Goal: Task Accomplishment & Management: Manage account settings

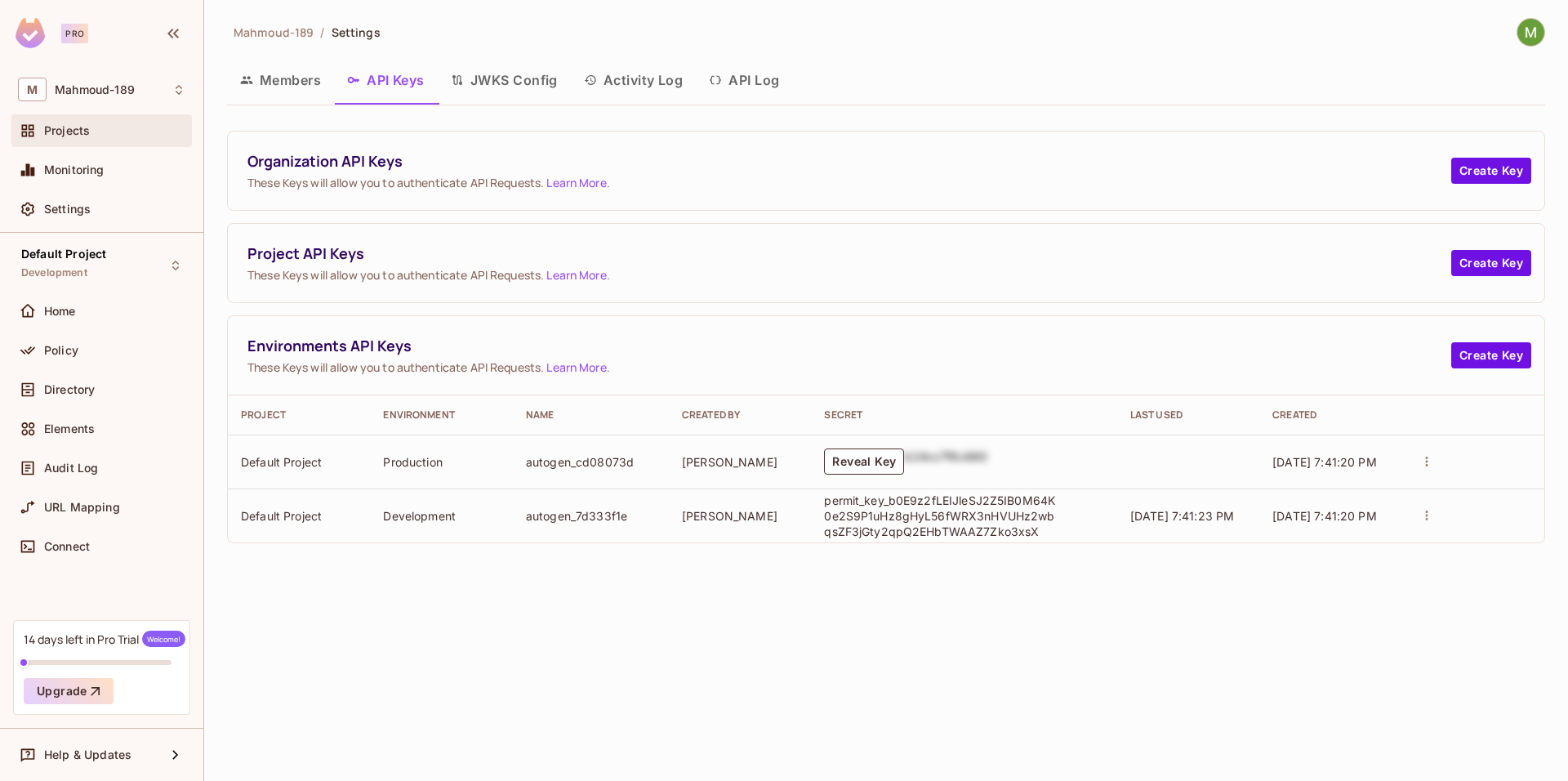
click at [85, 133] on span "Projects" at bounding box center [67, 130] width 46 height 13
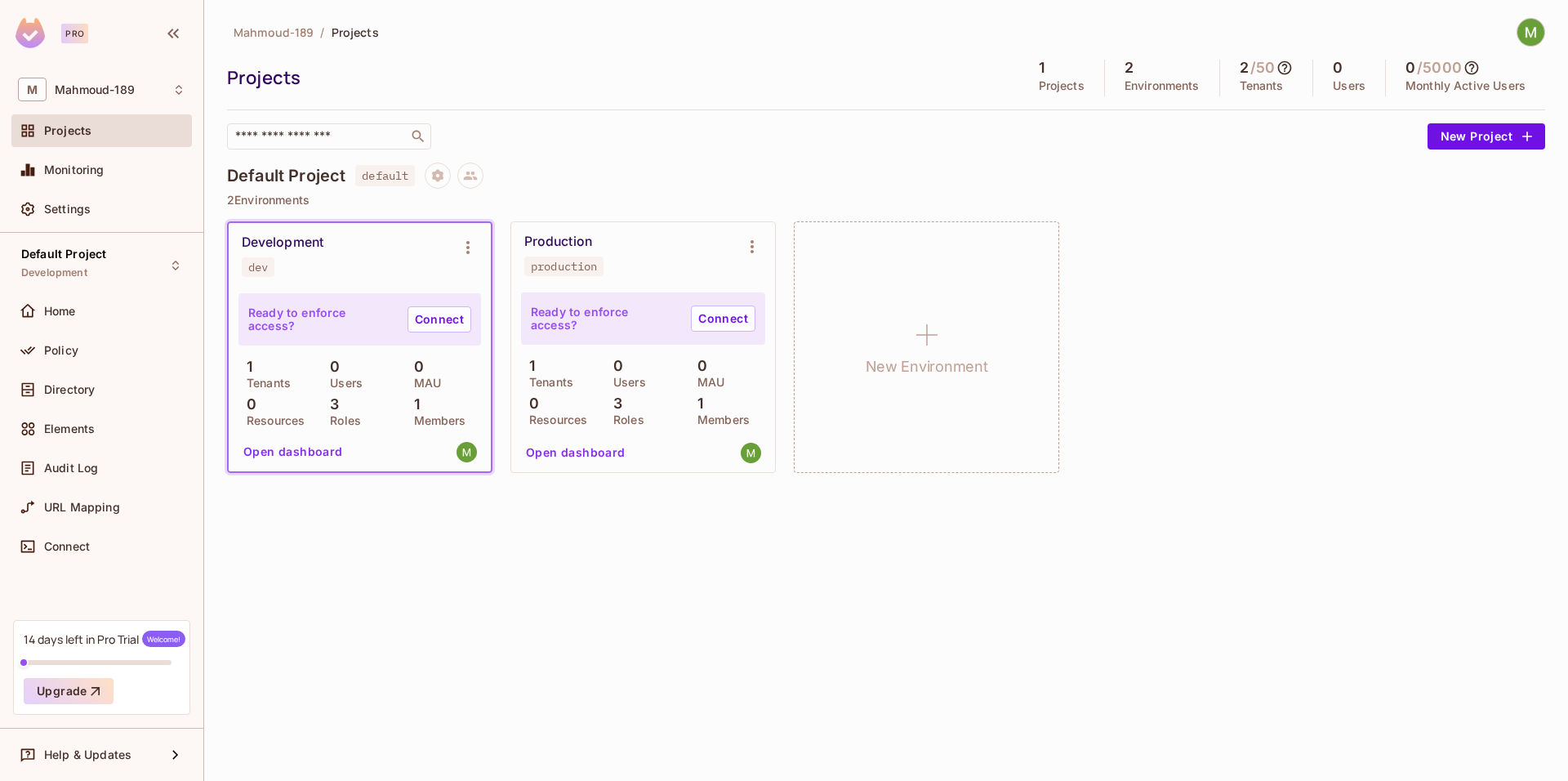
click at [312, 452] on button "Open dashboard" at bounding box center [293, 451] width 113 height 26
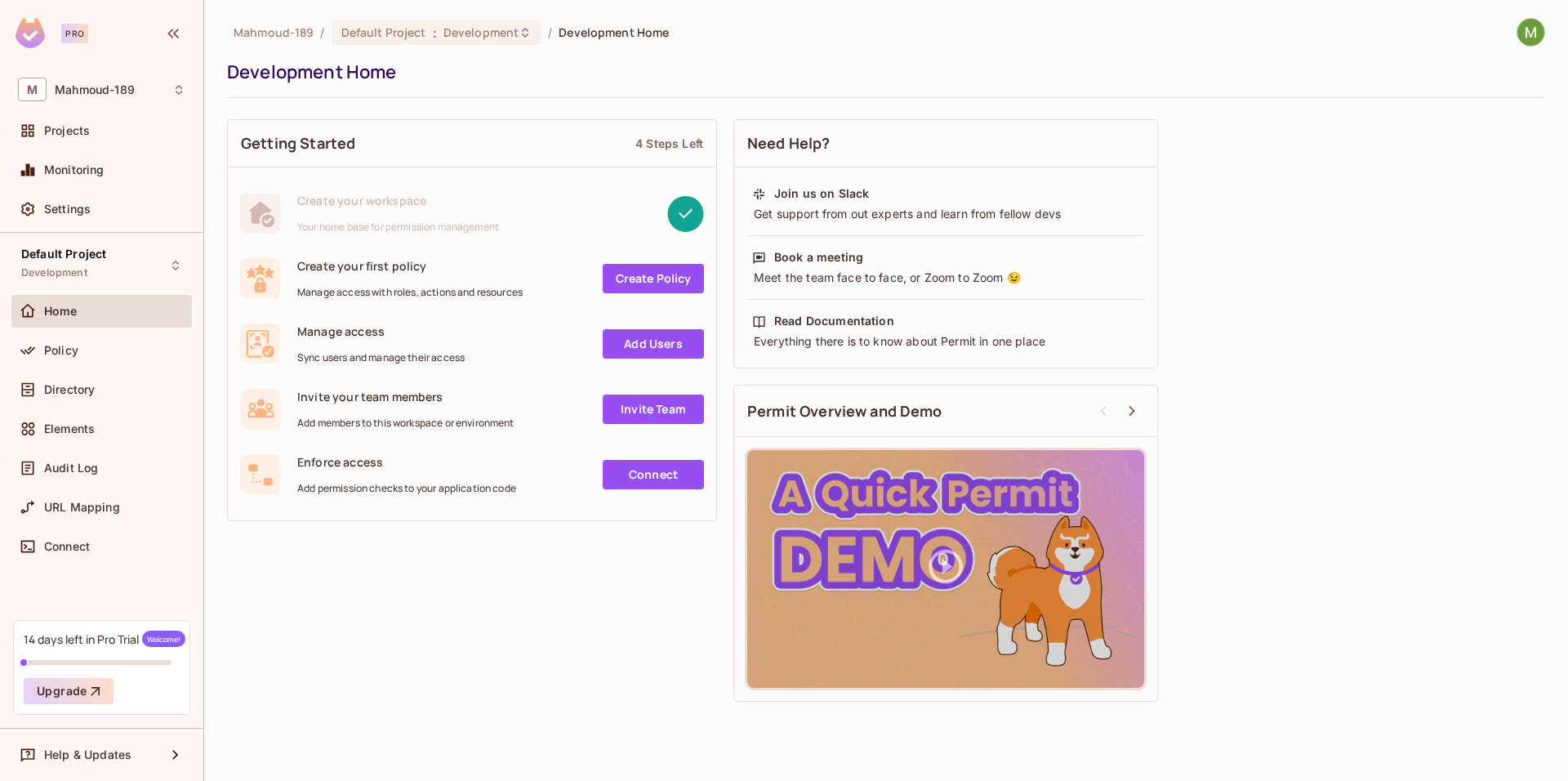
click at [652, 345] on link "Add Users" at bounding box center [653, 343] width 101 height 30
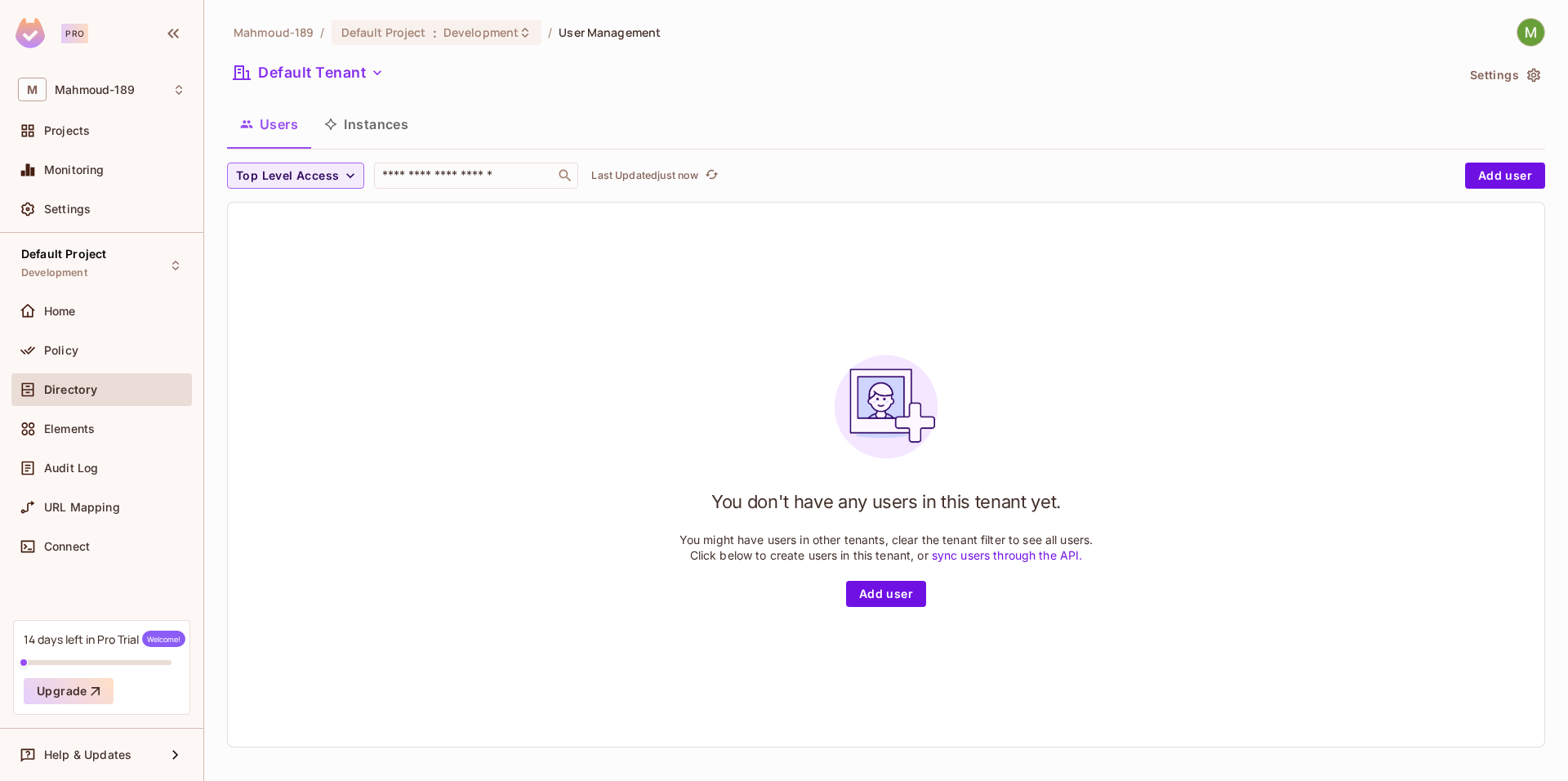
click at [275, 120] on button "Users" at bounding box center [269, 124] width 84 height 41
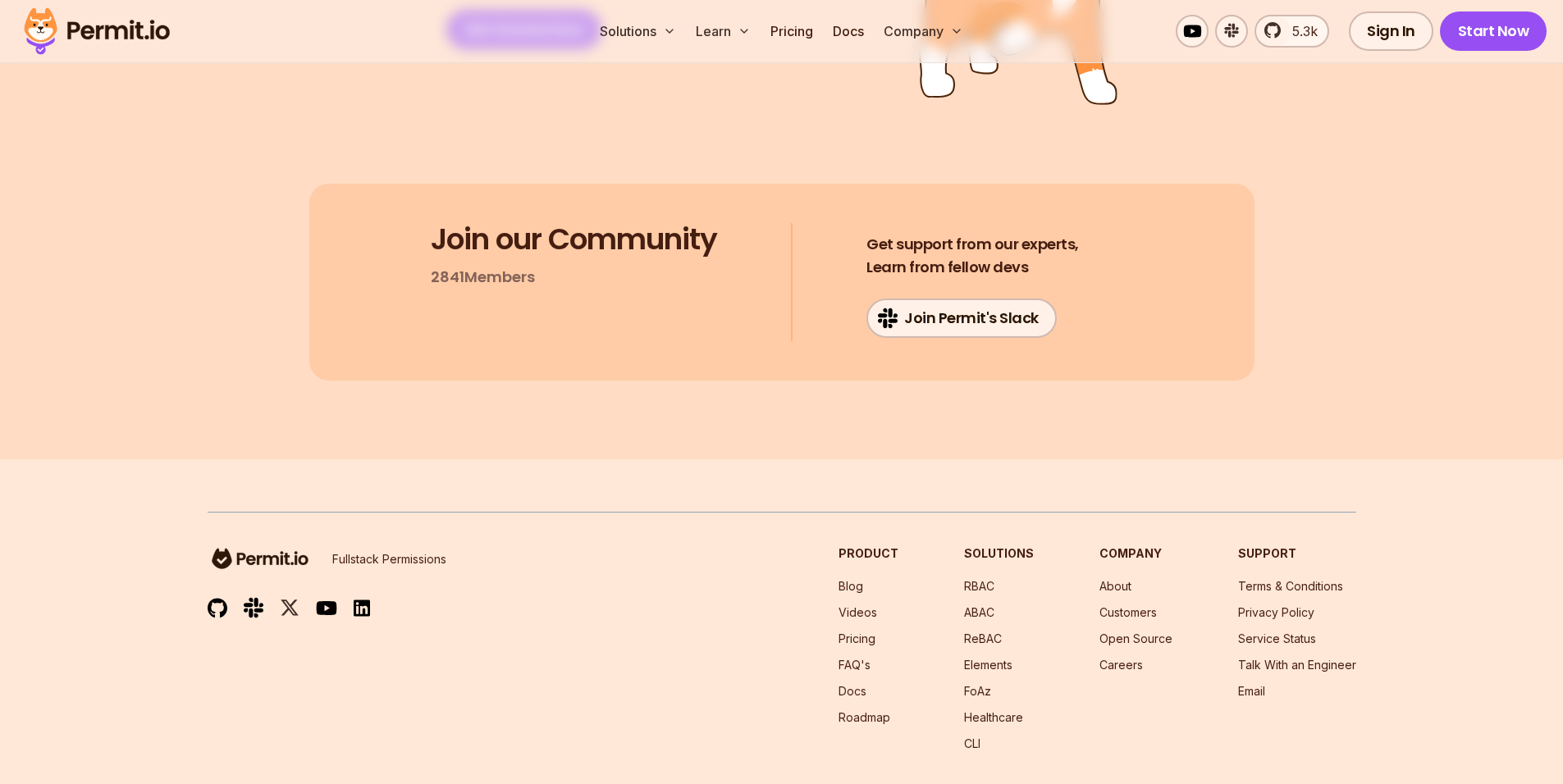
scroll to position [8652, 0]
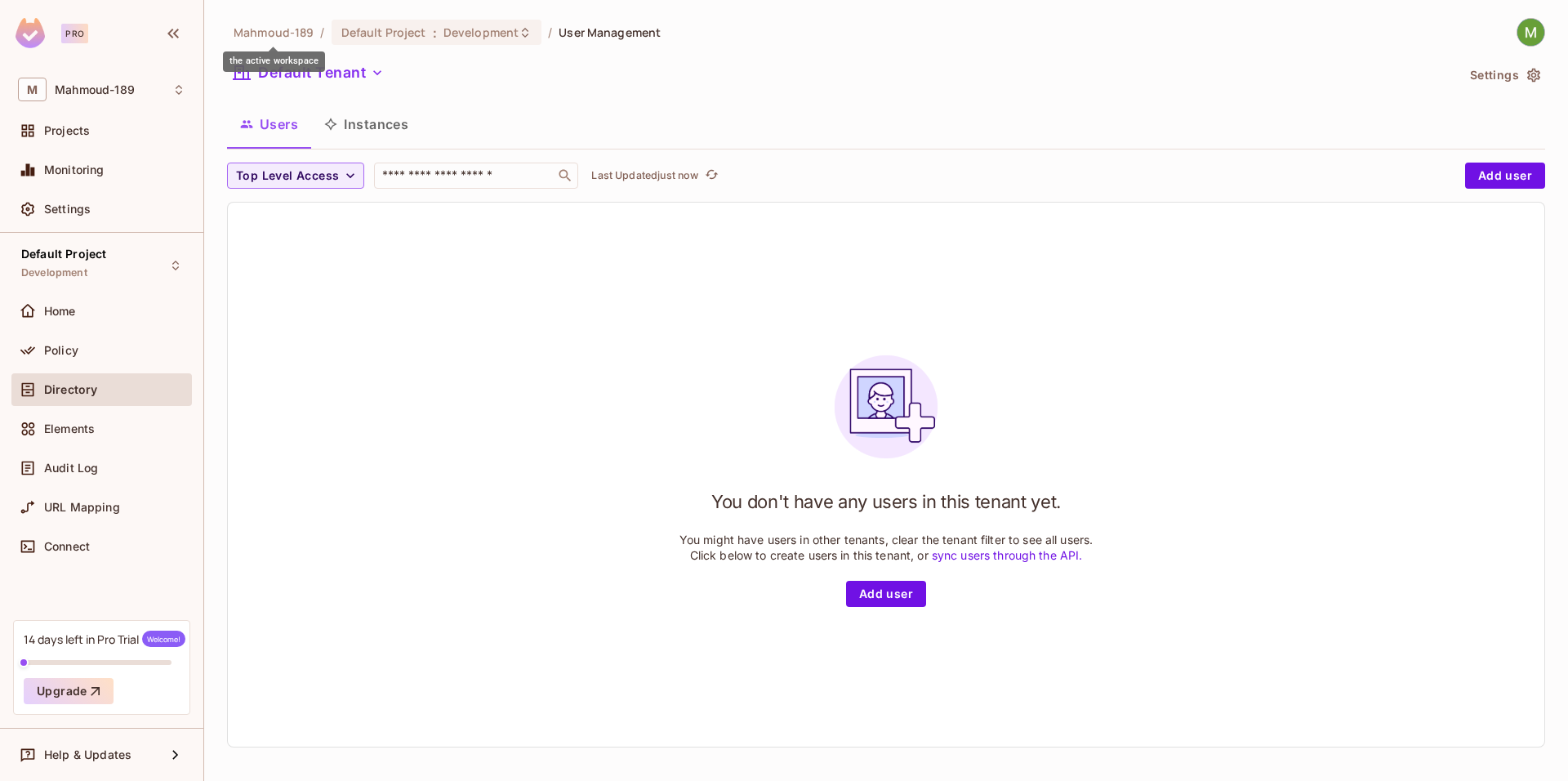
click at [279, 37] on span "Mahmoud-189" at bounding box center [274, 32] width 80 height 15
click at [95, 97] on div "M Mahmoud-189" at bounding box center [101, 89] width 167 height 24
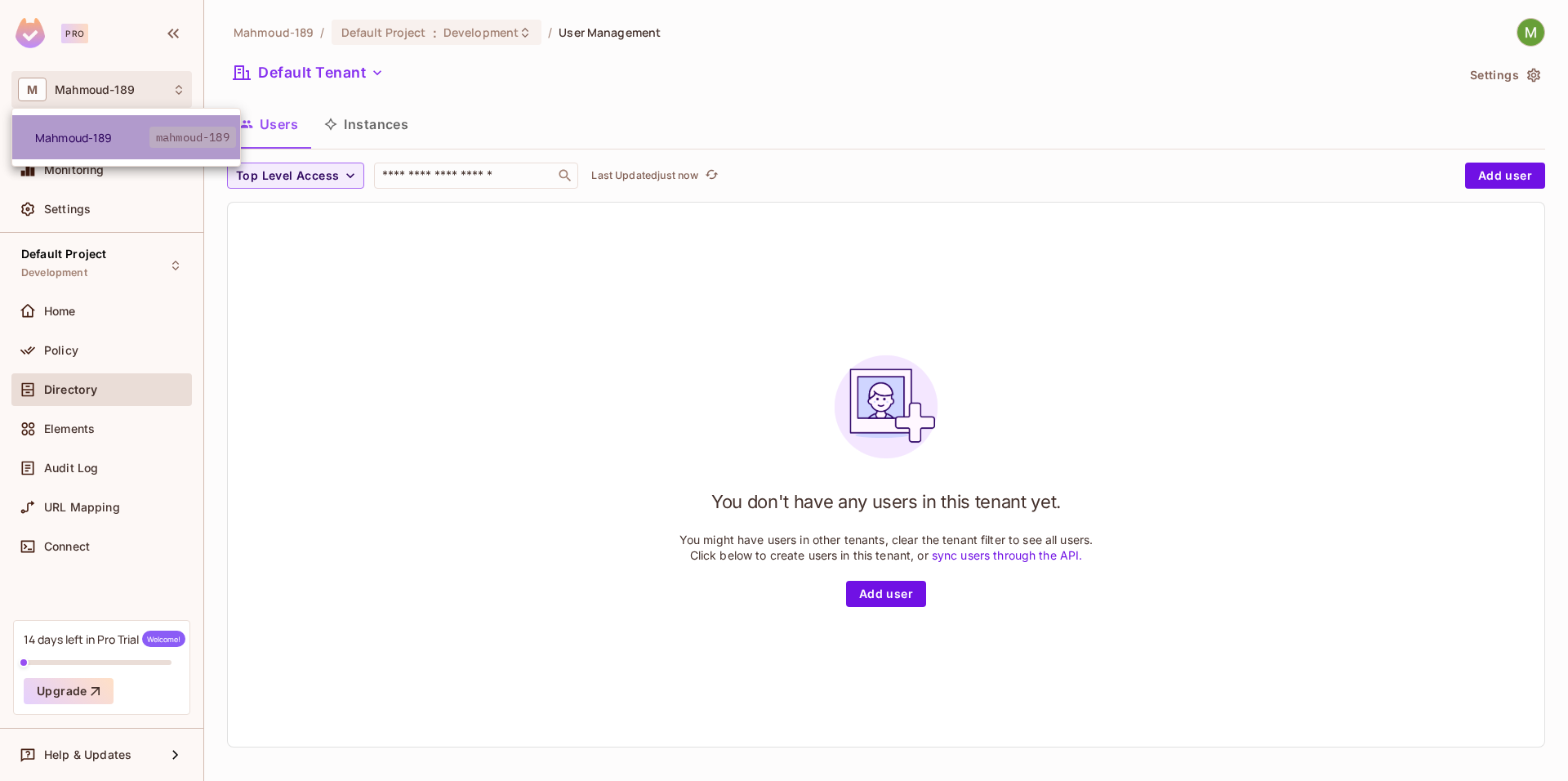
click at [111, 133] on span "Mahmoud-189" at bounding box center [92, 138] width 115 height 15
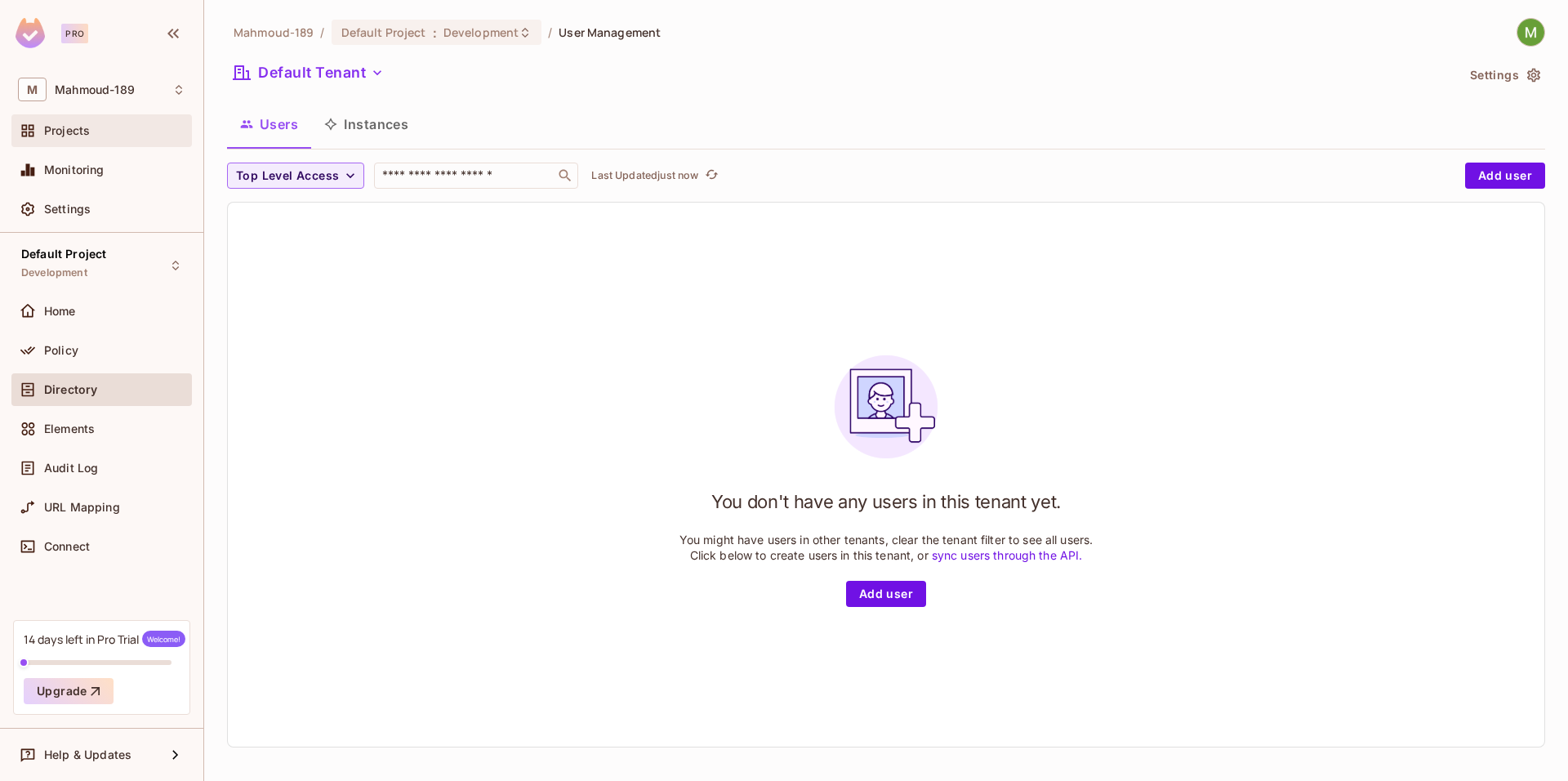
click at [122, 126] on div "Projects" at bounding box center [115, 130] width 141 height 13
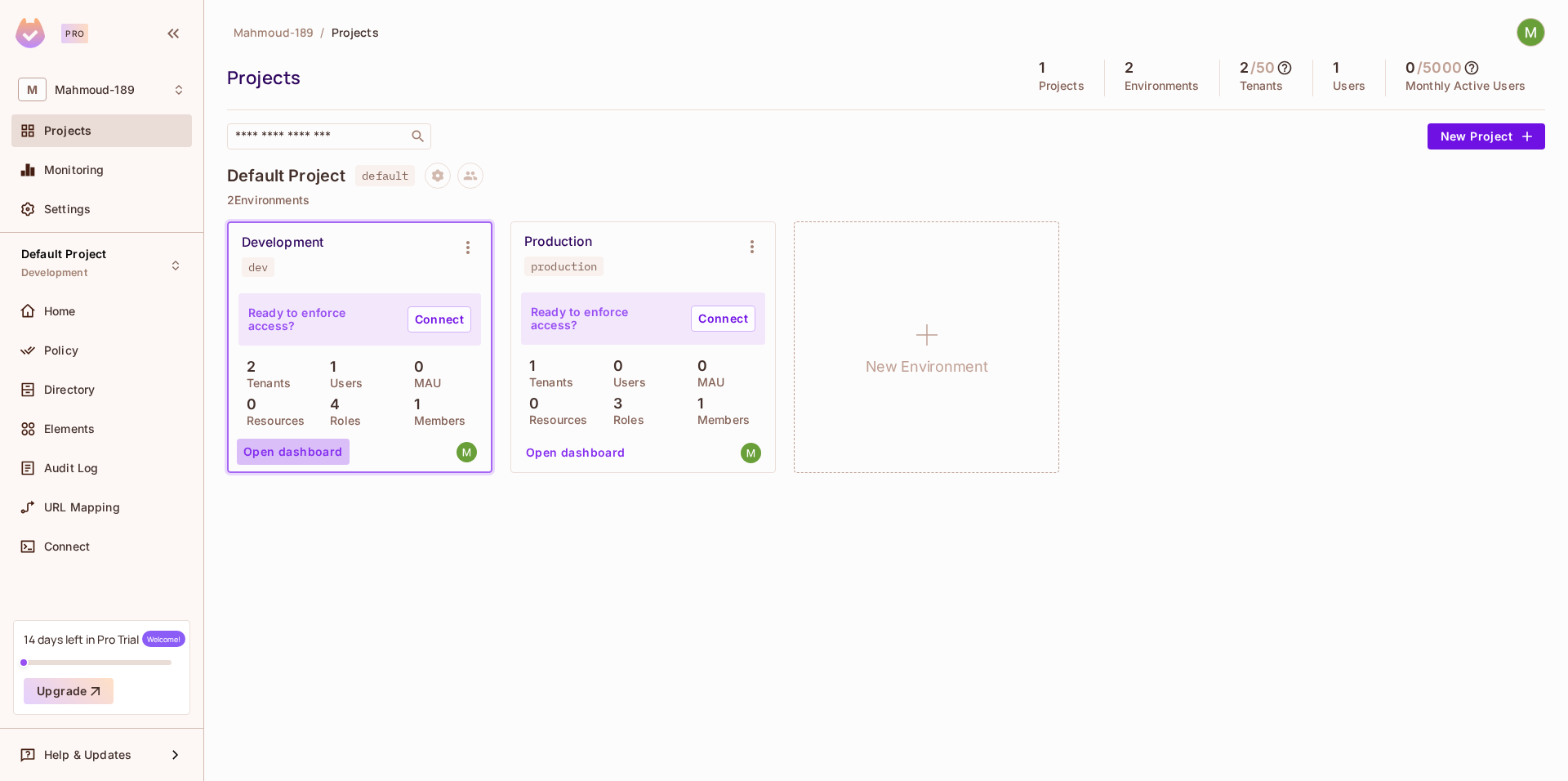
click at [303, 452] on button "Open dashboard" at bounding box center [293, 451] width 113 height 26
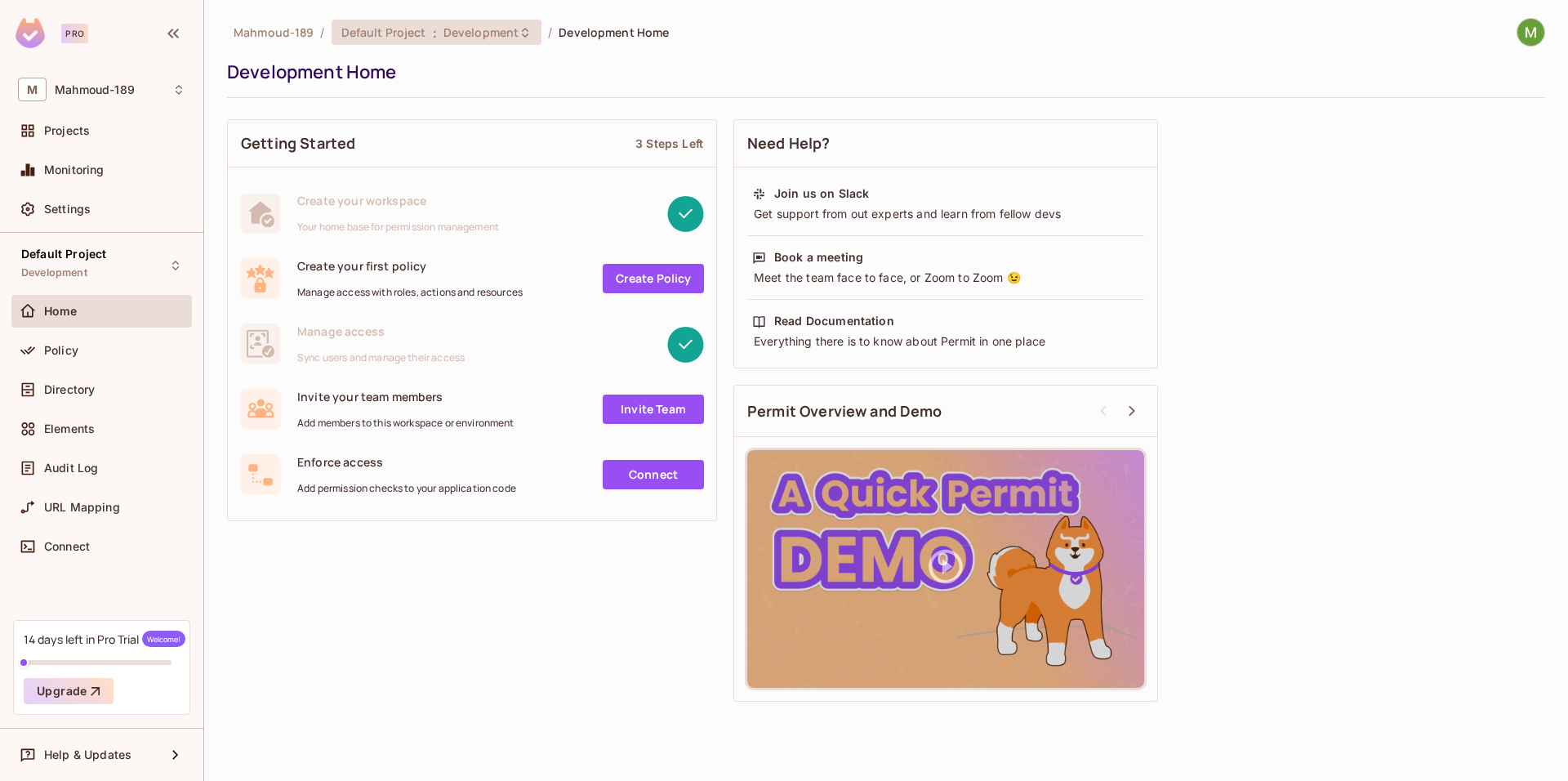
click at [432, 37] on span ":" at bounding box center [434, 32] width 6 height 13
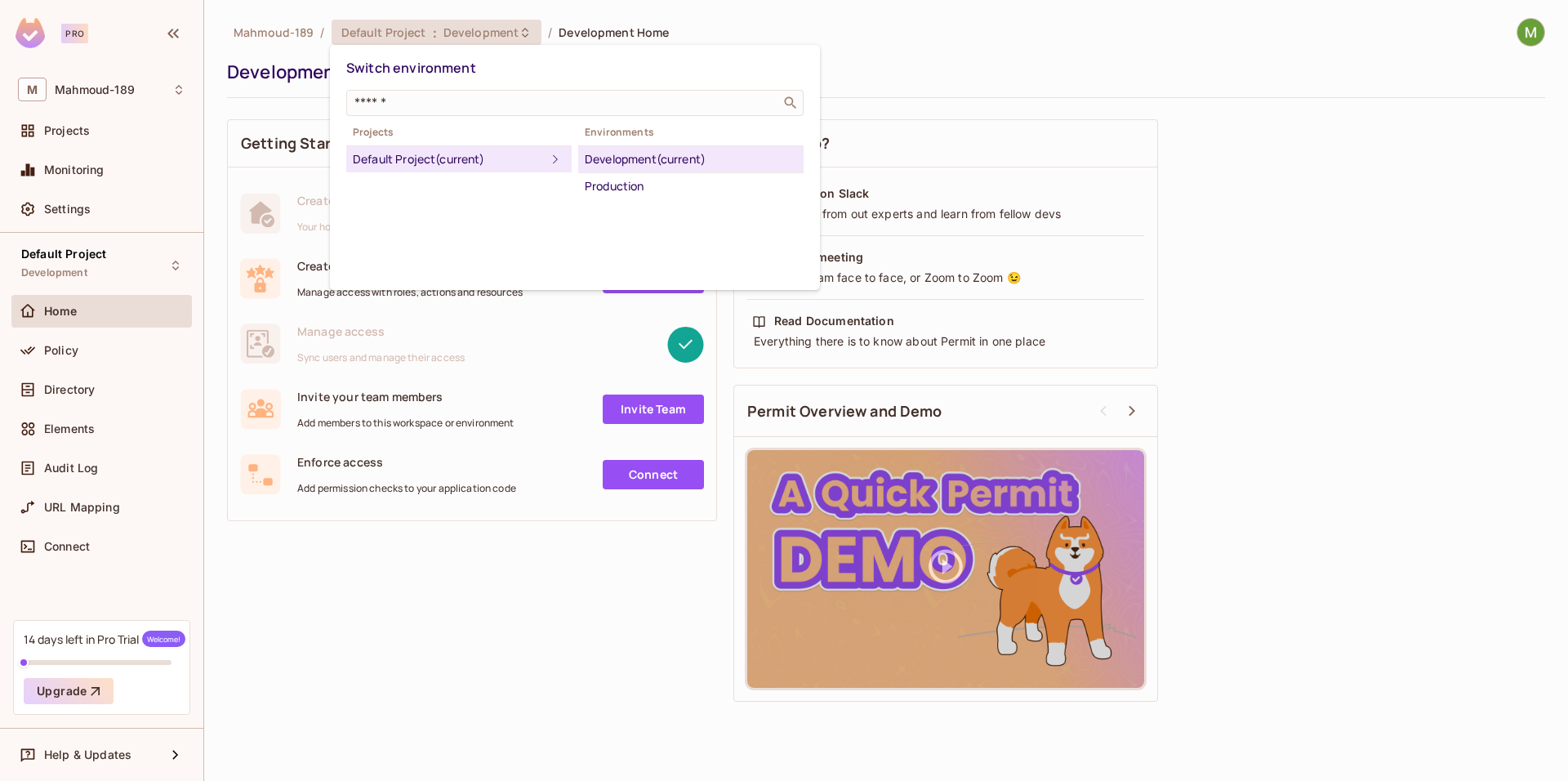
click at [622, 164] on div "Development (current)" at bounding box center [691, 159] width 212 height 20
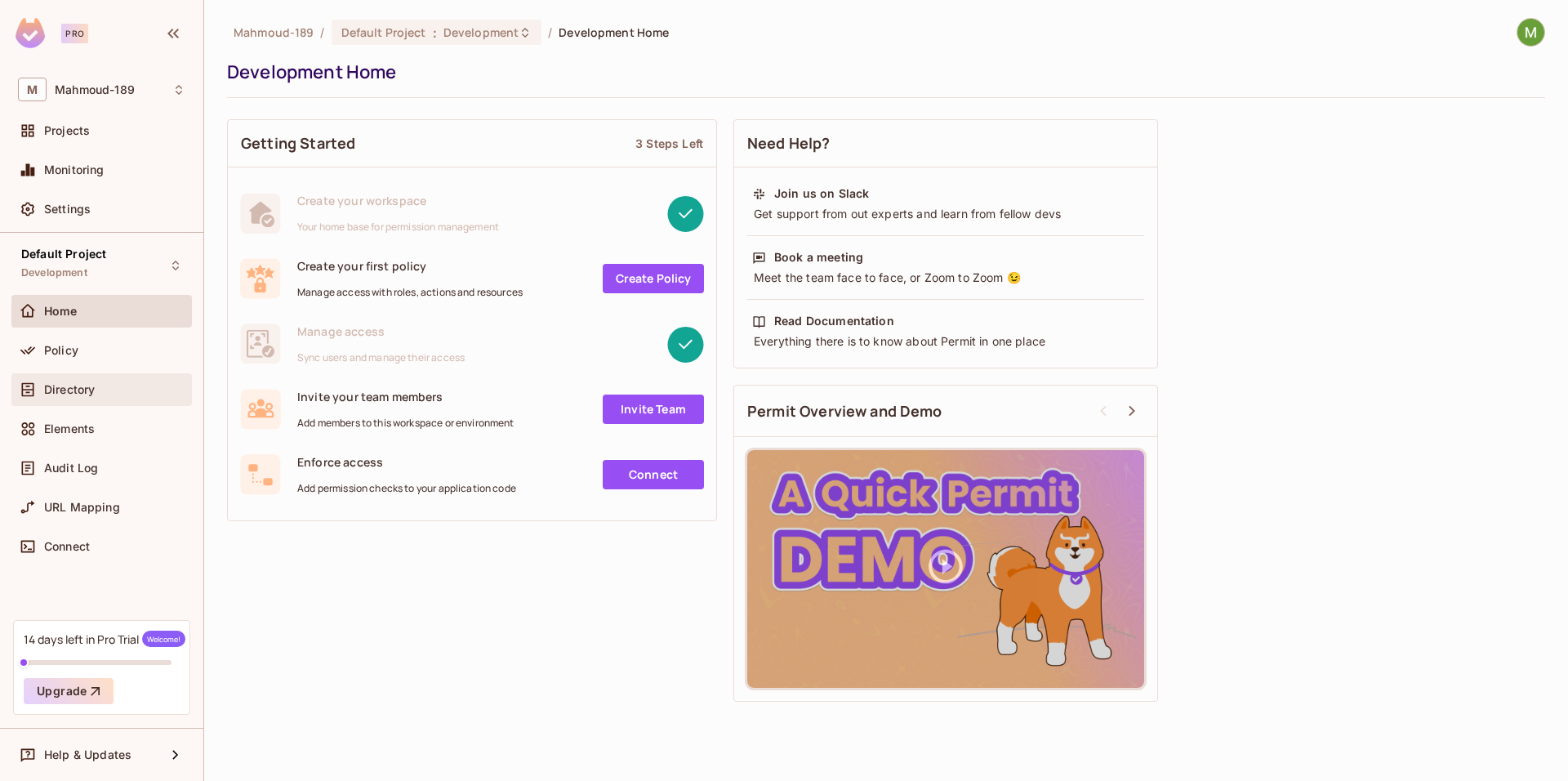
click at [72, 388] on span "Directory" at bounding box center [70, 389] width 51 height 13
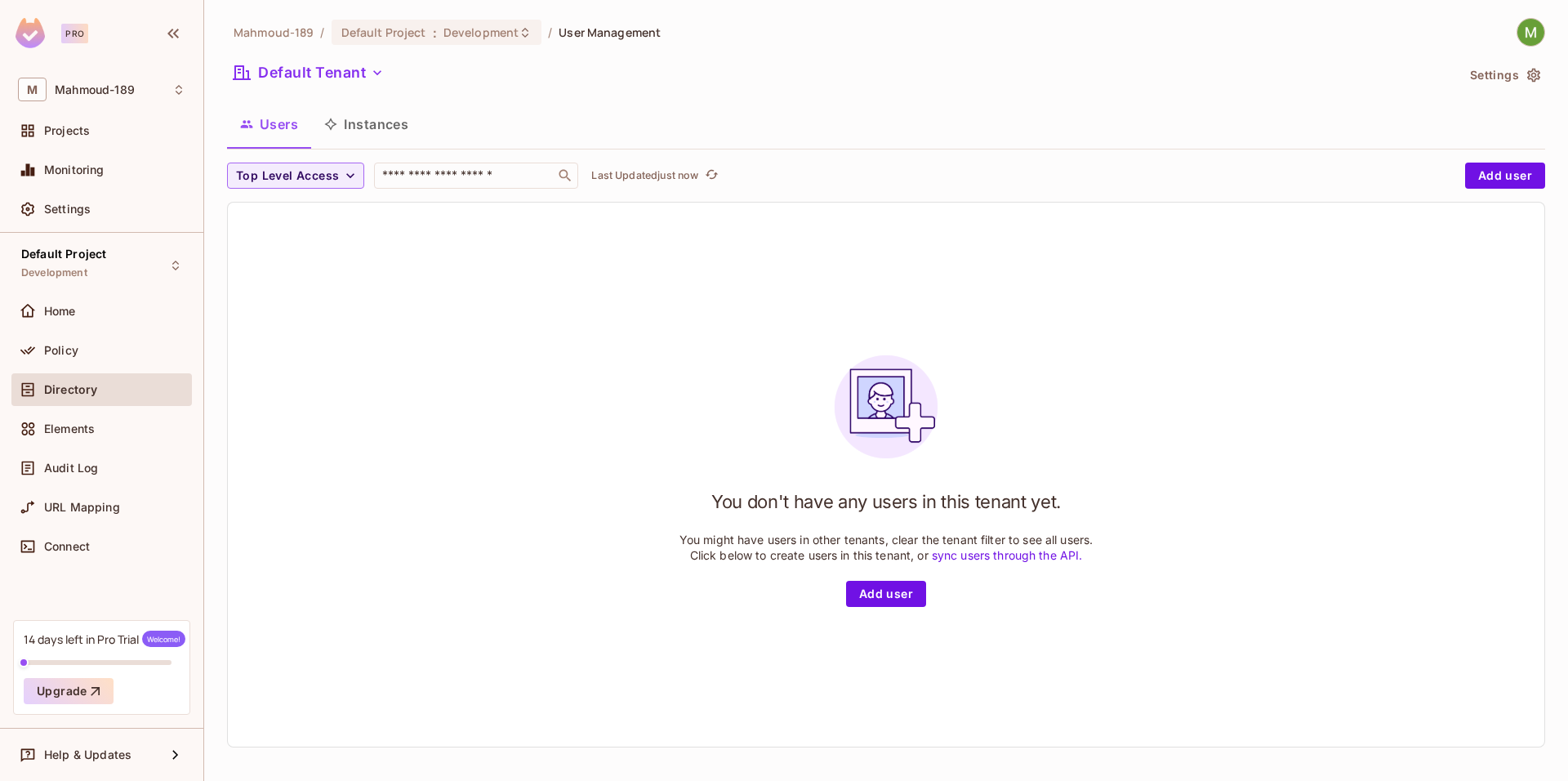
click at [372, 132] on button "Instances" at bounding box center [366, 124] width 110 height 41
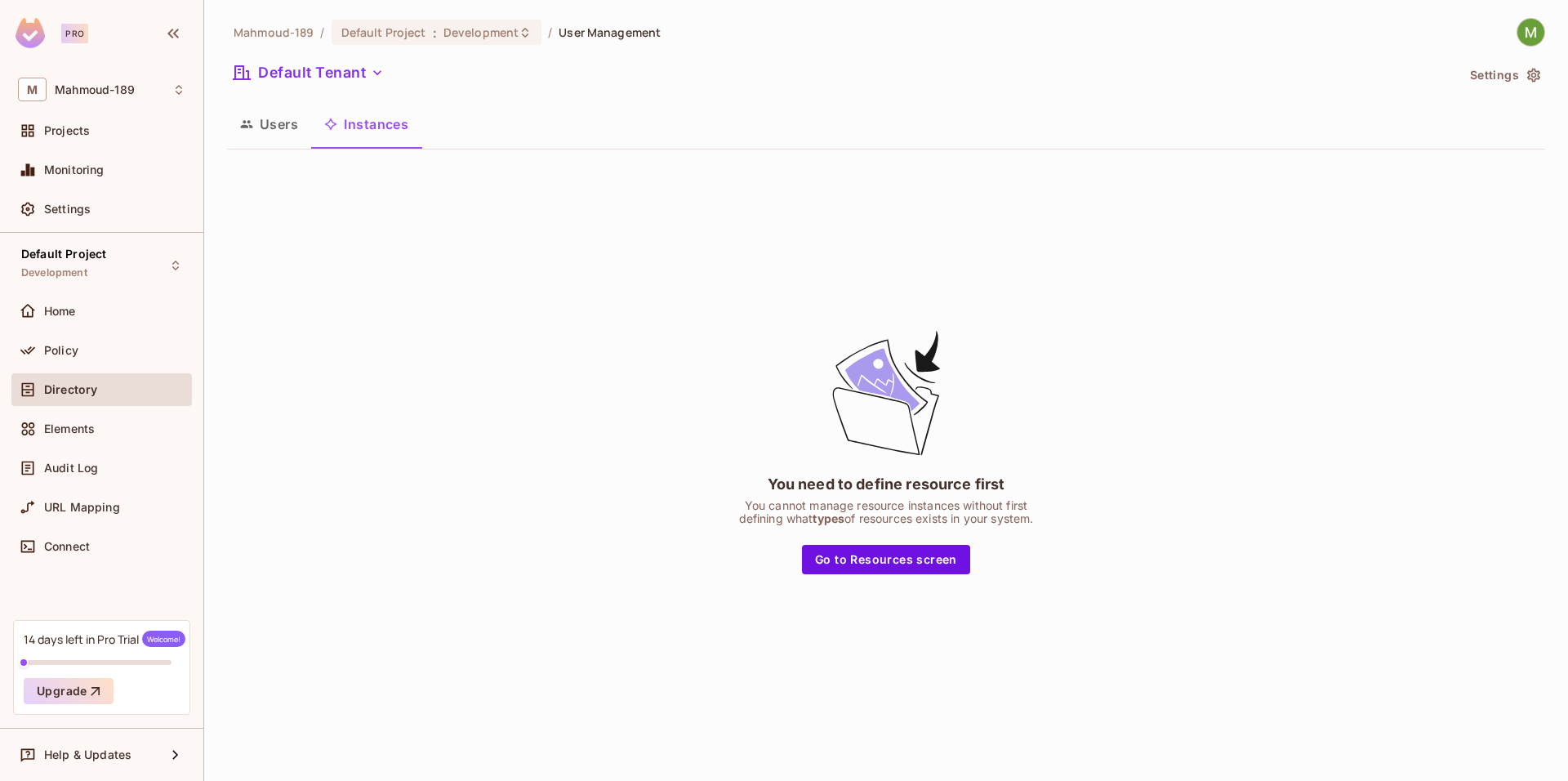
click at [264, 126] on button "Users" at bounding box center [269, 124] width 84 height 41
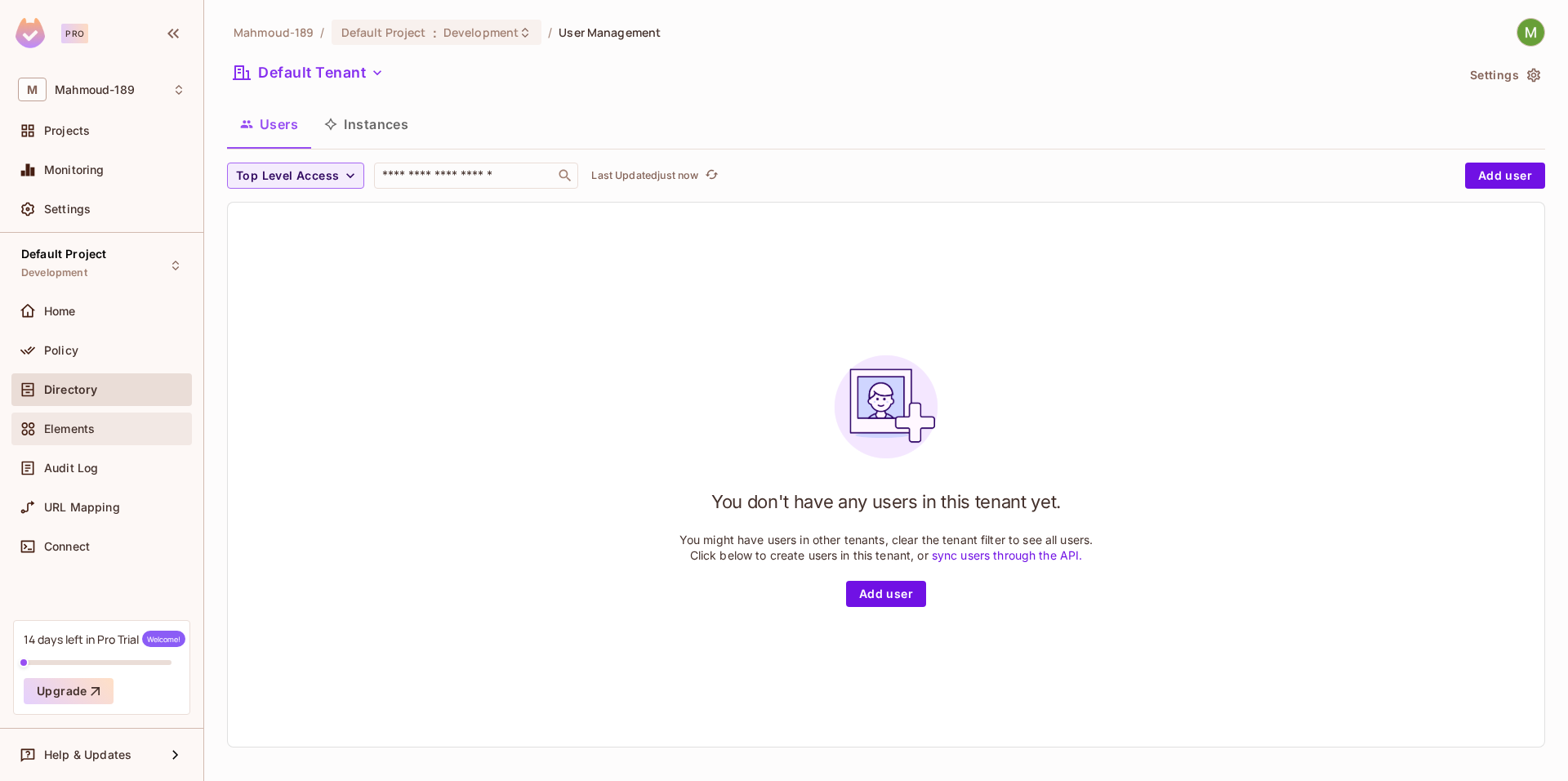
click at [100, 420] on div "Elements" at bounding box center [101, 428] width 167 height 20
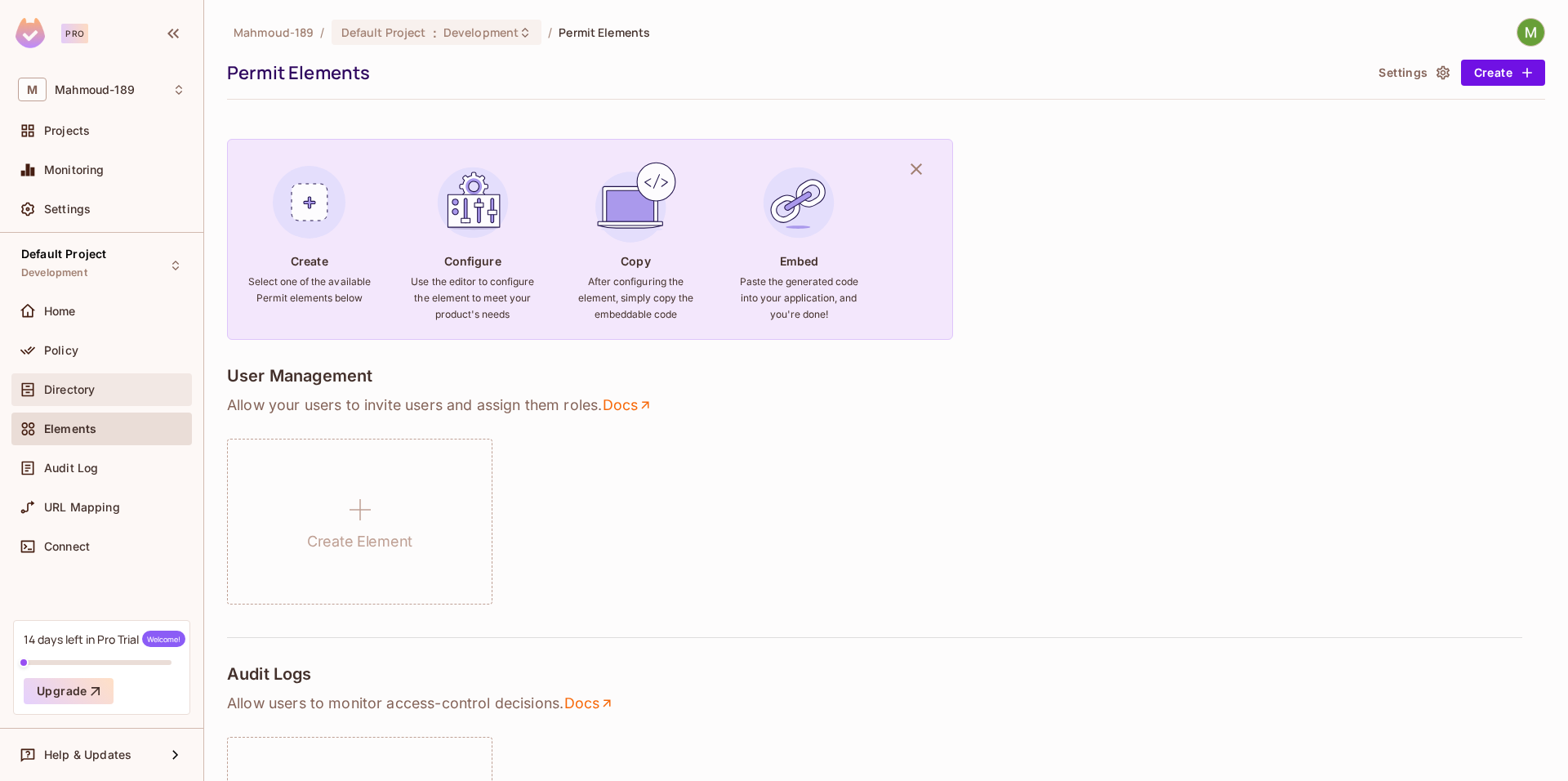
click at [92, 387] on span "Directory" at bounding box center [70, 389] width 51 height 13
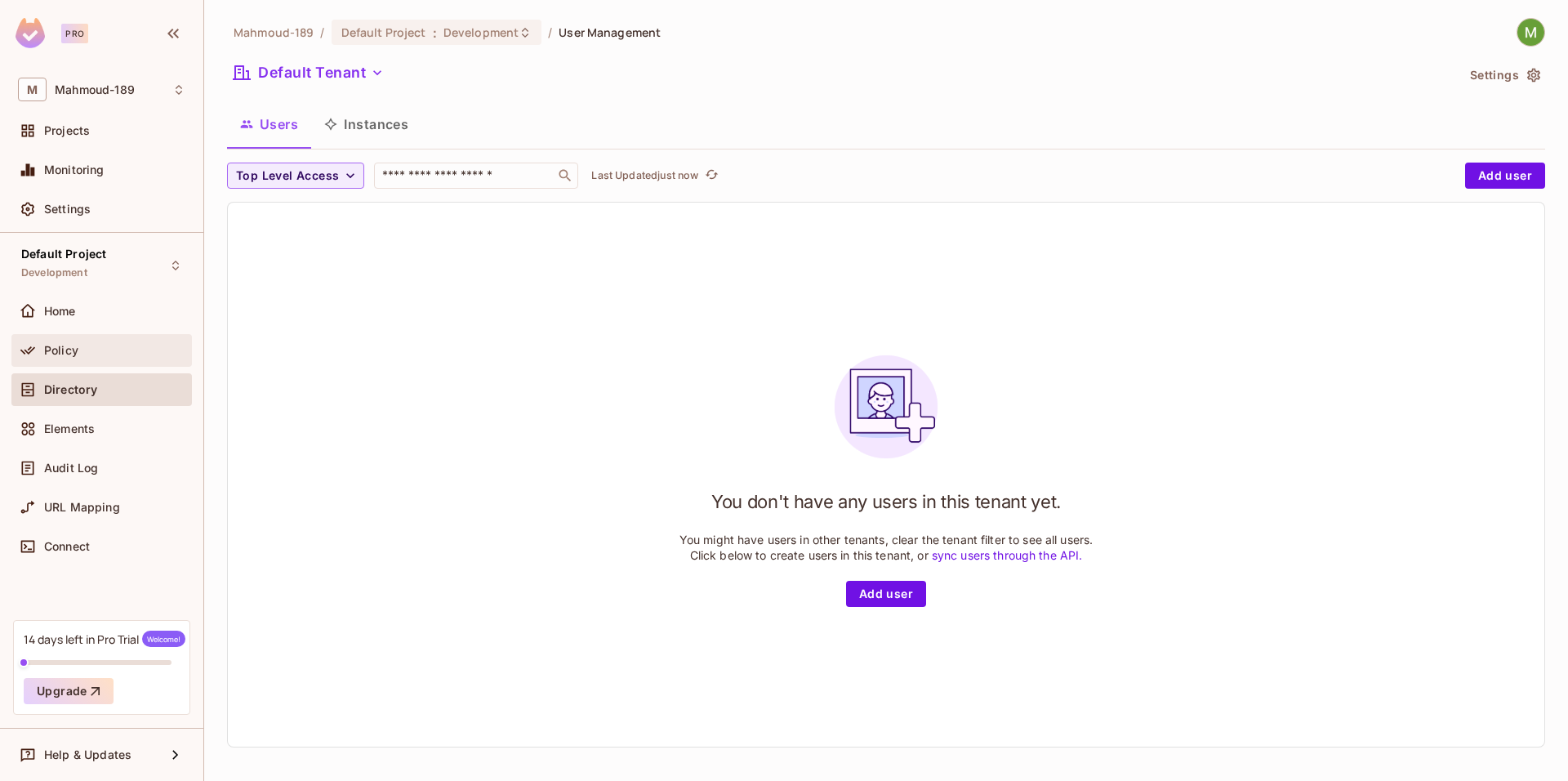
click at [65, 347] on span "Policy" at bounding box center [61, 350] width 34 height 13
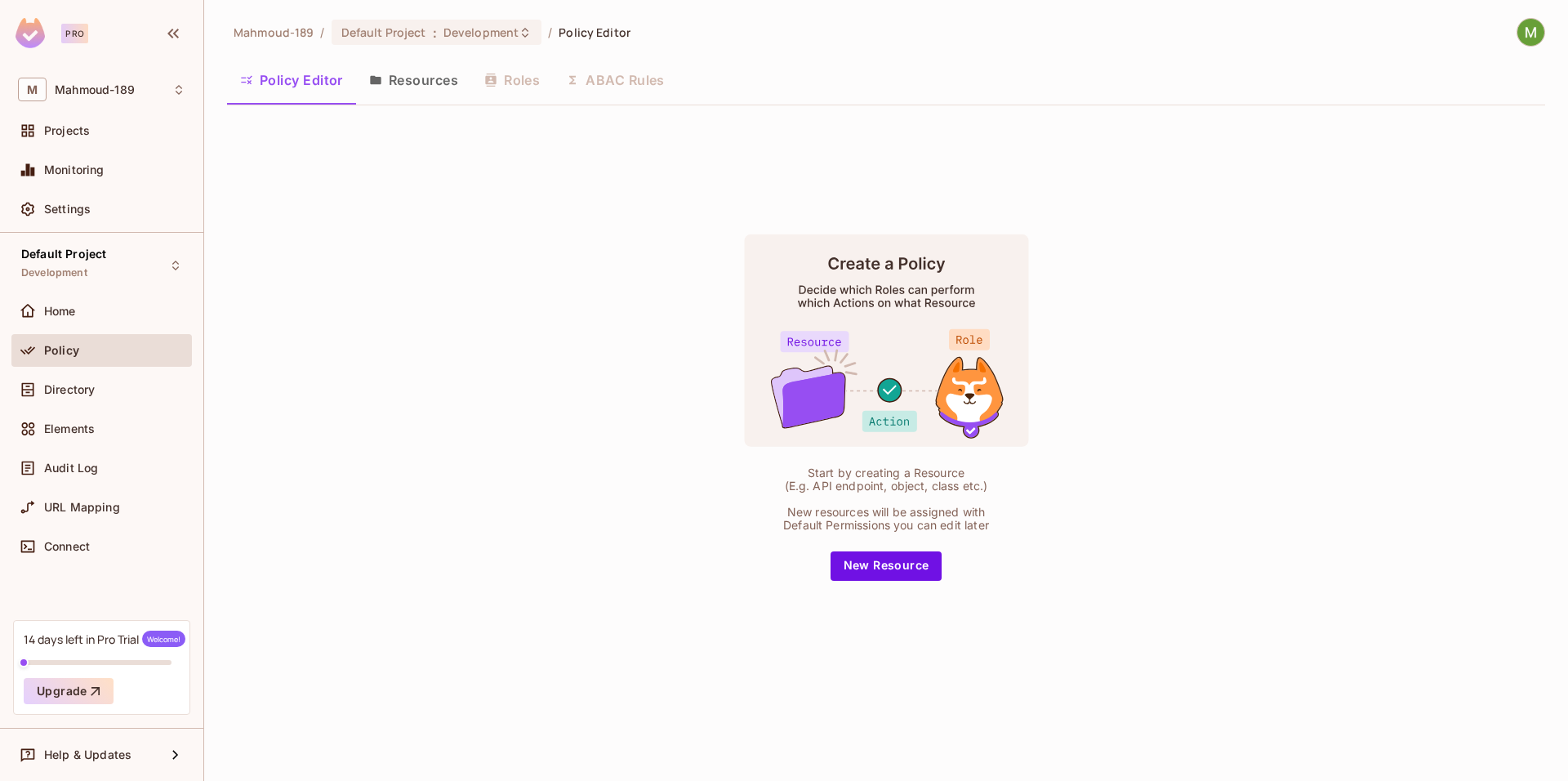
click at [503, 79] on div "Policy Editor Resources Roles ABAC Rules" at bounding box center [886, 80] width 1318 height 41
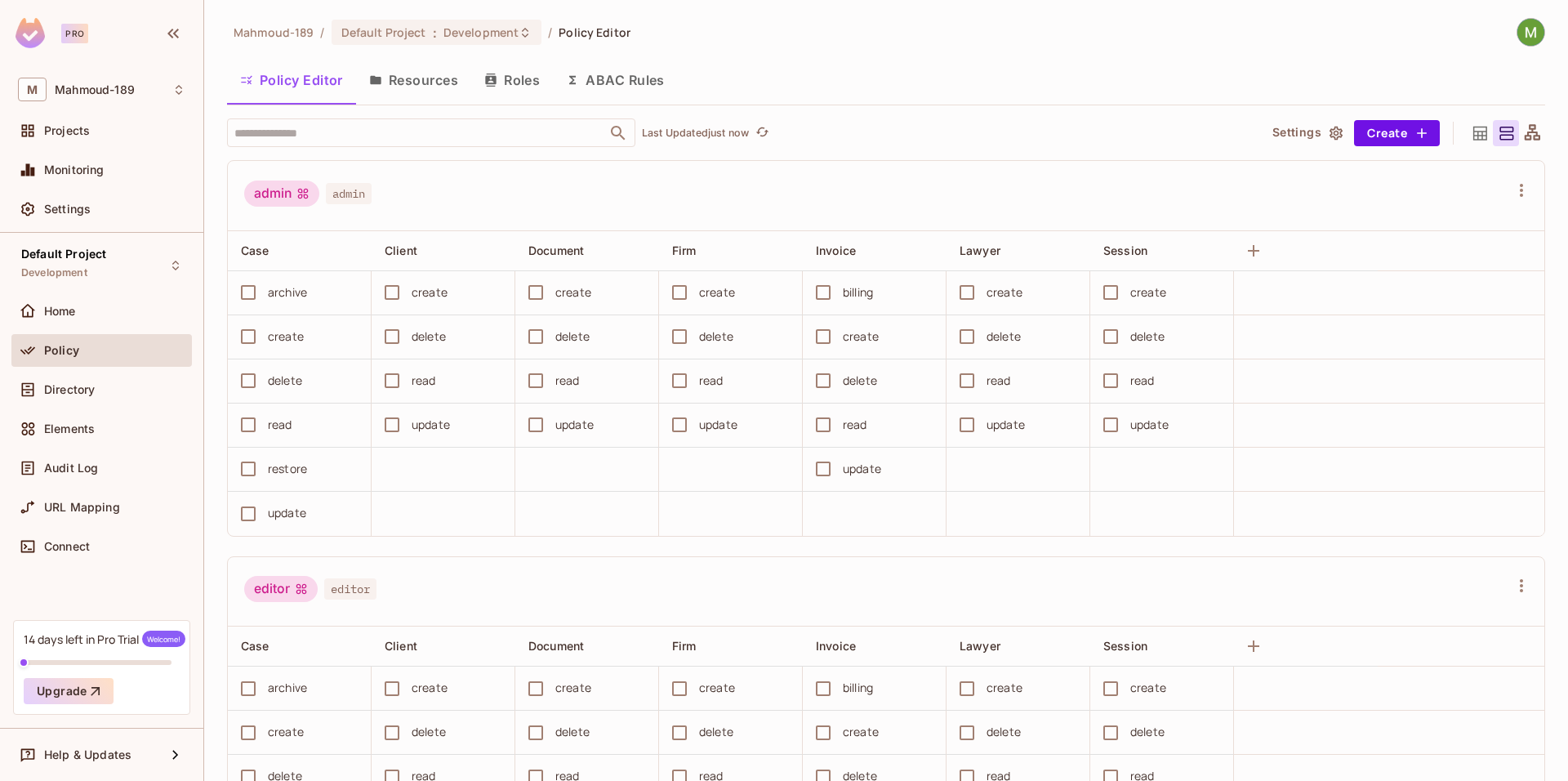
click at [413, 92] on button "Resources" at bounding box center [413, 80] width 115 height 41
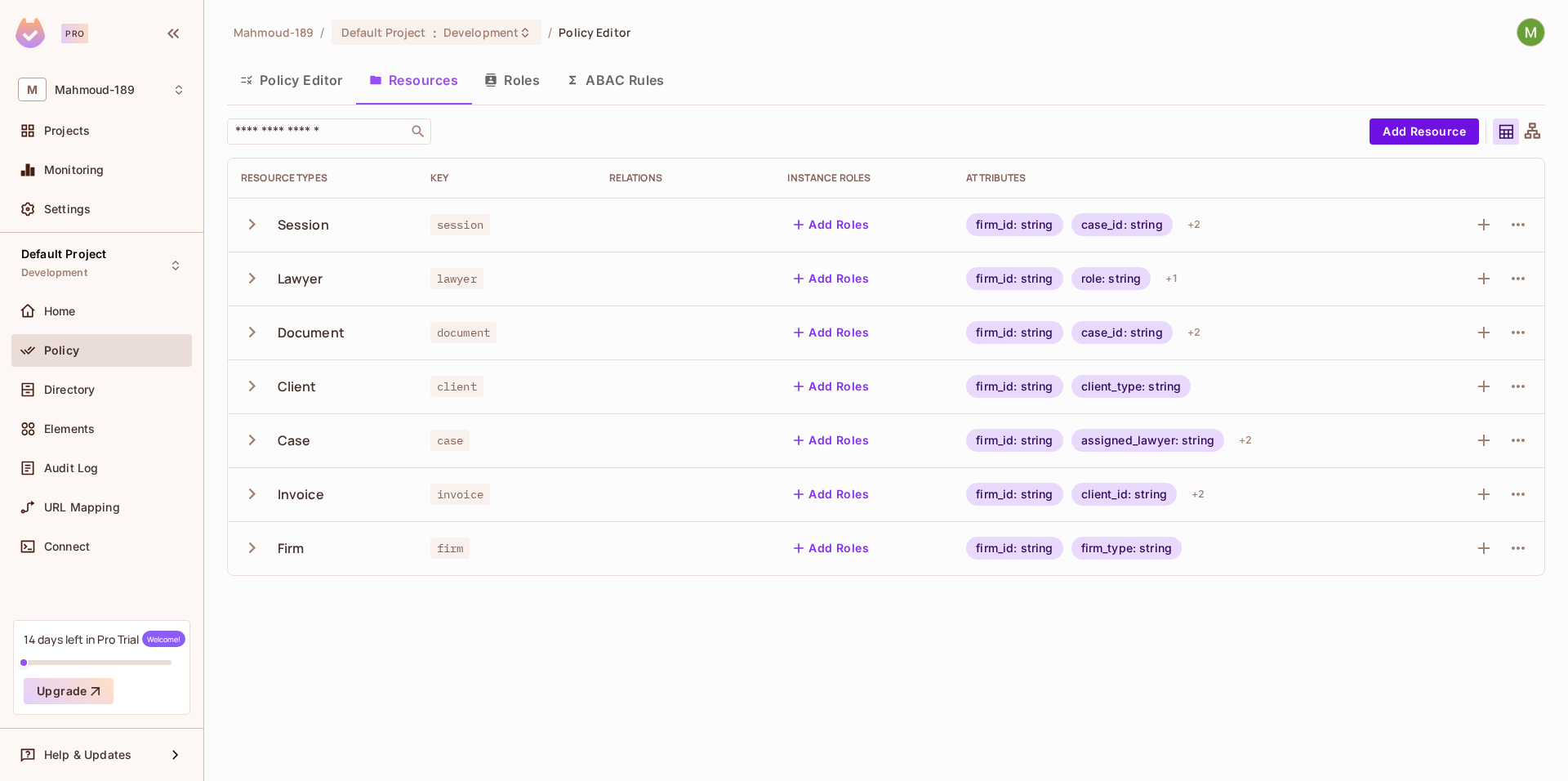
click at [289, 76] on button "Policy Editor" at bounding box center [292, 80] width 129 height 41
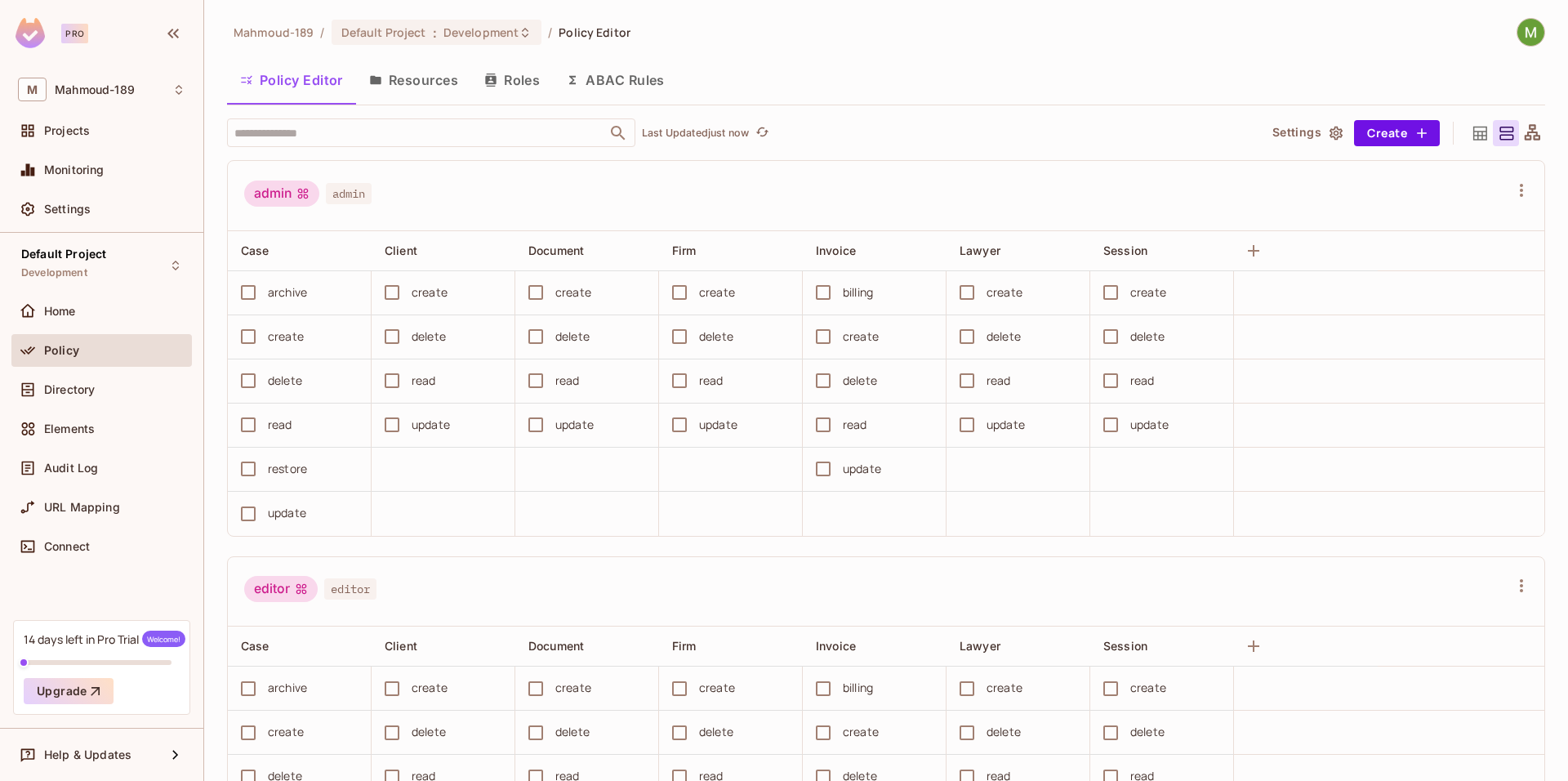
click at [1470, 134] on icon at bounding box center [1480, 133] width 20 height 20
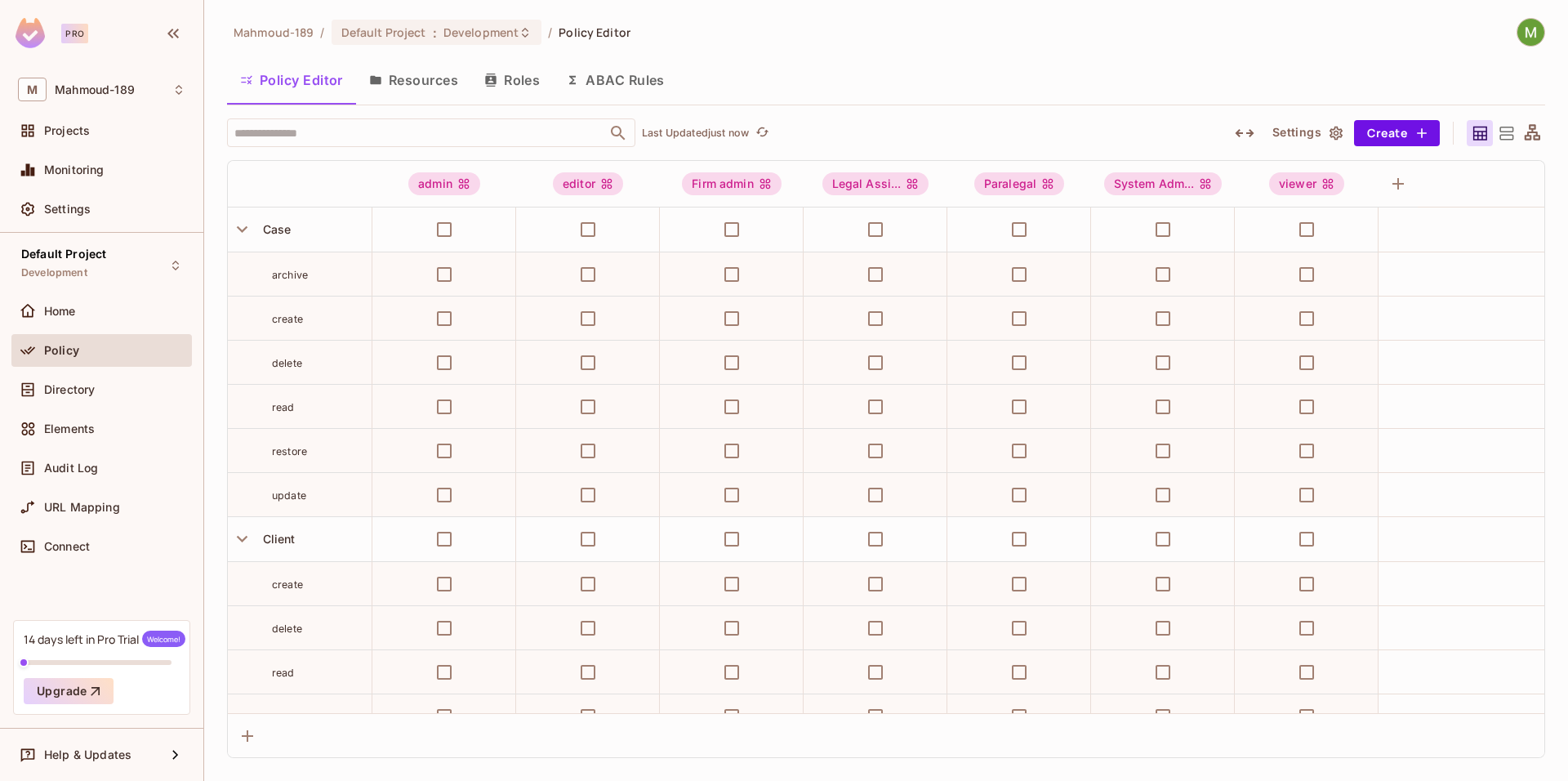
click at [1498, 136] on icon at bounding box center [1506, 133] width 20 height 20
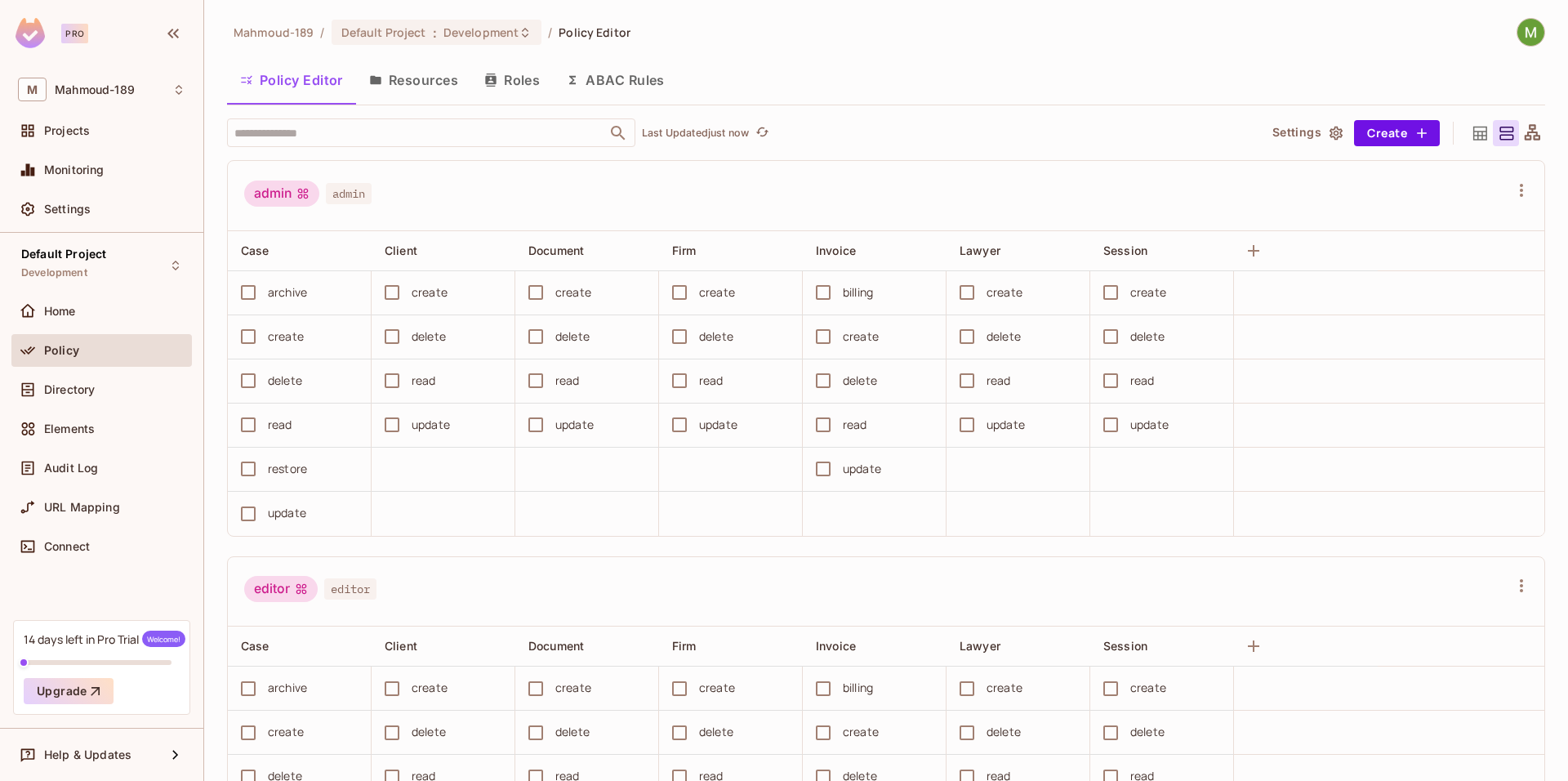
click at [426, 67] on button "Resources" at bounding box center [413, 80] width 115 height 41
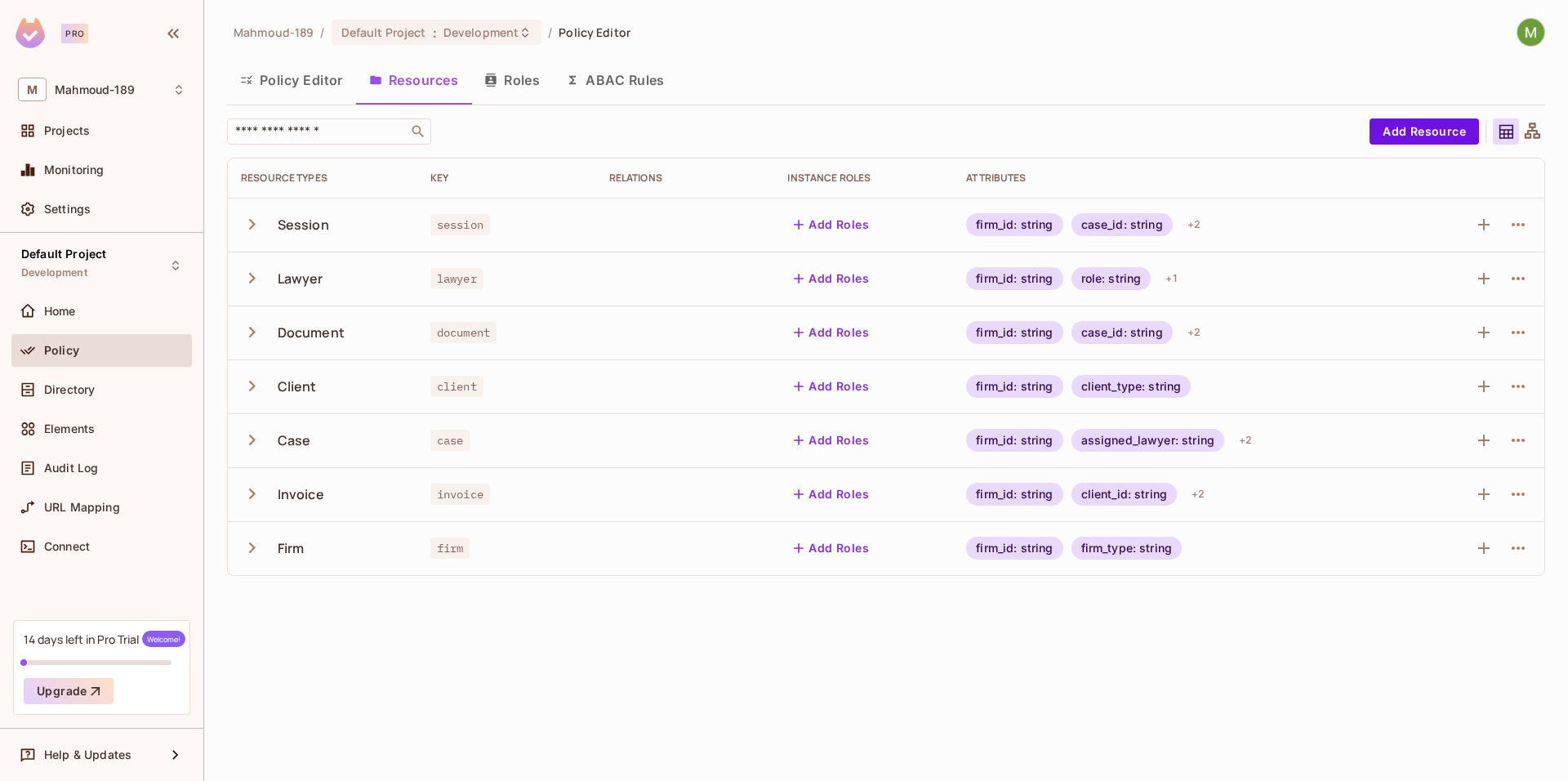
click at [512, 62] on button "Roles" at bounding box center [512, 80] width 82 height 41
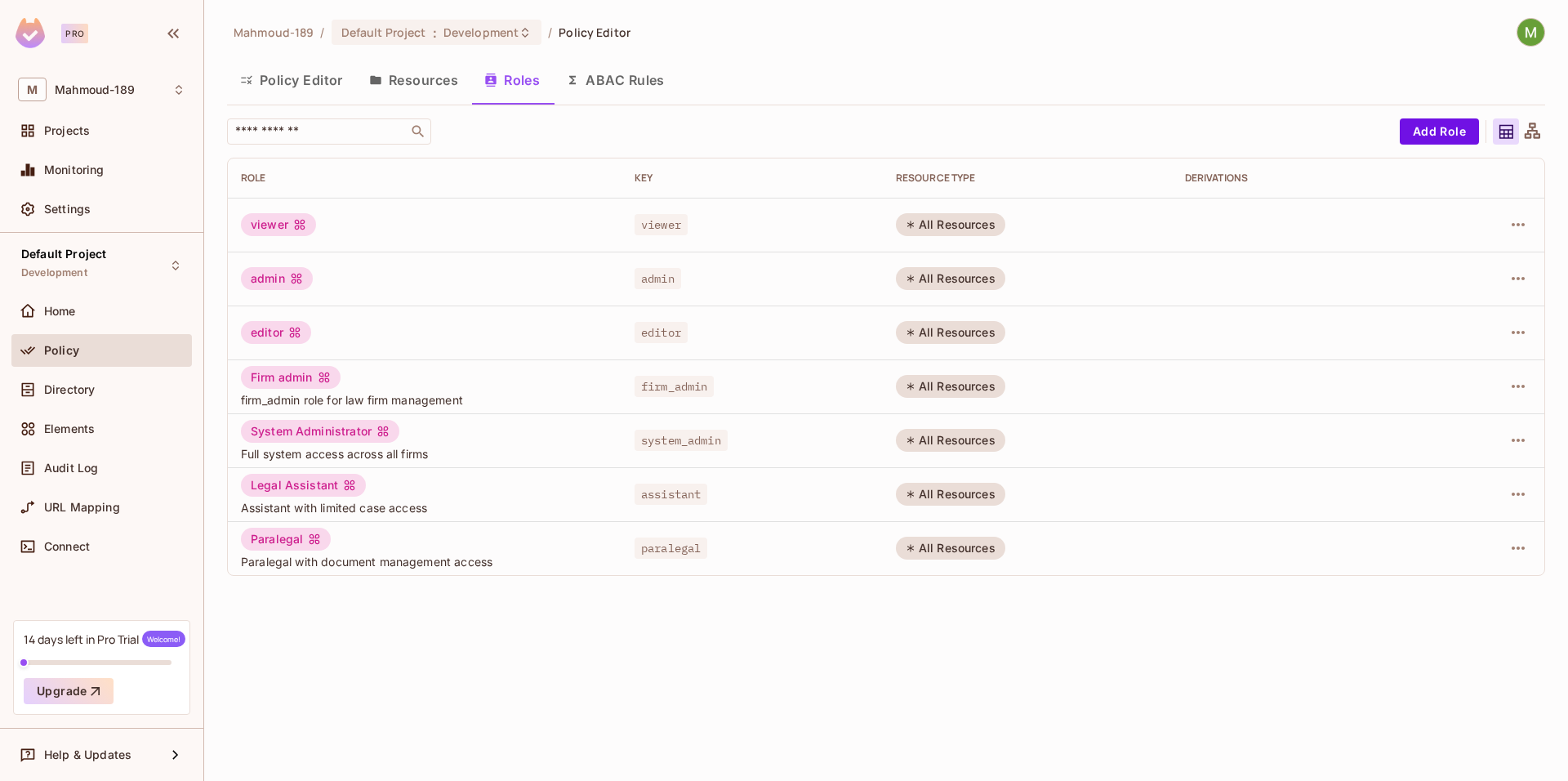
click at [288, 73] on button "Policy Editor" at bounding box center [292, 80] width 129 height 41
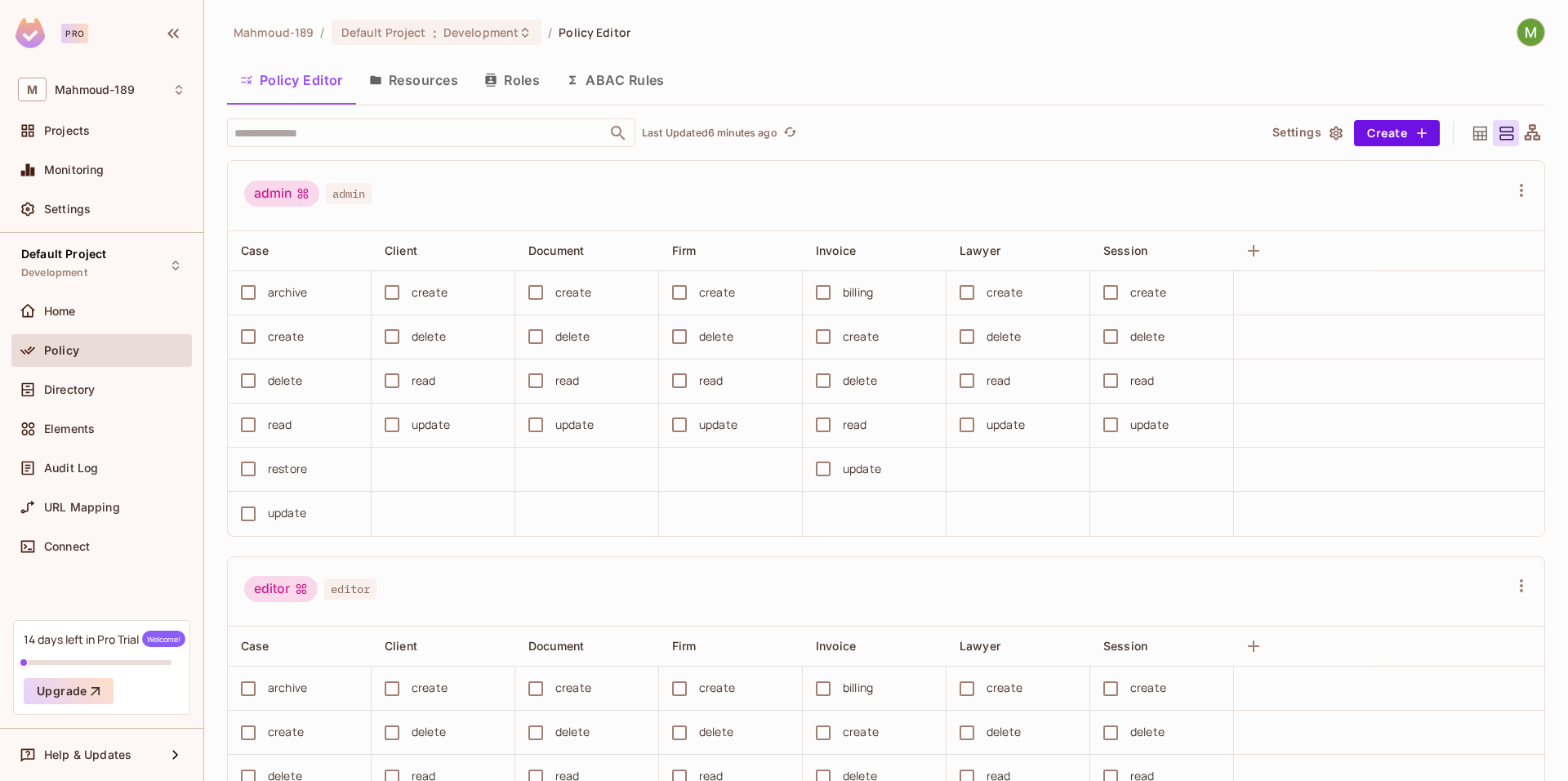
click at [495, 80] on icon "button" at bounding box center [490, 79] width 10 height 13
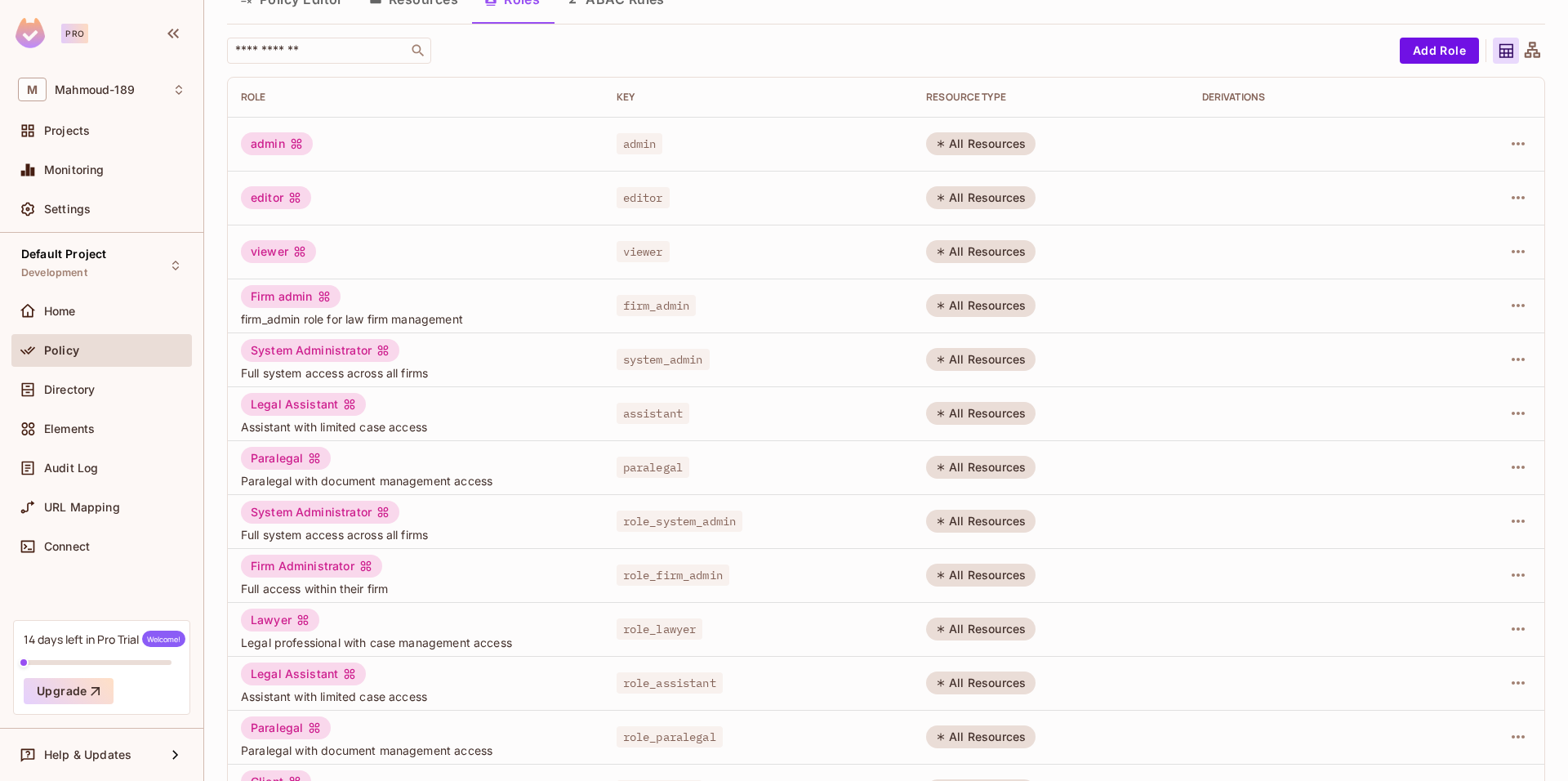
scroll to position [127, 0]
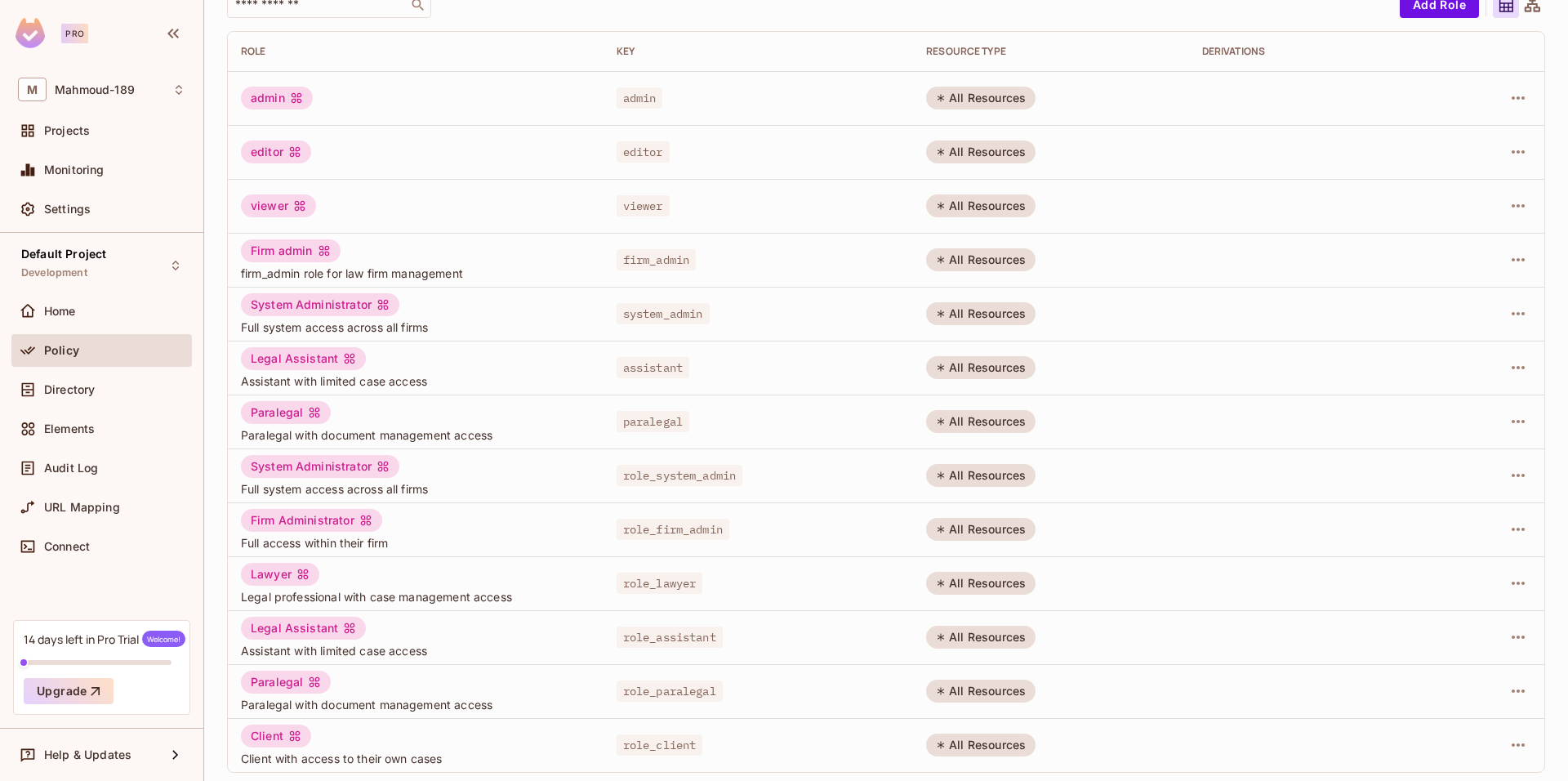
click at [663, 585] on span "role_lawyer" at bounding box center [660, 583] width 87 height 21
copy span "role_lawyer"
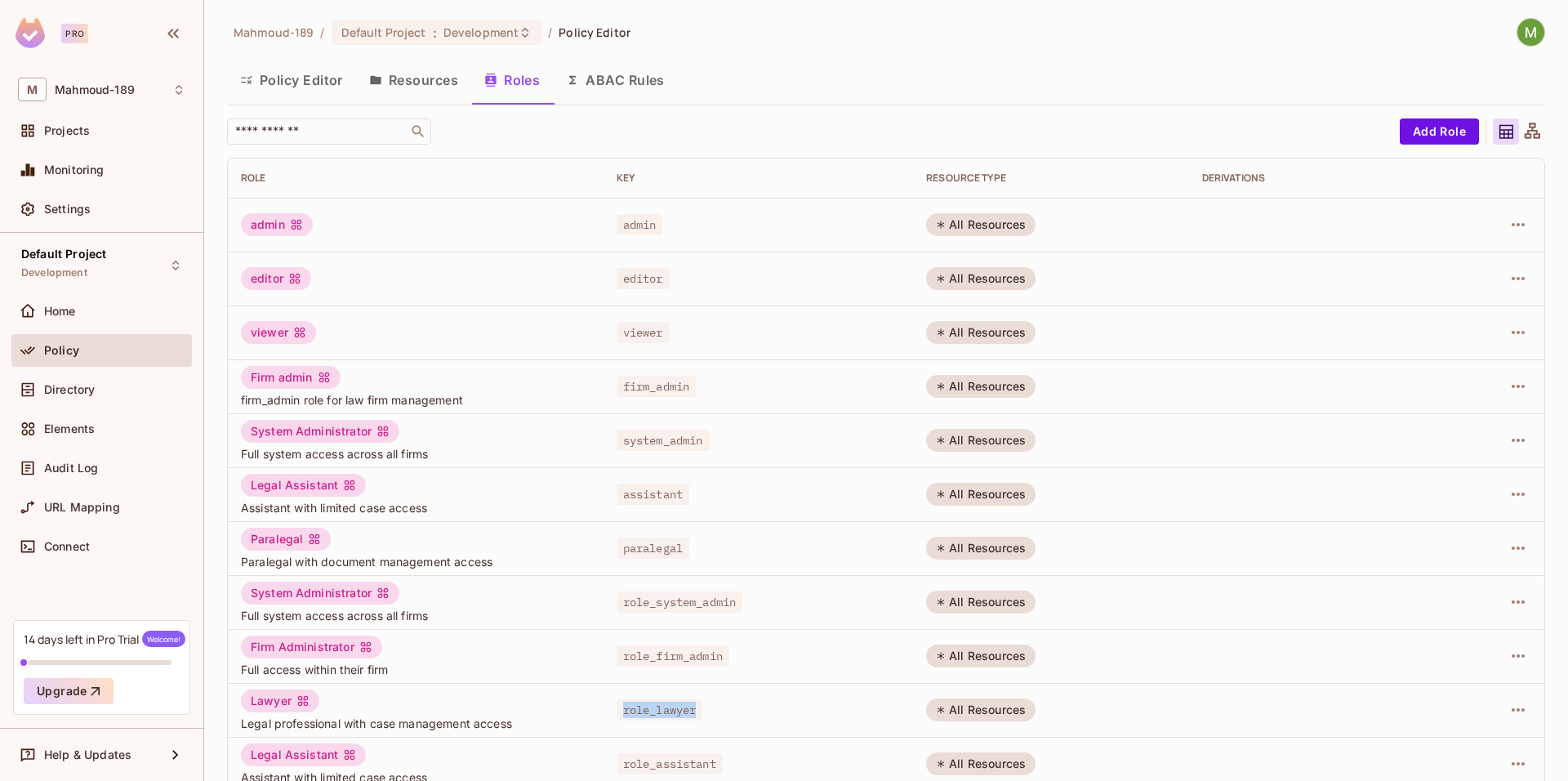
click at [403, 73] on button "Resources" at bounding box center [413, 80] width 115 height 41
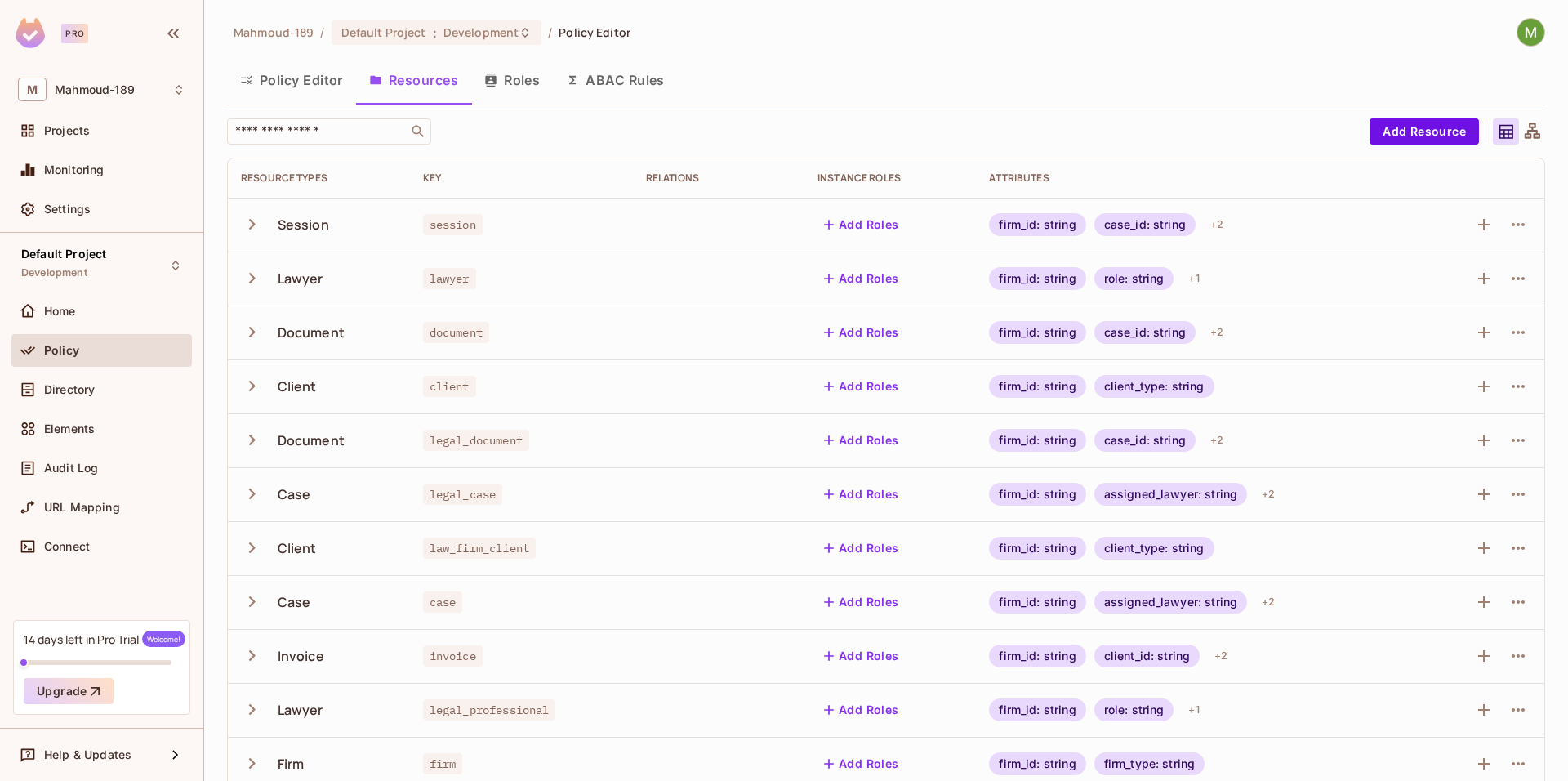
click at [519, 81] on button "Roles" at bounding box center [512, 80] width 82 height 41
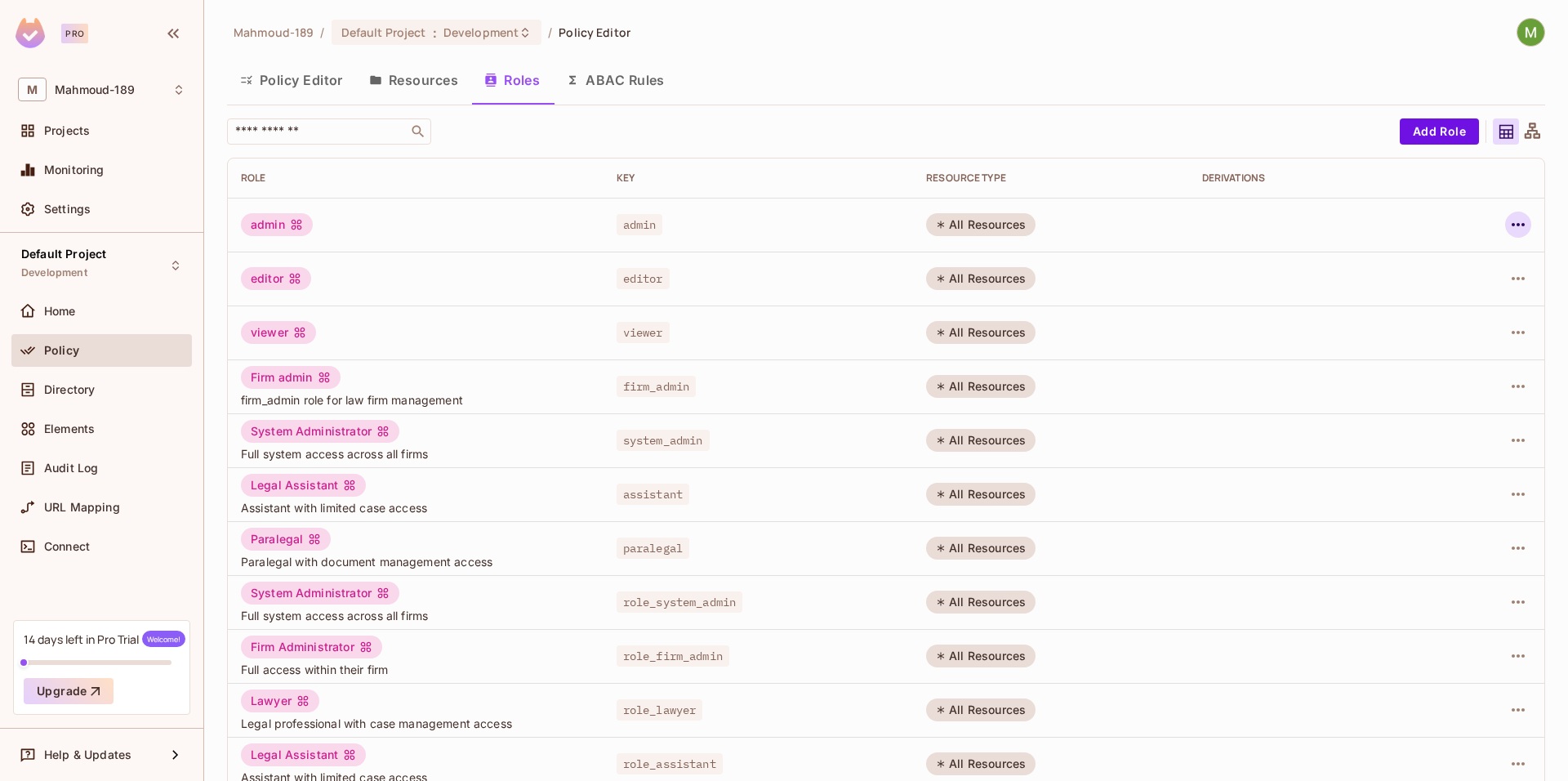
click at [1509, 218] on icon "button" at bounding box center [1518, 224] width 20 height 20
click at [1433, 344] on span "Delete Role" at bounding box center [1441, 334] width 73 height 26
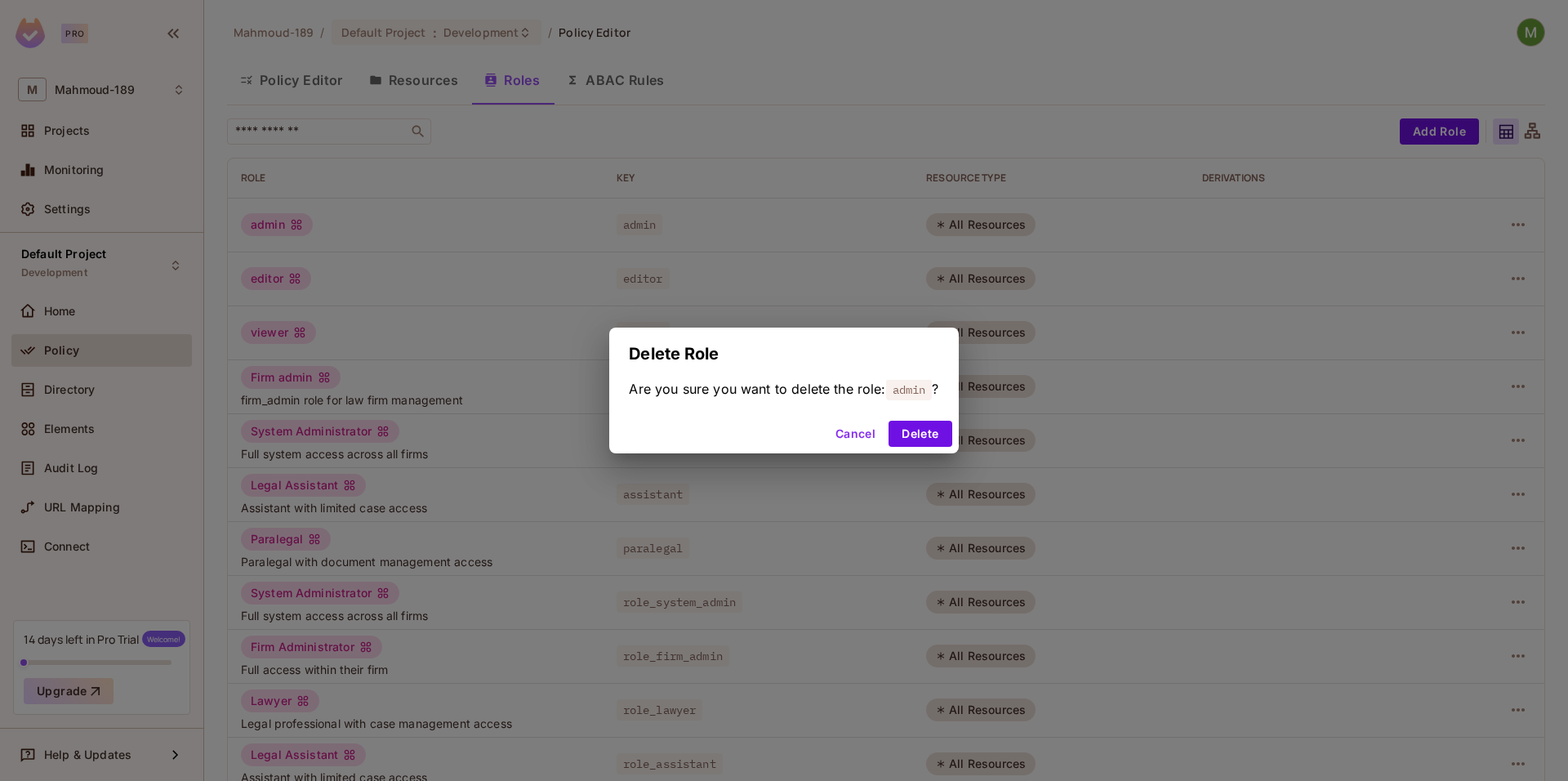
click at [915, 448] on div "Cancel Delete" at bounding box center [784, 433] width 348 height 39
click at [937, 433] on button "Delete" at bounding box center [920, 433] width 63 height 26
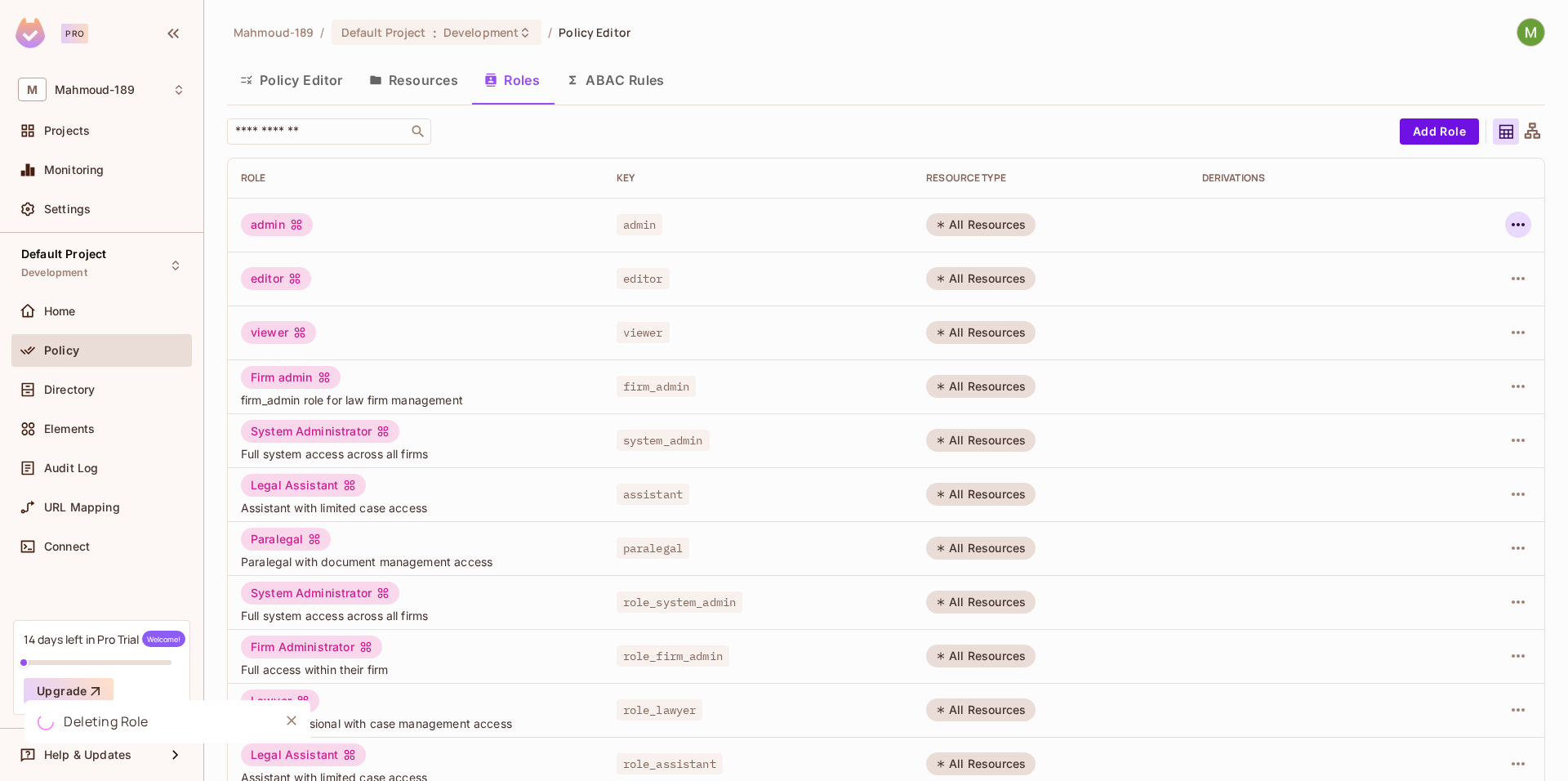
click at [1515, 217] on icon "button" at bounding box center [1518, 224] width 20 height 20
click at [1450, 329] on div "Delete Role" at bounding box center [1441, 333] width 63 height 16
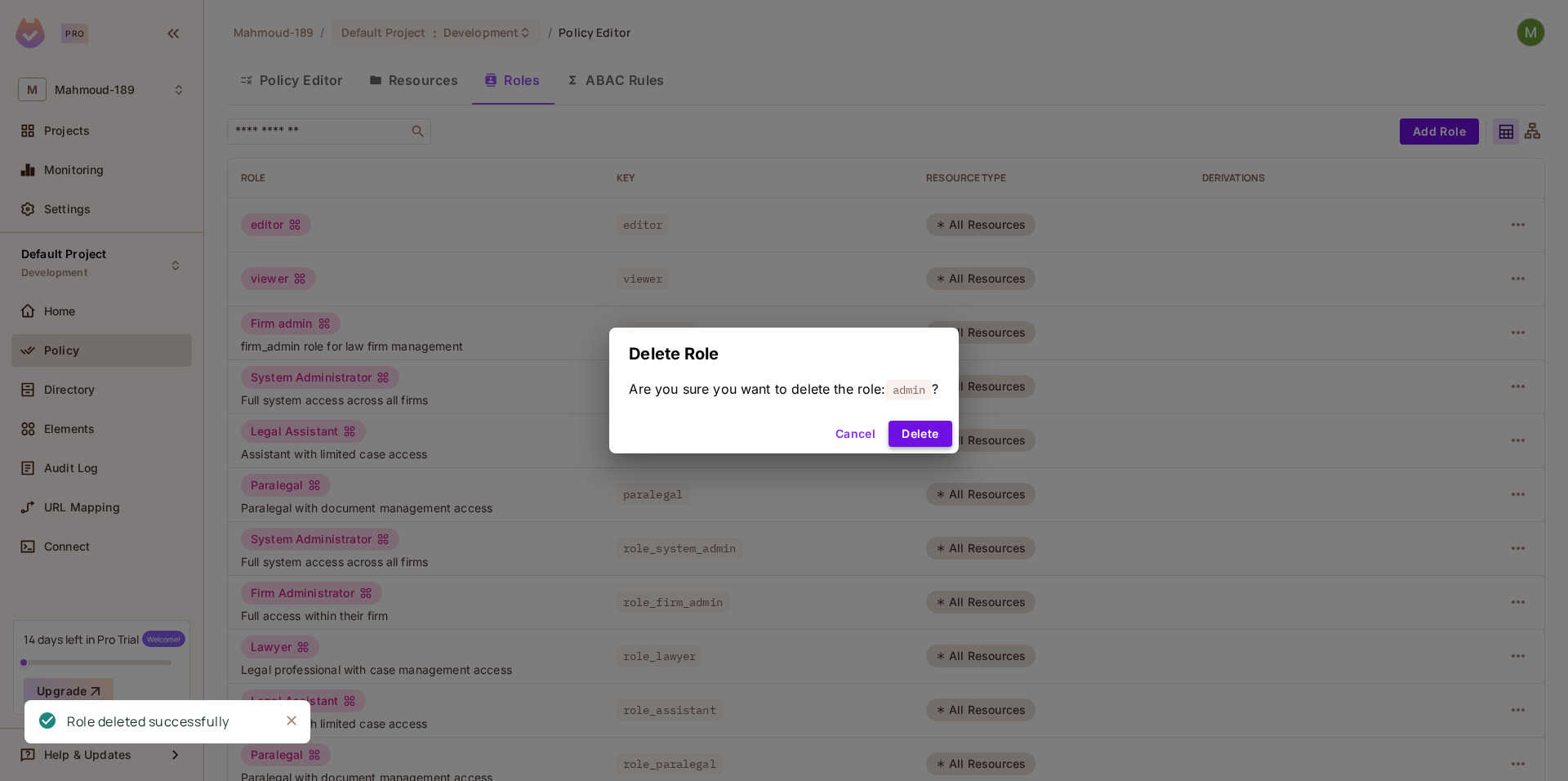
click at [940, 434] on button "Delete" at bounding box center [920, 433] width 63 height 26
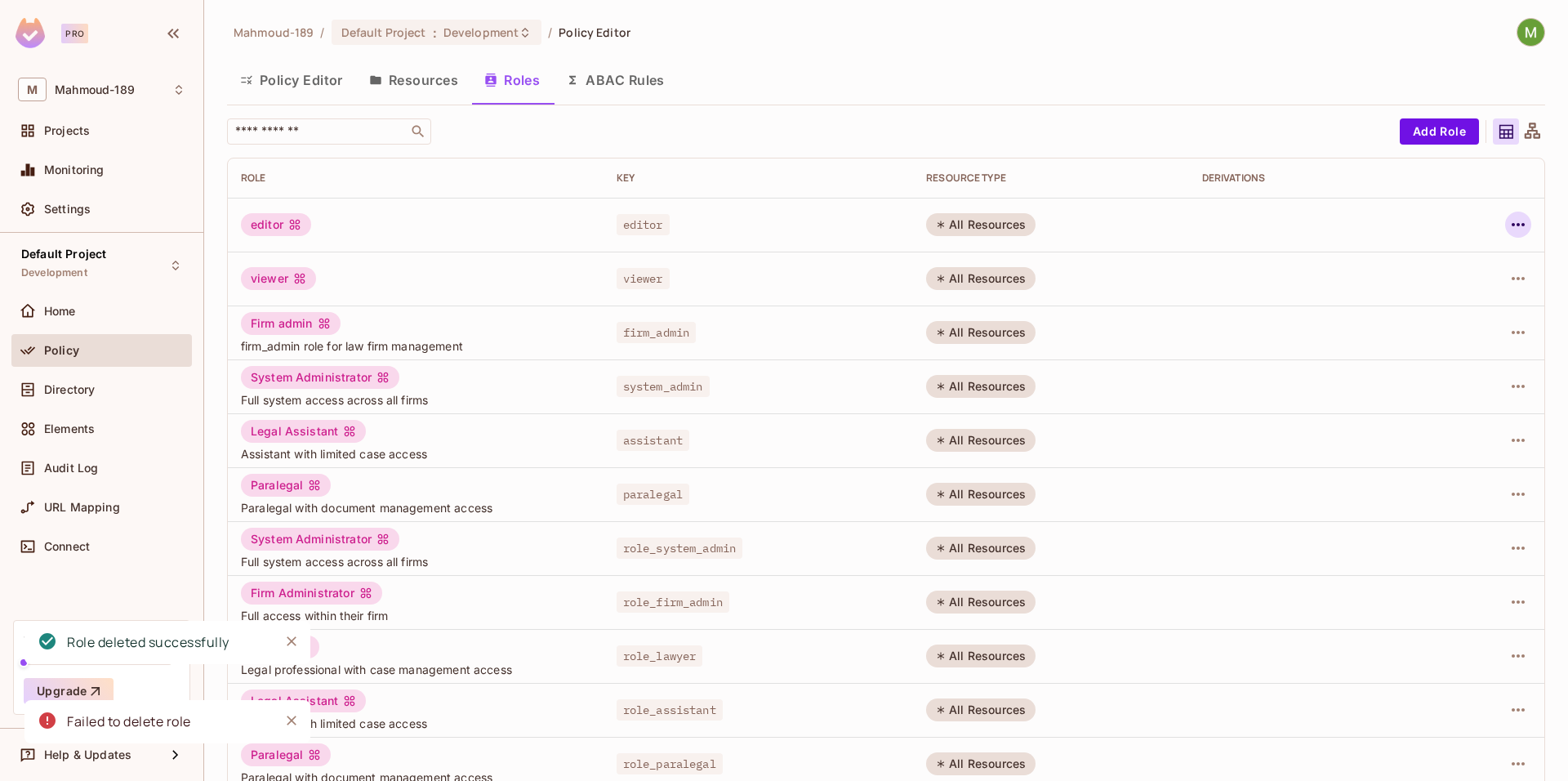
click at [1509, 226] on icon "button" at bounding box center [1518, 224] width 20 height 20
click at [1423, 331] on div "Delete Role" at bounding box center [1441, 333] width 63 height 16
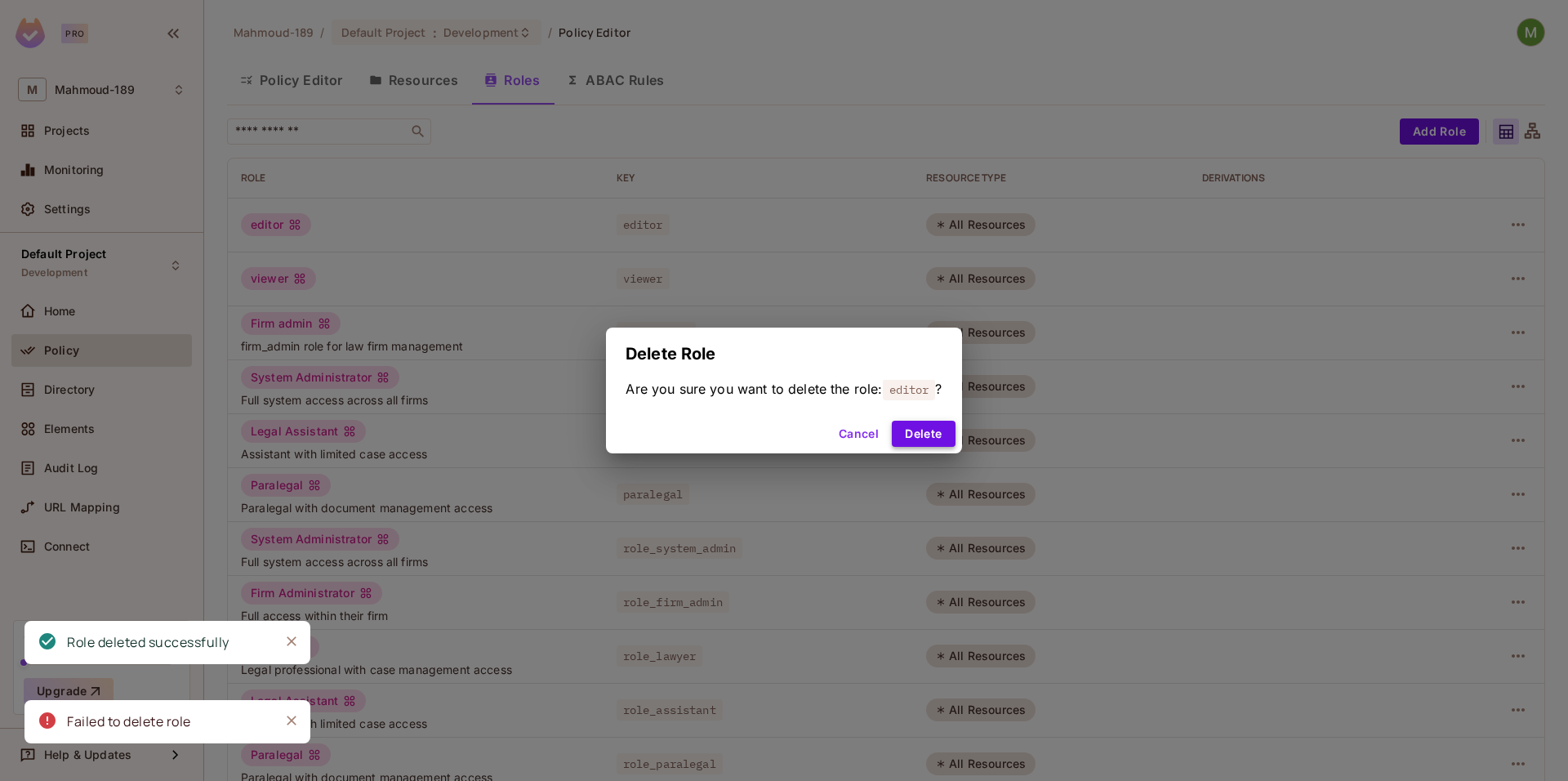
click at [927, 438] on button "Delete" at bounding box center [923, 433] width 63 height 26
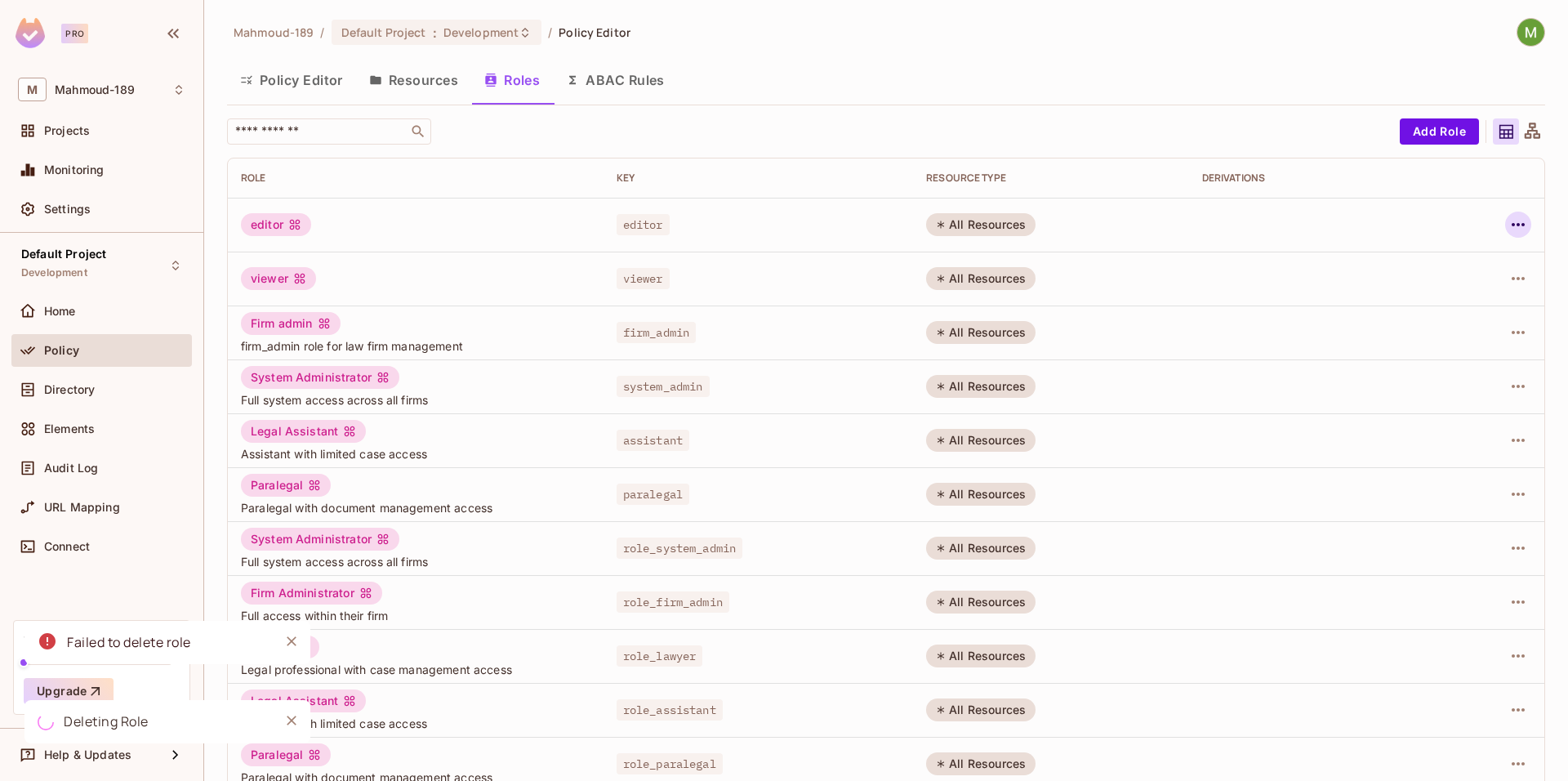
click at [1514, 218] on icon "button" at bounding box center [1518, 224] width 20 height 20
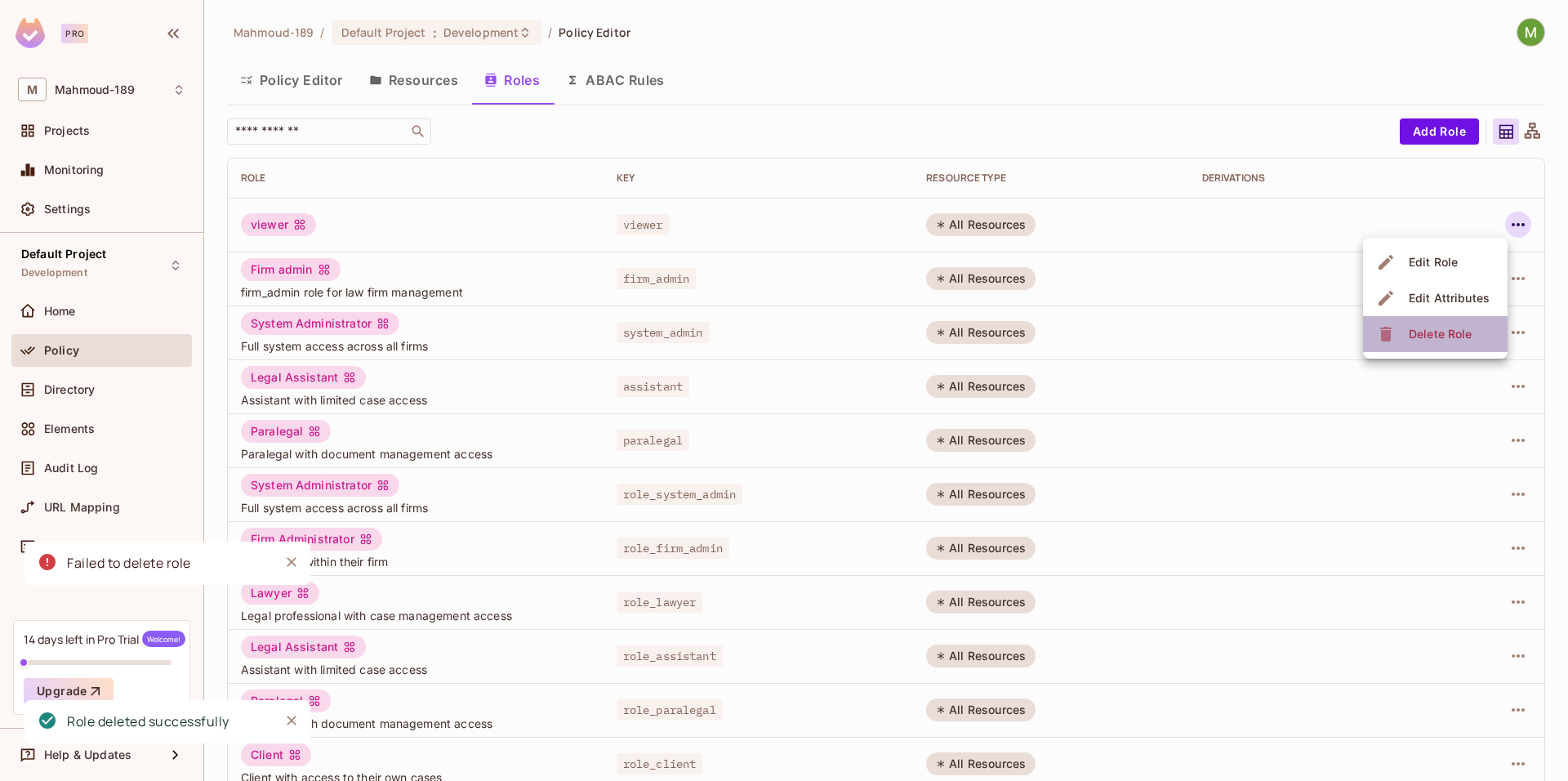
click at [1447, 330] on div "Delete Role" at bounding box center [1441, 333] width 63 height 16
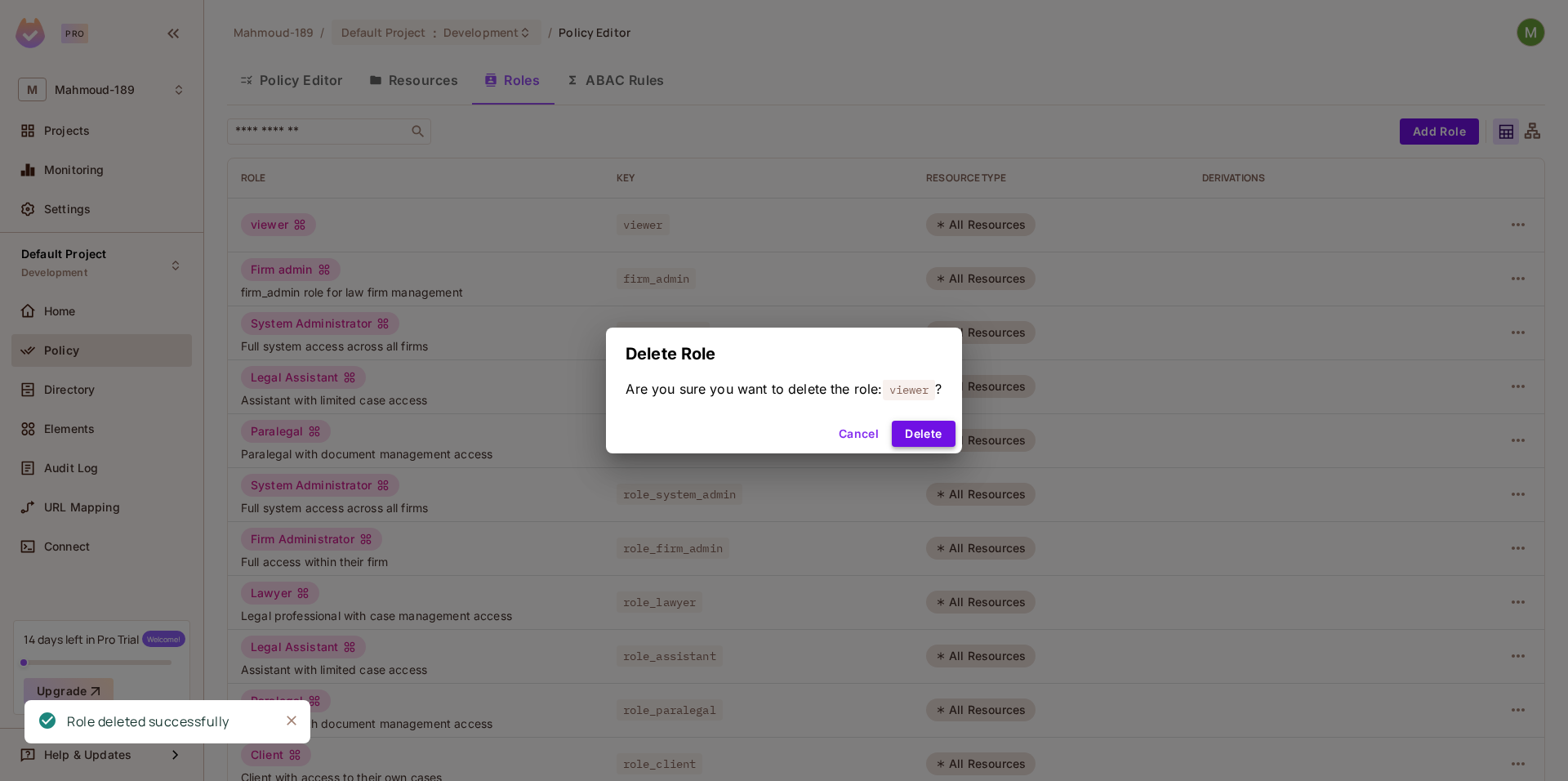
click at [926, 439] on button "Delete" at bounding box center [923, 433] width 63 height 26
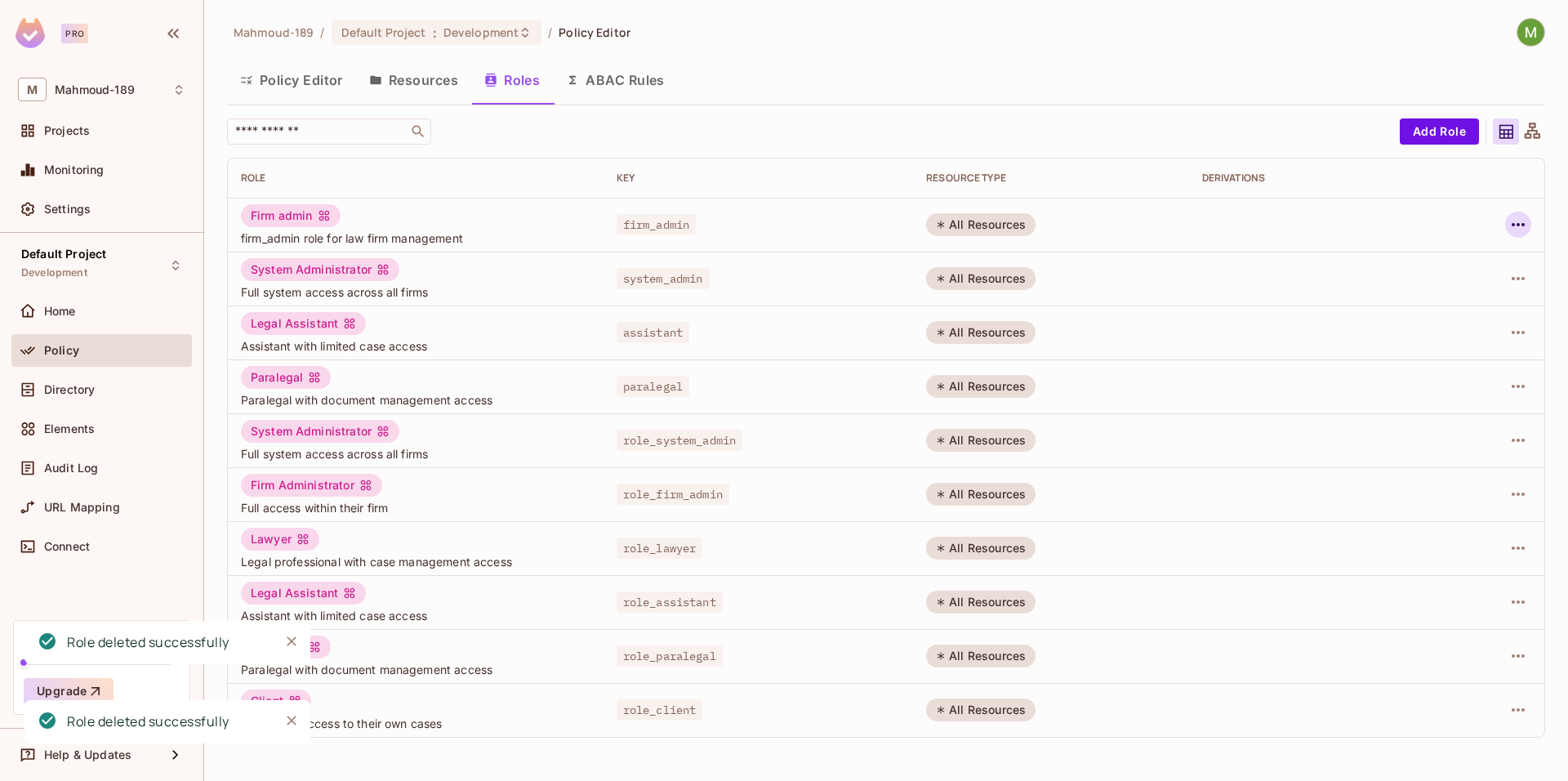
click at [1520, 222] on icon "button" at bounding box center [1518, 224] width 20 height 20
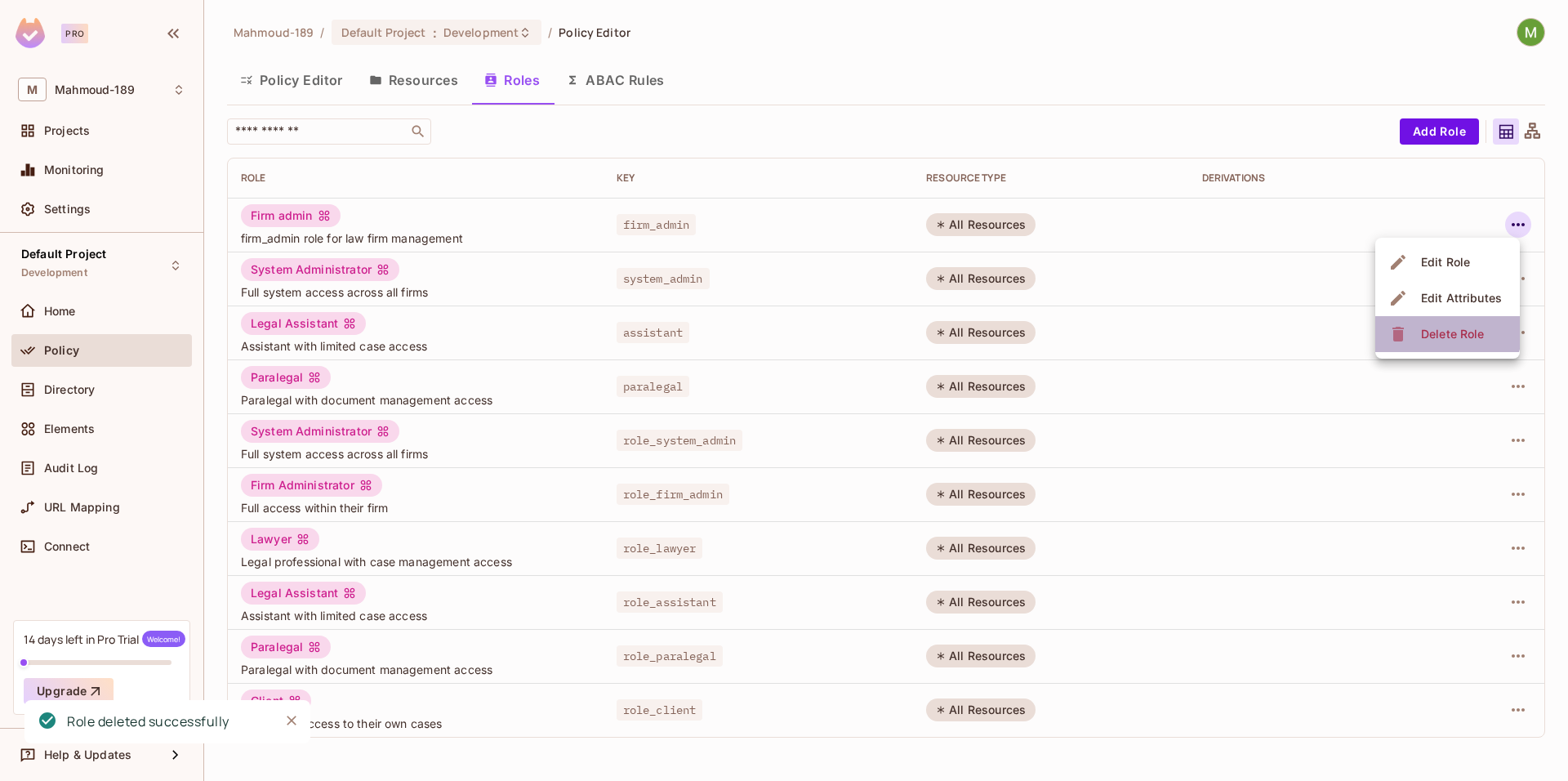
click at [1427, 327] on div "Delete Role" at bounding box center [1452, 333] width 63 height 16
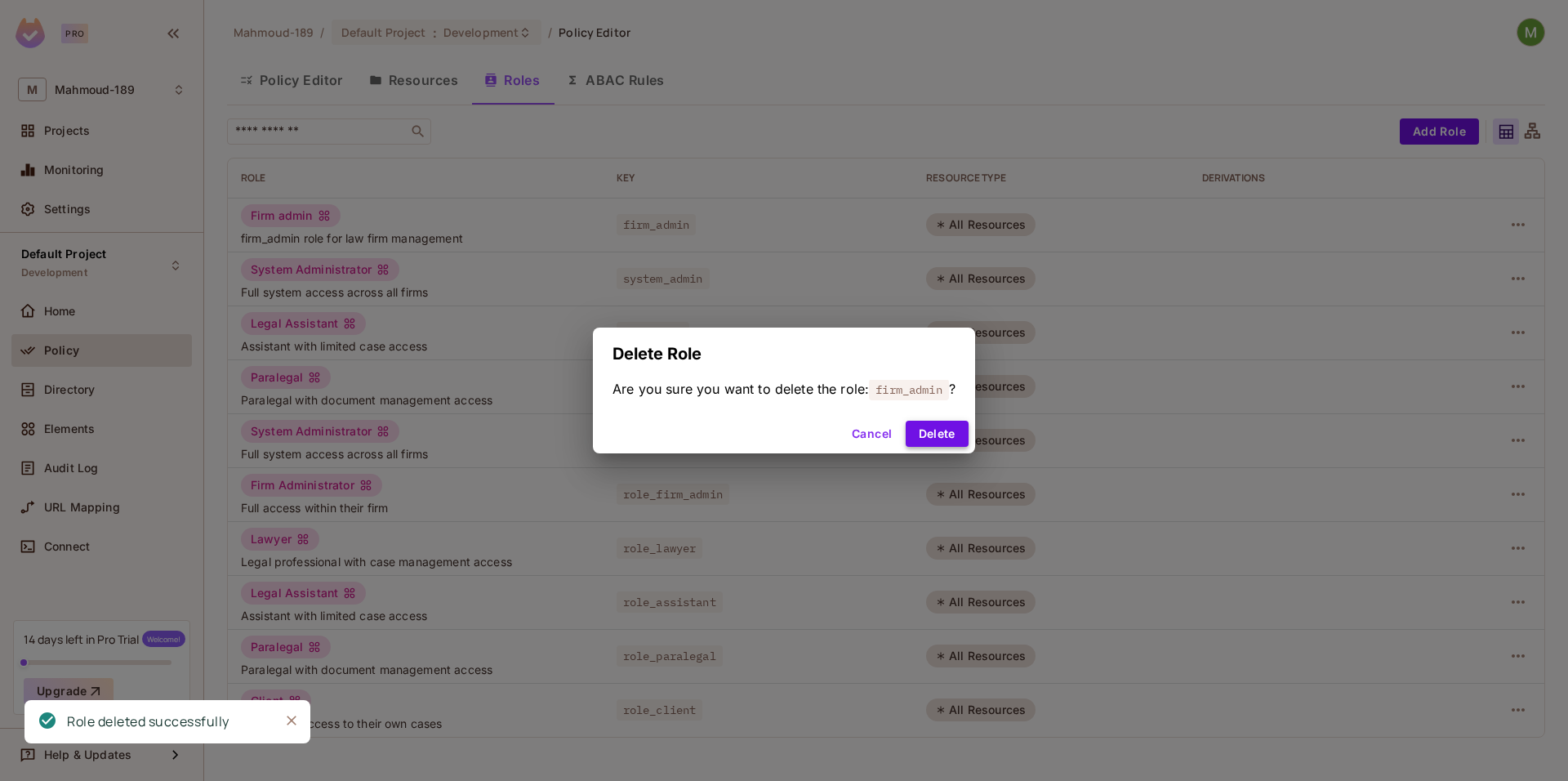
click at [948, 434] on button "Delete" at bounding box center [937, 433] width 63 height 26
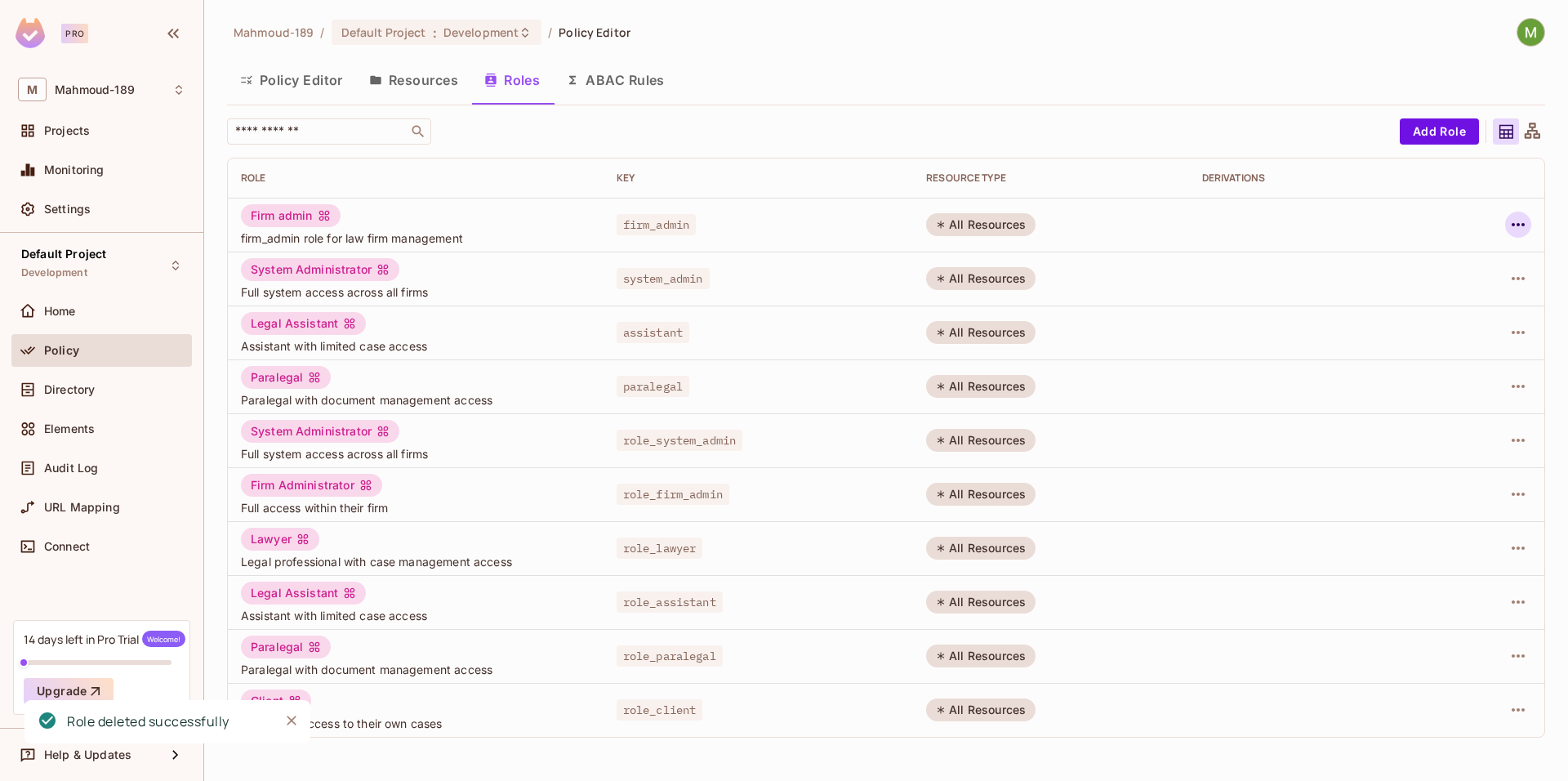
click at [1517, 229] on icon "button" at bounding box center [1518, 224] width 20 height 20
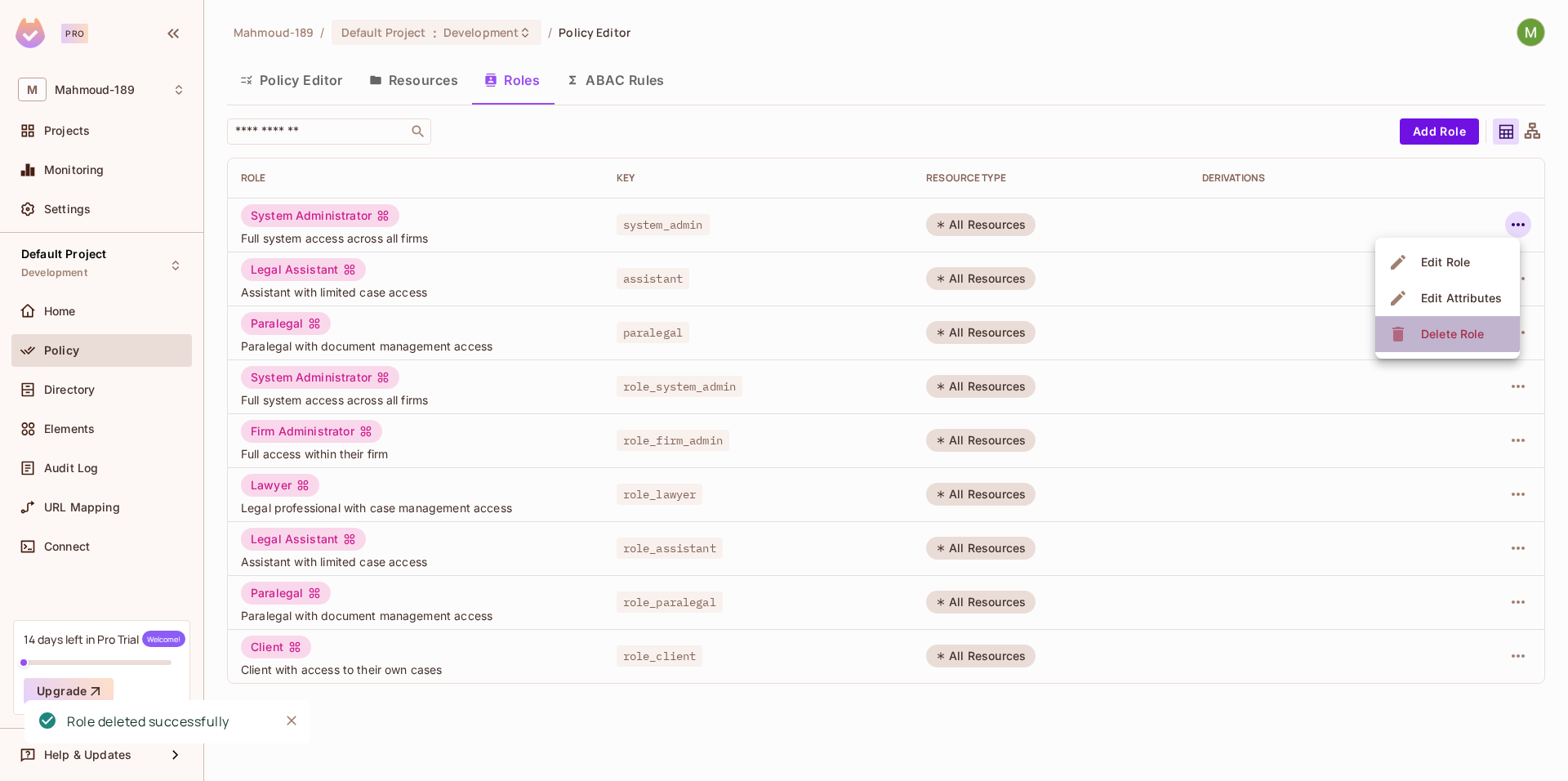
click at [1446, 330] on div "Delete Role" at bounding box center [1452, 333] width 63 height 16
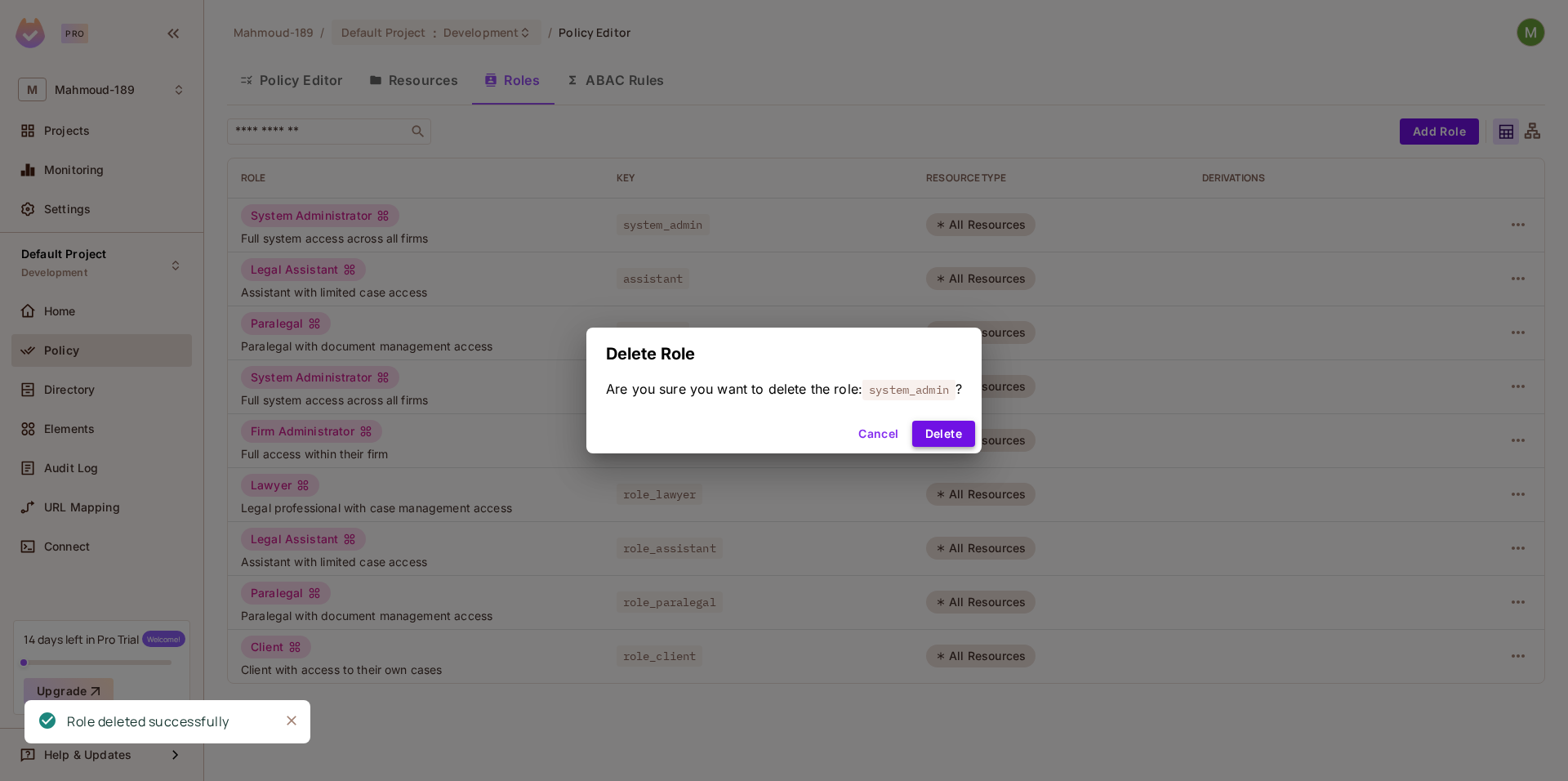
click at [941, 442] on button "Delete" at bounding box center [943, 433] width 63 height 26
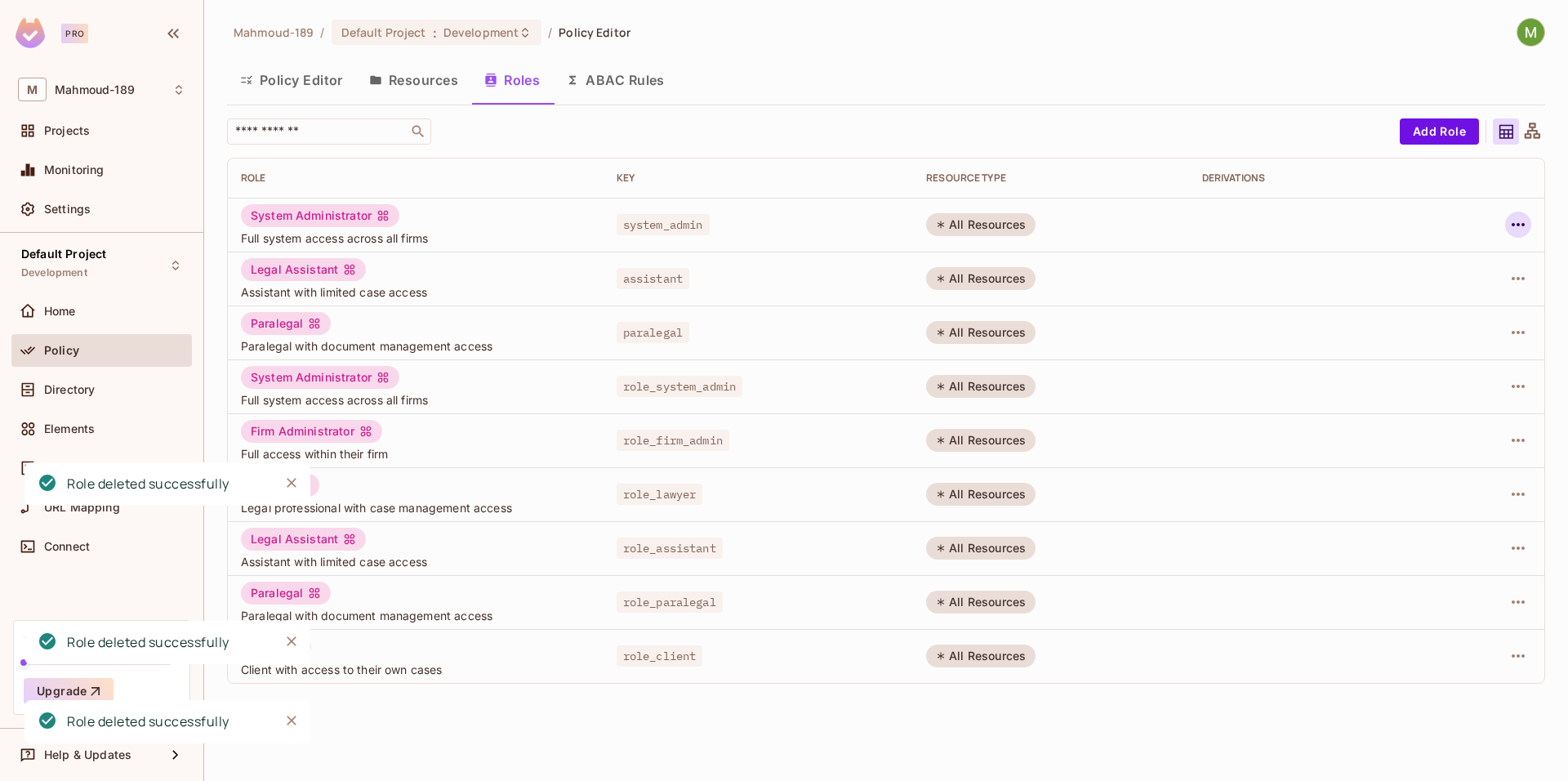
click at [1516, 227] on icon "button" at bounding box center [1518, 224] width 20 height 20
click at [1456, 325] on div "Delete Role" at bounding box center [1452, 333] width 63 height 16
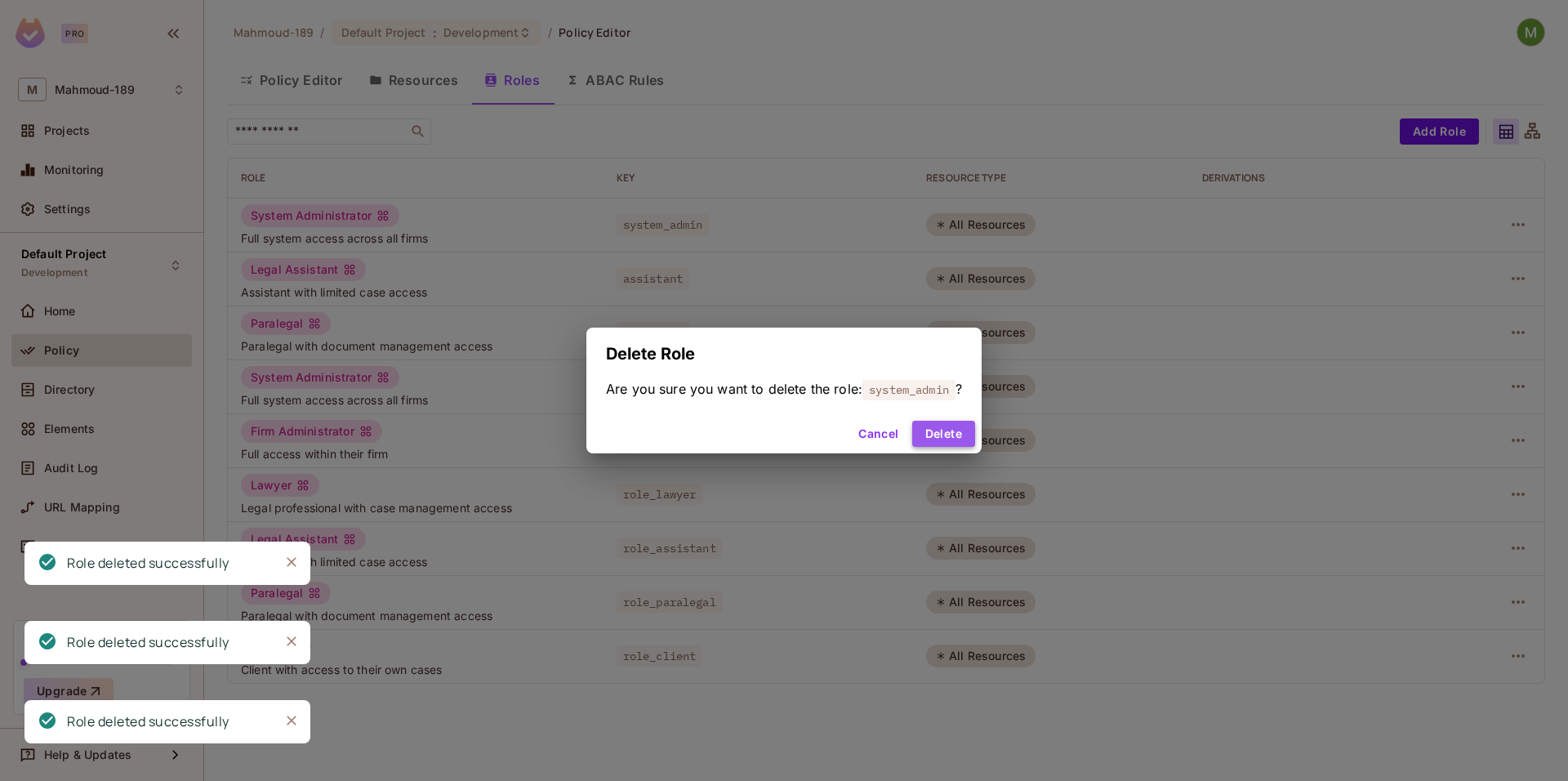
click at [937, 433] on button "Delete" at bounding box center [943, 433] width 63 height 26
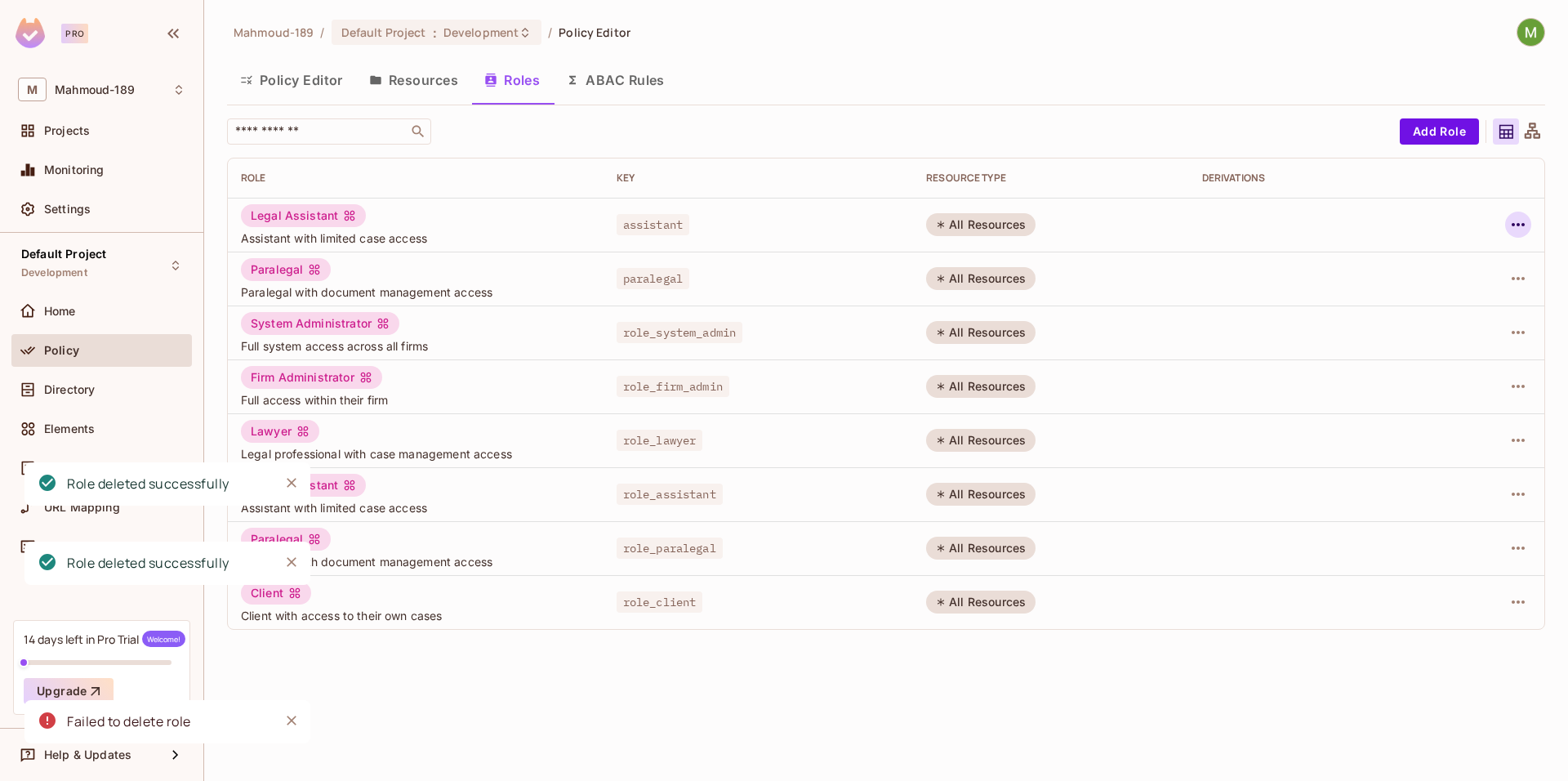
click at [1518, 218] on icon "button" at bounding box center [1518, 224] width 20 height 20
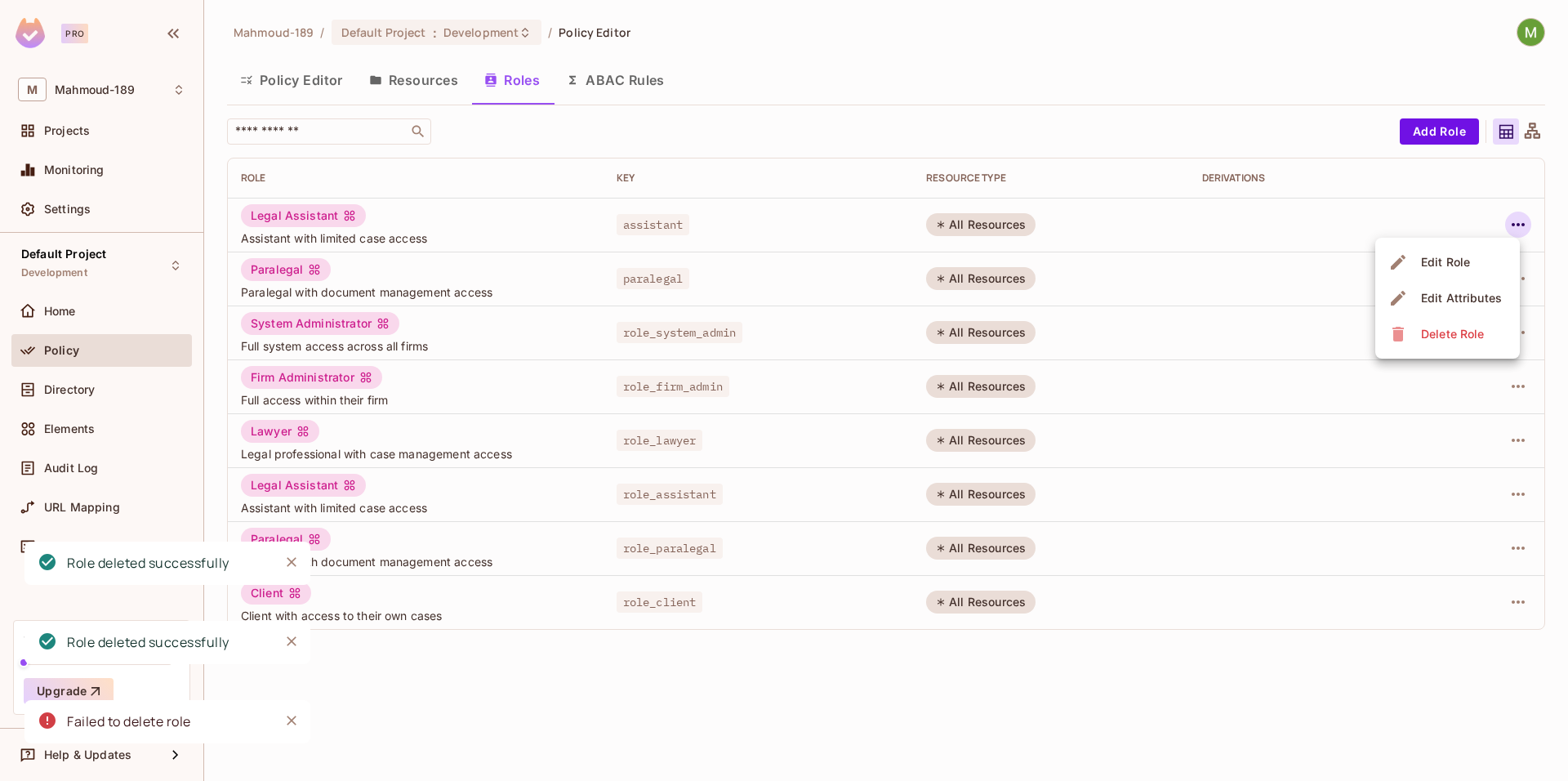
click at [1416, 337] on span "Delete Role" at bounding box center [1452, 334] width 73 height 26
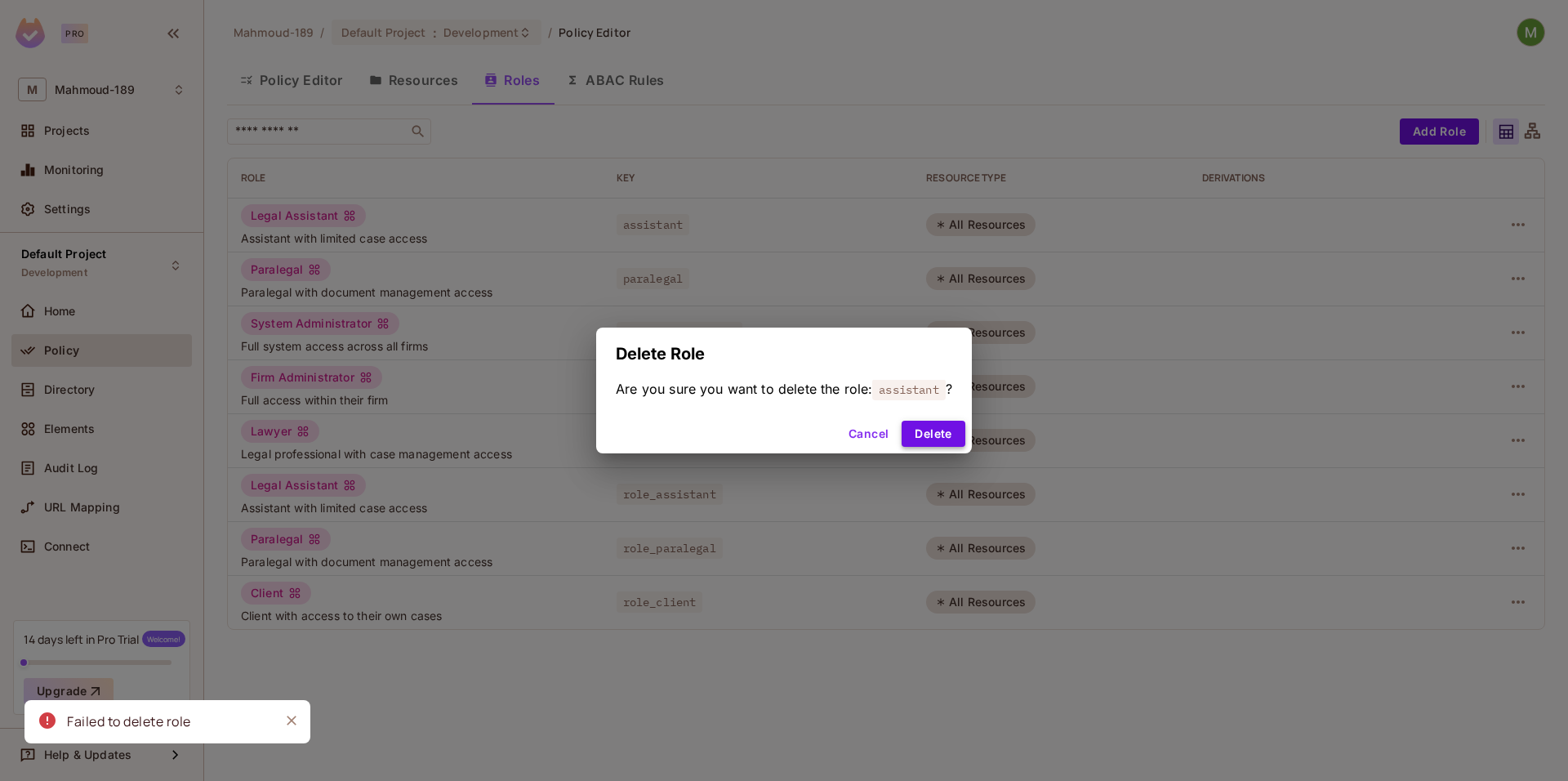
click at [938, 429] on button "Delete" at bounding box center [933, 433] width 63 height 26
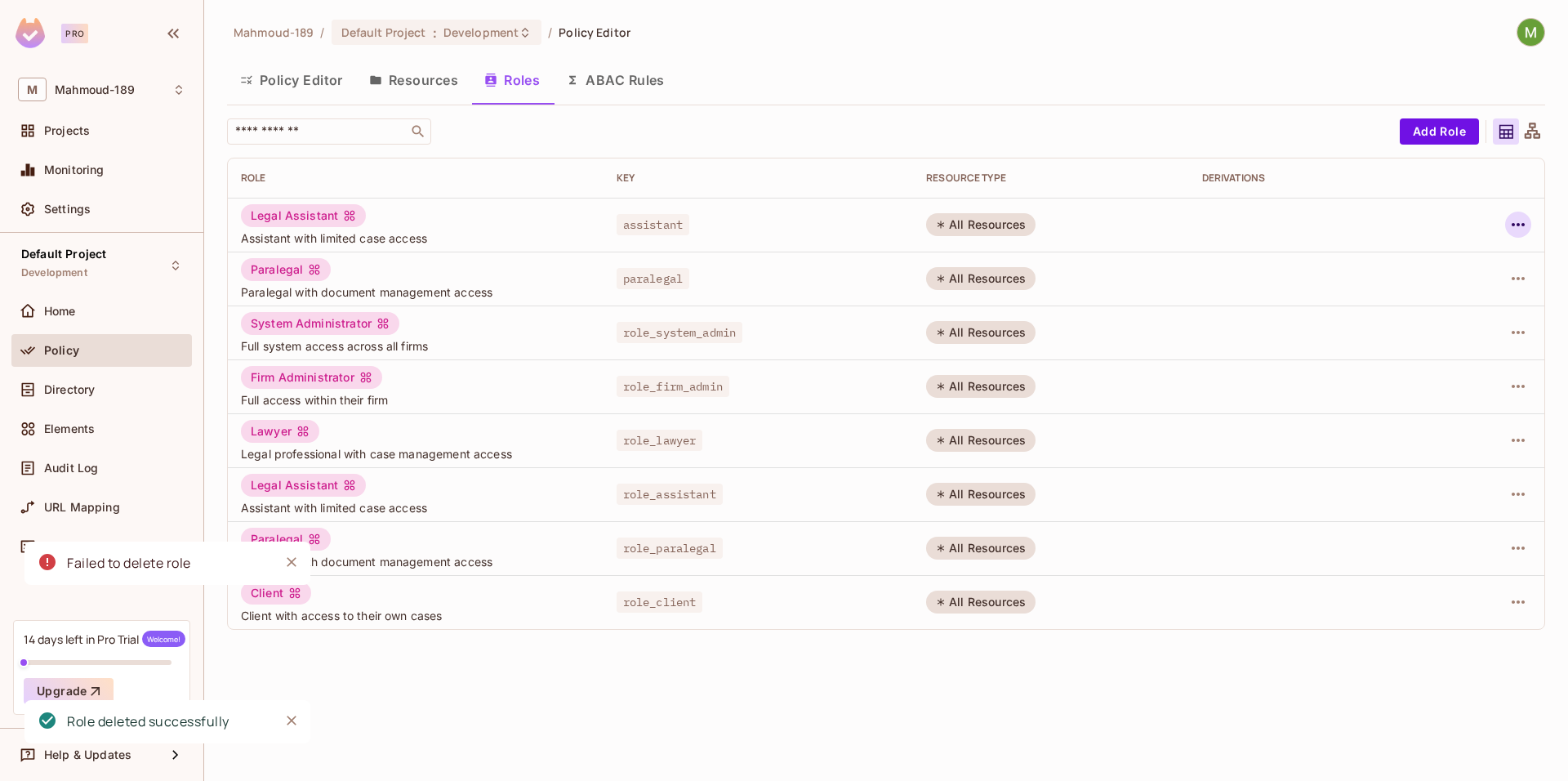
click at [1520, 225] on icon "button" at bounding box center [1518, 224] width 20 height 20
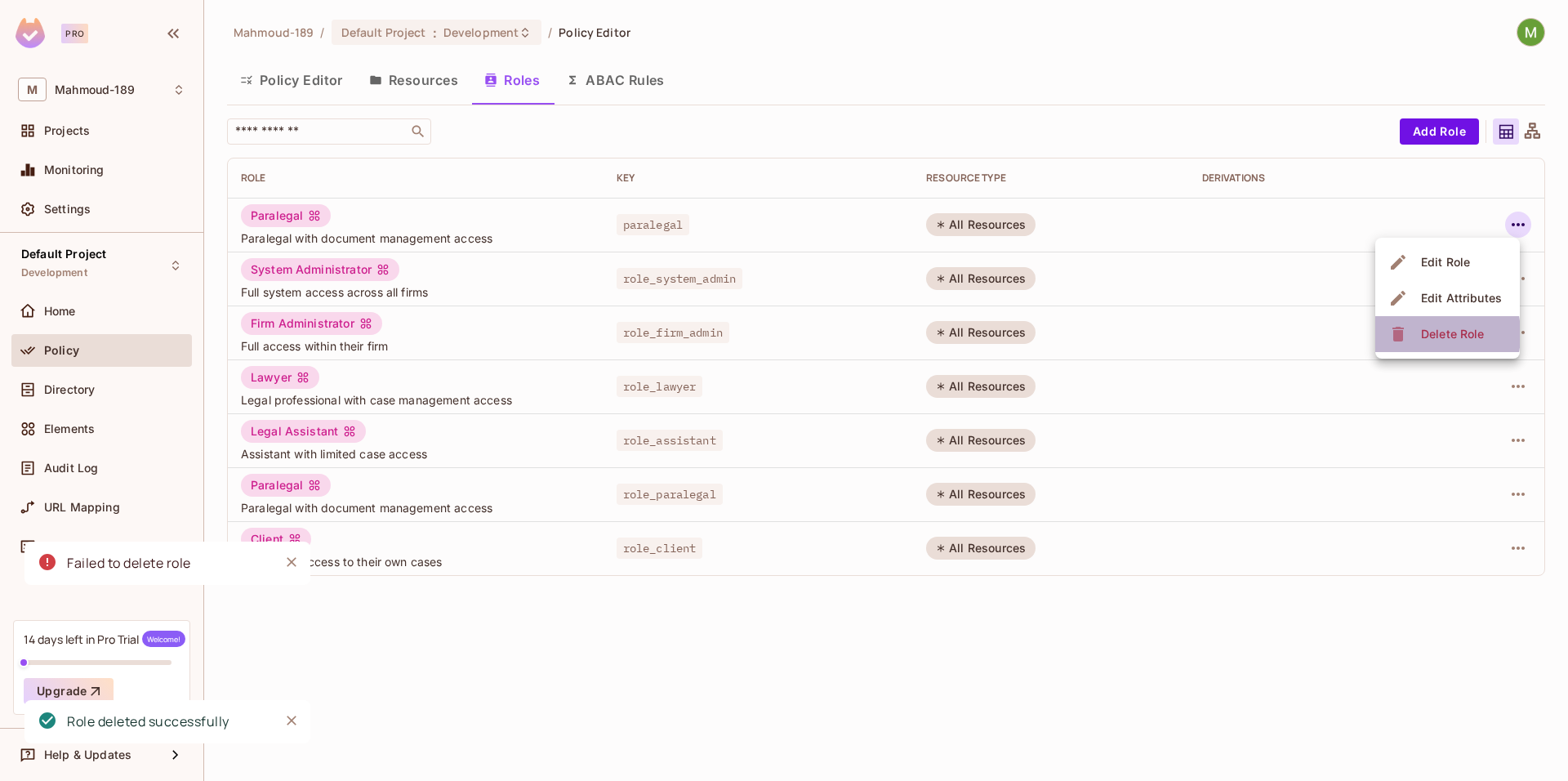
click at [1412, 334] on div "Delete Role" at bounding box center [1439, 334] width 100 height 26
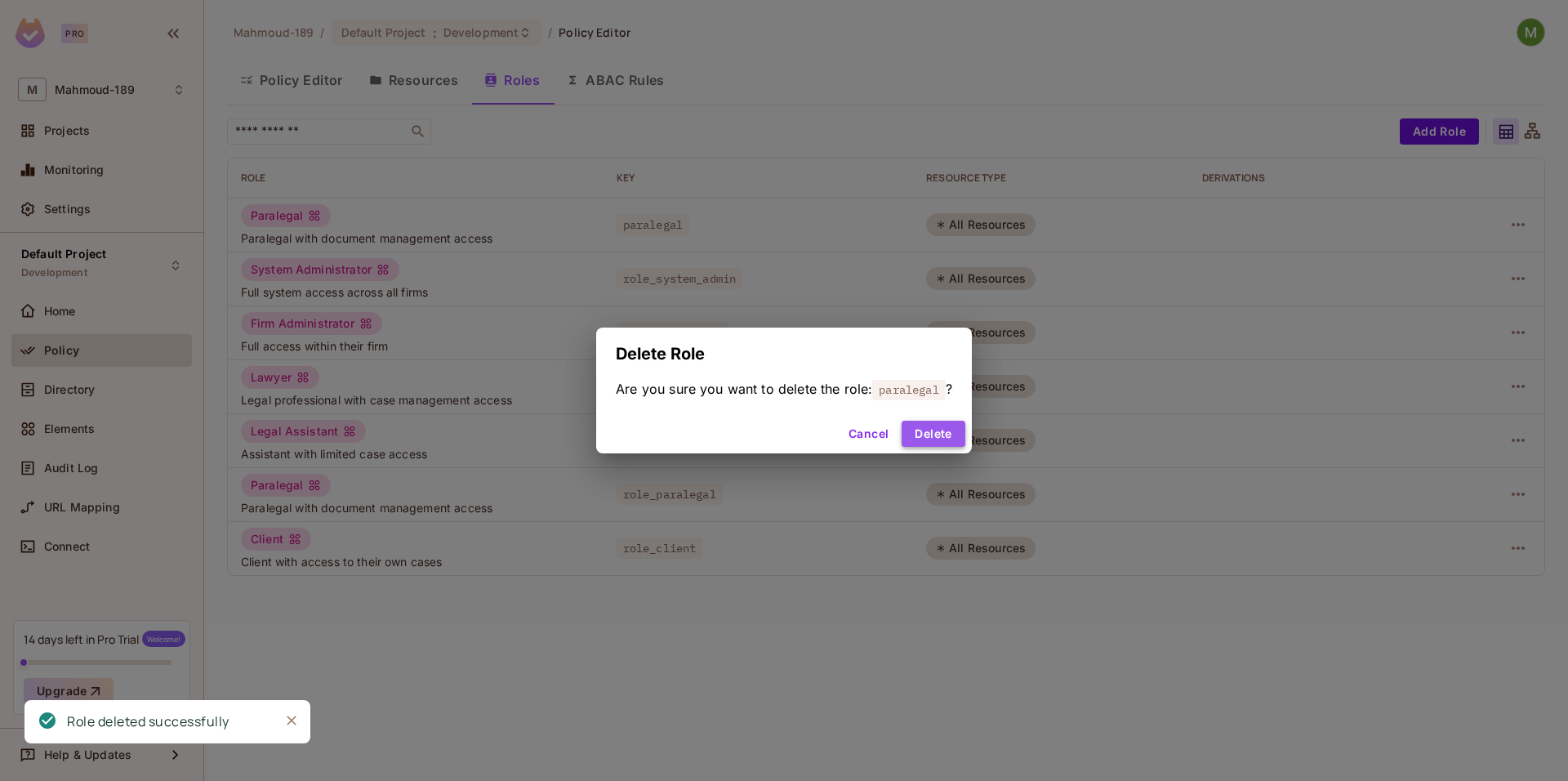
click at [938, 427] on button "Delete" at bounding box center [933, 433] width 63 height 26
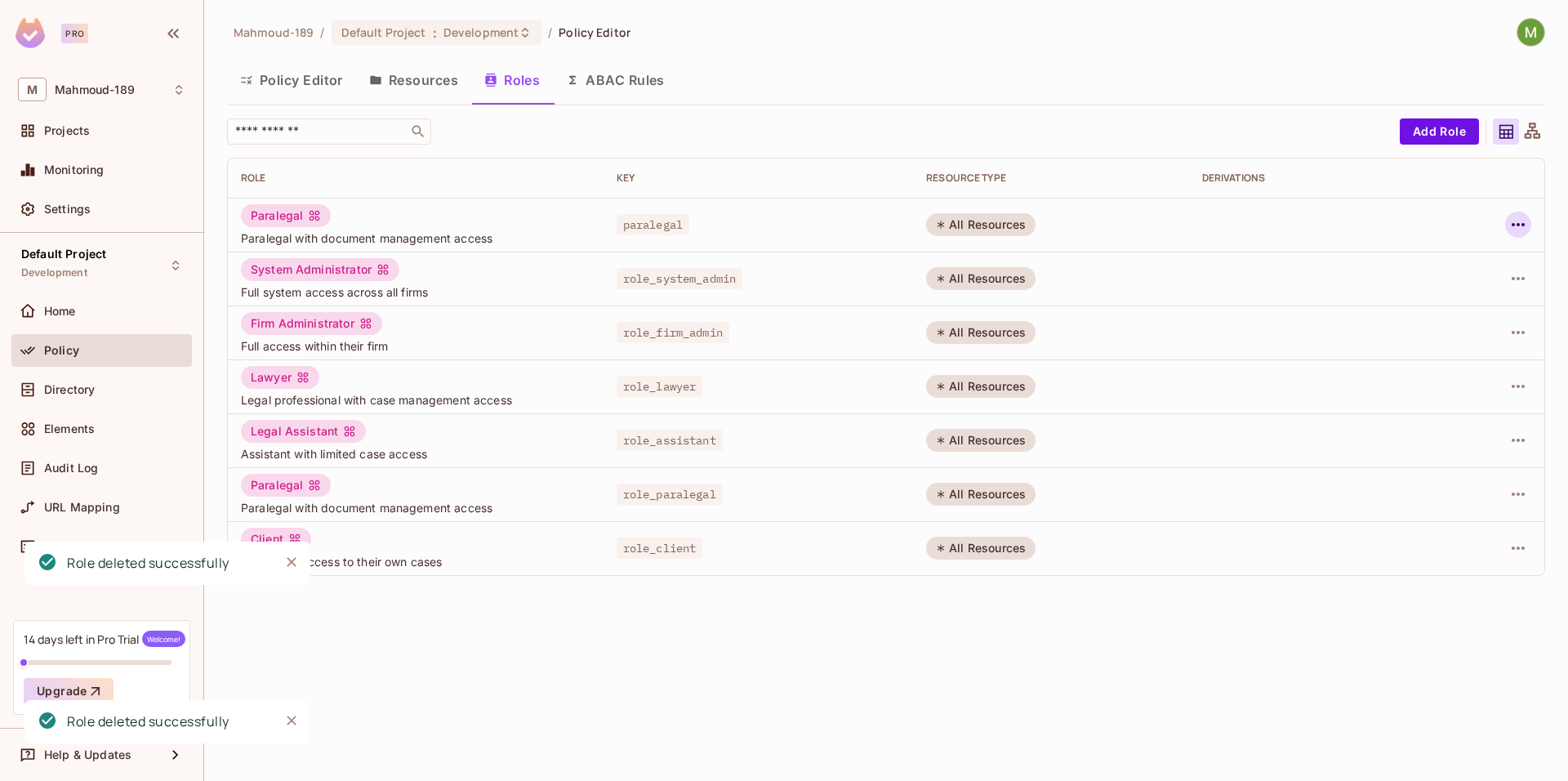
click at [1520, 222] on icon "button" at bounding box center [1518, 224] width 20 height 20
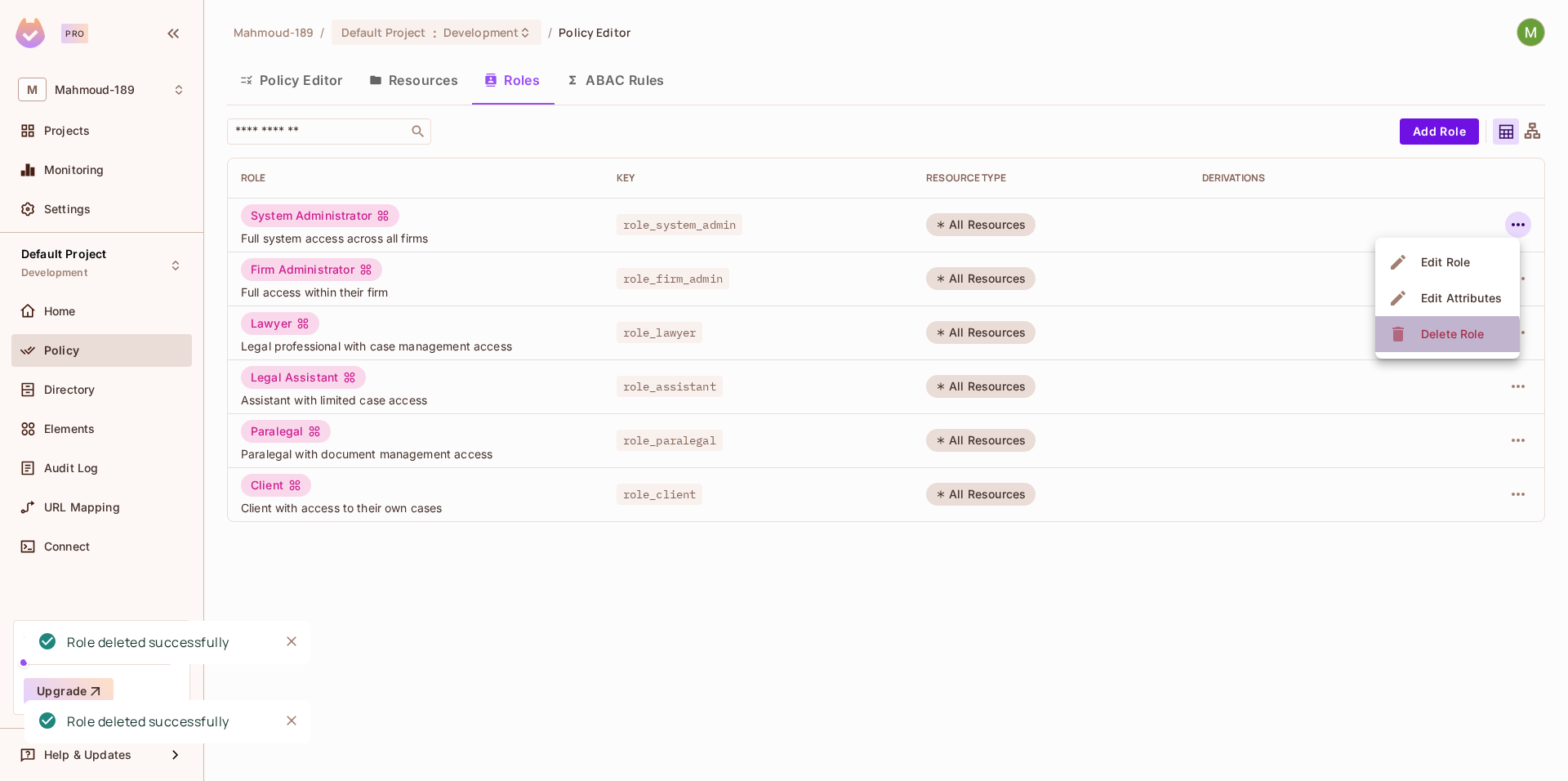
click at [1414, 339] on div "Delete Role" at bounding box center [1439, 334] width 100 height 26
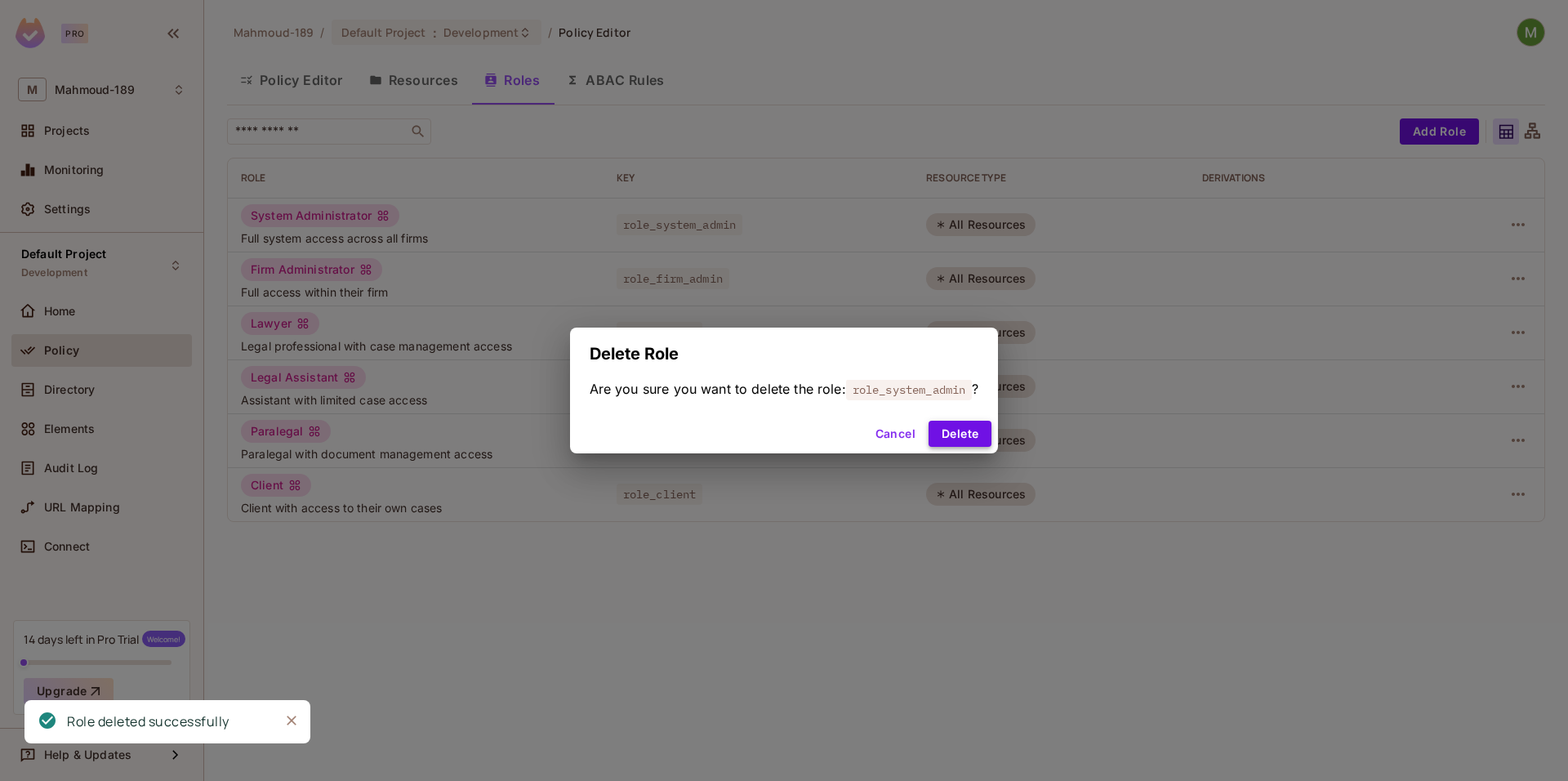
click at [981, 441] on button "Delete" at bounding box center [960, 433] width 63 height 26
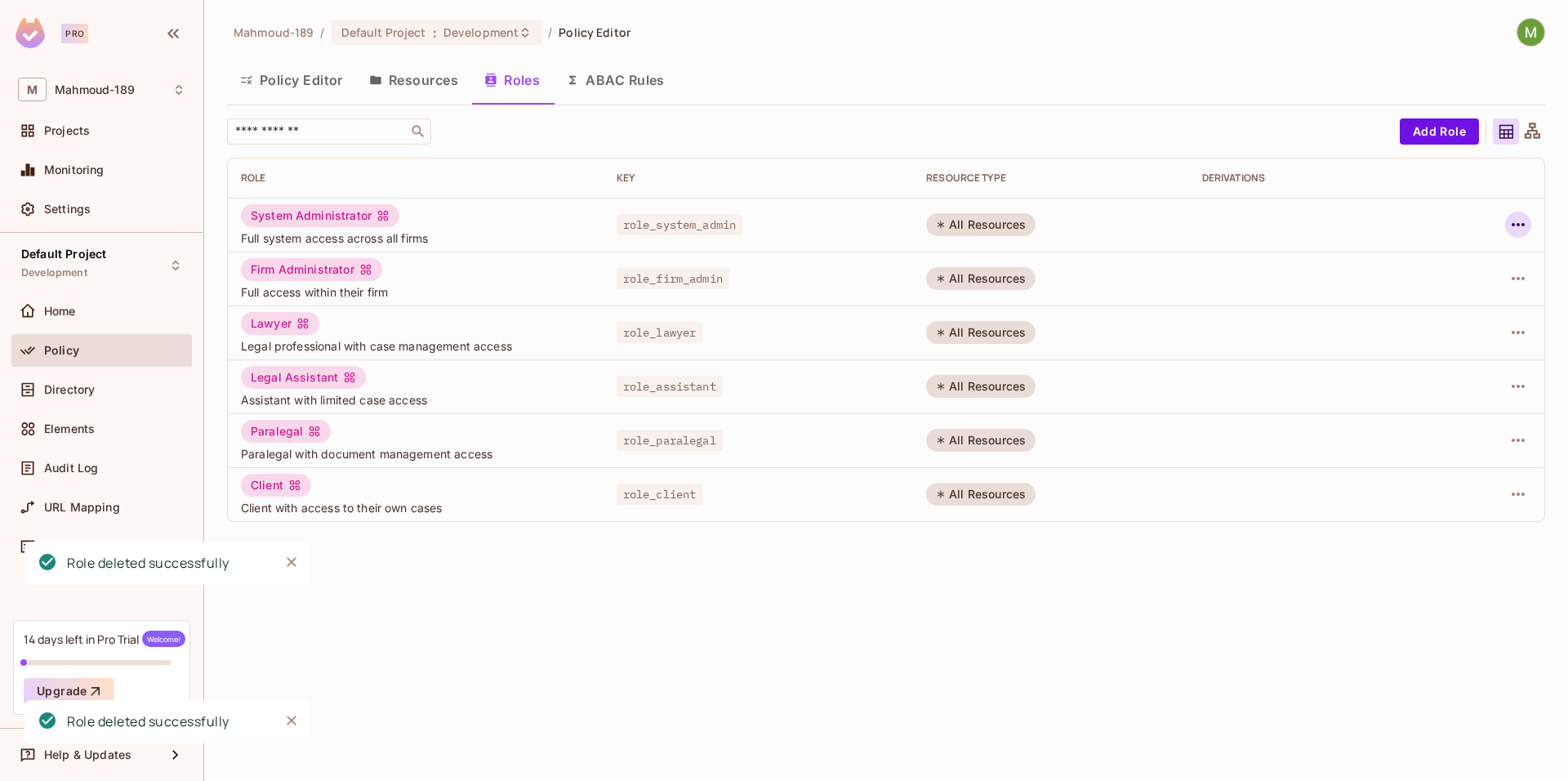
click at [1514, 228] on icon "button" at bounding box center [1518, 224] width 20 height 20
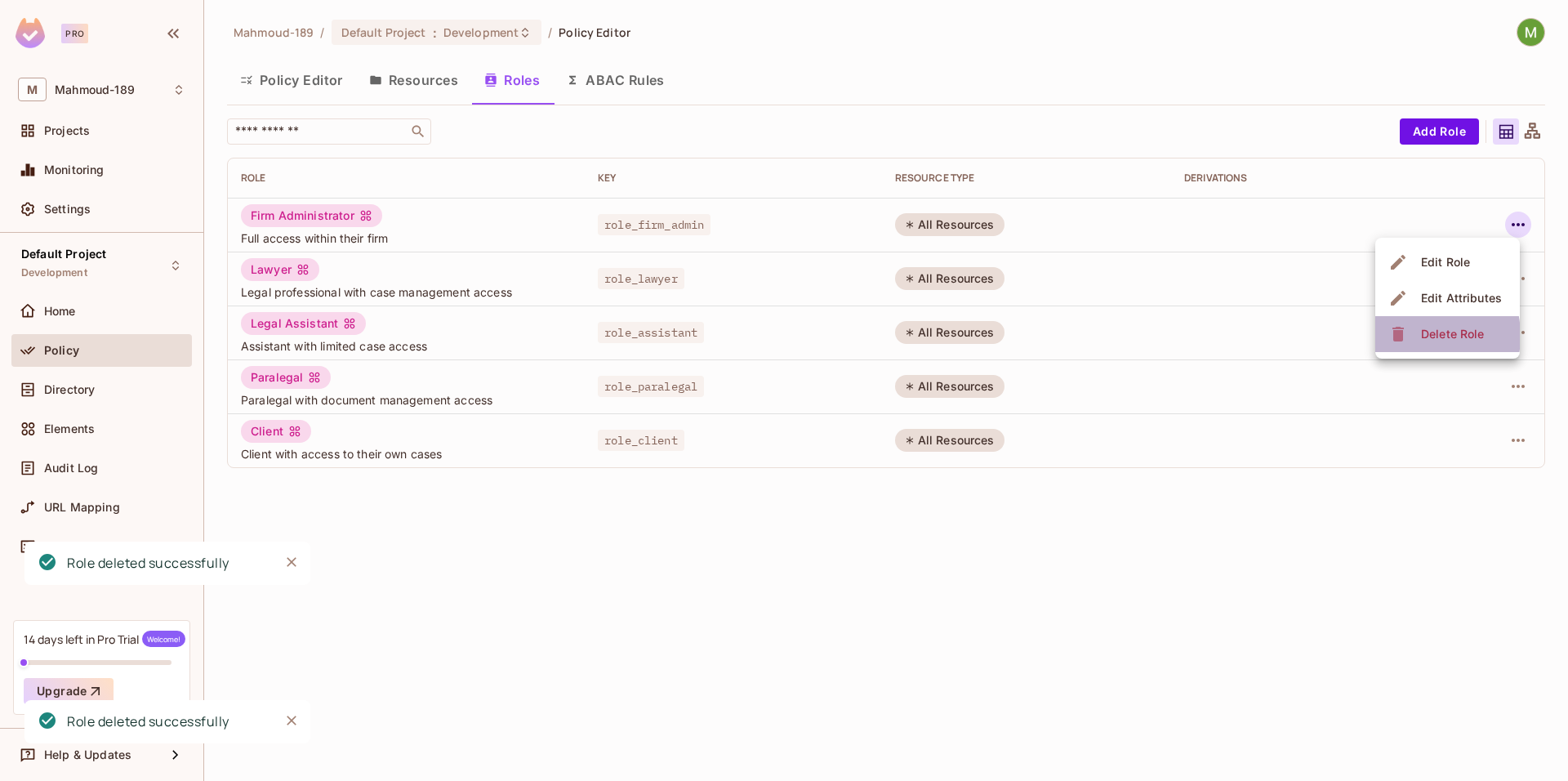
click at [1412, 336] on div "Delete Role" at bounding box center [1439, 334] width 100 height 26
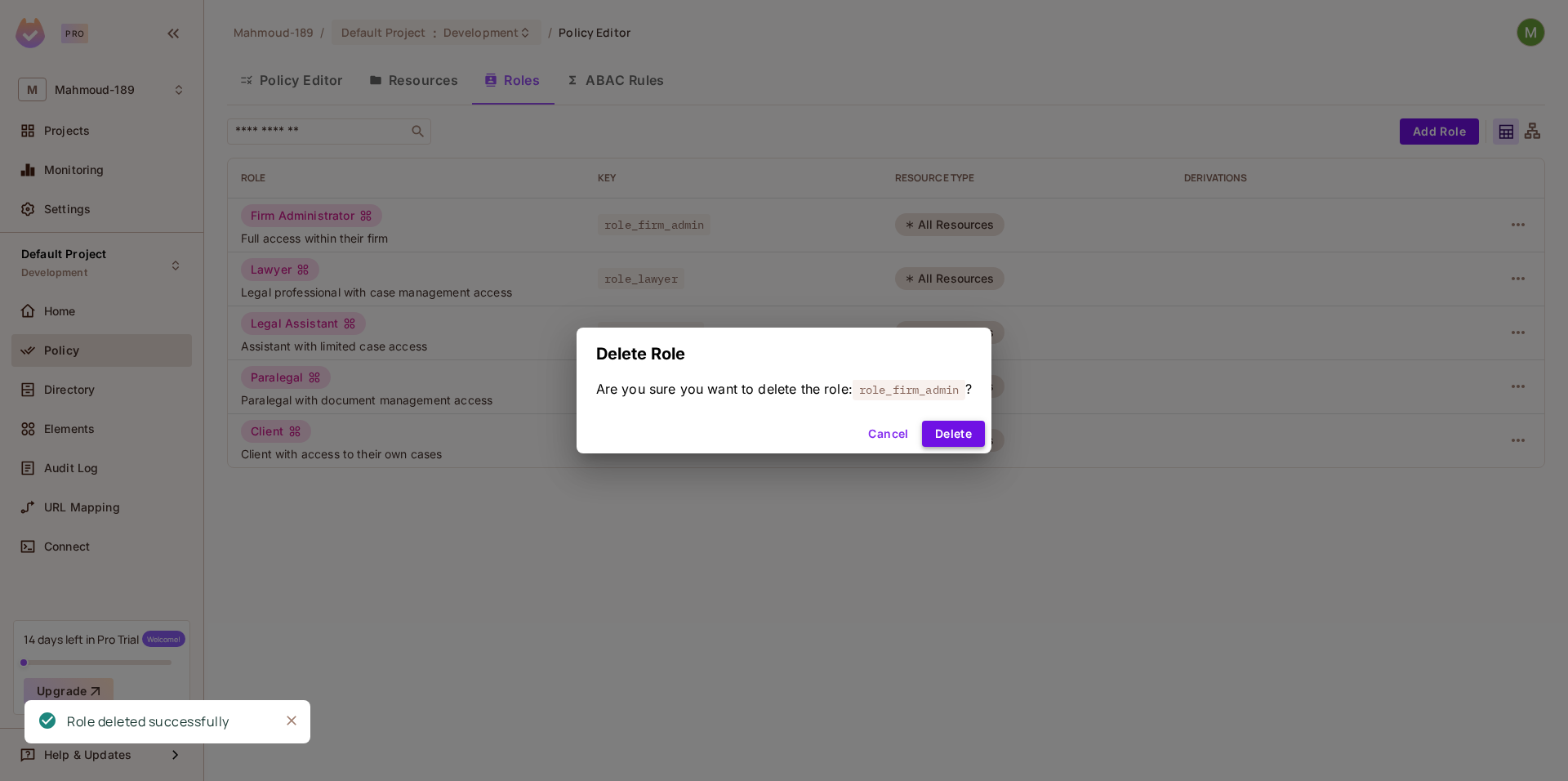
click at [952, 430] on button "Delete" at bounding box center [954, 433] width 63 height 26
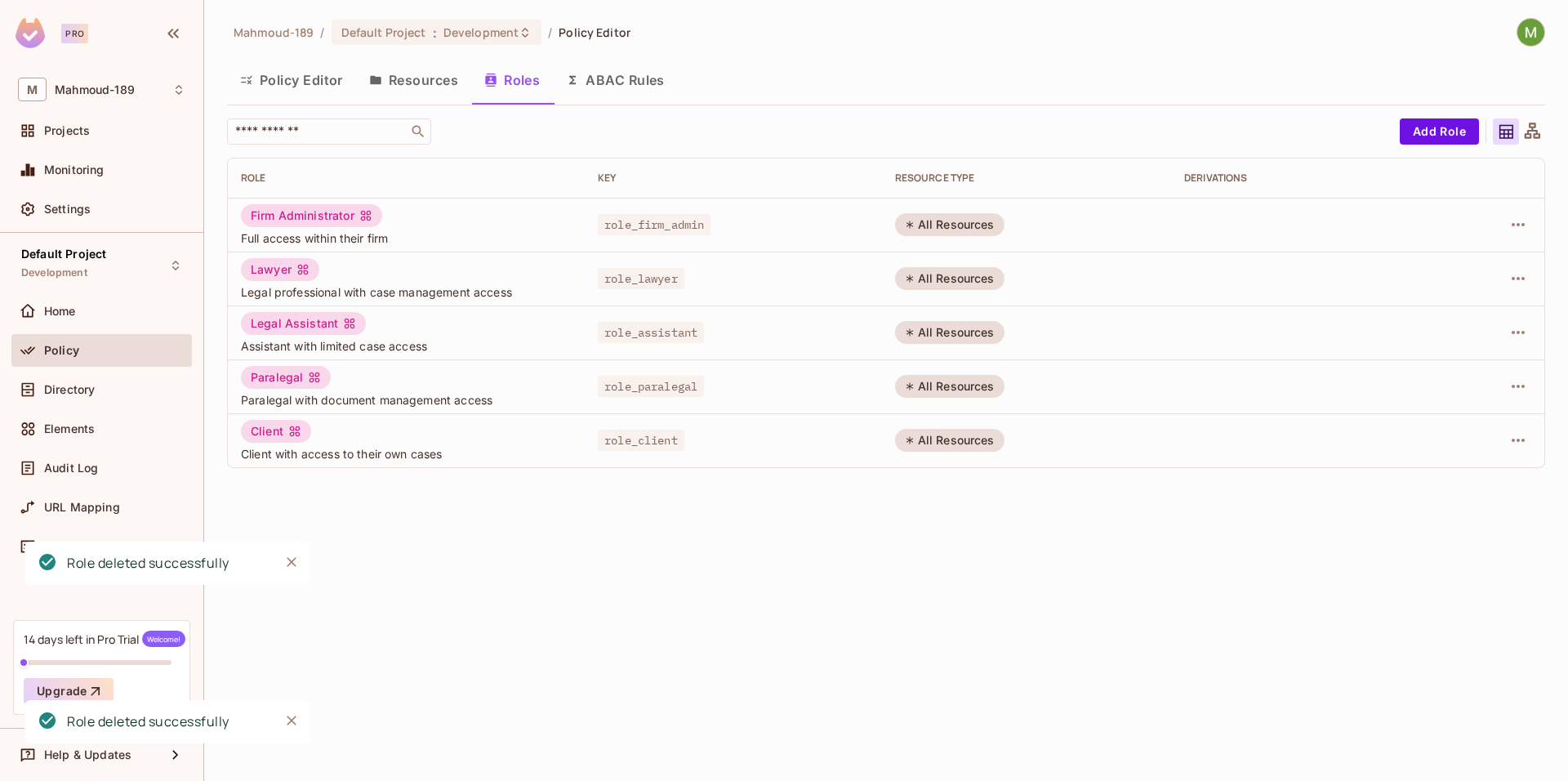
click at [1505, 217] on div at bounding box center [1488, 224] width 86 height 26
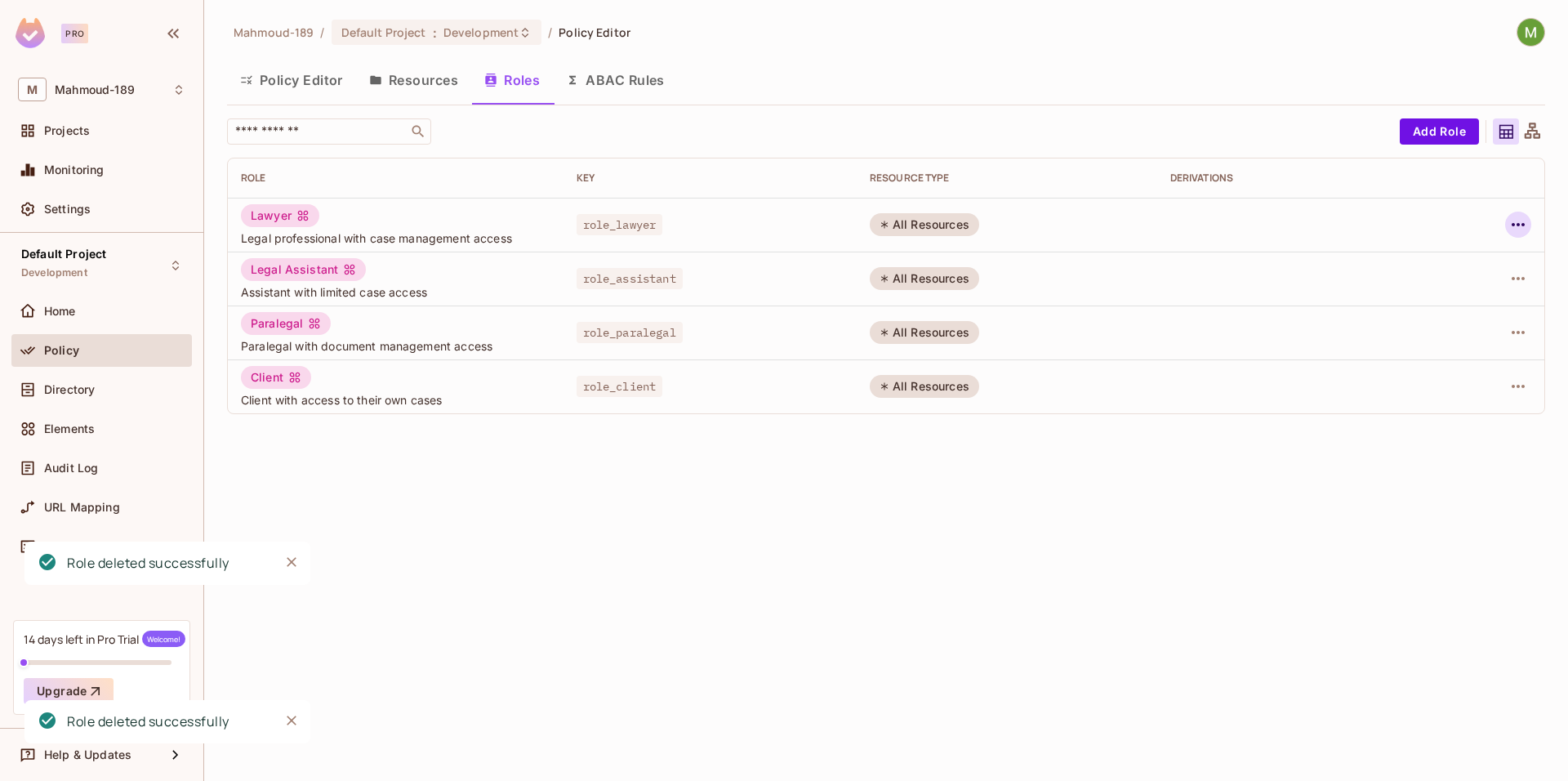
click at [1518, 225] on icon "button" at bounding box center [1518, 224] width 13 height 3
click at [1401, 339] on icon at bounding box center [1397, 333] width 11 height 14
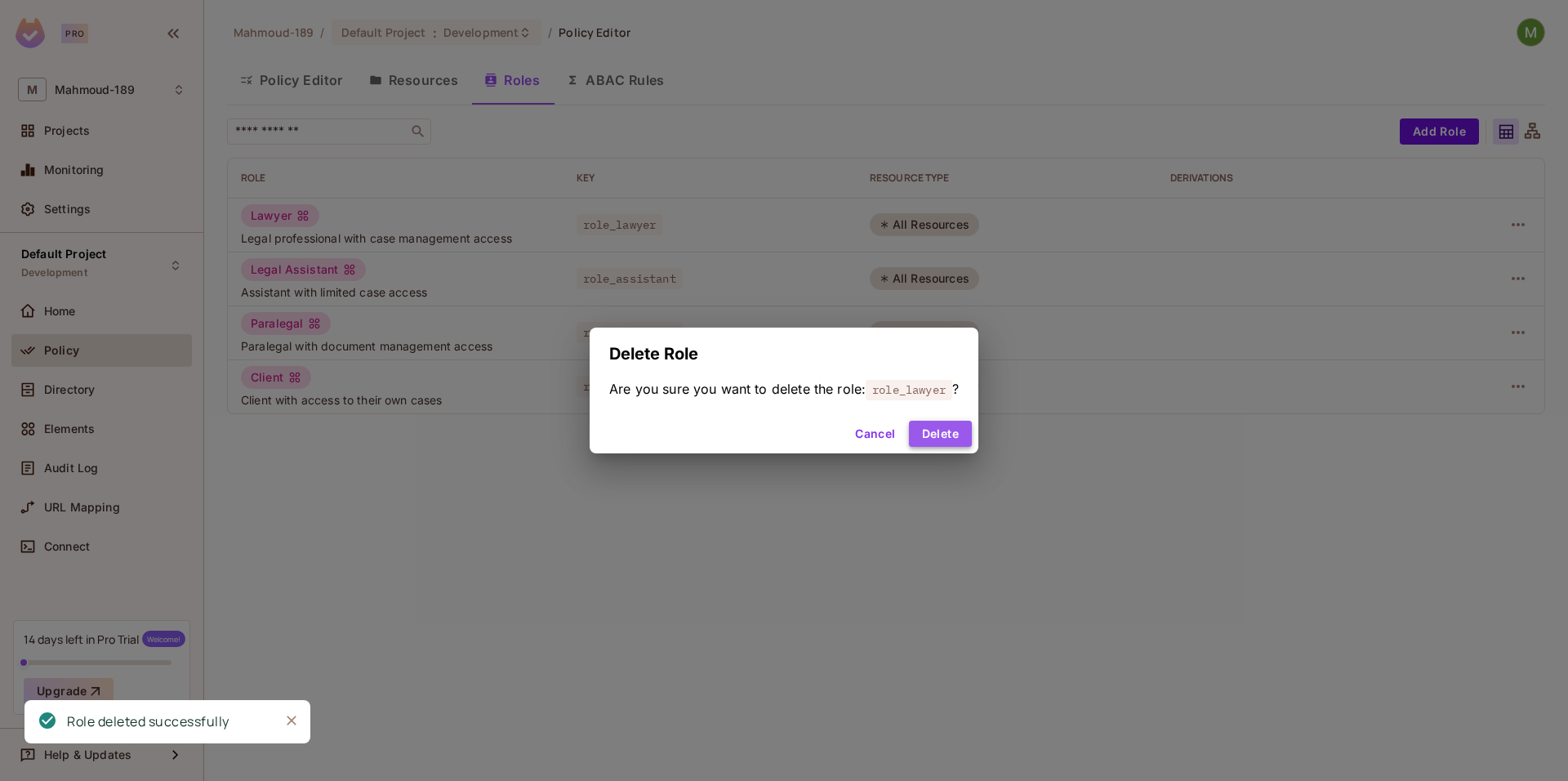
click at [946, 436] on button "Delete" at bounding box center [941, 433] width 63 height 26
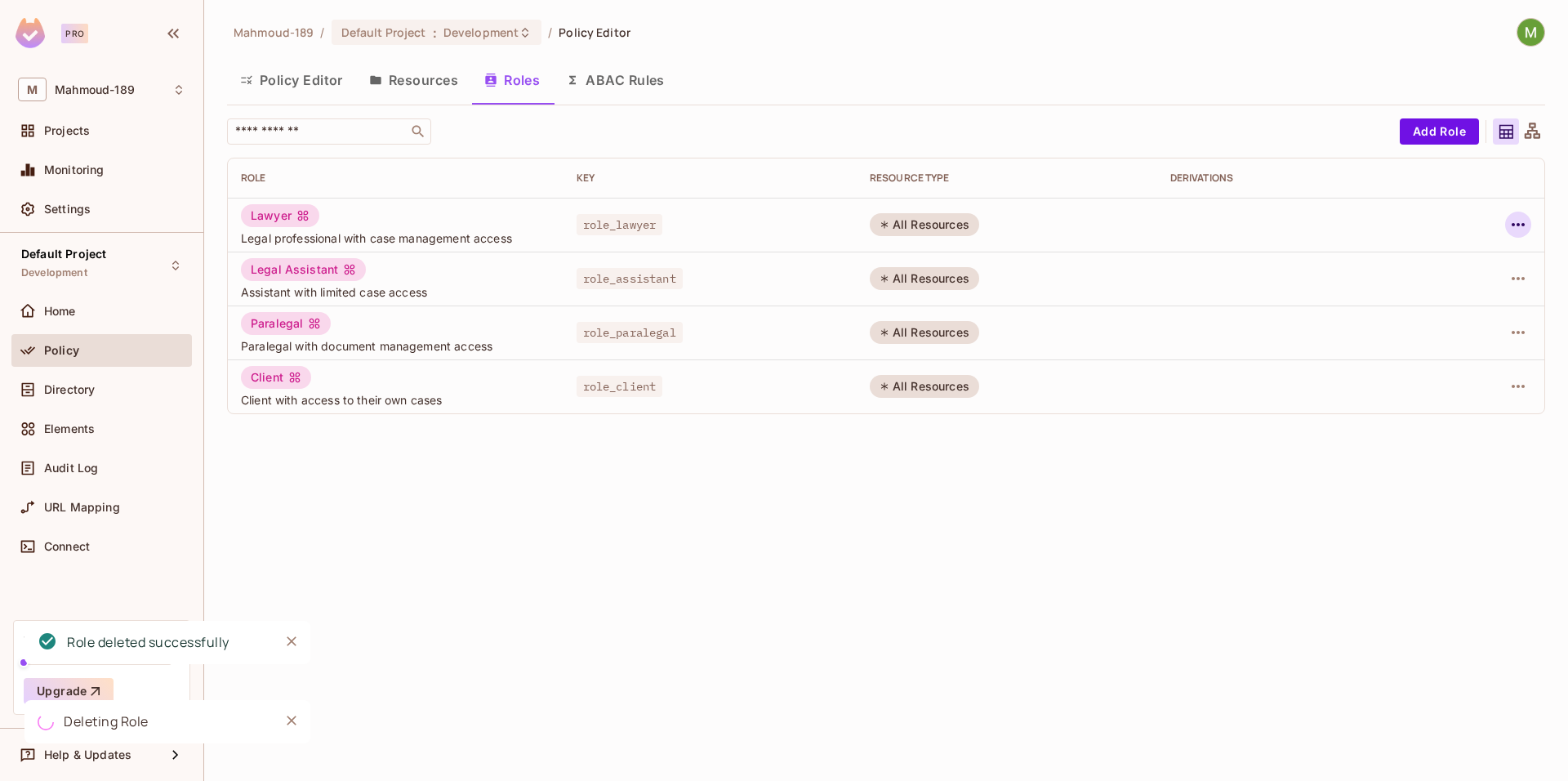
click at [1527, 226] on icon "button" at bounding box center [1518, 224] width 20 height 20
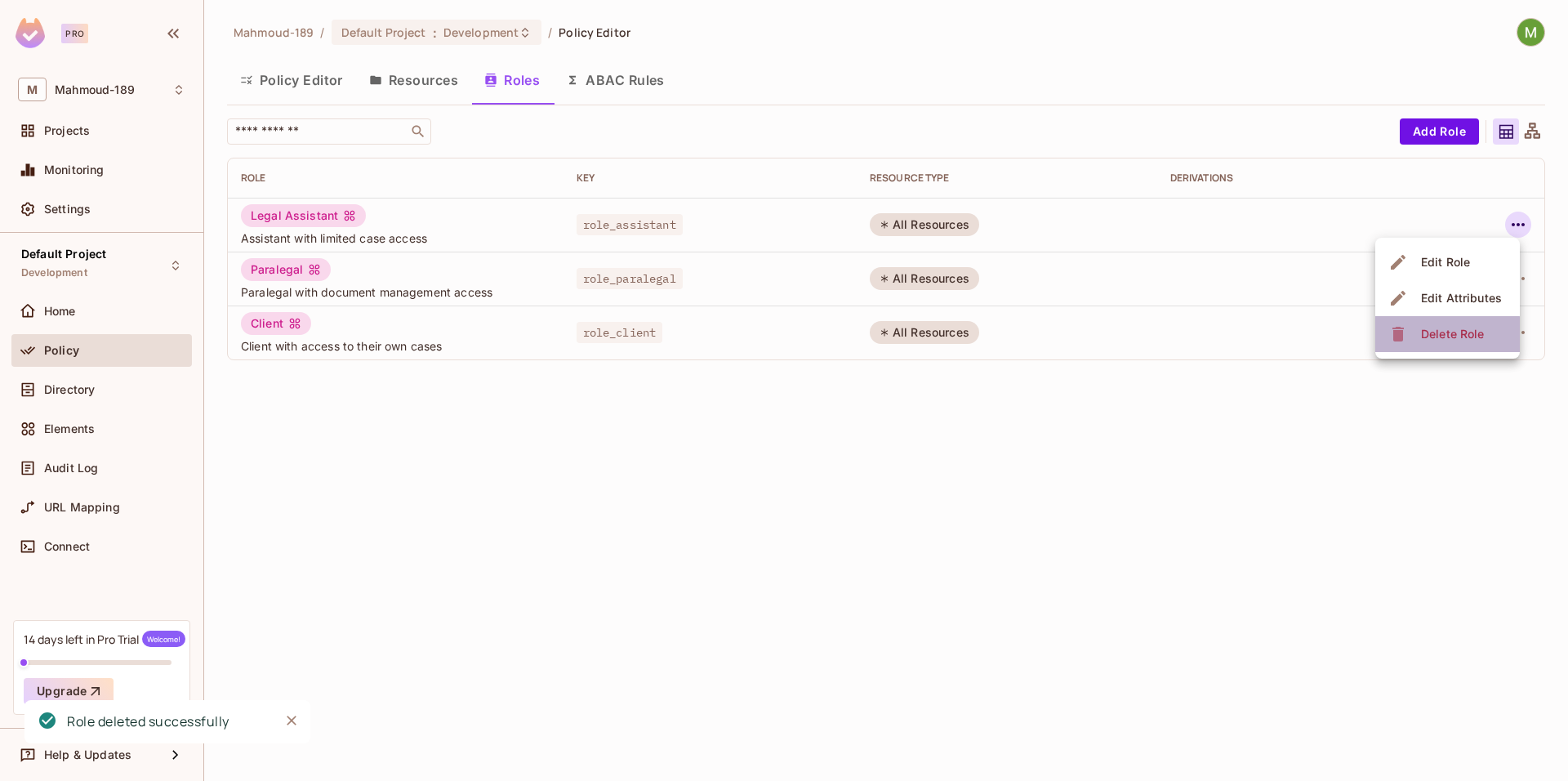
click at [1438, 345] on span "Delete Role" at bounding box center [1452, 334] width 73 height 26
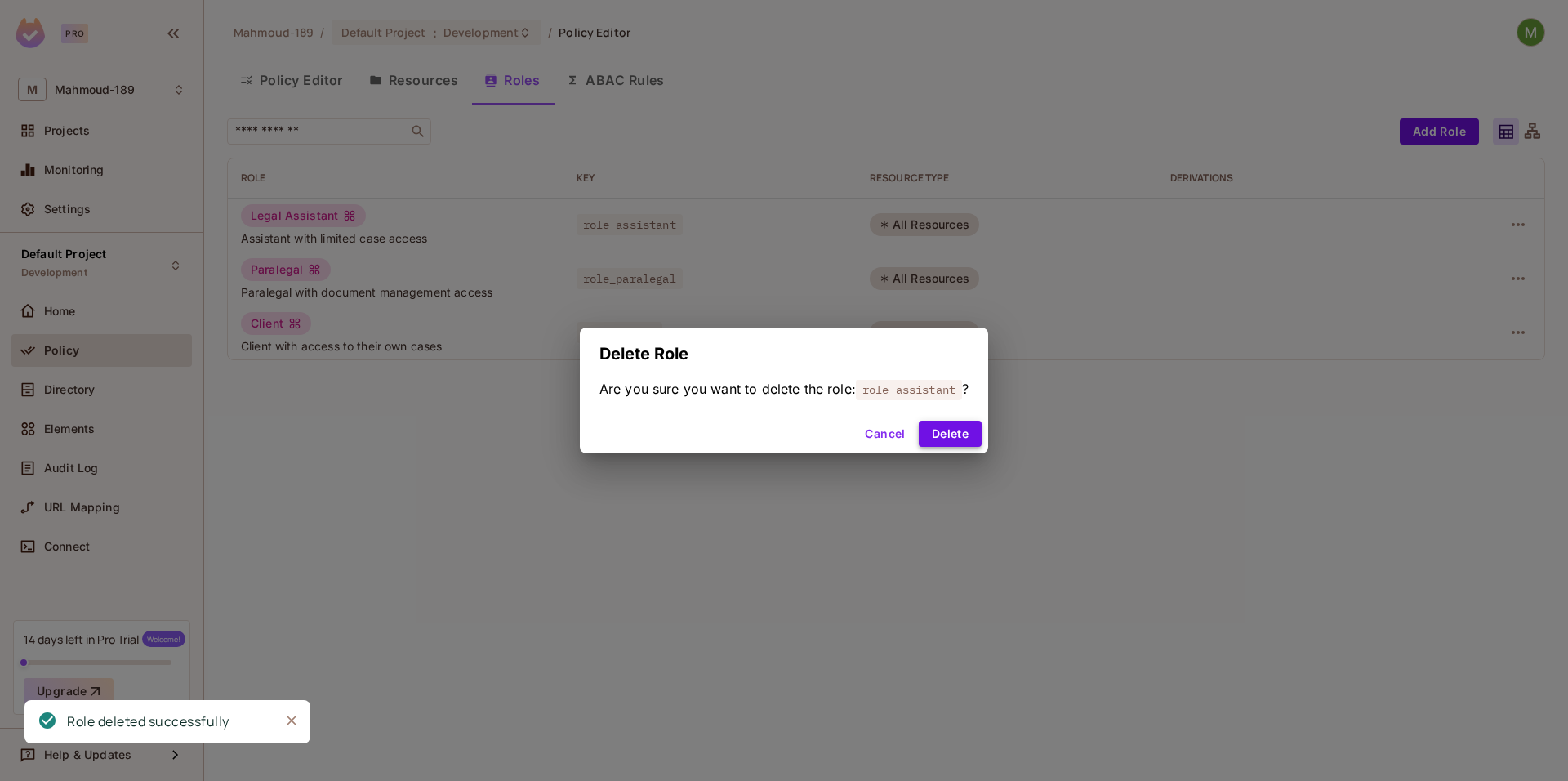
click at [952, 434] on button "Delete" at bounding box center [950, 433] width 63 height 26
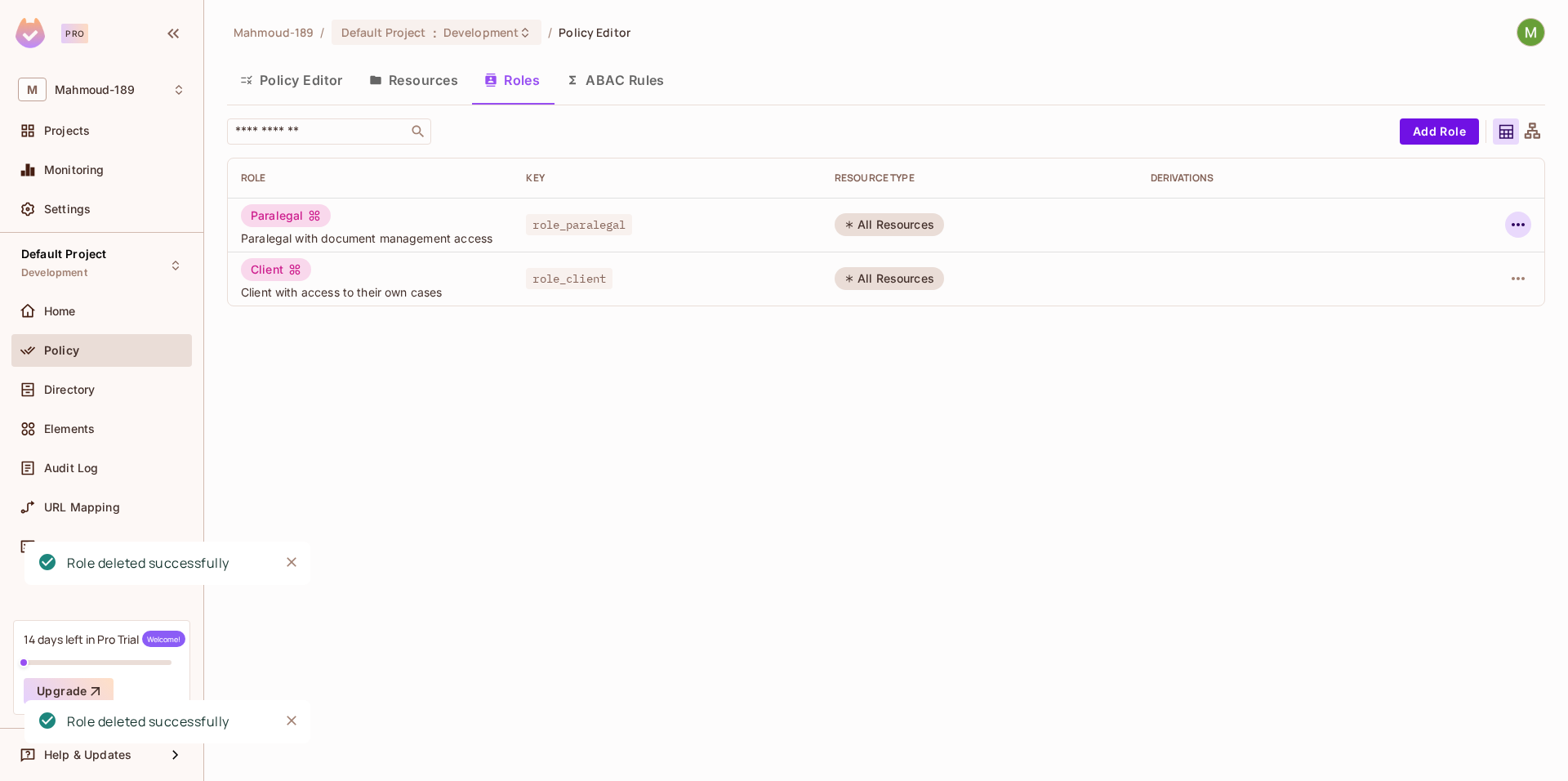
click at [1526, 228] on icon "button" at bounding box center [1518, 224] width 20 height 20
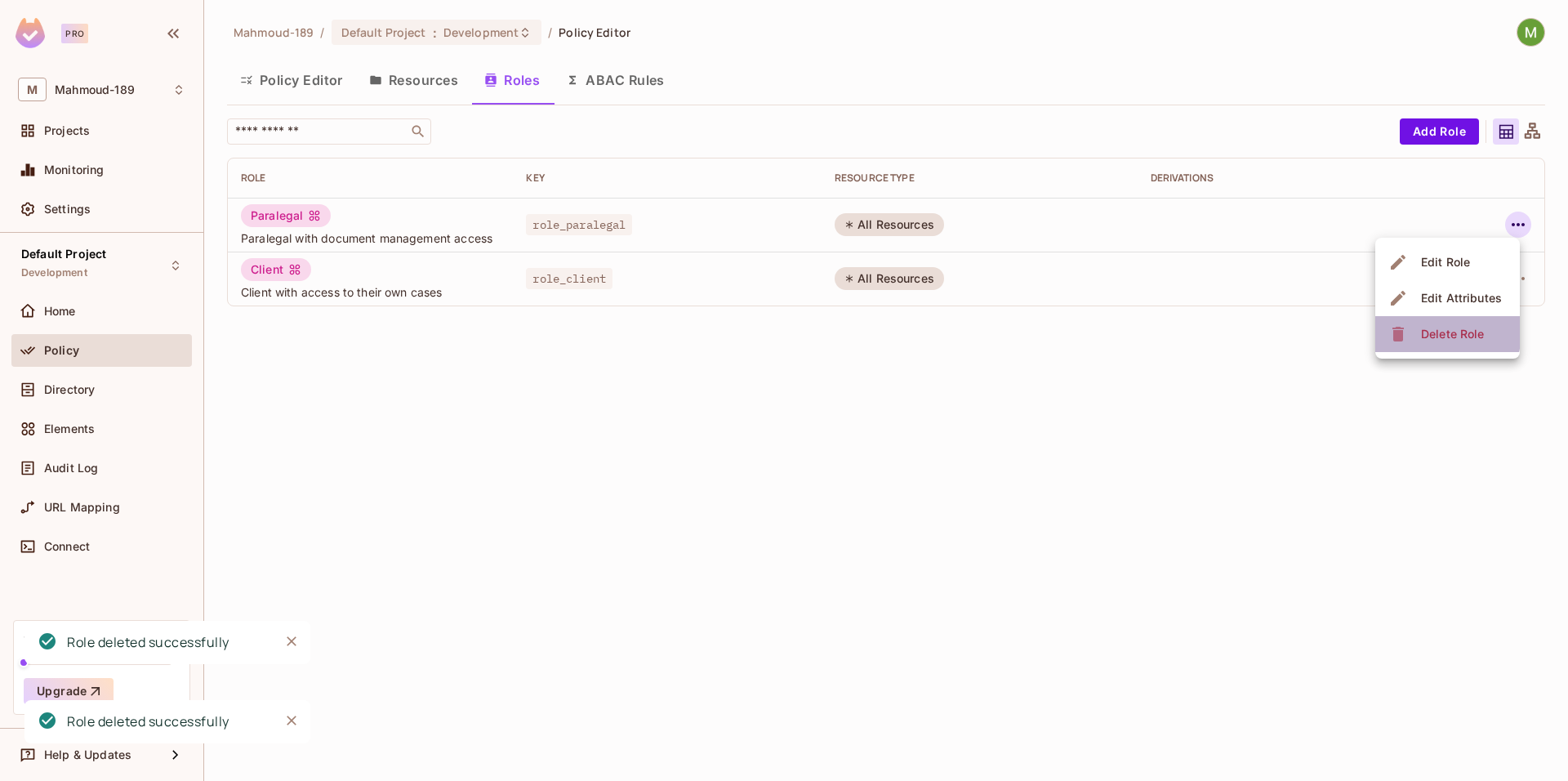
click at [1414, 330] on div "Delete Role" at bounding box center [1439, 334] width 100 height 26
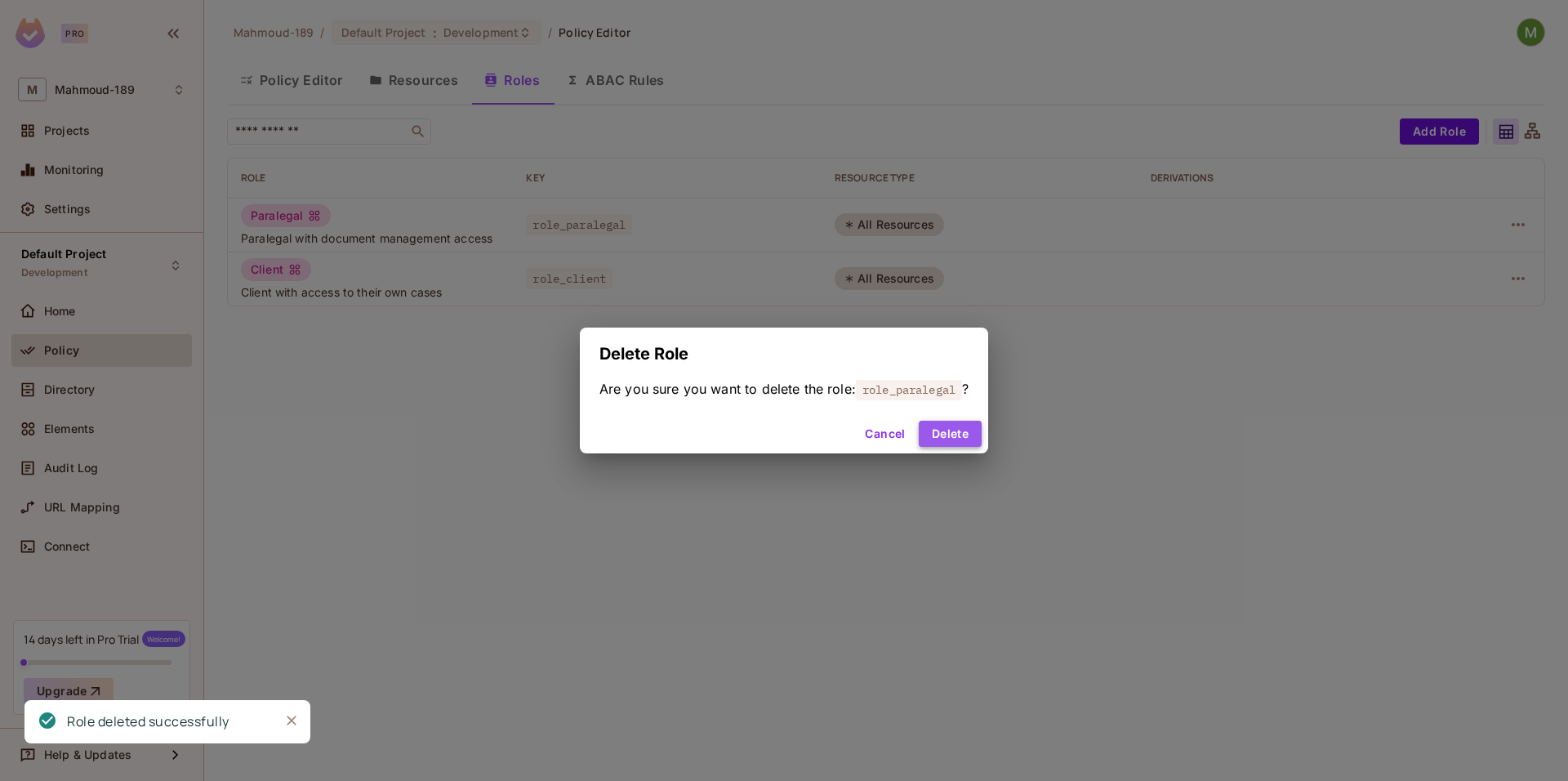
click at [939, 431] on button "Delete" at bounding box center [950, 433] width 63 height 26
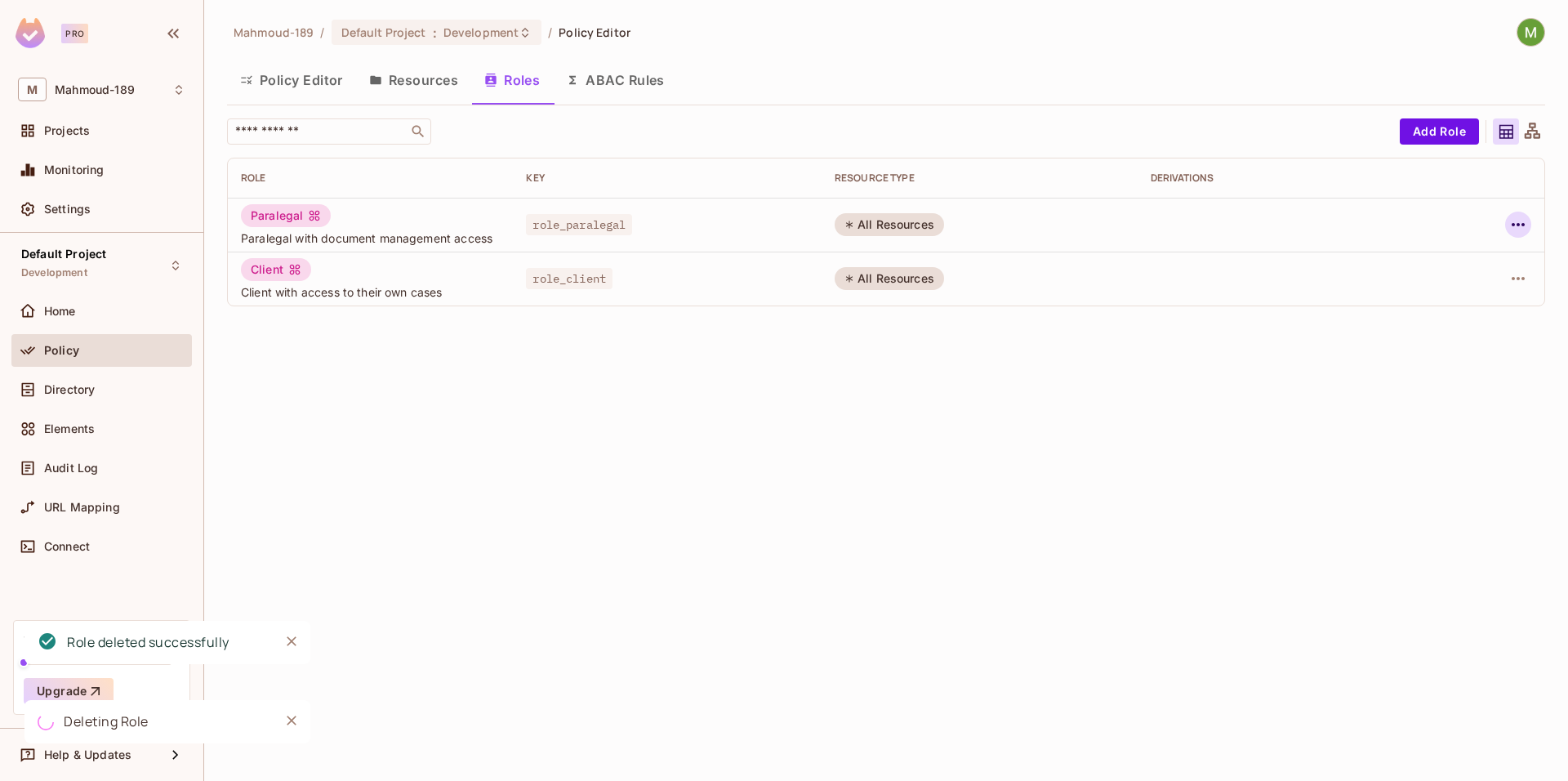
click at [1519, 223] on icon "button" at bounding box center [1518, 224] width 20 height 20
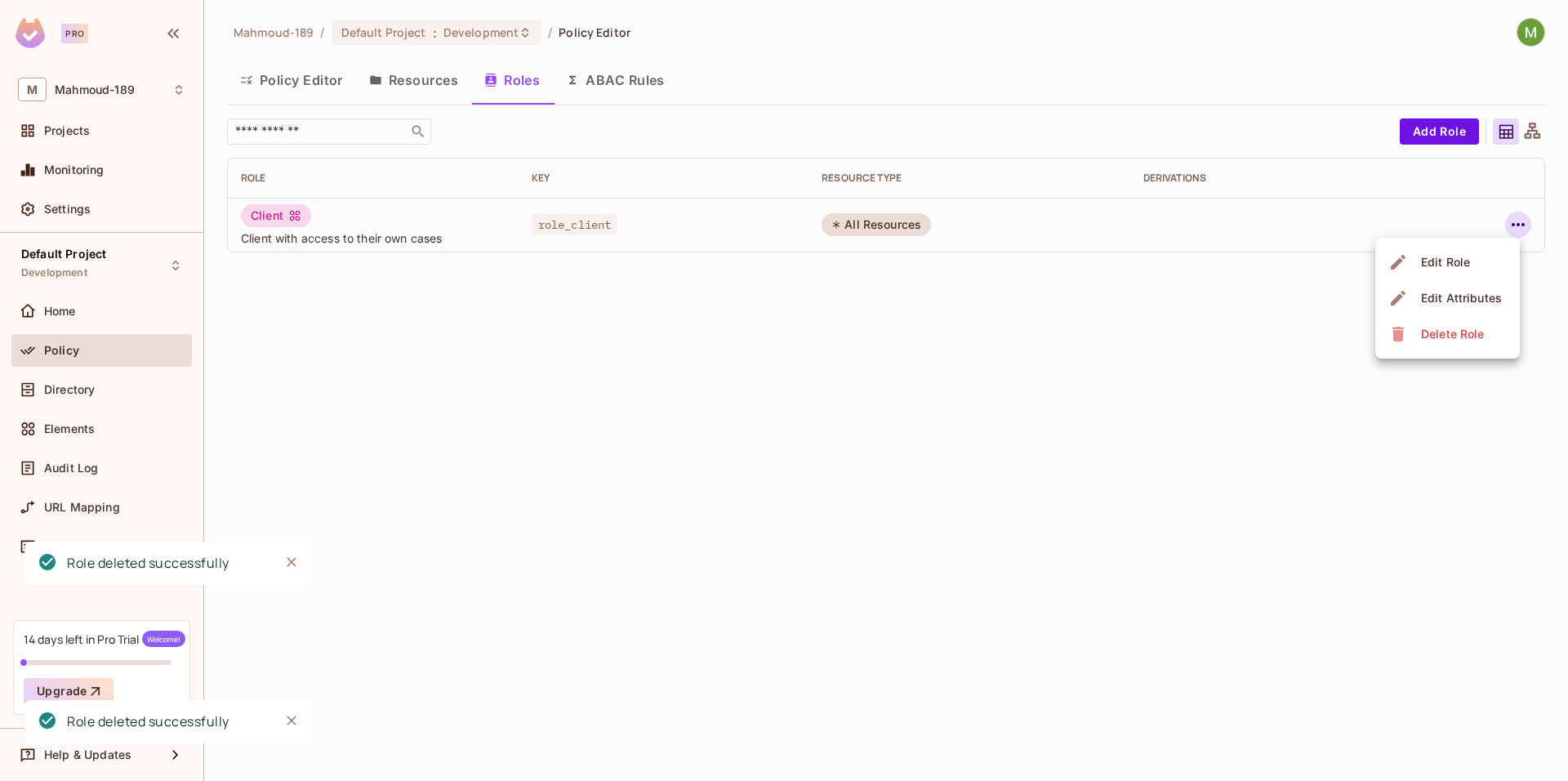
click at [1430, 325] on div "Delete Role" at bounding box center [1452, 333] width 63 height 16
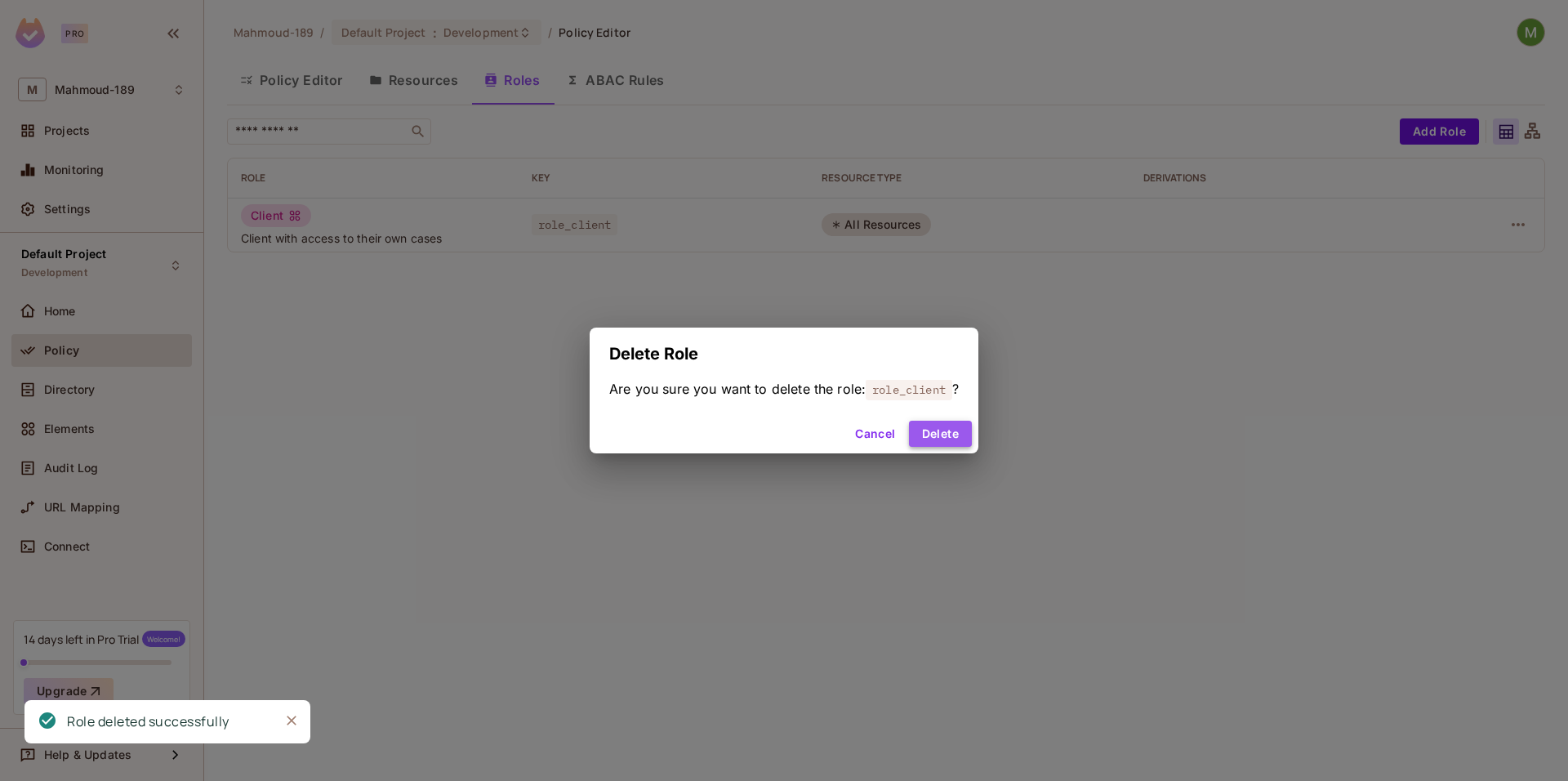
click at [931, 423] on button "Delete" at bounding box center [941, 433] width 63 height 26
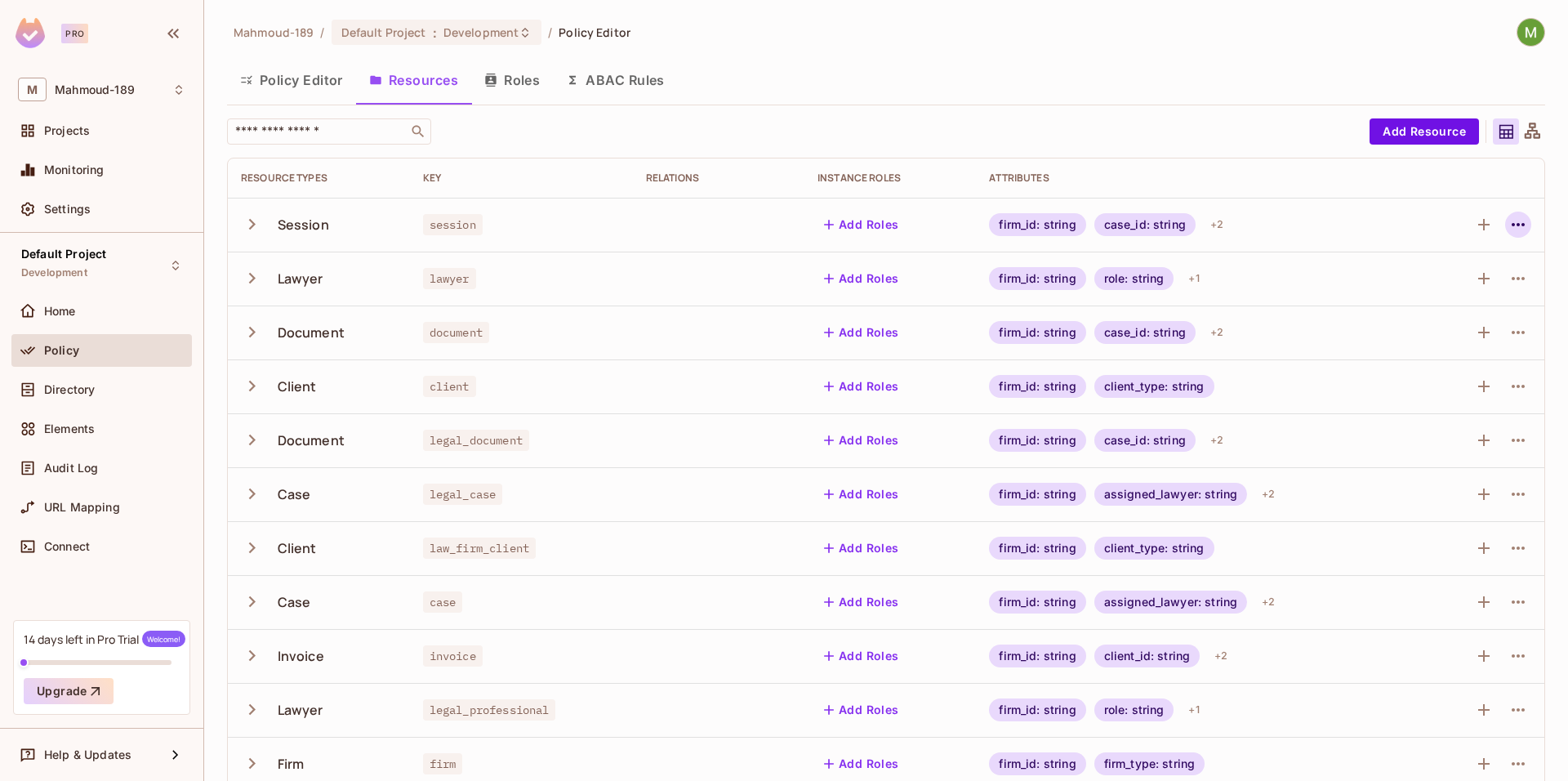
click at [1512, 227] on icon "button" at bounding box center [1518, 224] width 20 height 20
click at [1423, 325] on div "Delete Resource" at bounding box center [1441, 325] width 91 height 16
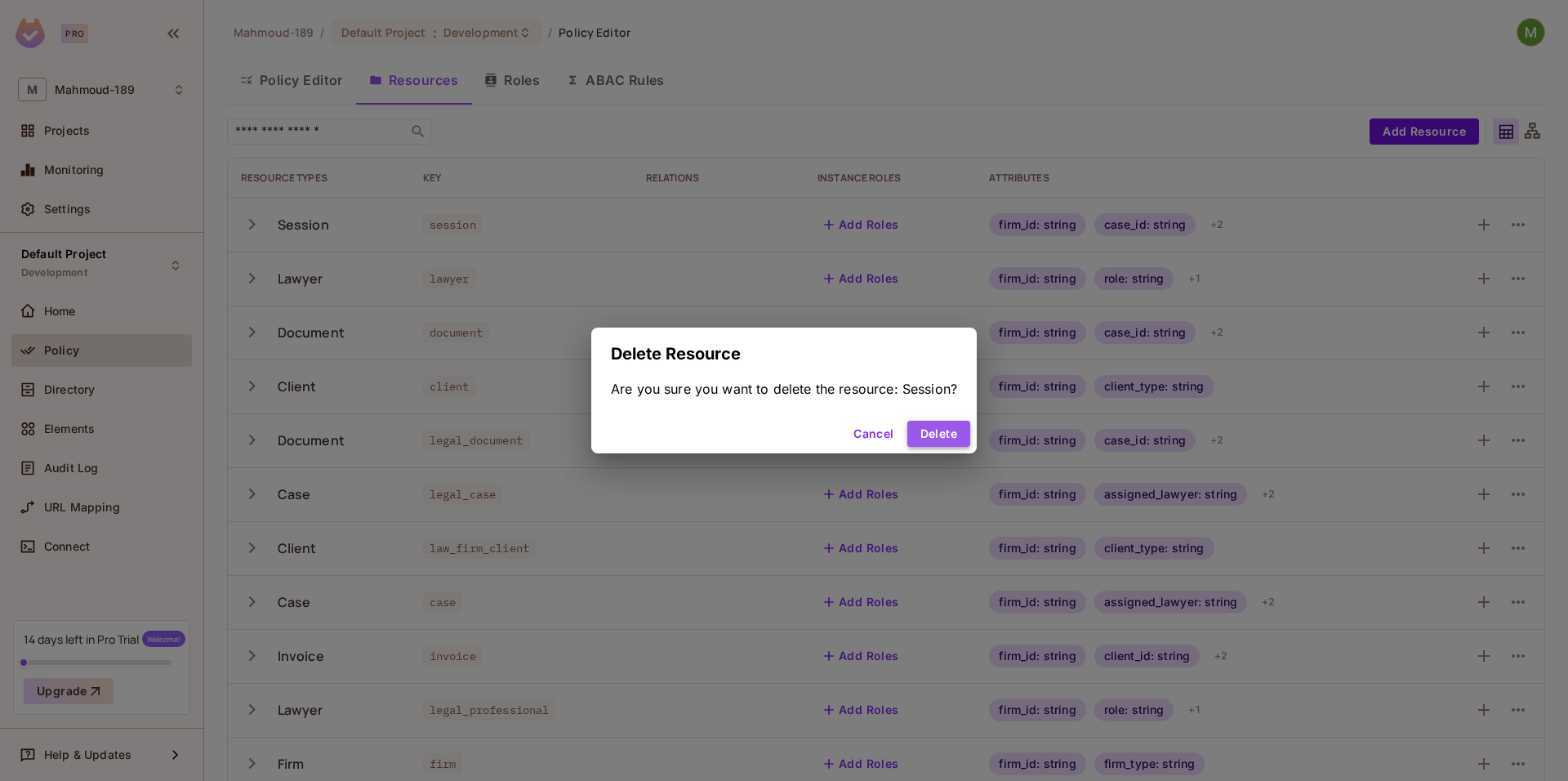
click at [923, 441] on button "Delete" at bounding box center [939, 433] width 63 height 26
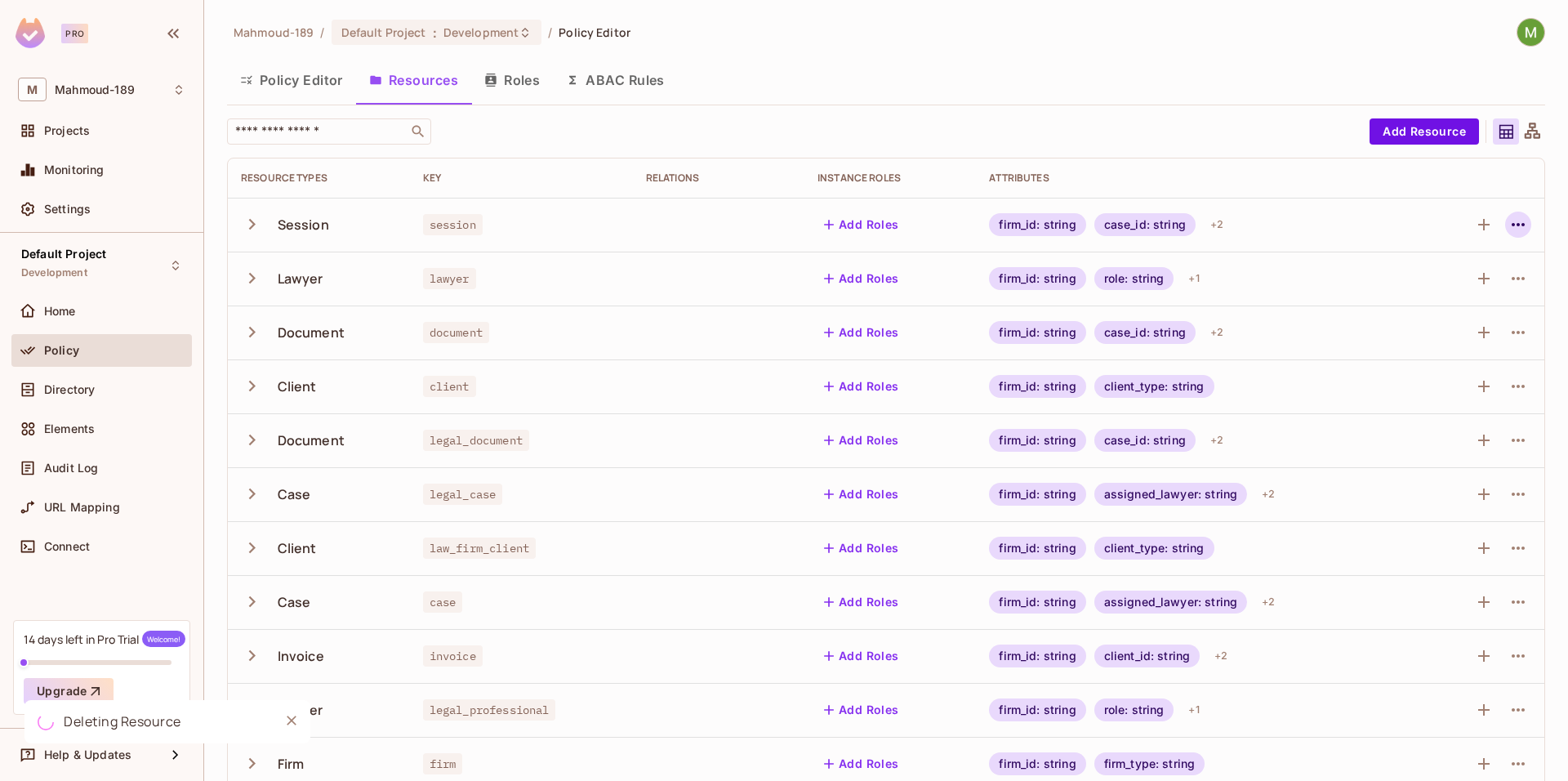
click at [1509, 227] on icon "button" at bounding box center [1518, 224] width 20 height 20
click at [1405, 318] on div "Delete Resource" at bounding box center [1441, 325] width 91 height 16
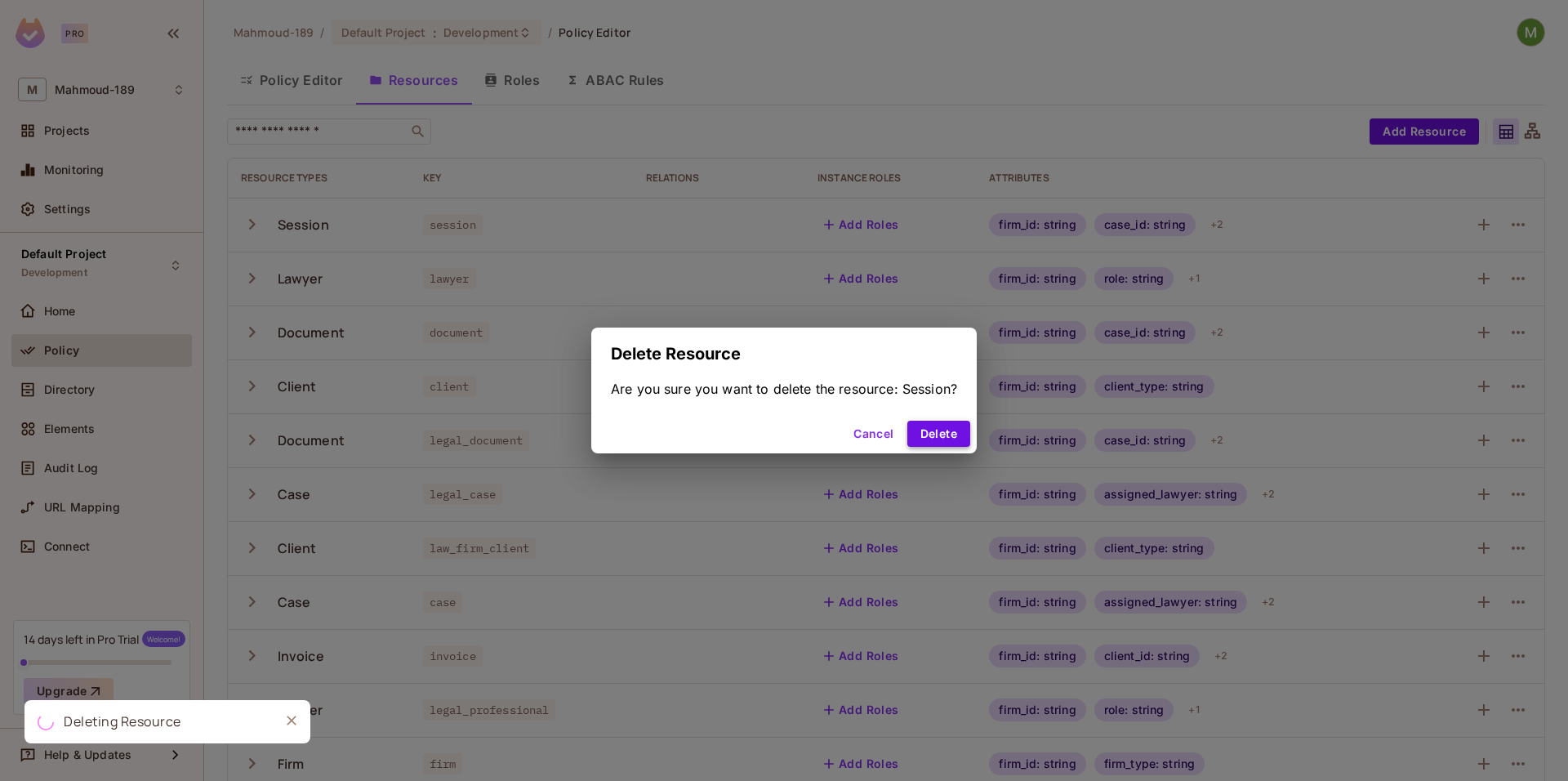
click at [959, 431] on button "Delete" at bounding box center [939, 433] width 63 height 26
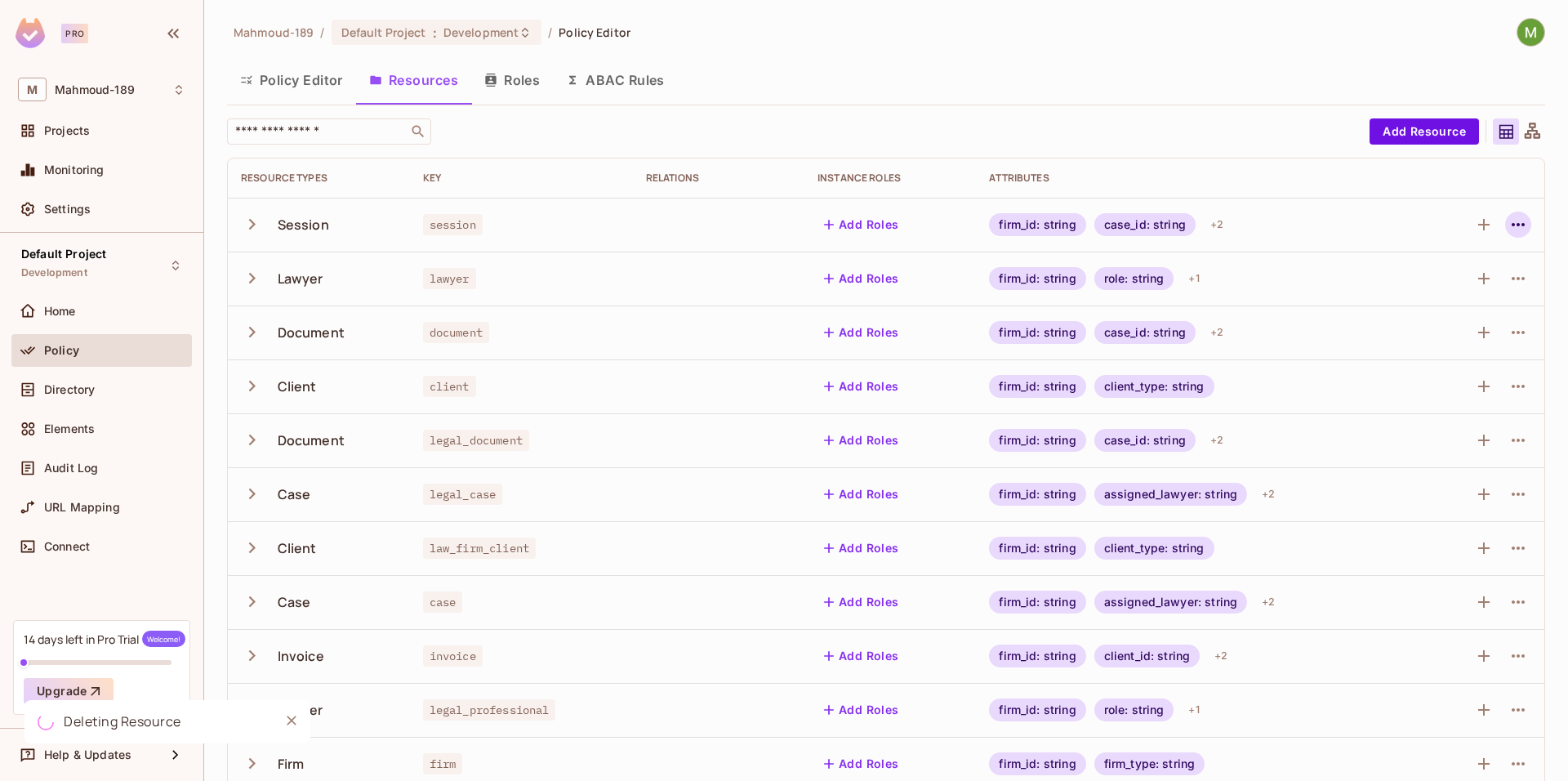
click at [1509, 218] on icon "button" at bounding box center [1518, 224] width 20 height 20
click at [1395, 325] on span "Delete Resource" at bounding box center [1441, 325] width 100 height 26
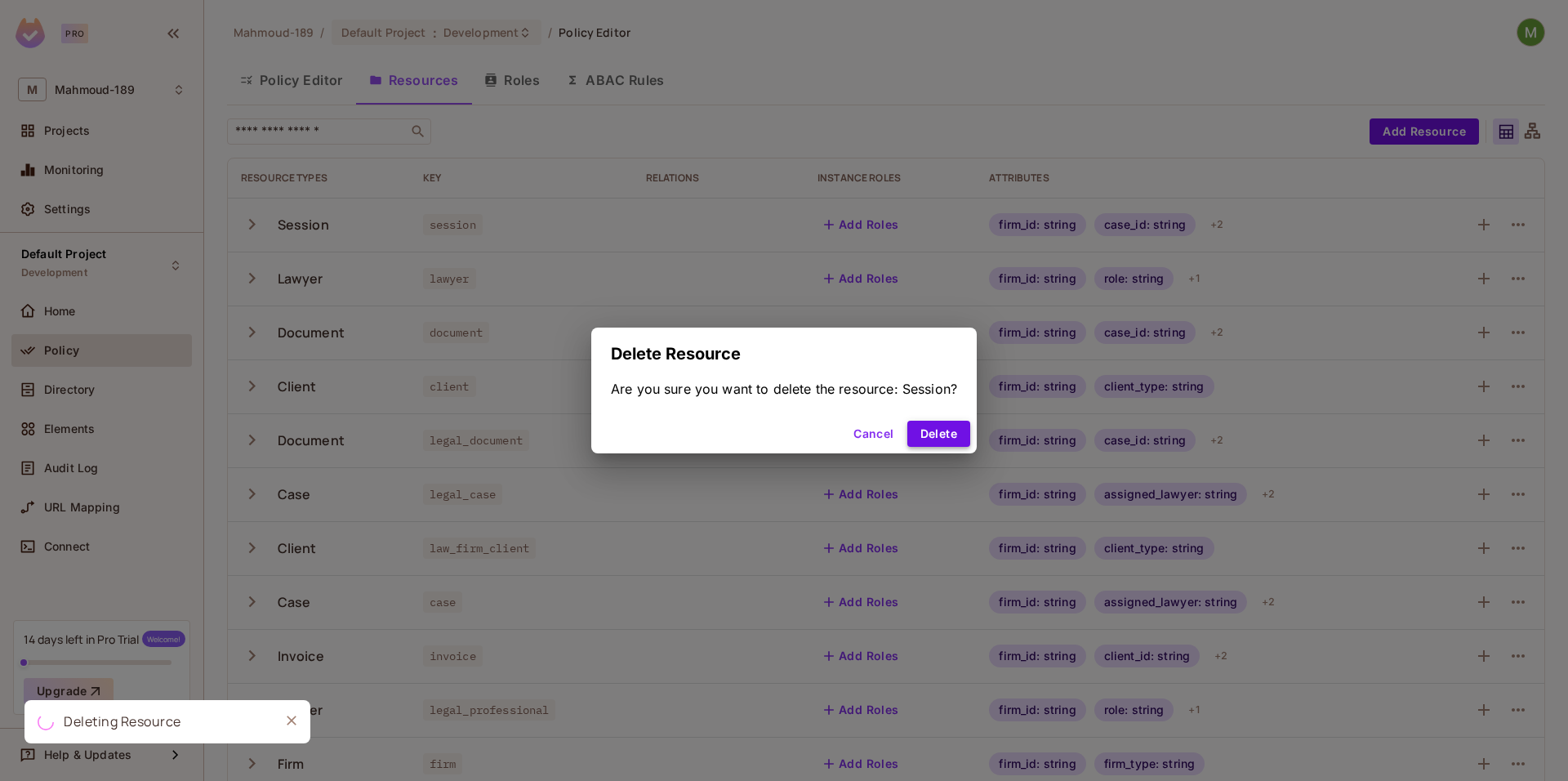
click at [950, 434] on button "Delete" at bounding box center [939, 433] width 63 height 26
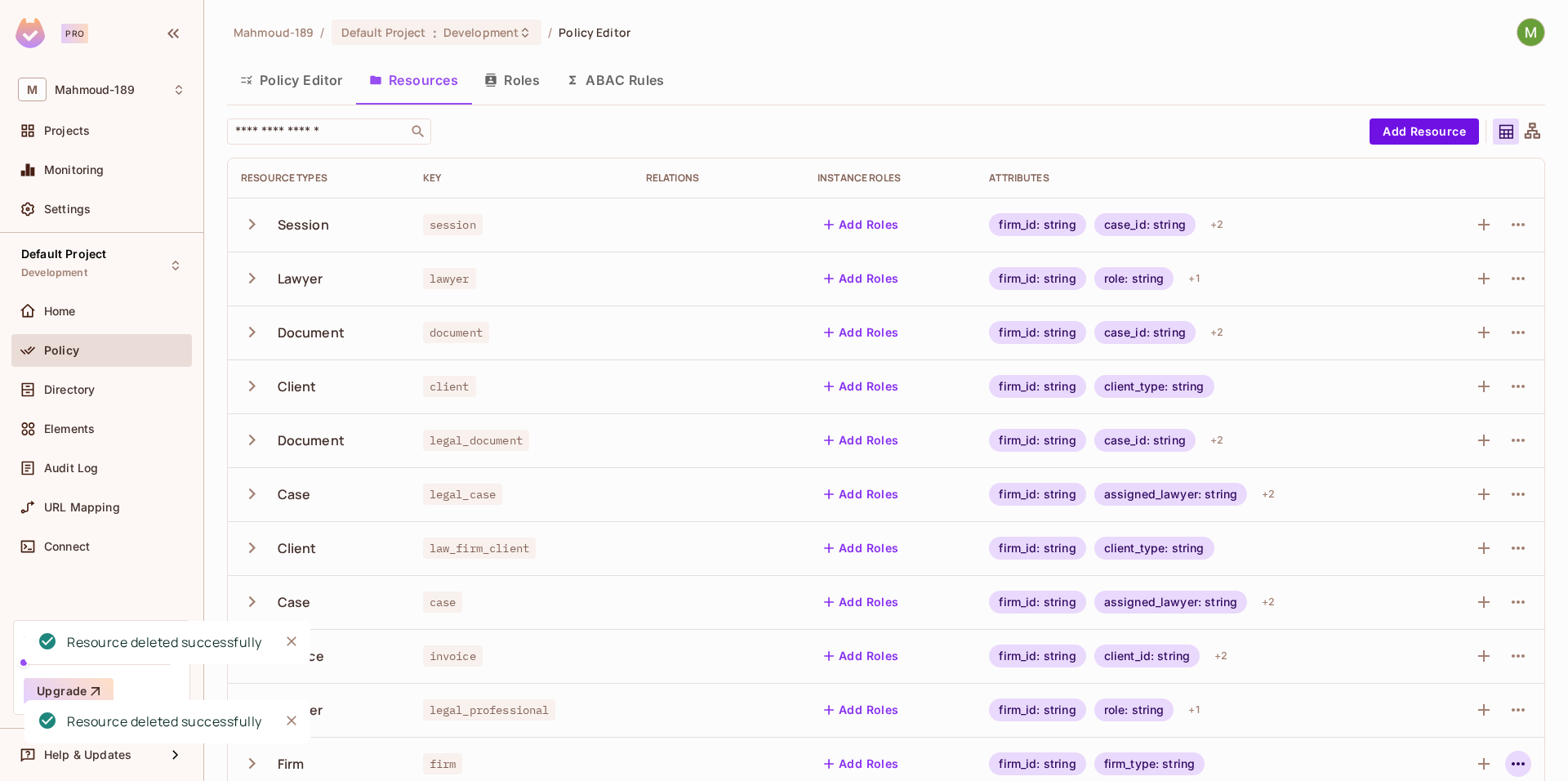
click at [1509, 756] on icon "button" at bounding box center [1518, 763] width 20 height 20
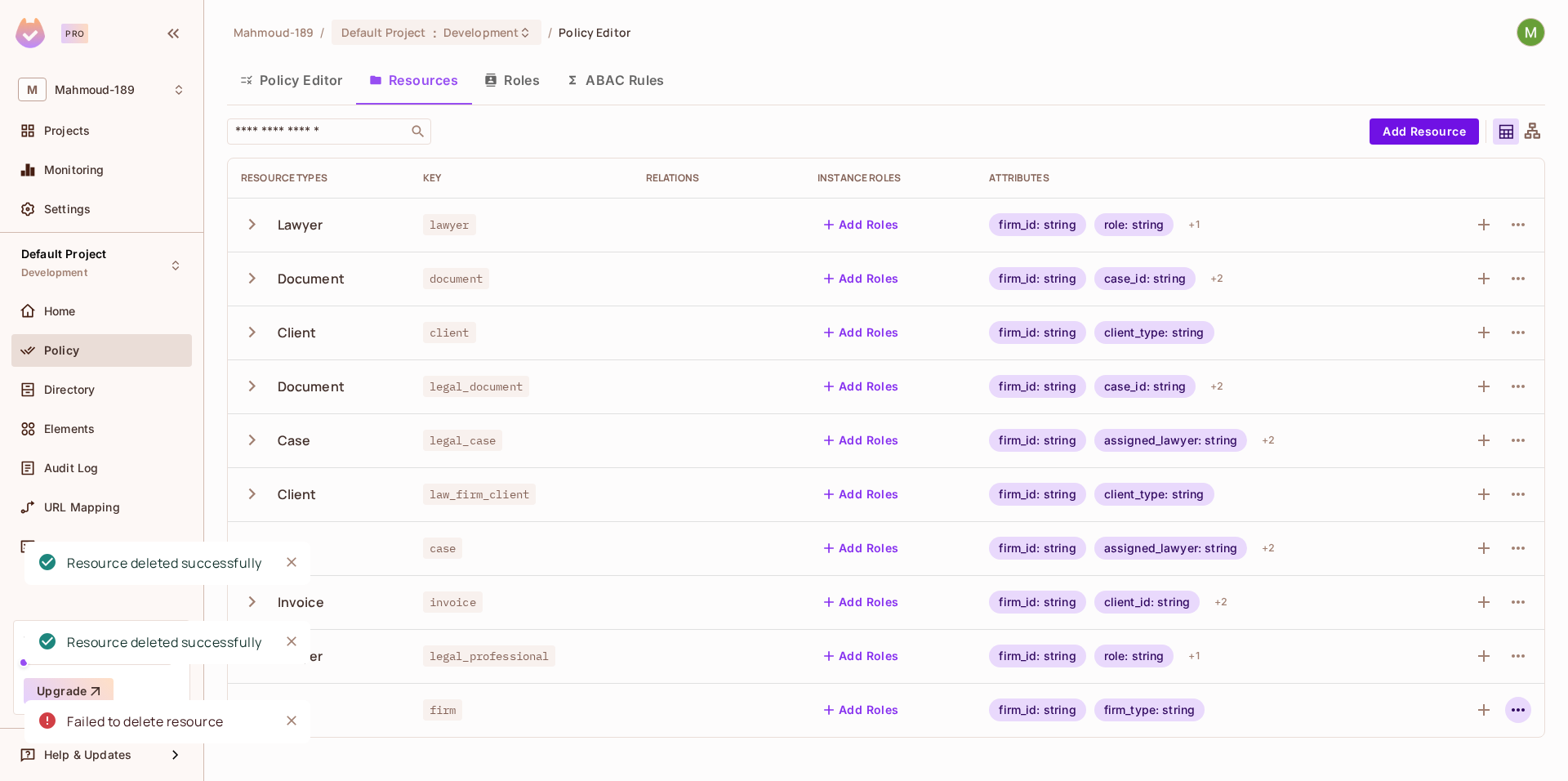
click at [1510, 715] on icon "button" at bounding box center [1518, 710] width 20 height 20
click at [1441, 743] on div "Delete Resource" at bounding box center [1454, 743] width 91 height 16
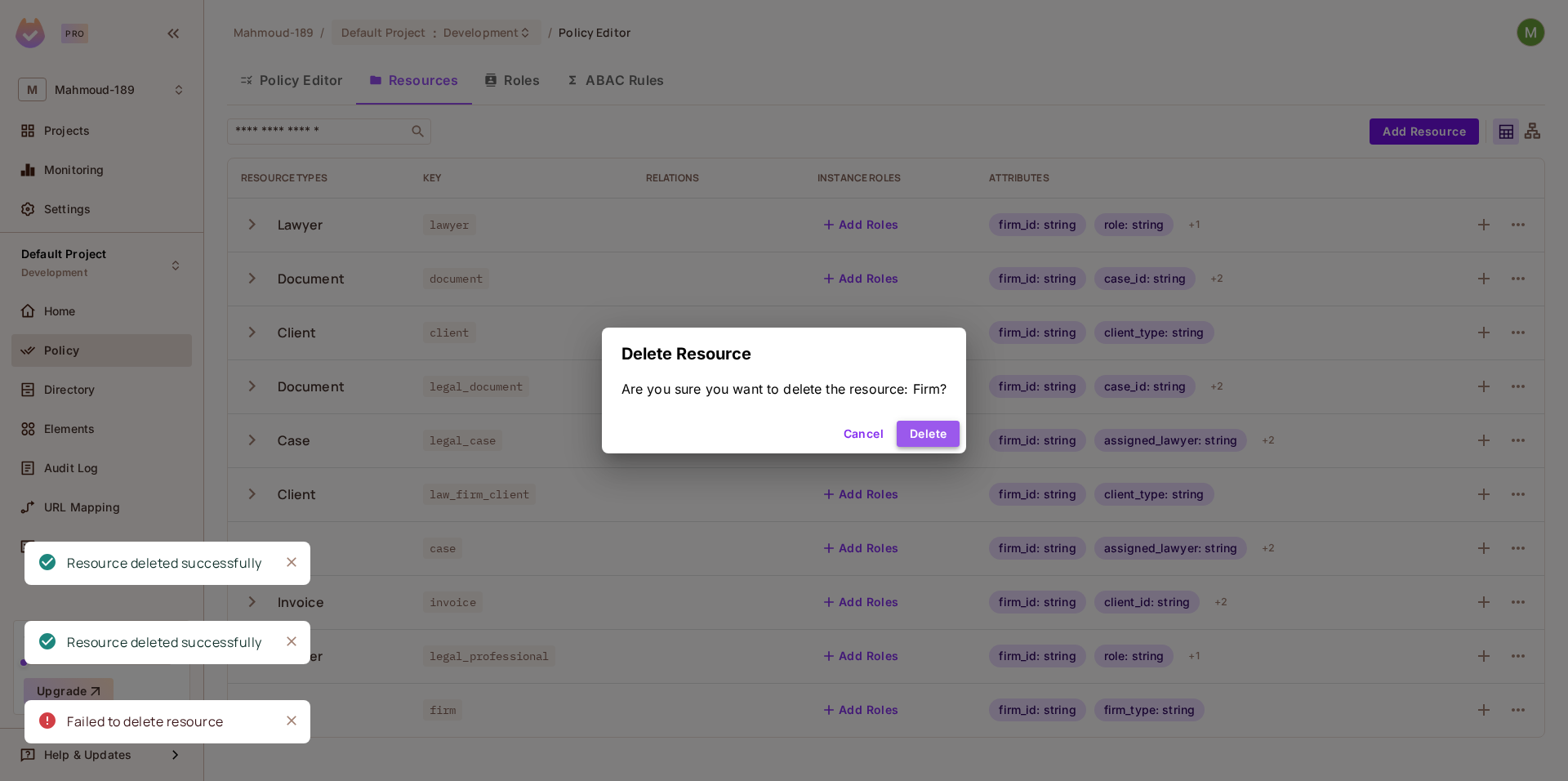
click at [921, 436] on button "Delete" at bounding box center [928, 433] width 63 height 26
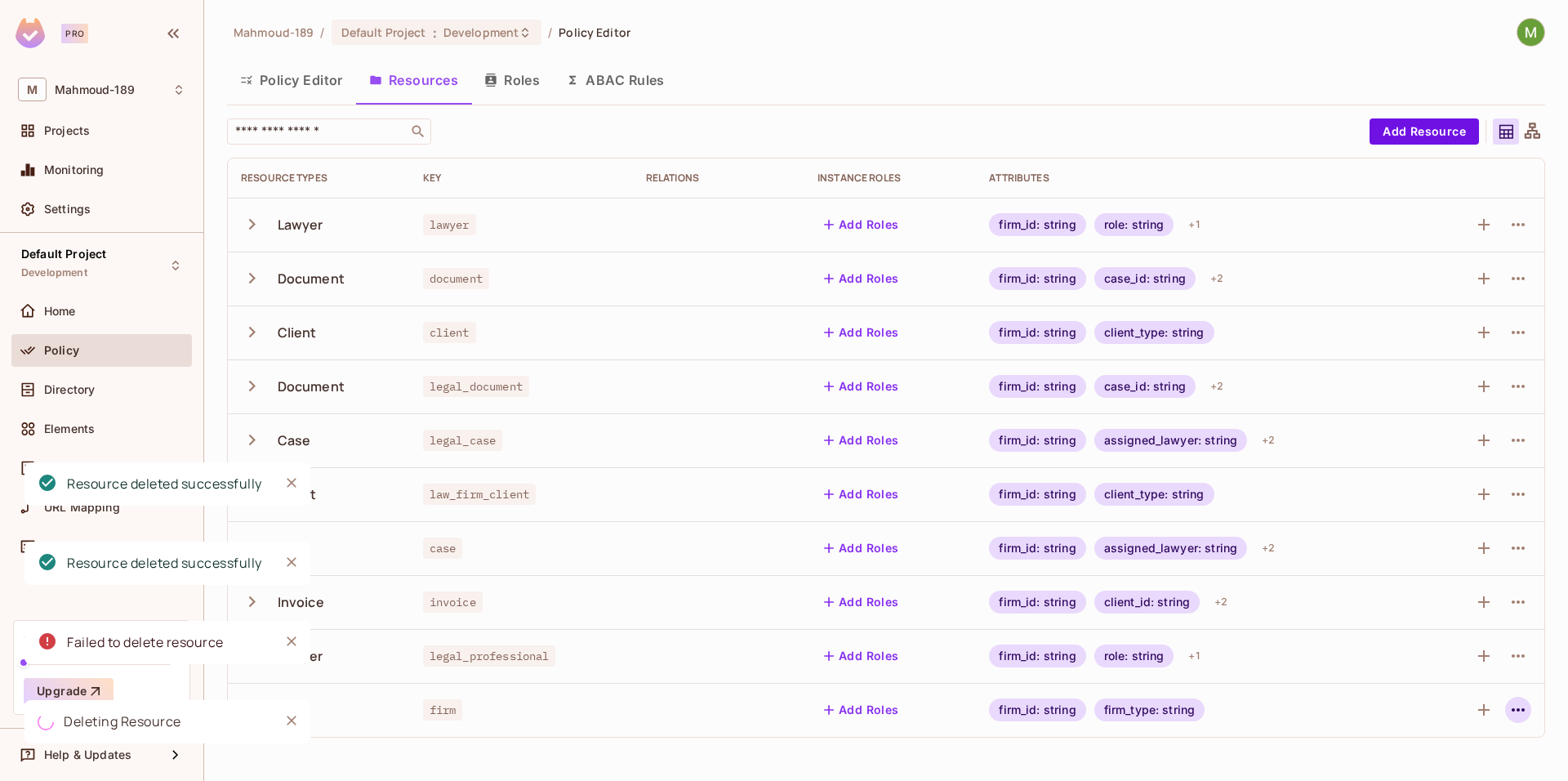
click at [1519, 700] on icon "button" at bounding box center [1518, 710] width 20 height 20
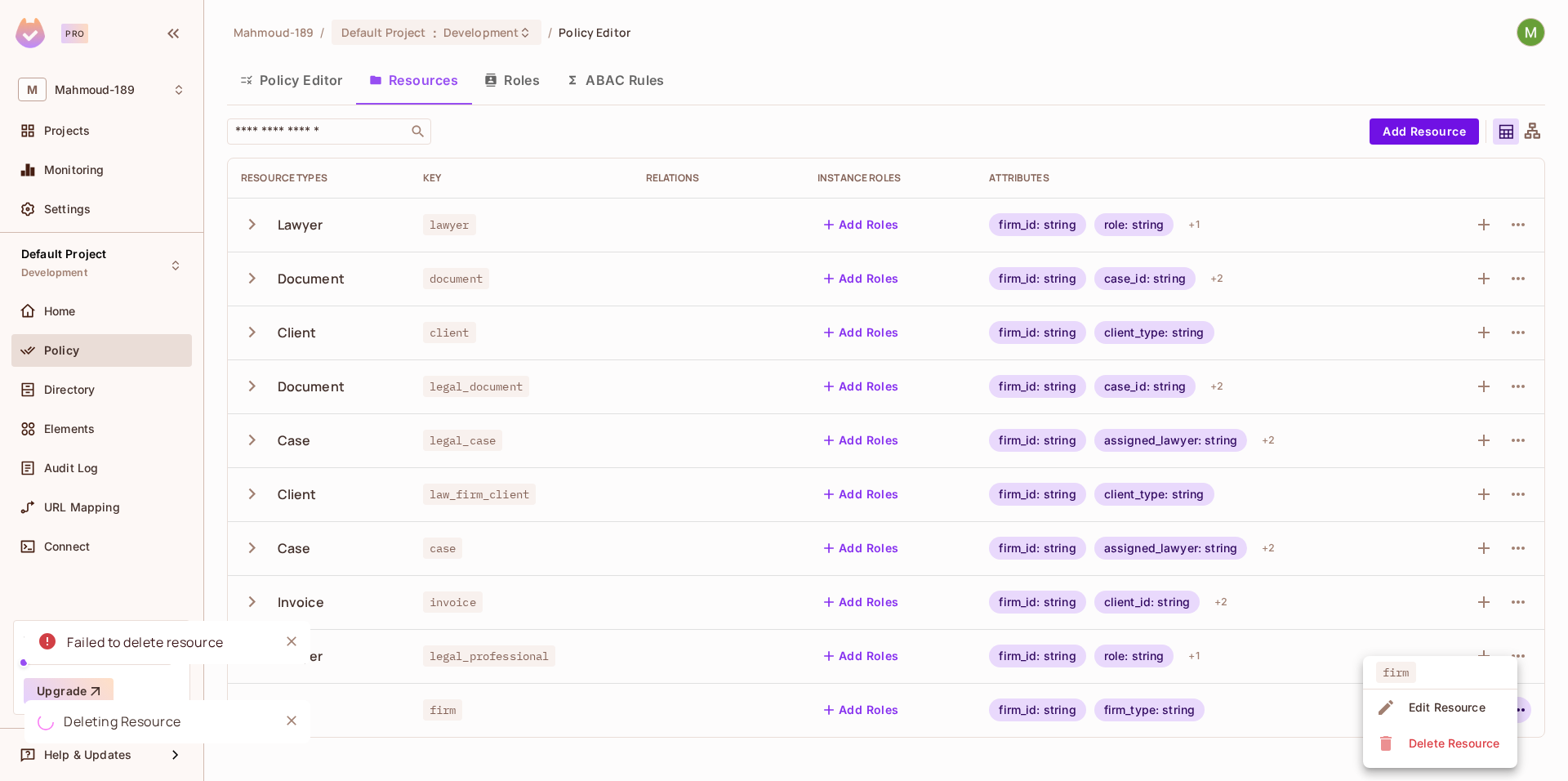
click at [1435, 748] on div "Delete Resource" at bounding box center [1454, 743] width 91 height 16
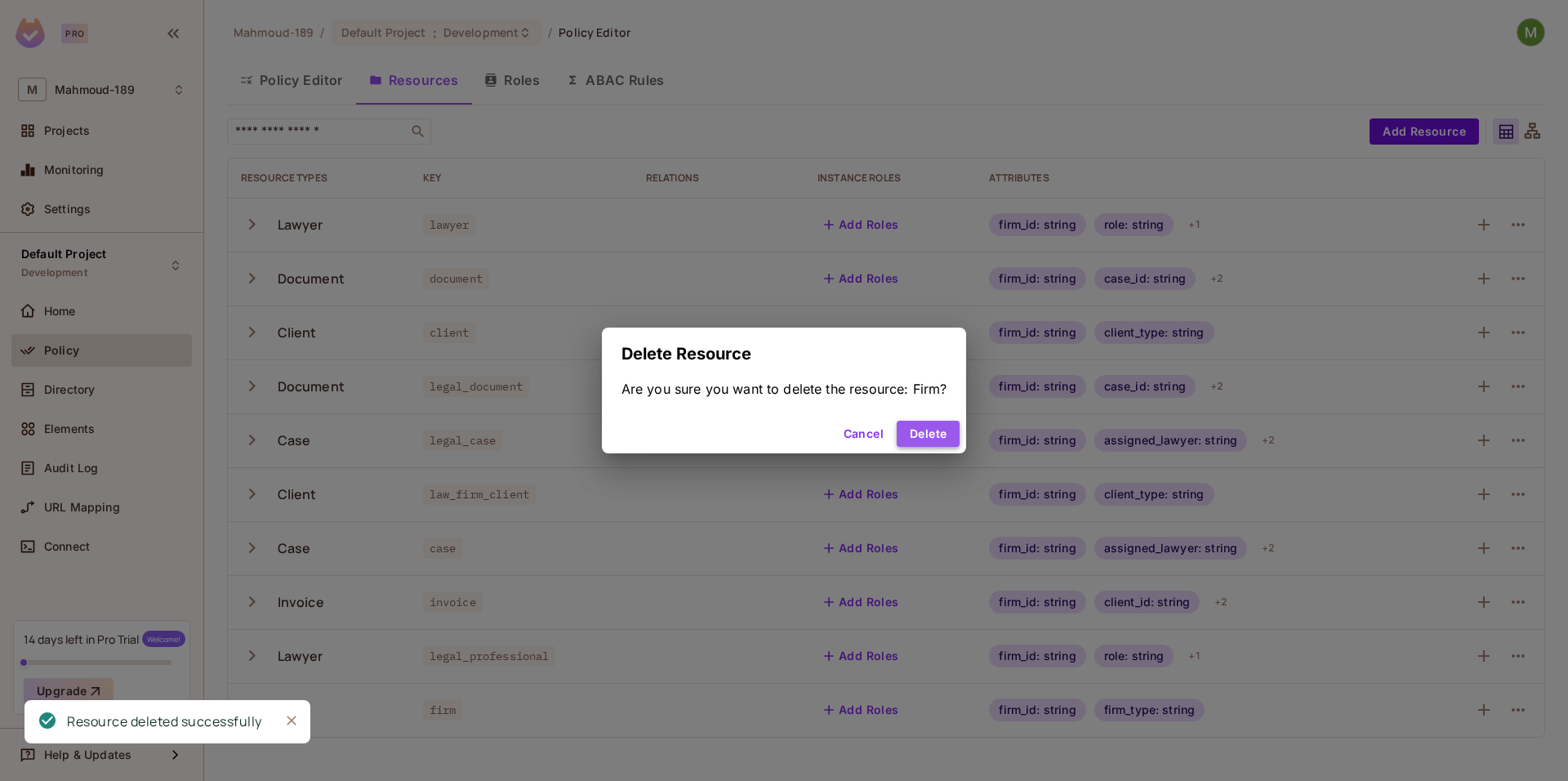
click at [911, 427] on button "Delete" at bounding box center [928, 433] width 63 height 26
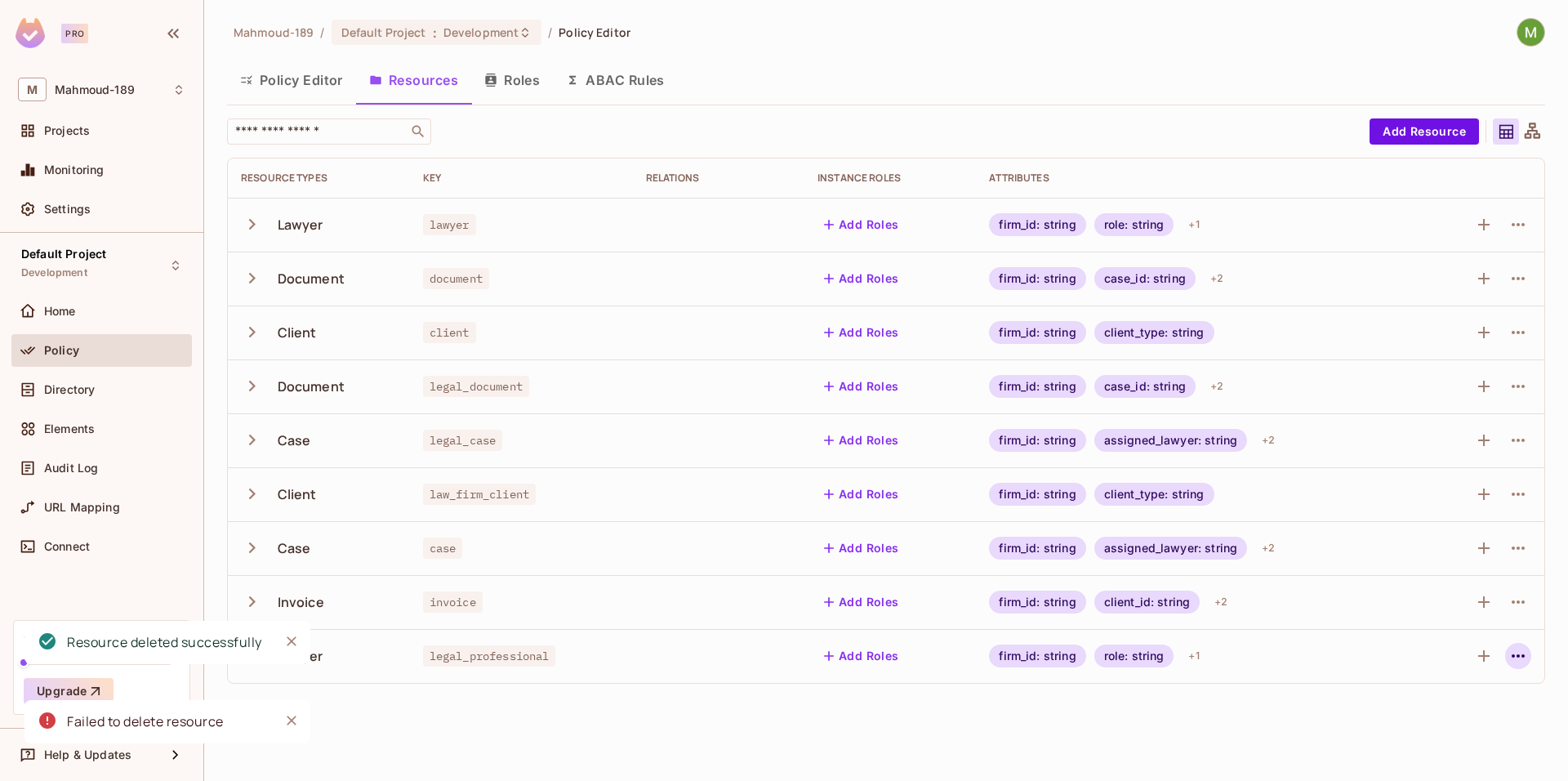
click at [1517, 654] on icon "button" at bounding box center [1518, 655] width 20 height 20
click at [1376, 746] on icon at bounding box center [1375, 743] width 11 height 14
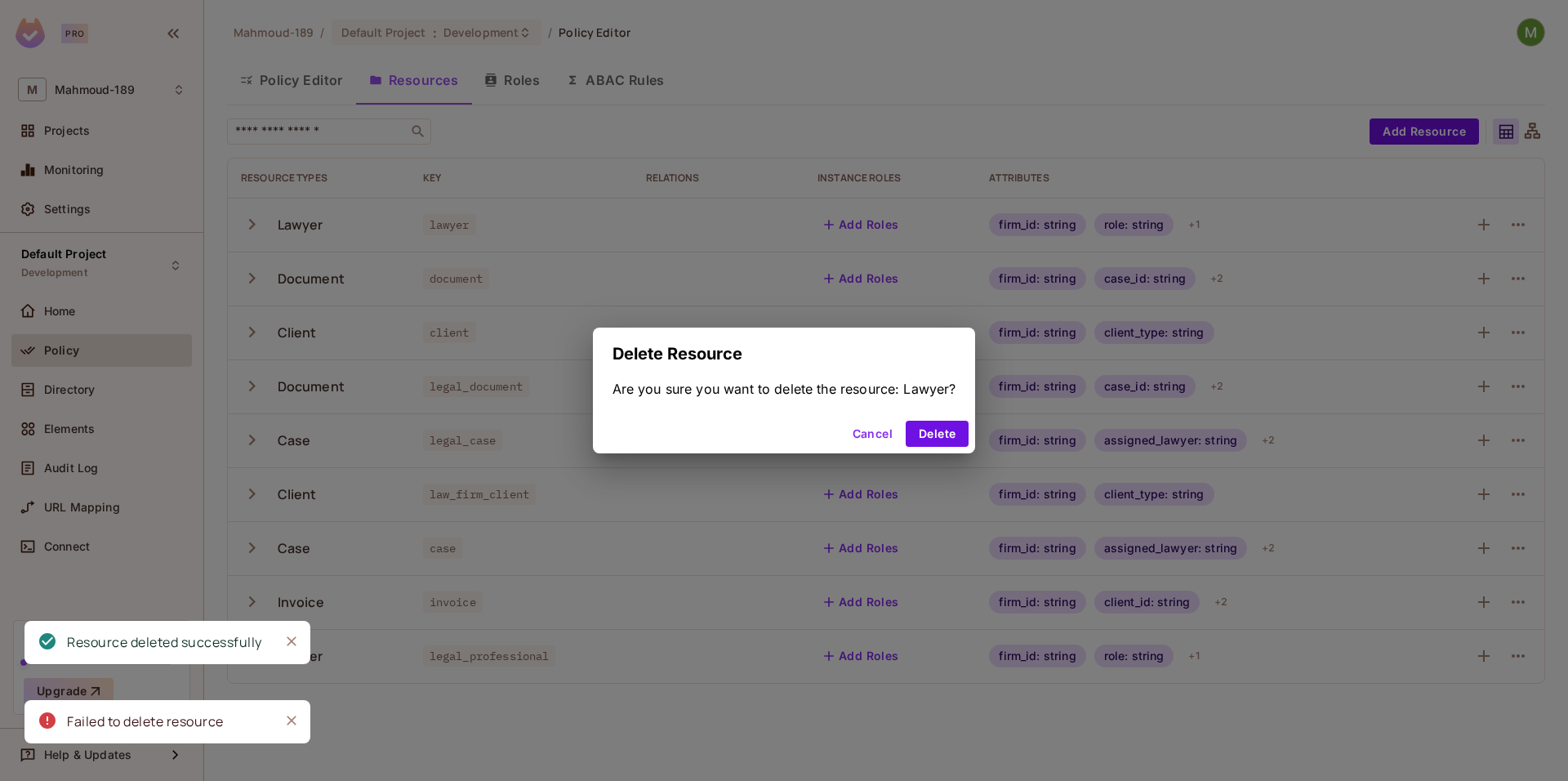
click at [935, 417] on div "Cancel Delete" at bounding box center [784, 433] width 383 height 39
click at [925, 442] on button "Delete" at bounding box center [937, 433] width 63 height 26
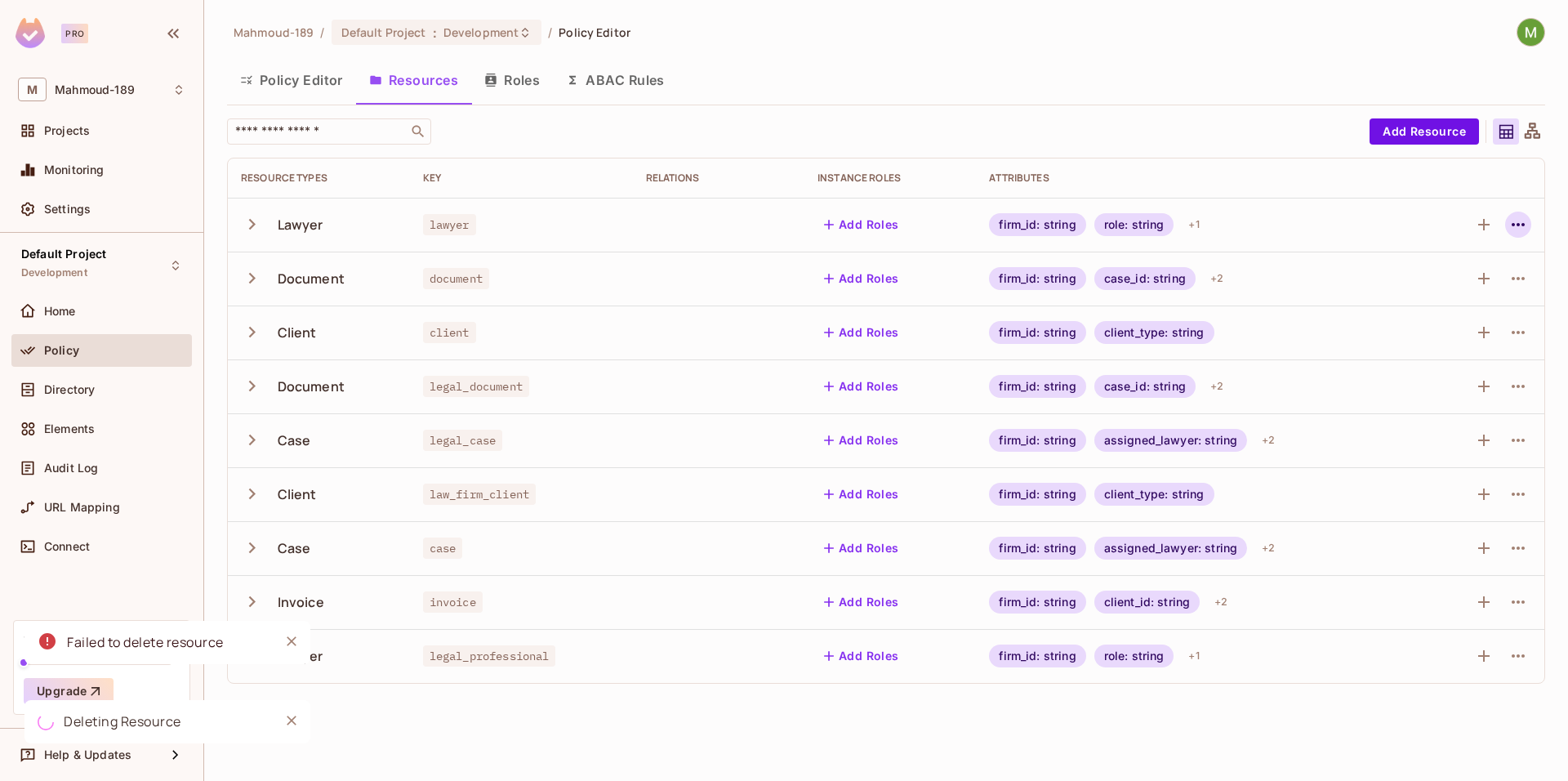
click at [1514, 225] on icon "button" at bounding box center [1518, 224] width 13 height 3
click at [1415, 329] on div "Delete Resource" at bounding box center [1454, 325] width 91 height 16
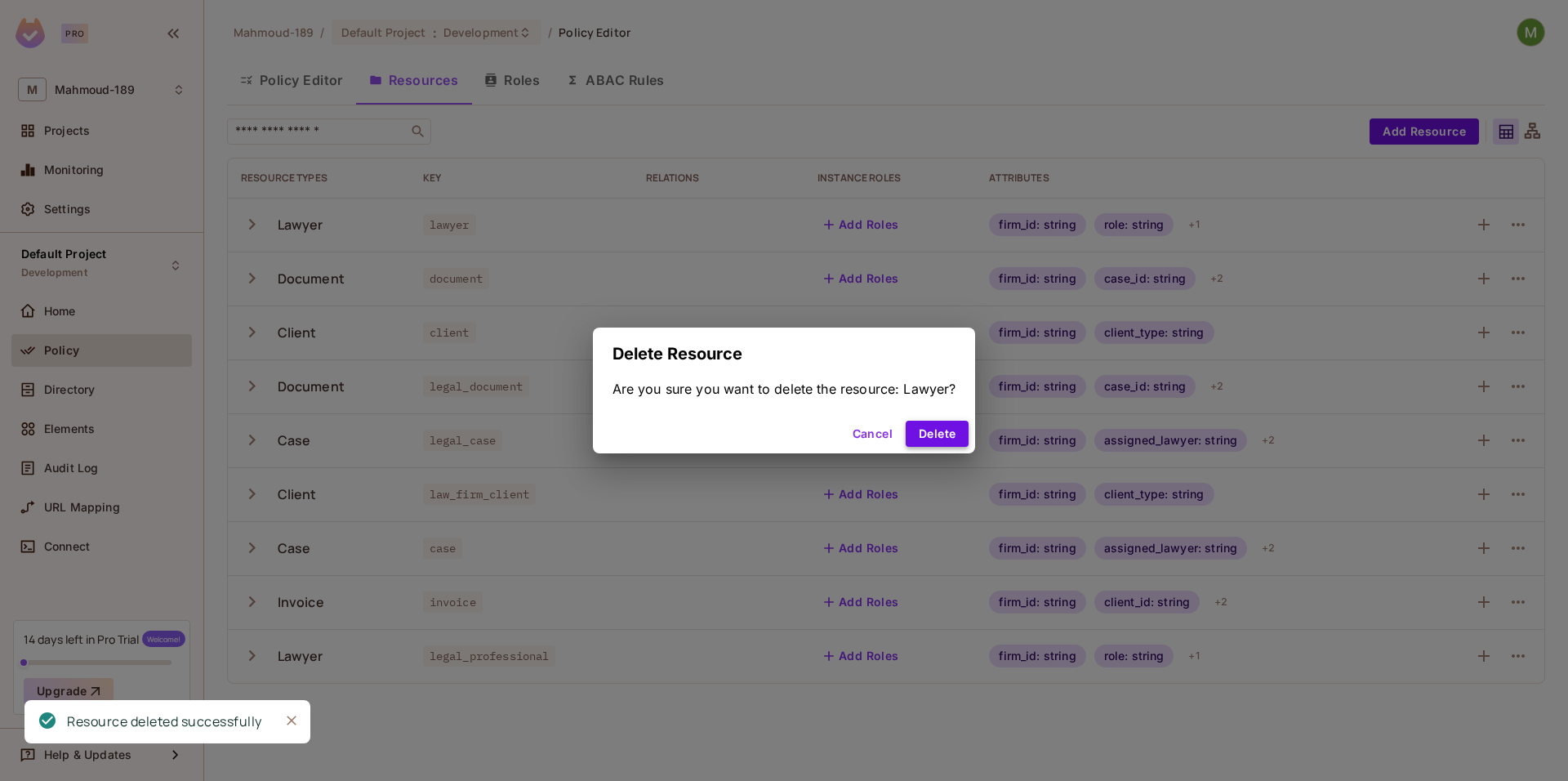
click at [956, 434] on button "Delete" at bounding box center [937, 433] width 63 height 26
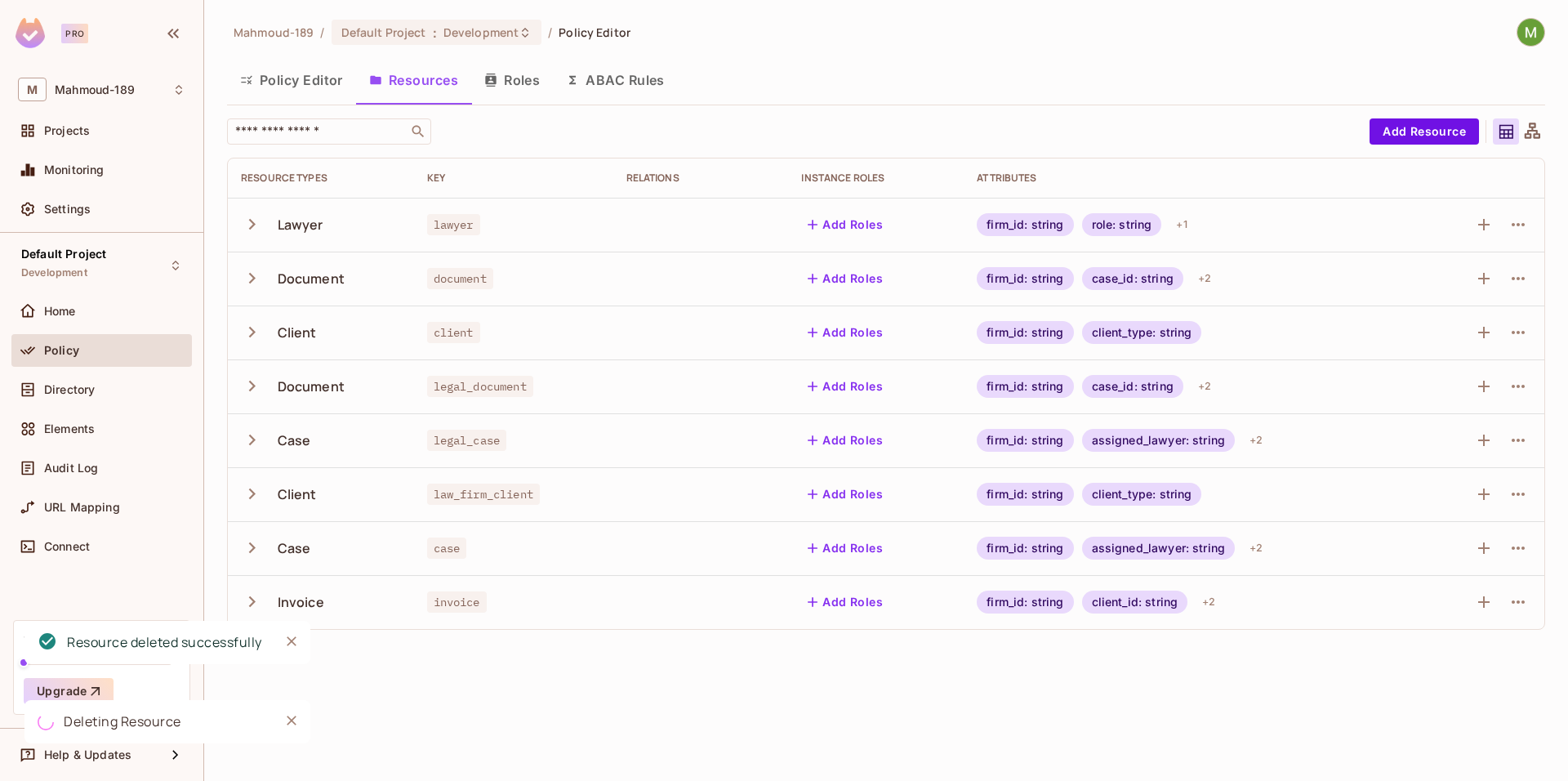
click at [1534, 212] on td at bounding box center [1482, 224] width 124 height 54
click at [1527, 222] on icon "button" at bounding box center [1518, 224] width 20 height 20
click at [1457, 311] on li "Delete Resource" at bounding box center [1441, 325] width 155 height 36
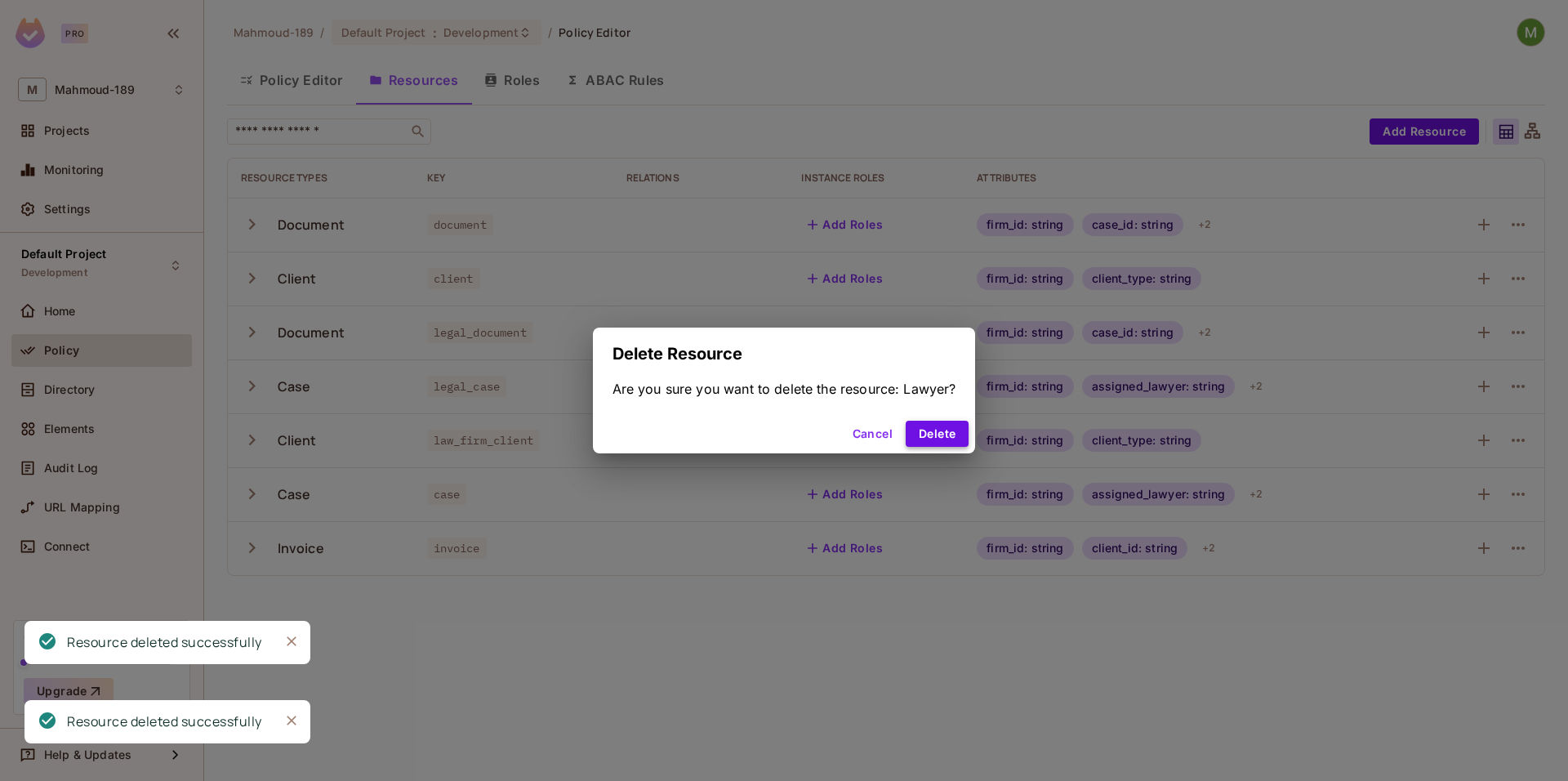
click at [933, 436] on button "Delete" at bounding box center [937, 433] width 63 height 26
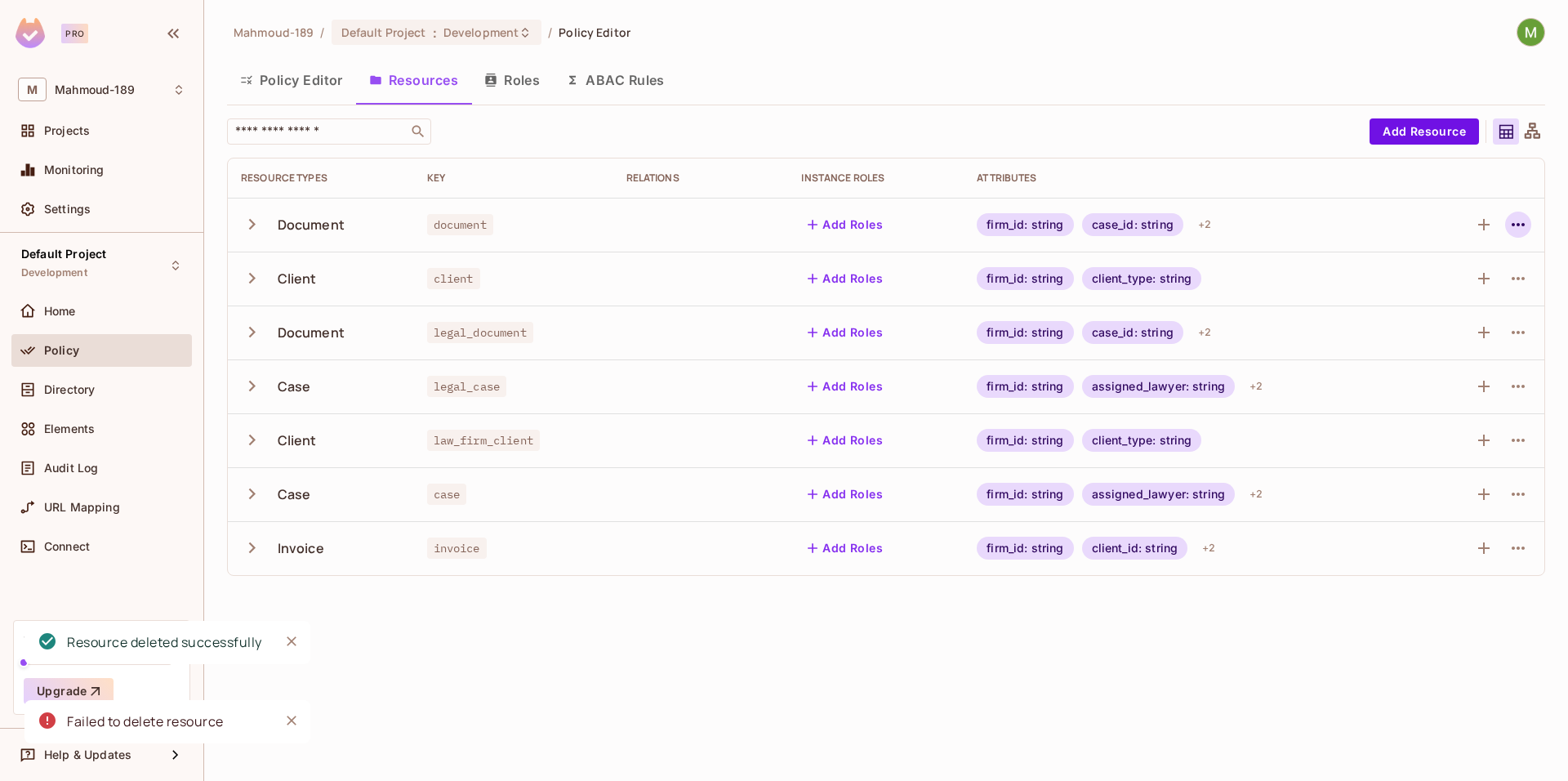
click at [1518, 222] on icon "button" at bounding box center [1518, 224] width 20 height 20
click at [1424, 319] on div "Delete Resource" at bounding box center [1454, 325] width 91 height 16
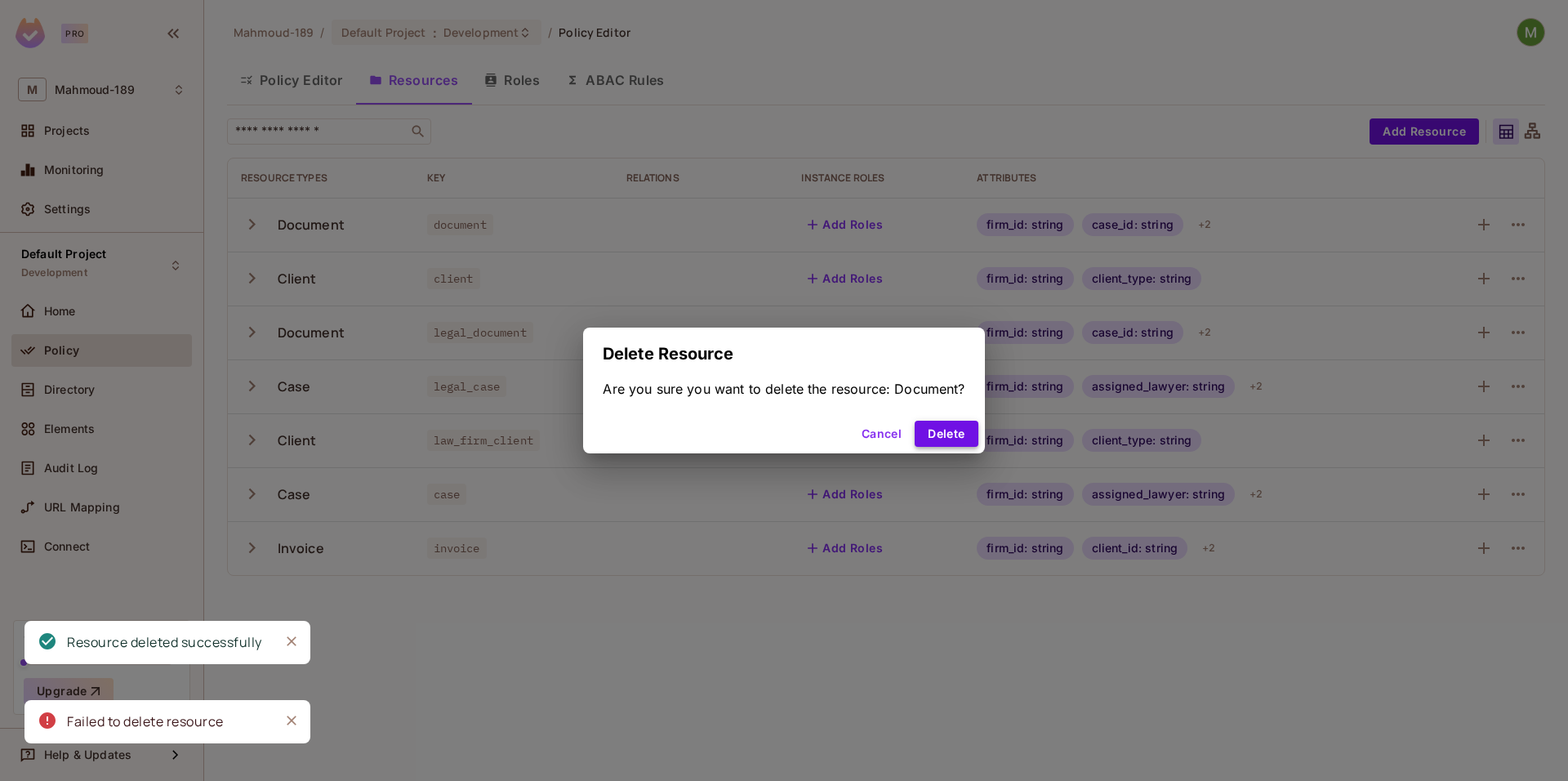
click at [938, 427] on button "Delete" at bounding box center [946, 433] width 63 height 26
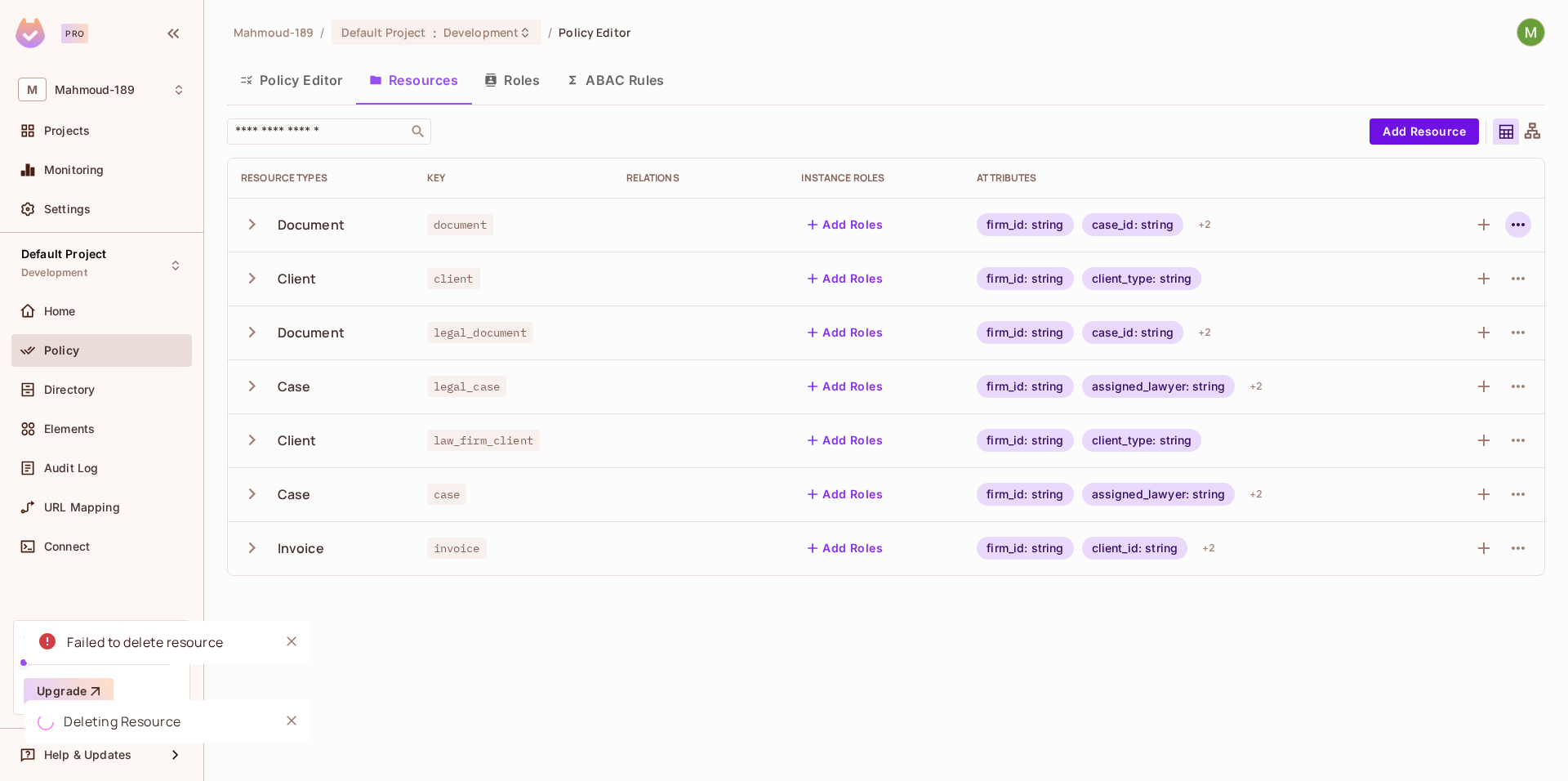
click at [1524, 219] on icon "button" at bounding box center [1518, 224] width 20 height 20
click at [1435, 329] on div "Delete Resource" at bounding box center [1454, 325] width 91 height 16
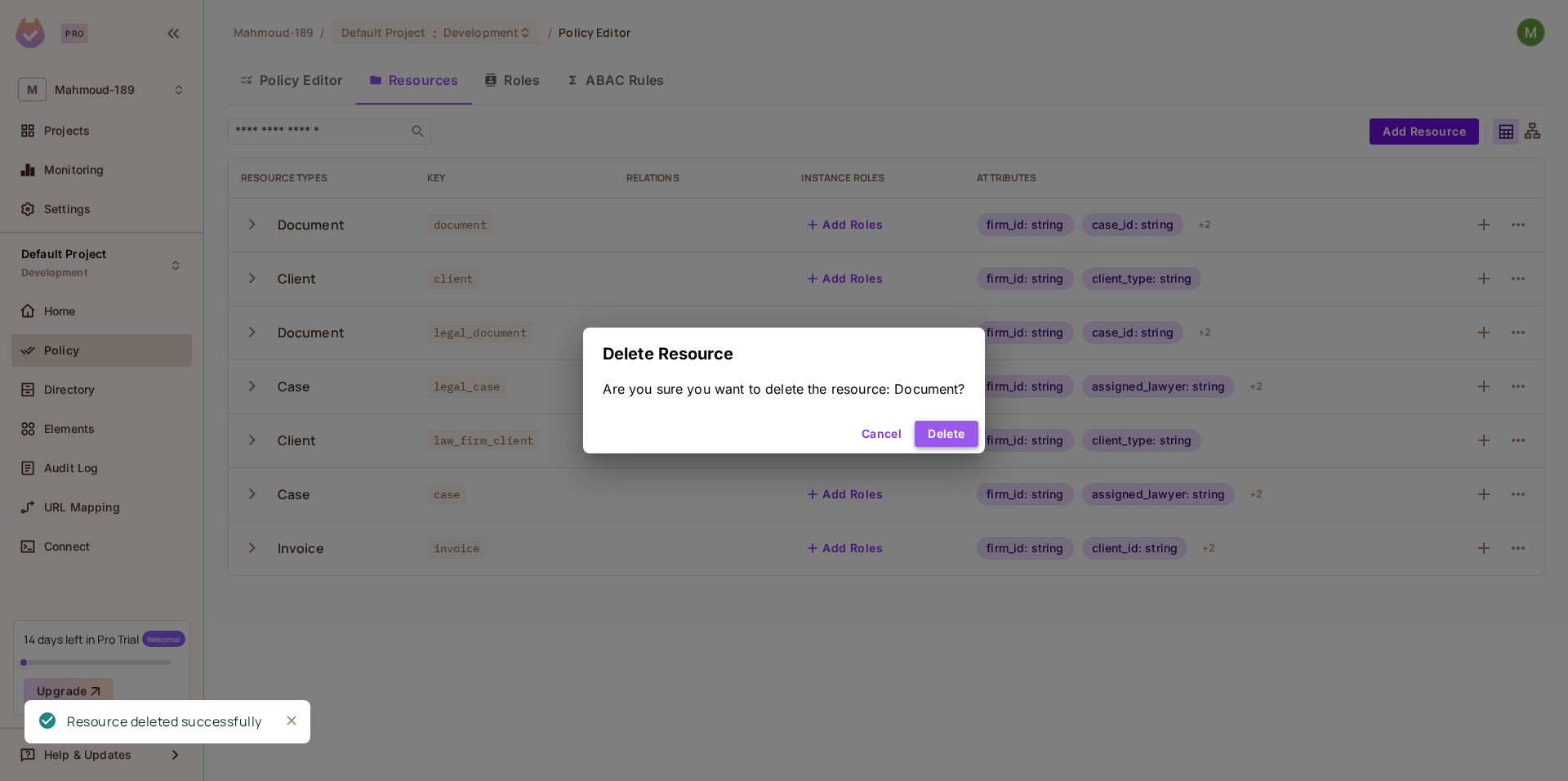
click at [943, 430] on button "Delete" at bounding box center [946, 433] width 63 height 26
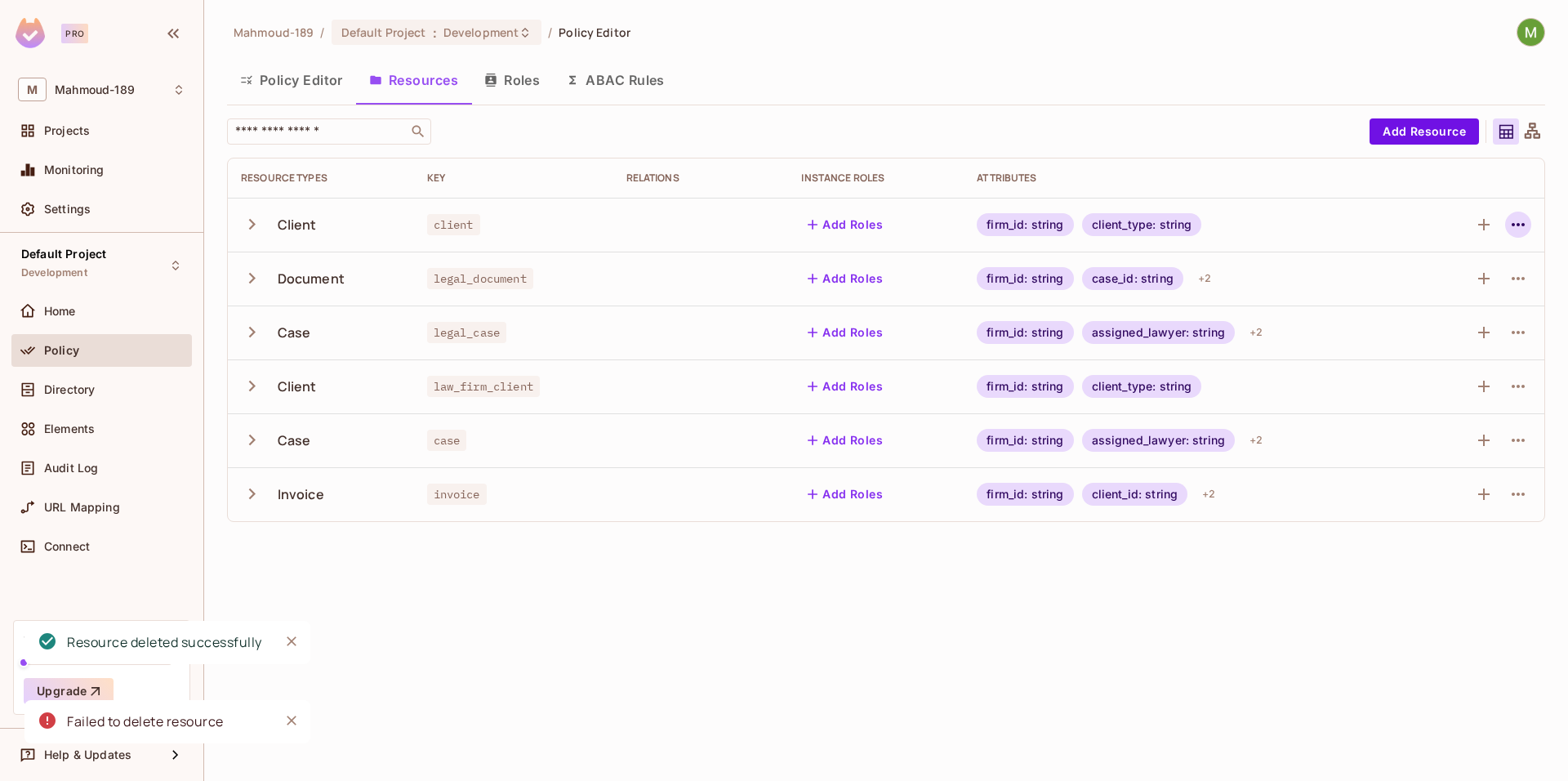
click at [1521, 223] on icon "button" at bounding box center [1518, 224] width 20 height 20
click at [1390, 337] on div "Delete Resource" at bounding box center [1440, 325] width 128 height 26
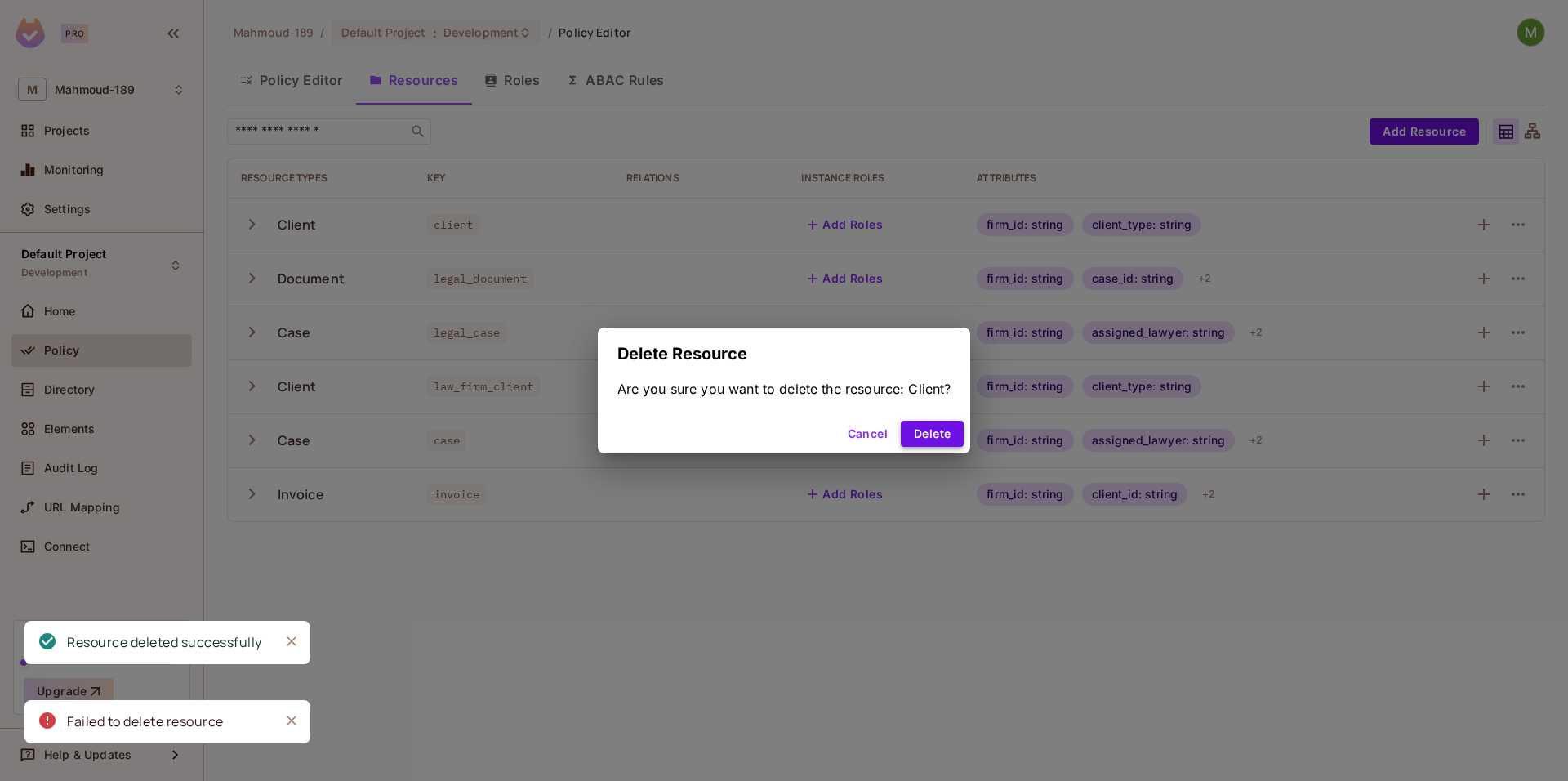
click at [936, 428] on button "Delete" at bounding box center [932, 433] width 63 height 26
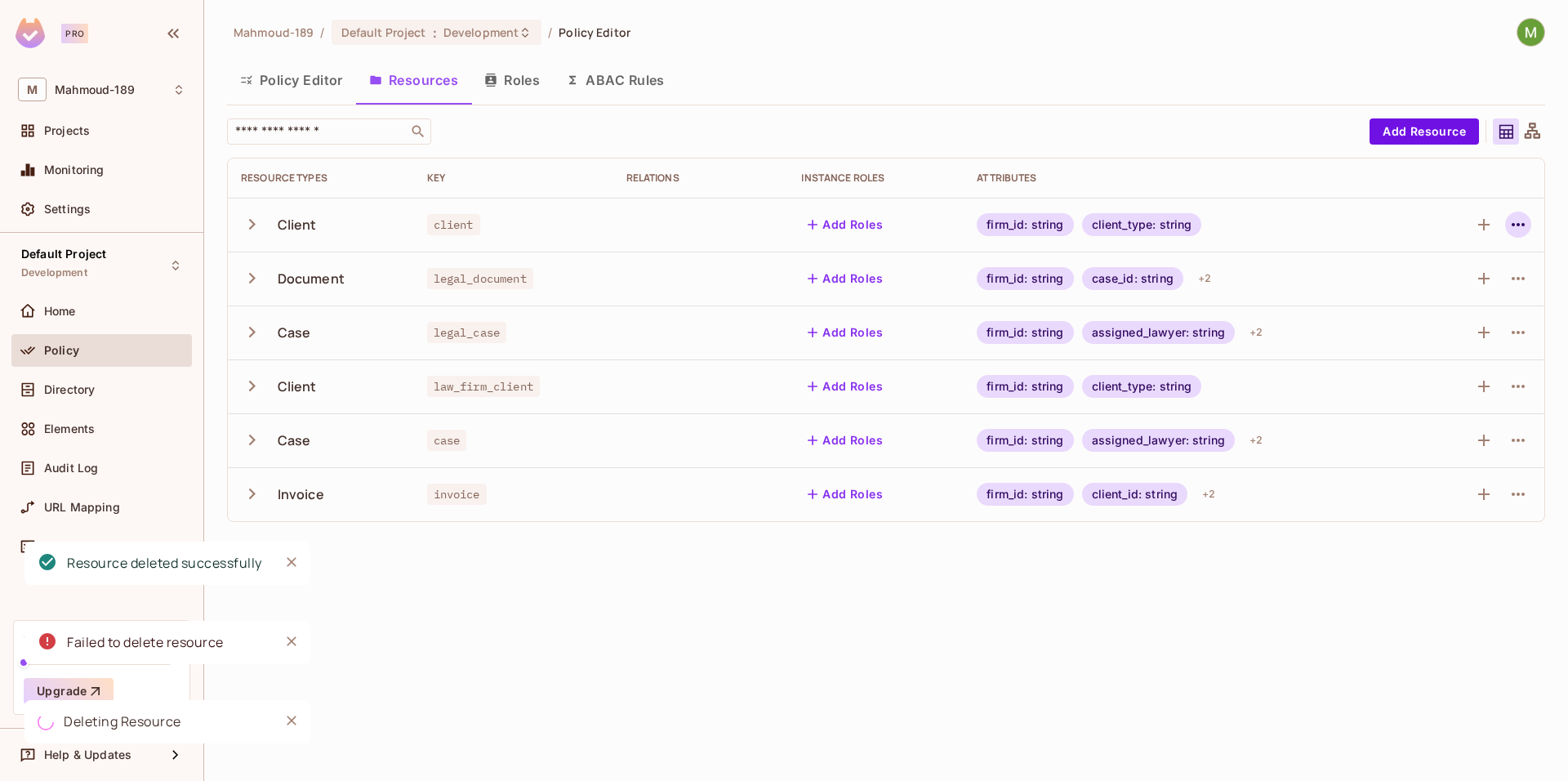
click at [1514, 228] on icon "button" at bounding box center [1518, 224] width 20 height 20
click at [1414, 323] on div "Delete Resource" at bounding box center [1454, 325] width 91 height 16
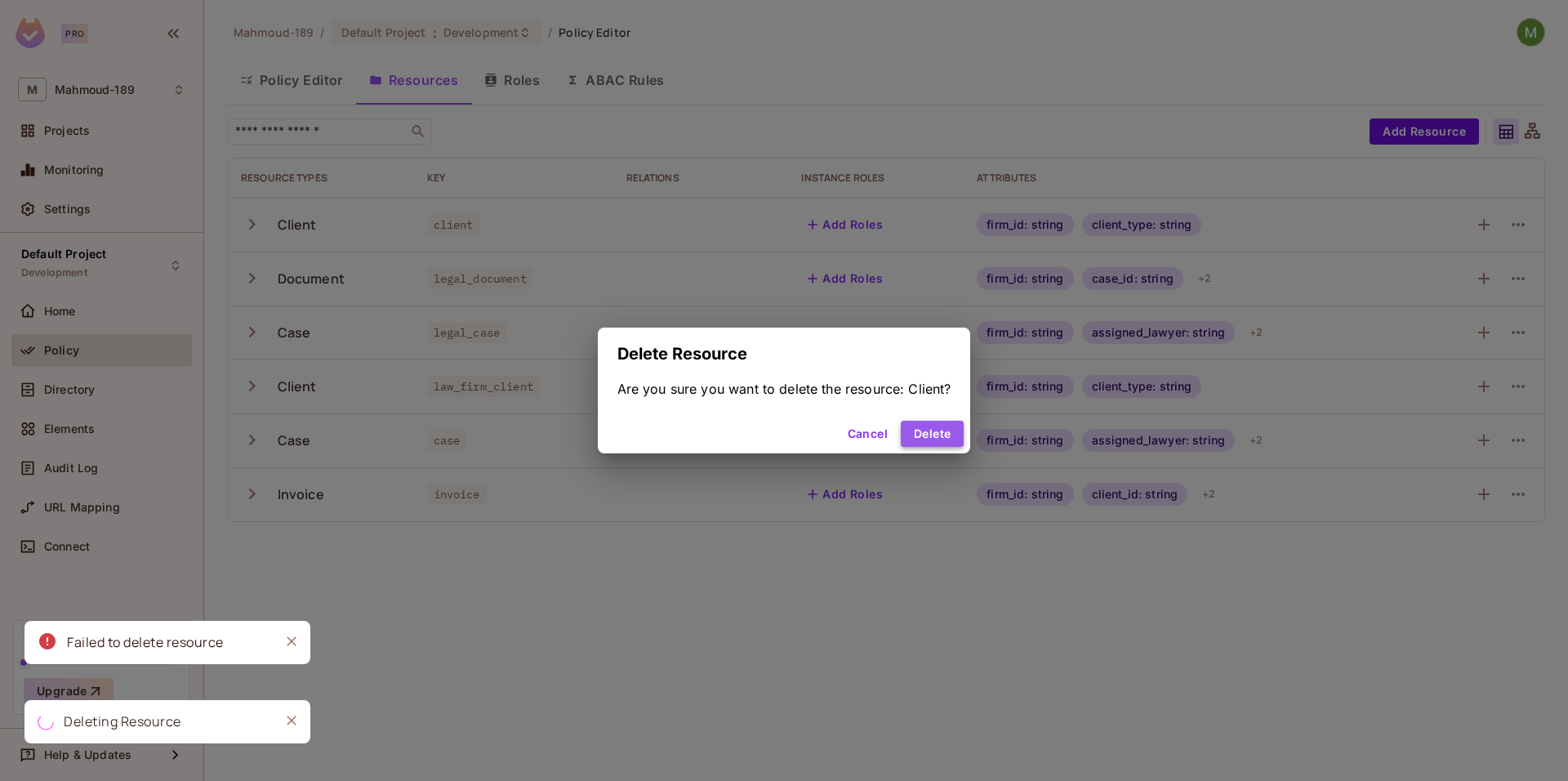
click at [936, 439] on button "Delete" at bounding box center [932, 433] width 63 height 26
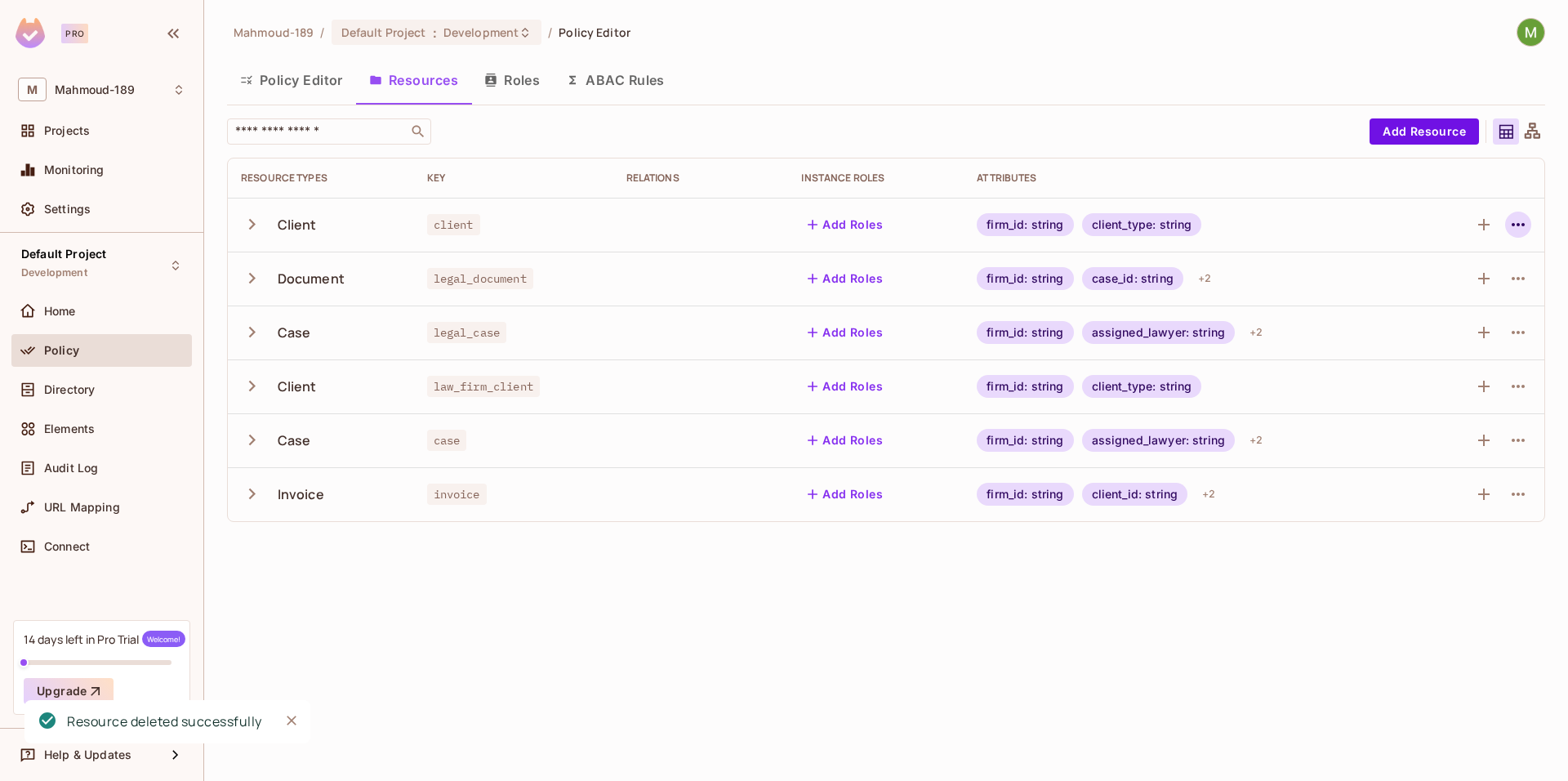
click at [1512, 218] on icon "button" at bounding box center [1518, 224] width 20 height 20
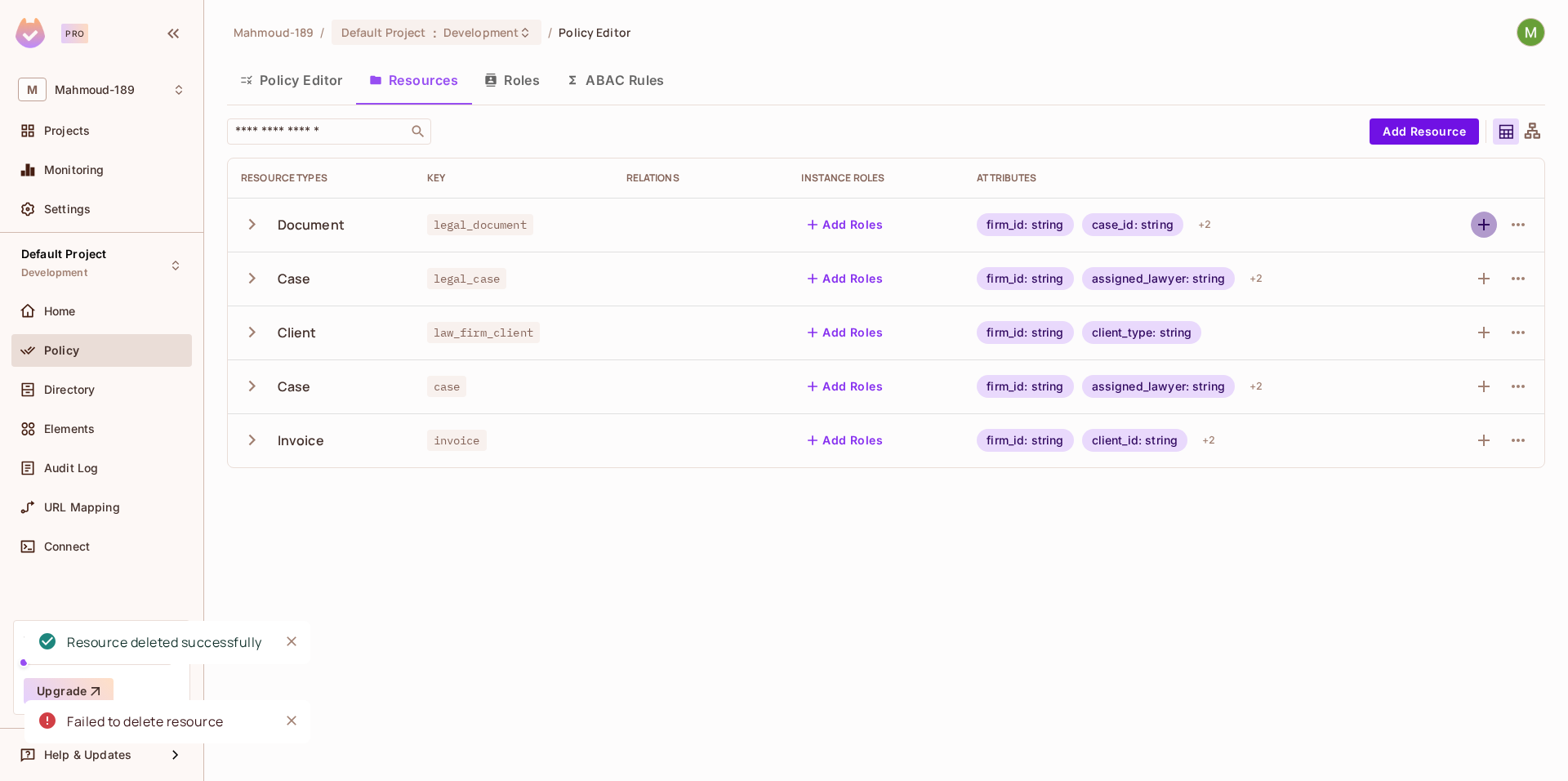
click at [1496, 229] on button "button" at bounding box center [1484, 224] width 26 height 26
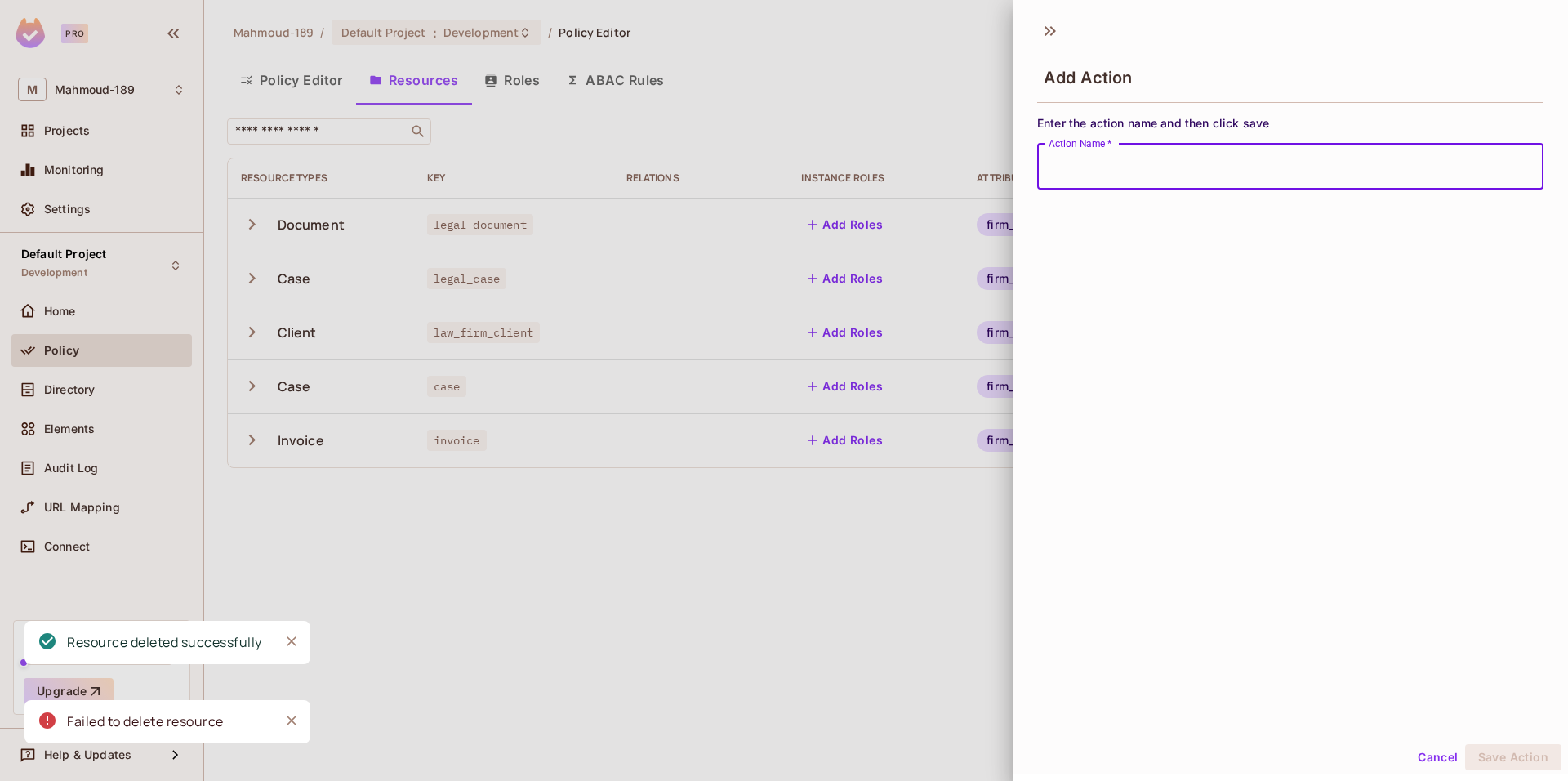
click at [661, 205] on div at bounding box center [784, 390] width 1568 height 781
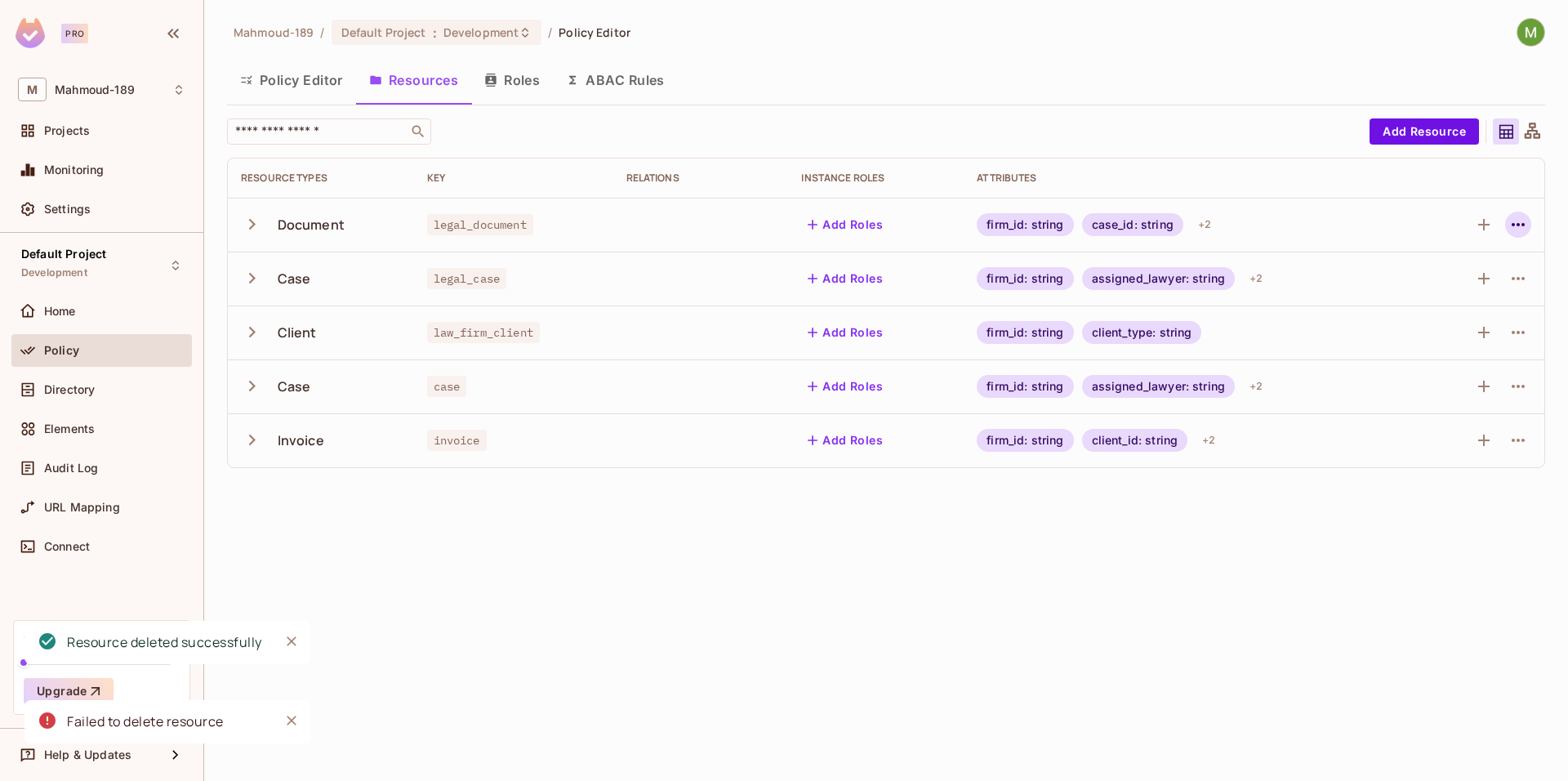
click at [1505, 220] on button "button" at bounding box center [1518, 224] width 26 height 26
click at [1388, 341] on li "Delete Resource" at bounding box center [1441, 325] width 155 height 36
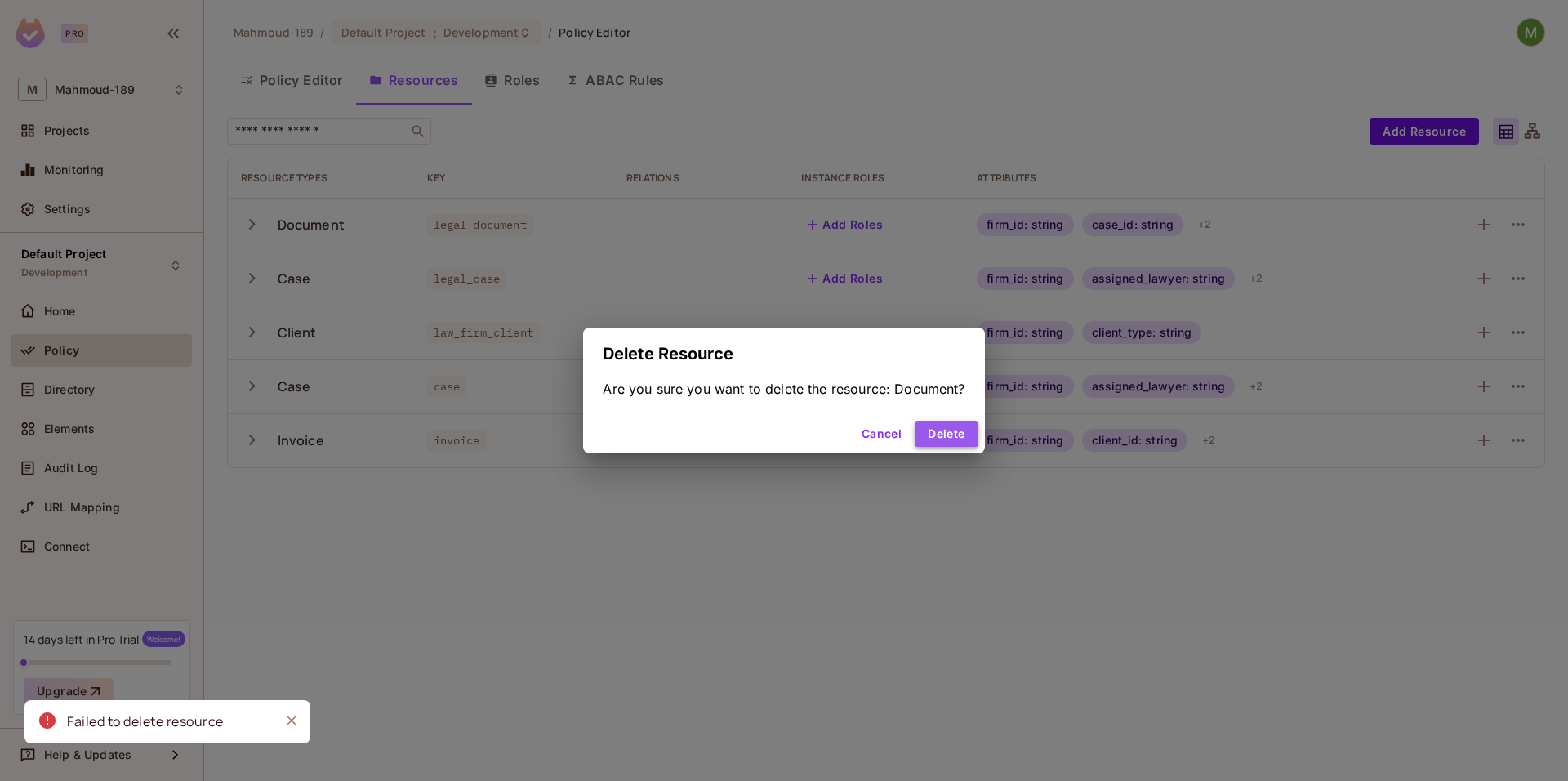
click at [954, 428] on button "Delete" at bounding box center [946, 433] width 63 height 26
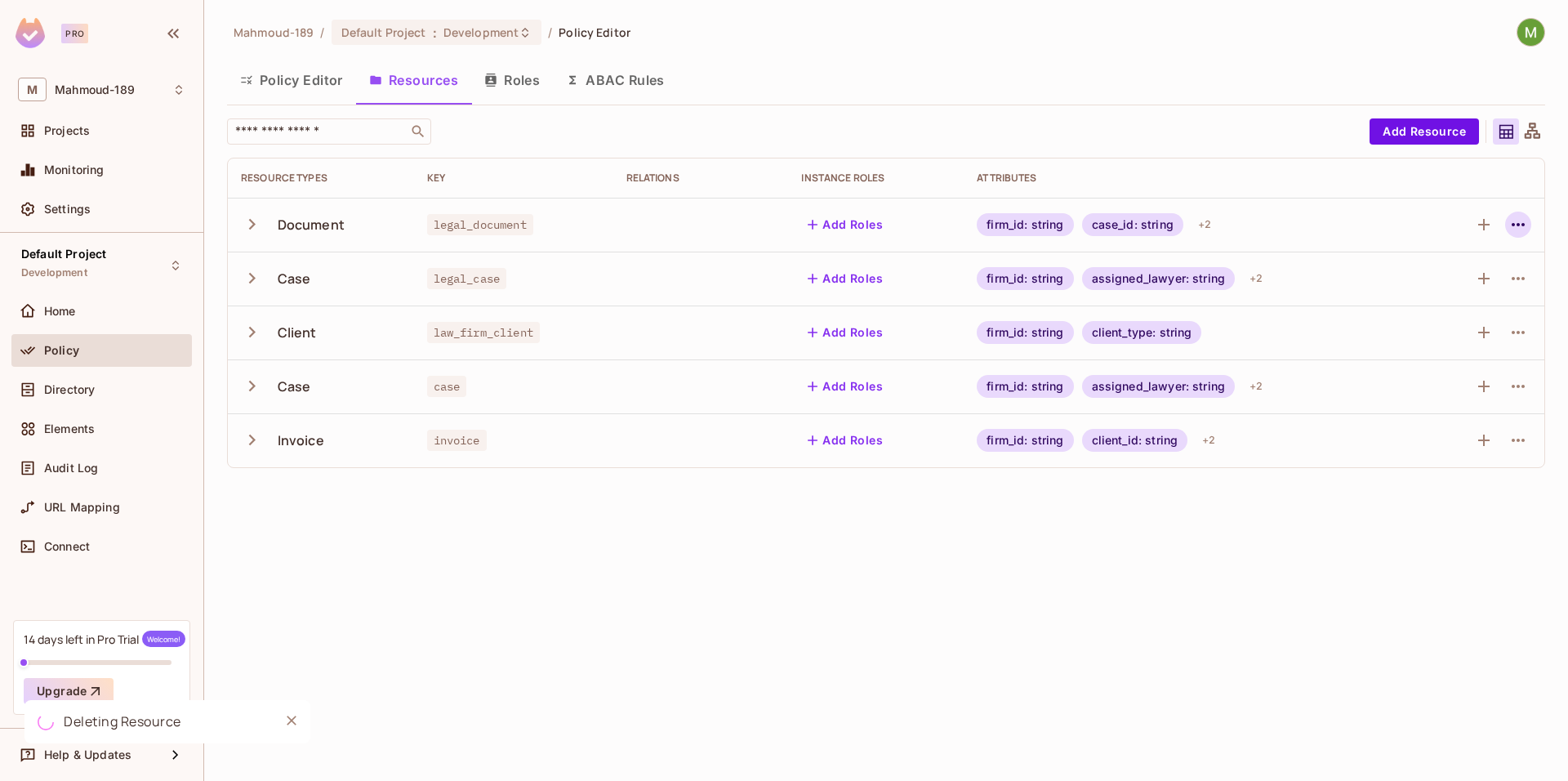
click at [1516, 229] on icon "button" at bounding box center [1518, 224] width 20 height 20
click at [1395, 311] on li "Delete Resource" at bounding box center [1441, 325] width 155 height 36
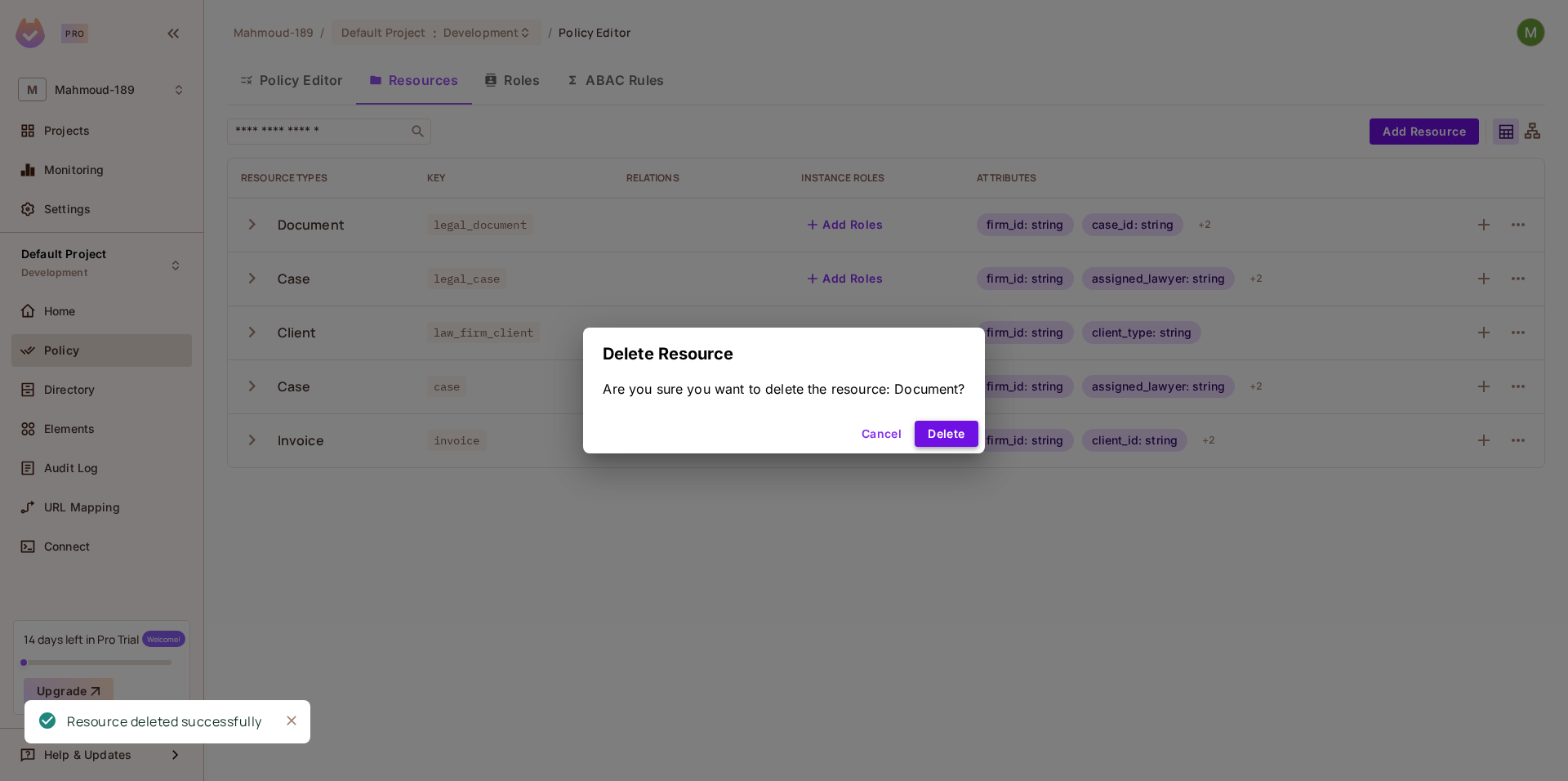
click at [963, 441] on button "Delete" at bounding box center [946, 433] width 63 height 26
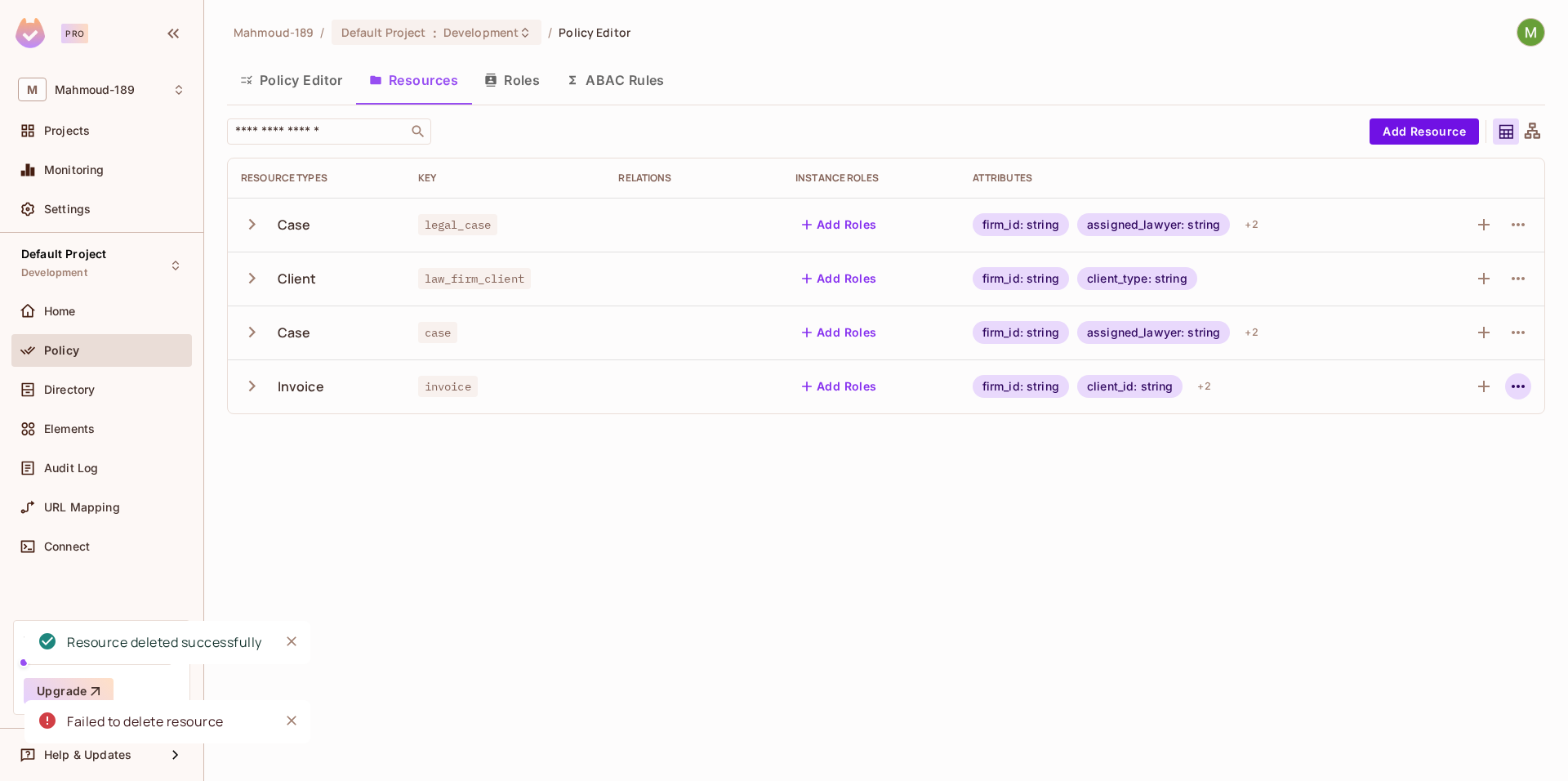
click at [1529, 389] on button "button" at bounding box center [1518, 386] width 26 height 26
click at [1397, 497] on div "Delete Resource" at bounding box center [1440, 486] width 128 height 26
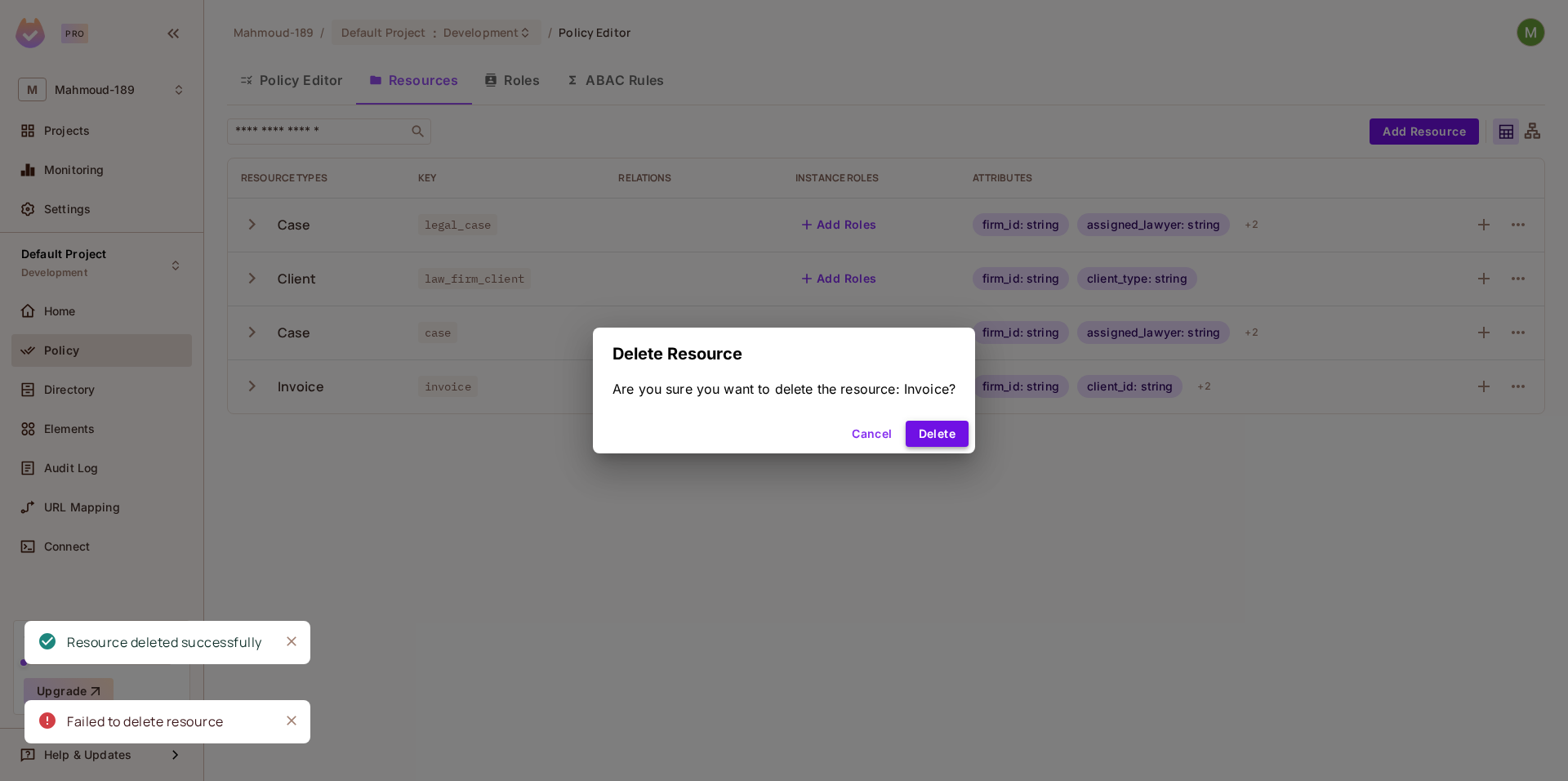
click at [928, 432] on button "Delete" at bounding box center [937, 433] width 63 height 26
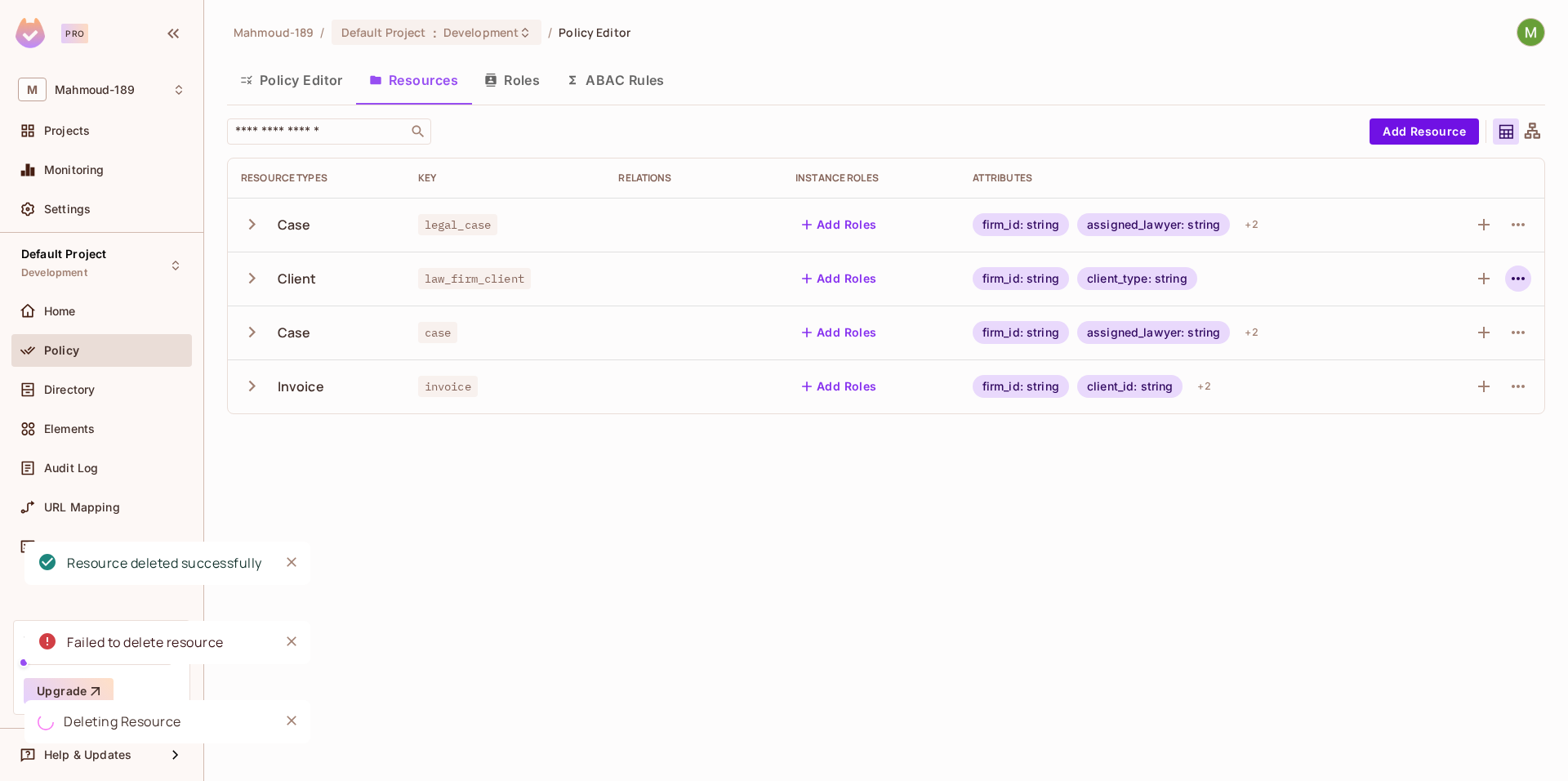
click at [1516, 279] on icon "button" at bounding box center [1518, 279] width 13 height 3
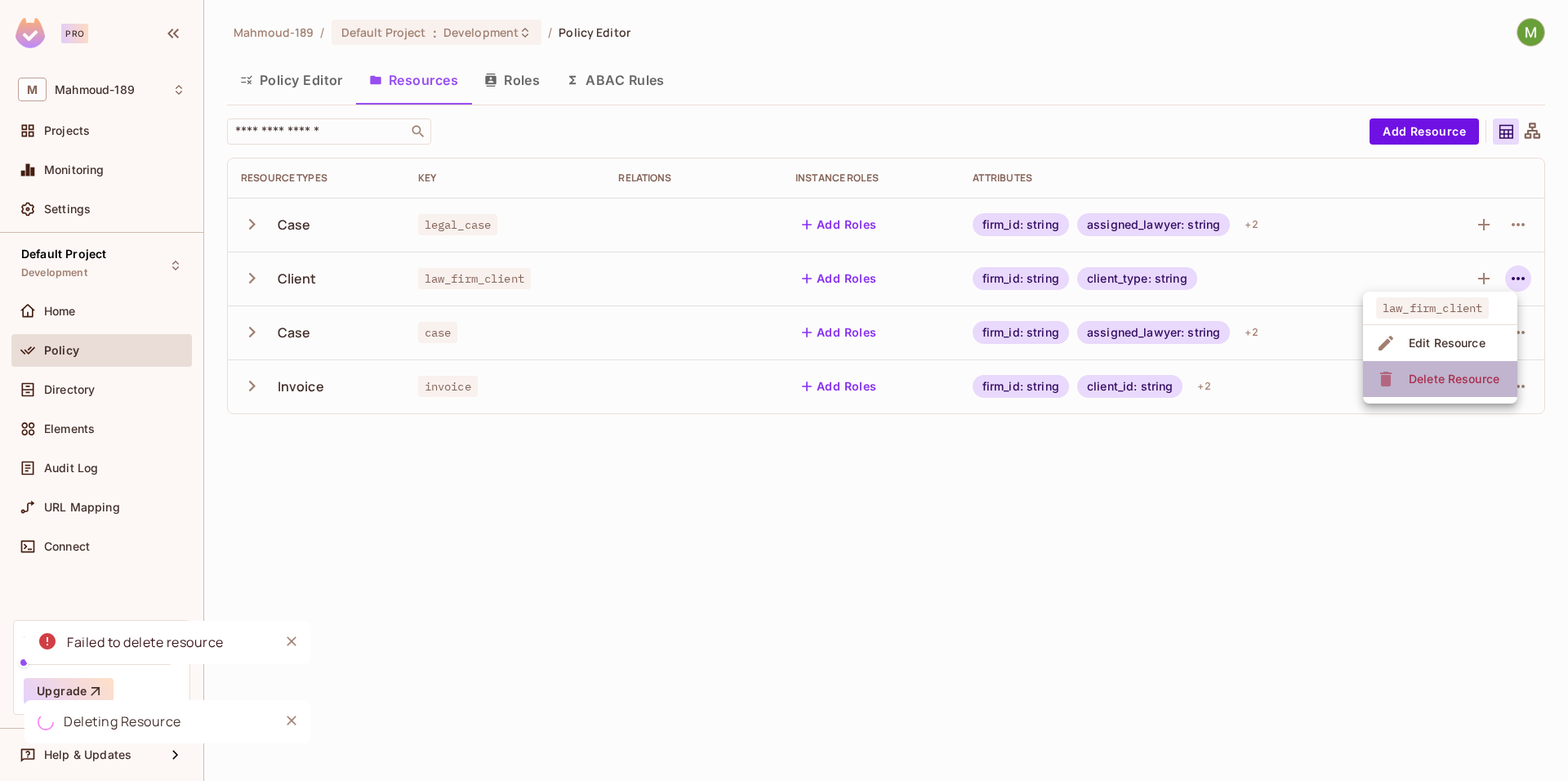
click at [1418, 383] on div "Delete Resource" at bounding box center [1454, 378] width 91 height 16
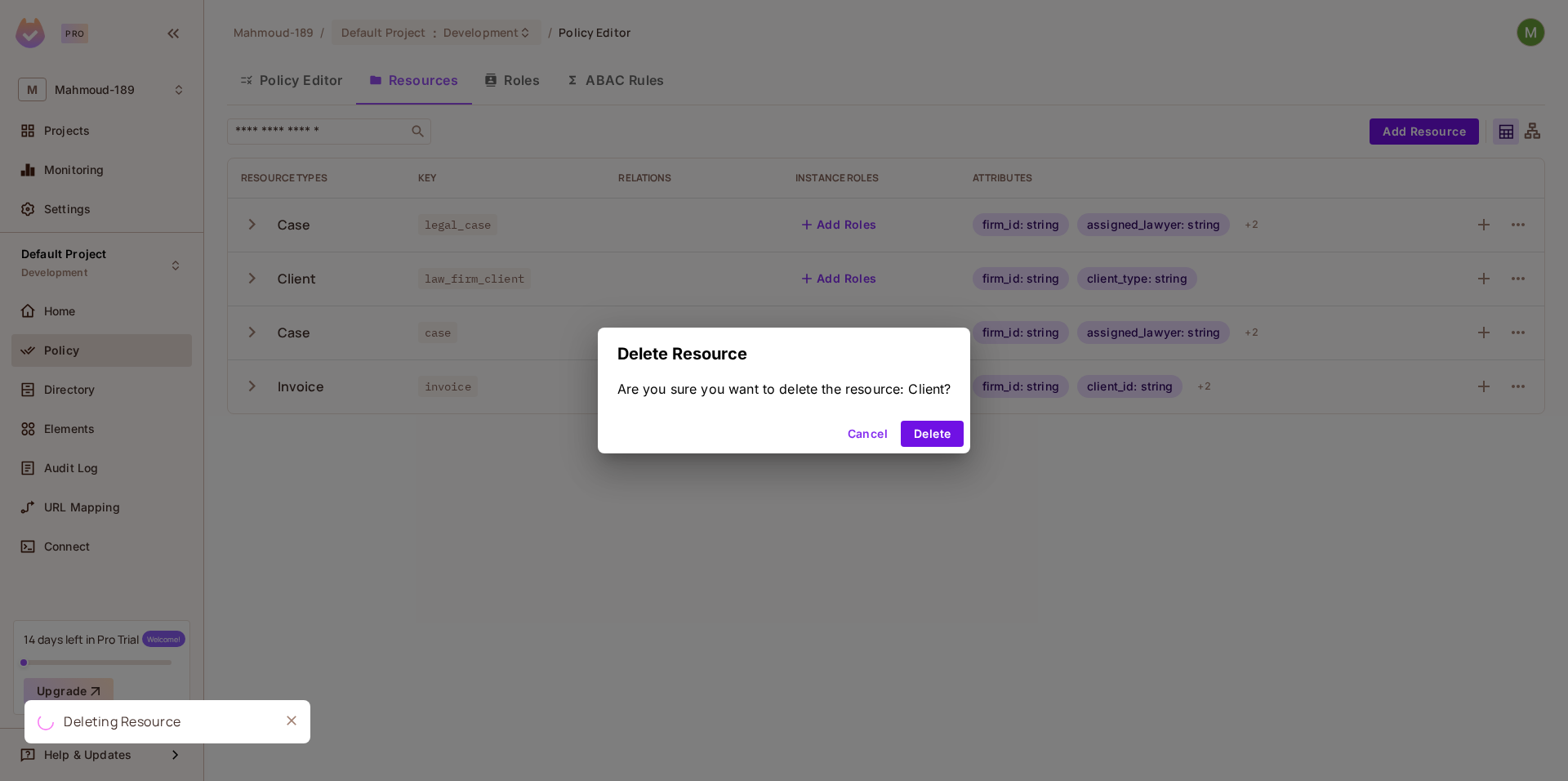
click at [939, 449] on div "Cancel Delete" at bounding box center [784, 433] width 373 height 39
click at [937, 439] on button "Delete" at bounding box center [932, 433] width 63 height 26
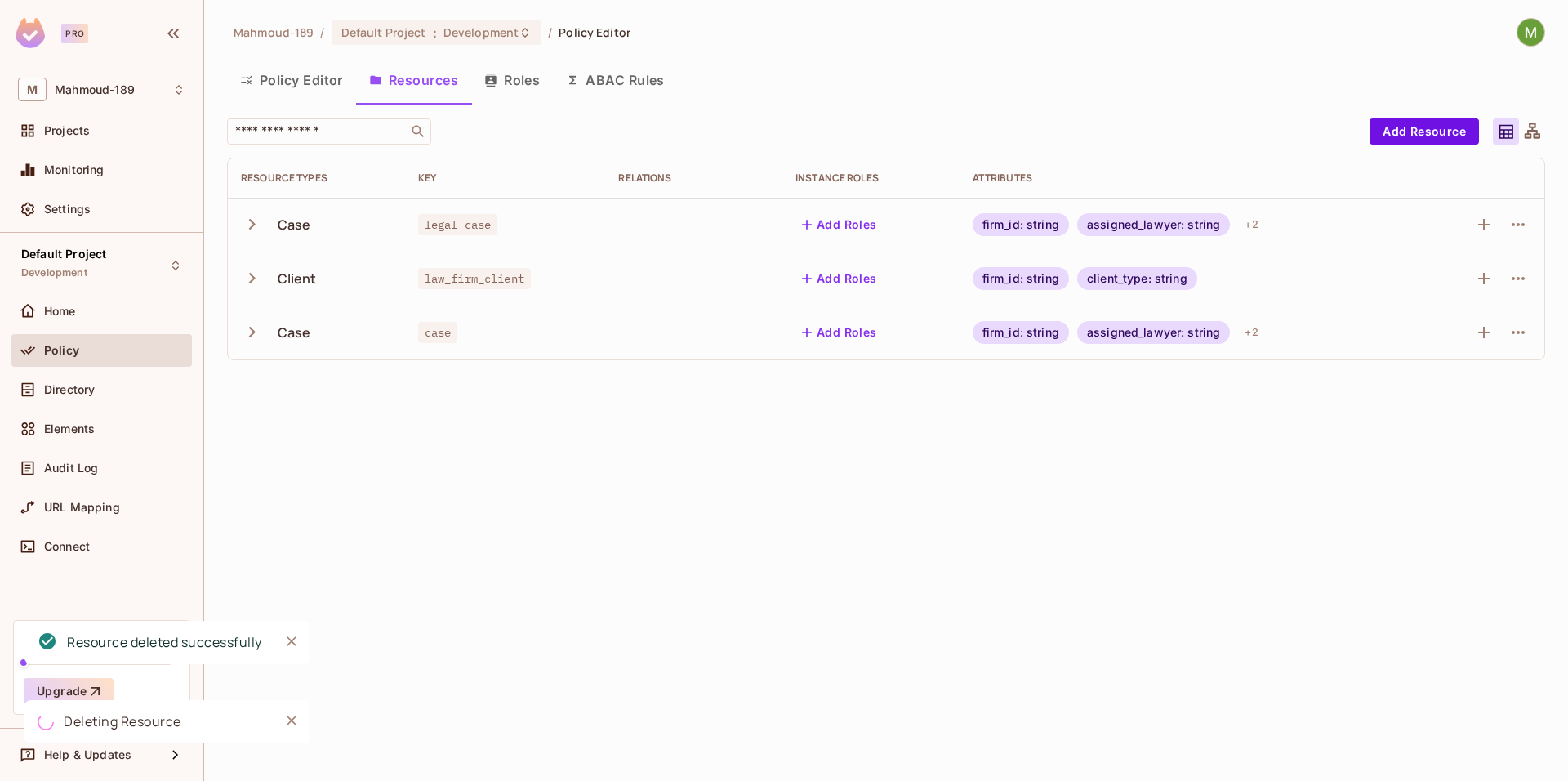
click at [1514, 206] on td at bounding box center [1481, 224] width 125 height 54
click at [1511, 223] on icon "button" at bounding box center [1518, 224] width 20 height 20
click at [1391, 331] on icon at bounding box center [1385, 325] width 20 height 20
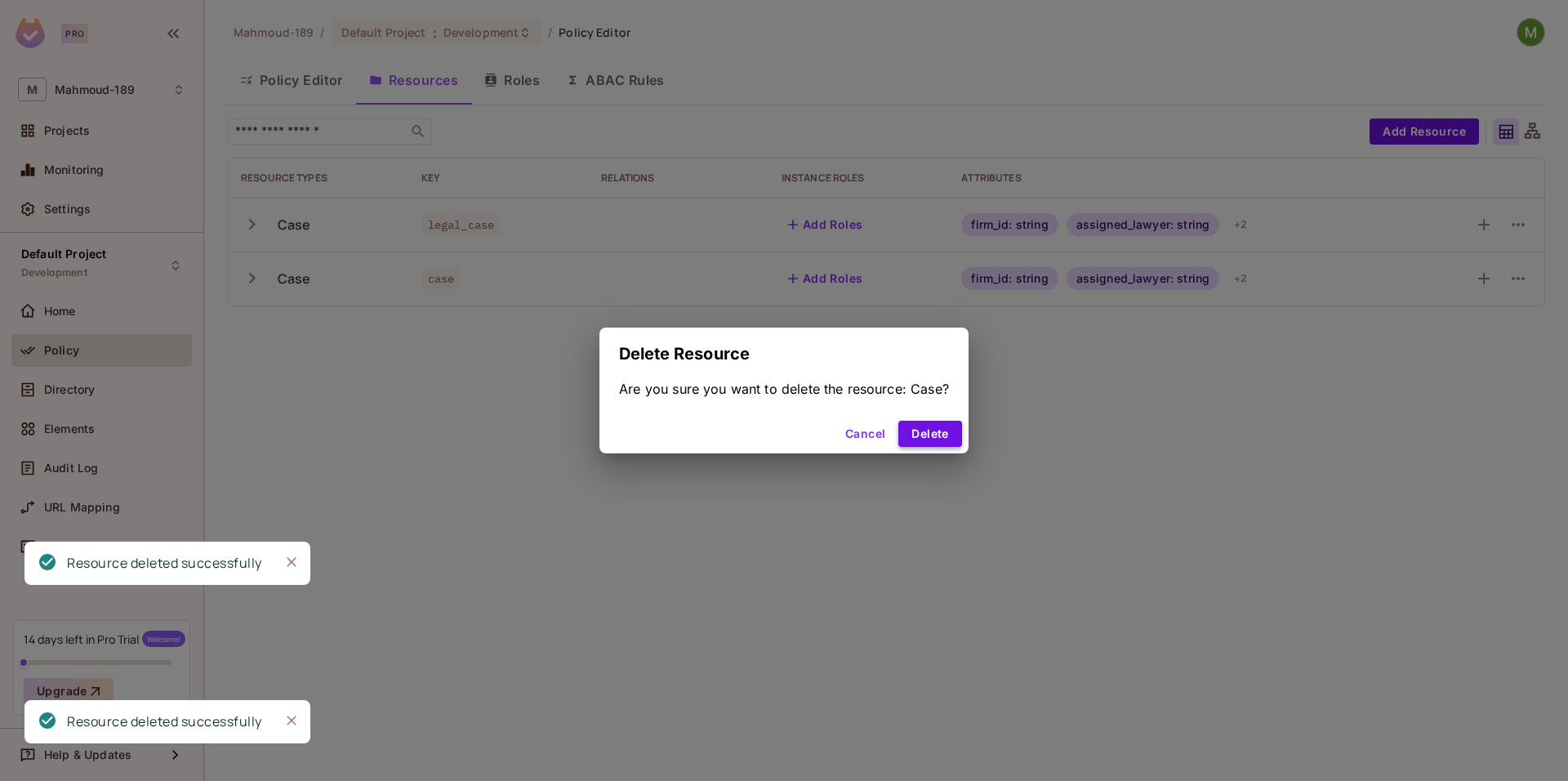
click at [935, 434] on button "Delete" at bounding box center [930, 433] width 63 height 26
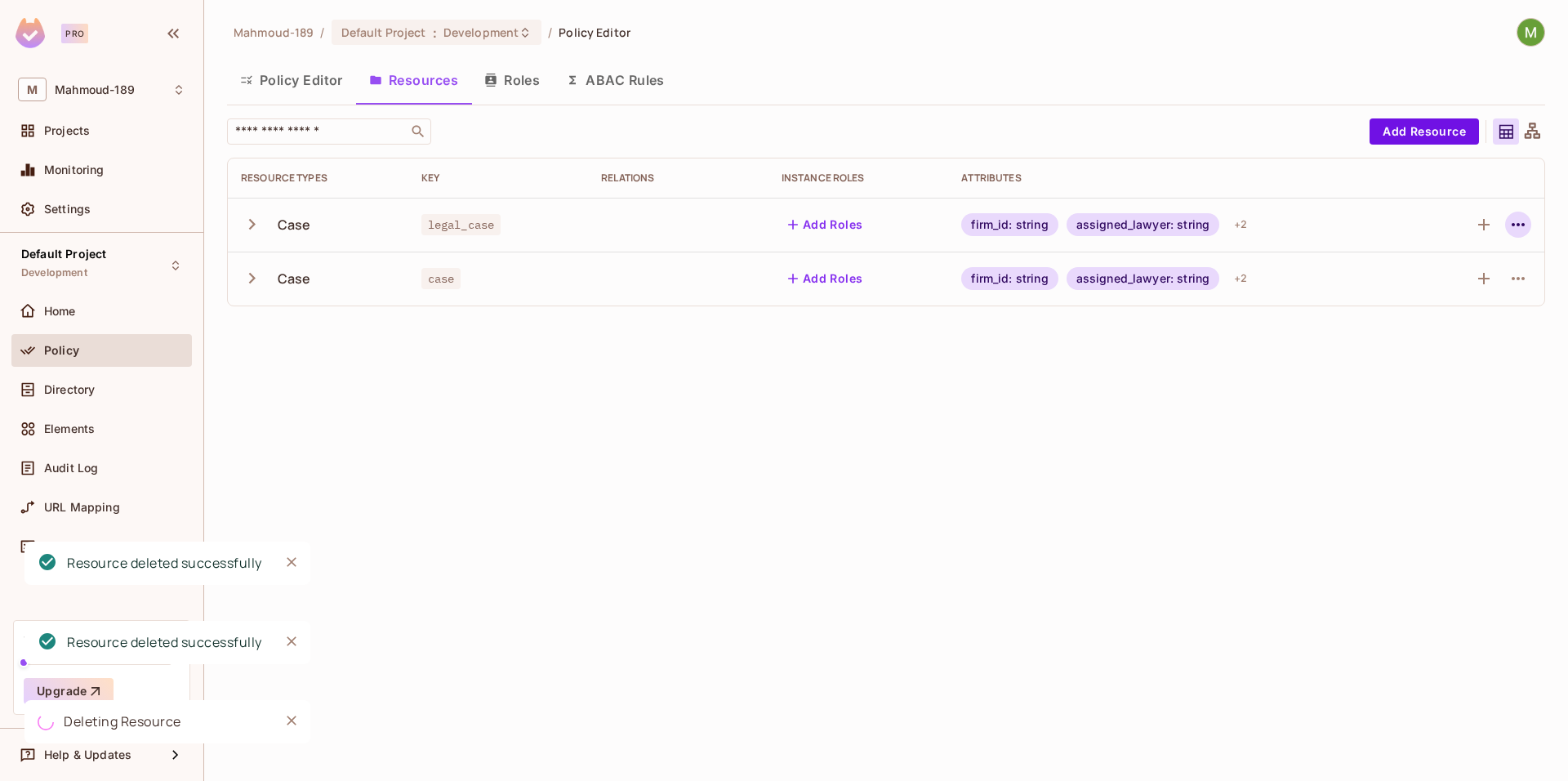
click at [1527, 222] on icon "button" at bounding box center [1518, 224] width 20 height 20
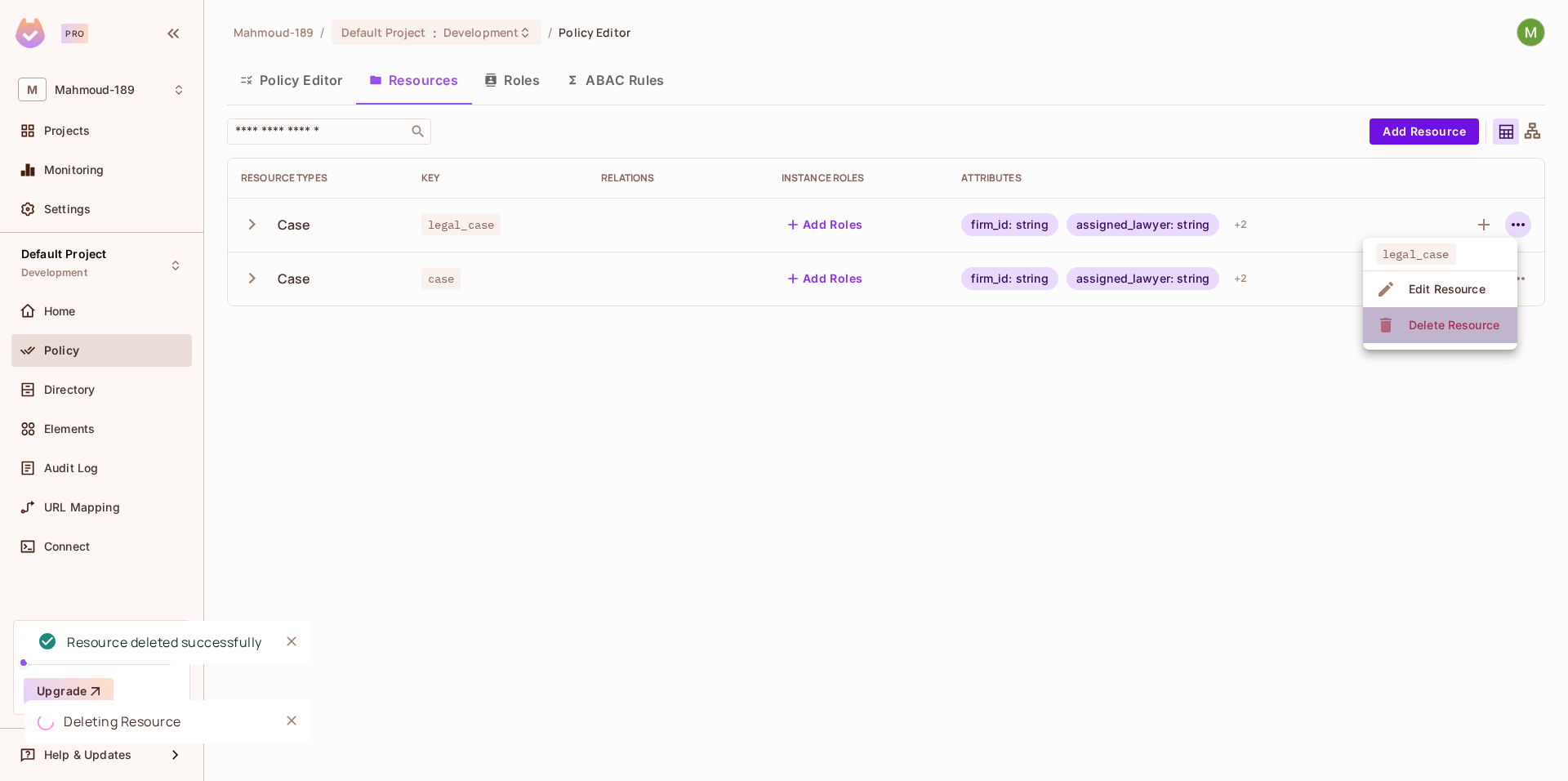
click at [1419, 329] on div "Delete Resource" at bounding box center [1454, 325] width 91 height 16
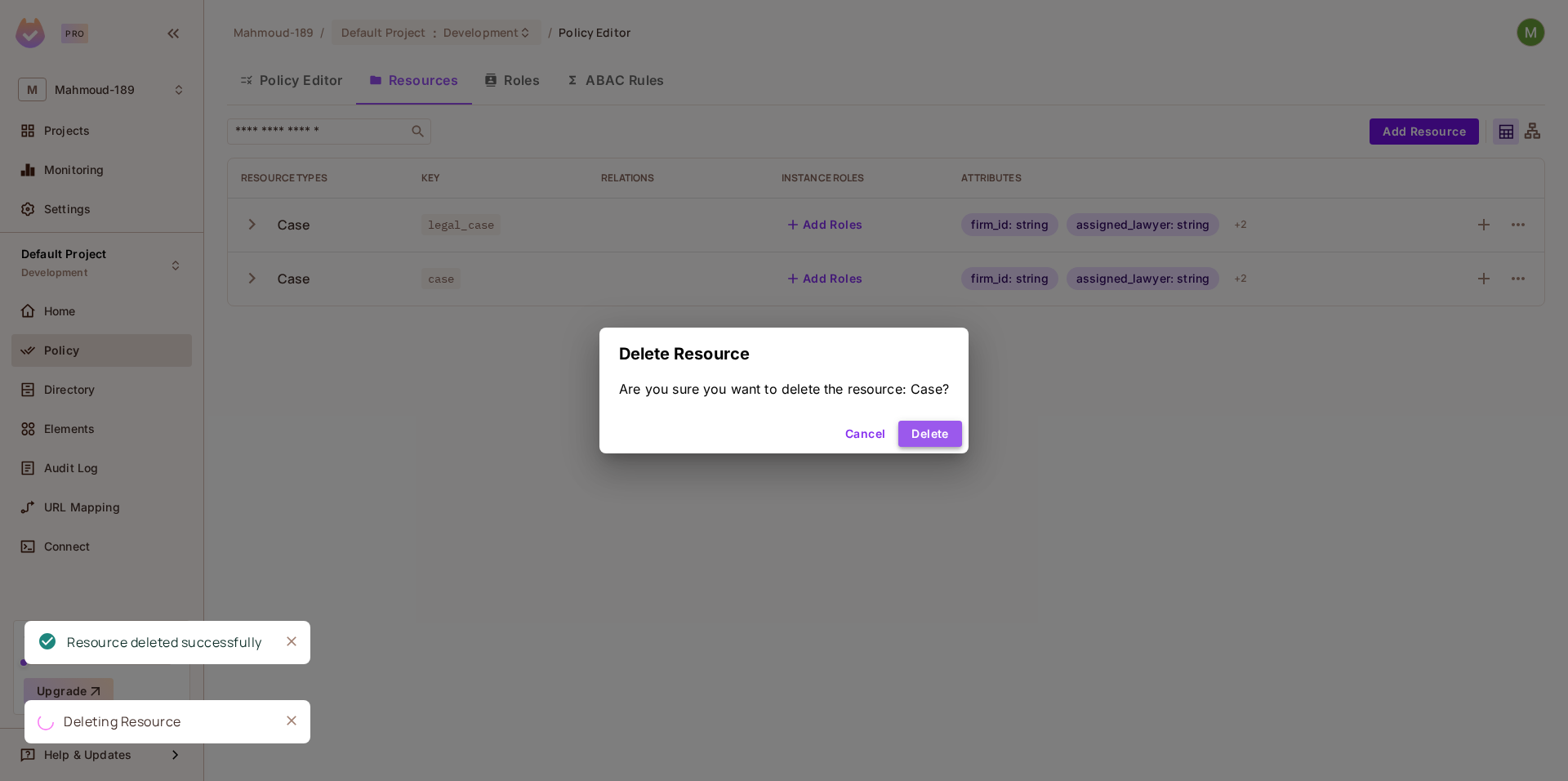
click at [948, 439] on button "Delete" at bounding box center [930, 433] width 63 height 26
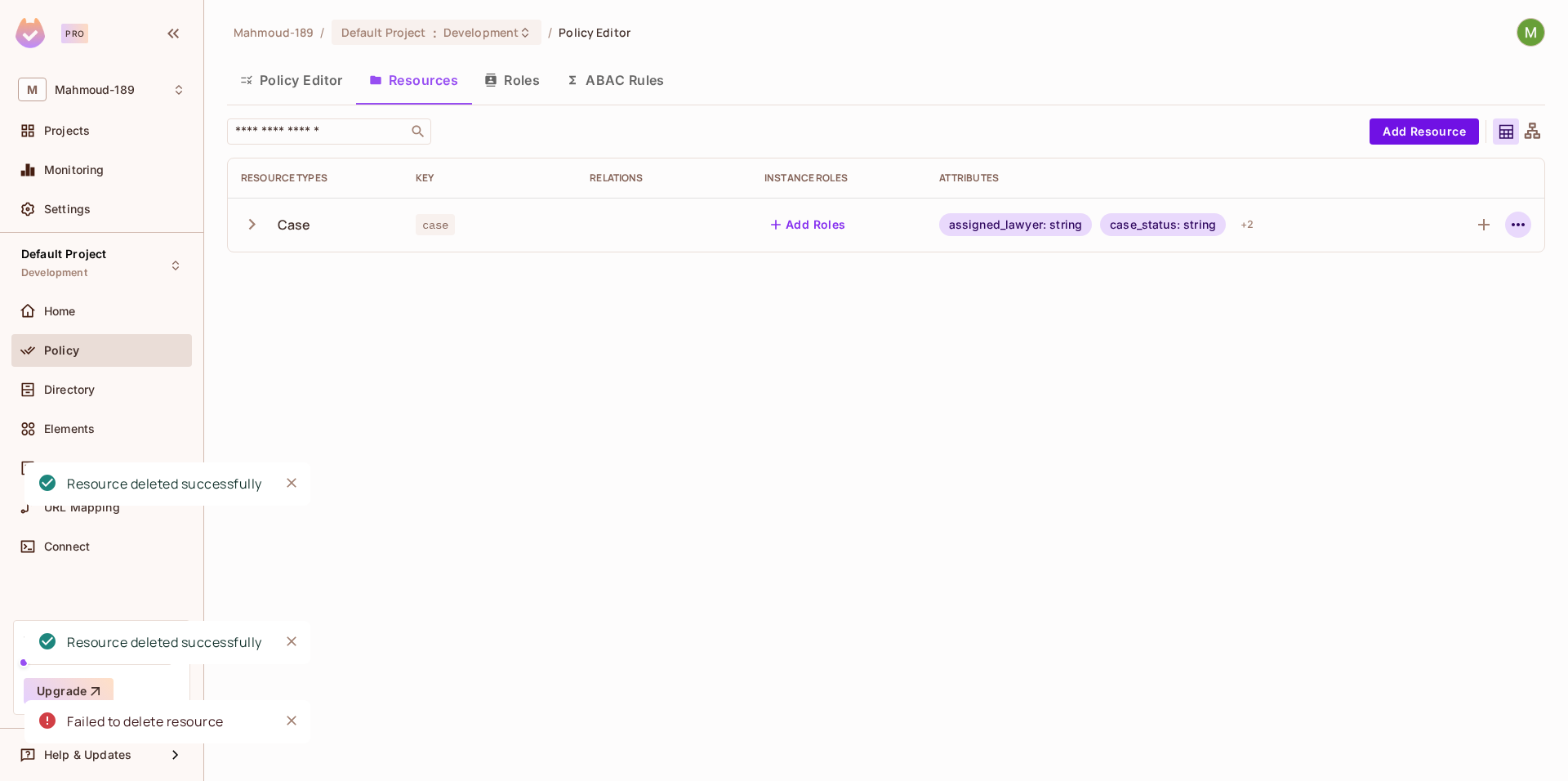
click at [1519, 220] on icon "button" at bounding box center [1518, 224] width 20 height 20
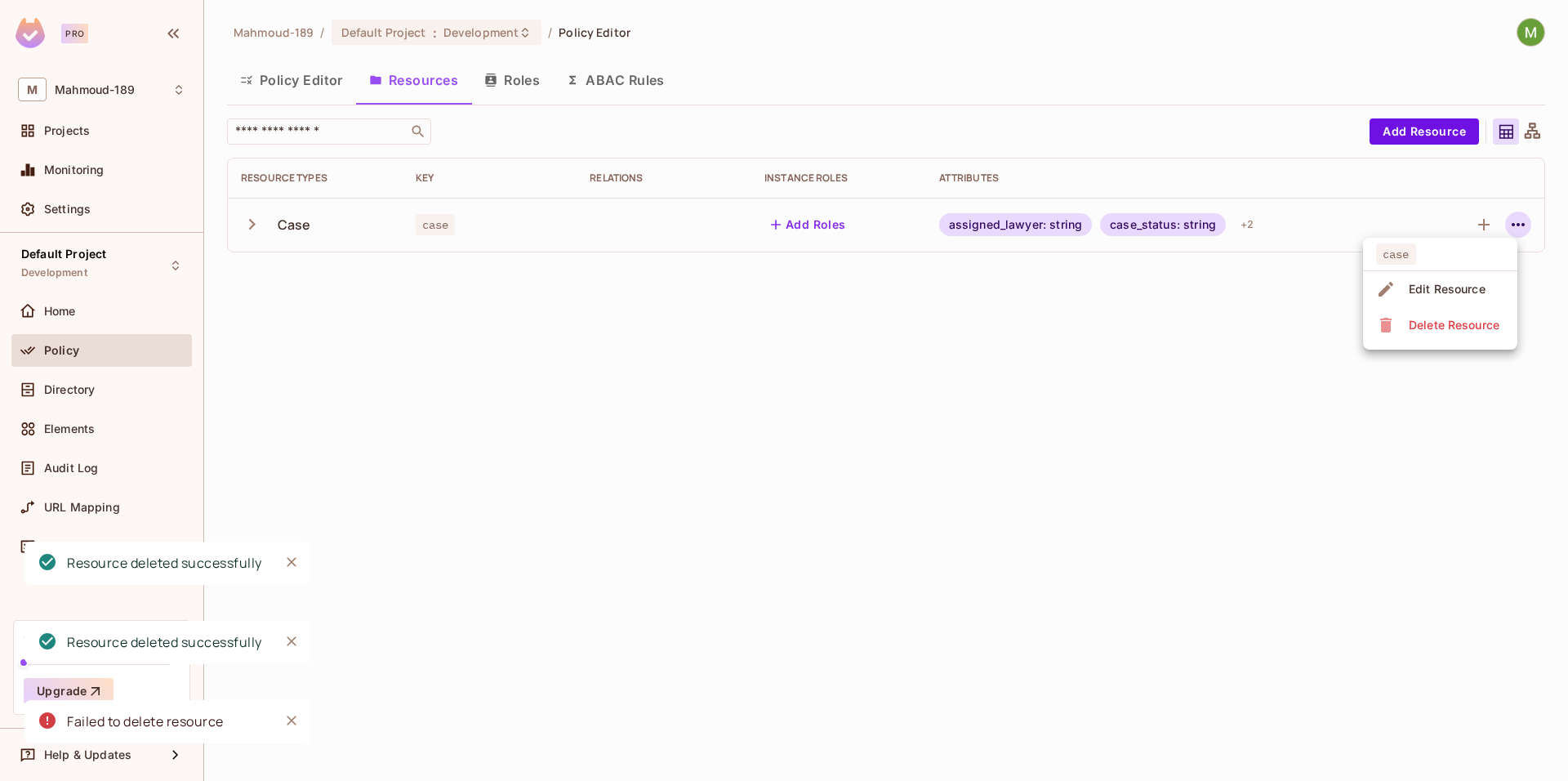
click at [1411, 315] on span "Delete Resource" at bounding box center [1454, 325] width 100 height 26
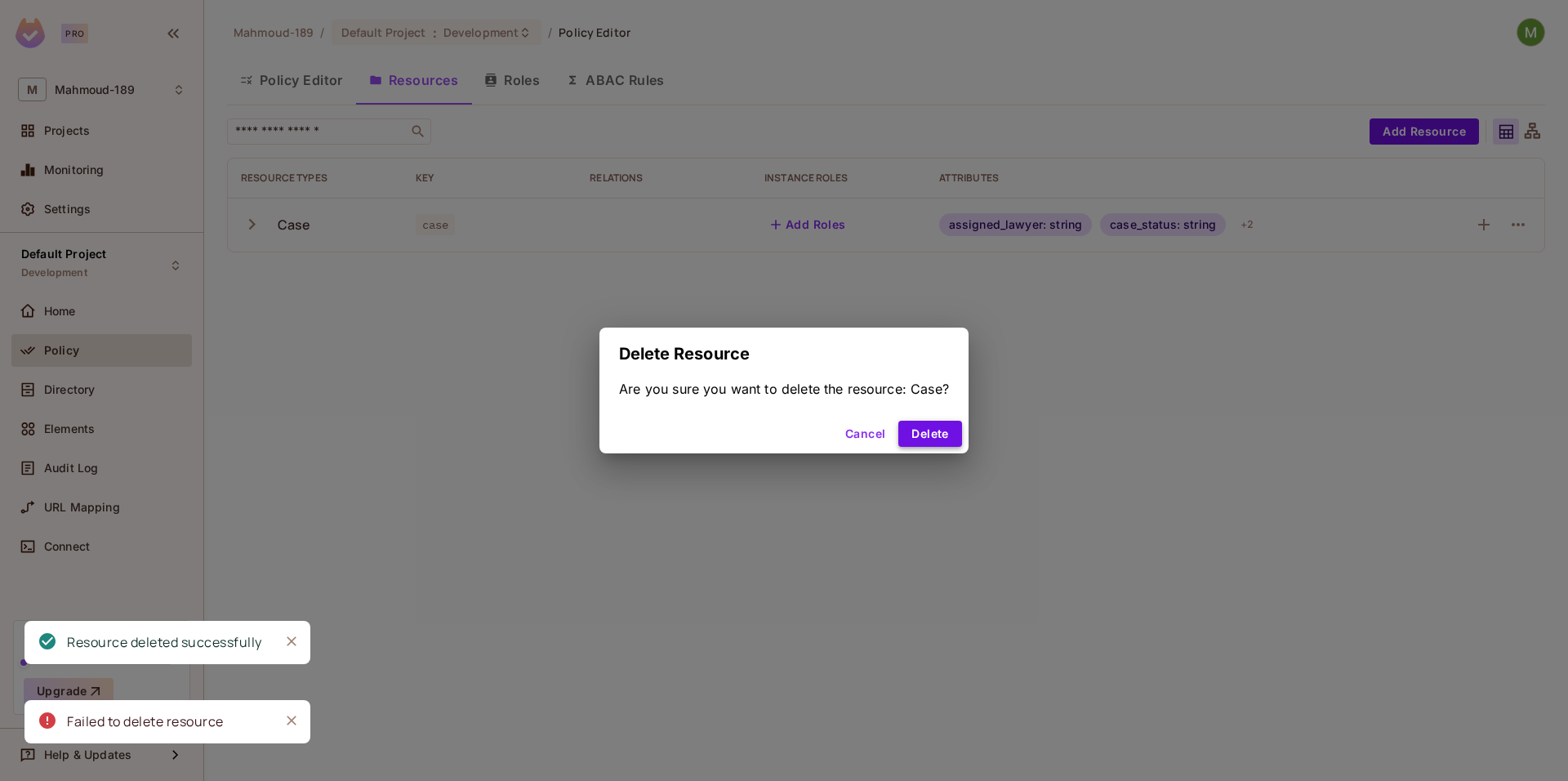
click at [917, 436] on button "Delete" at bounding box center [930, 433] width 63 height 26
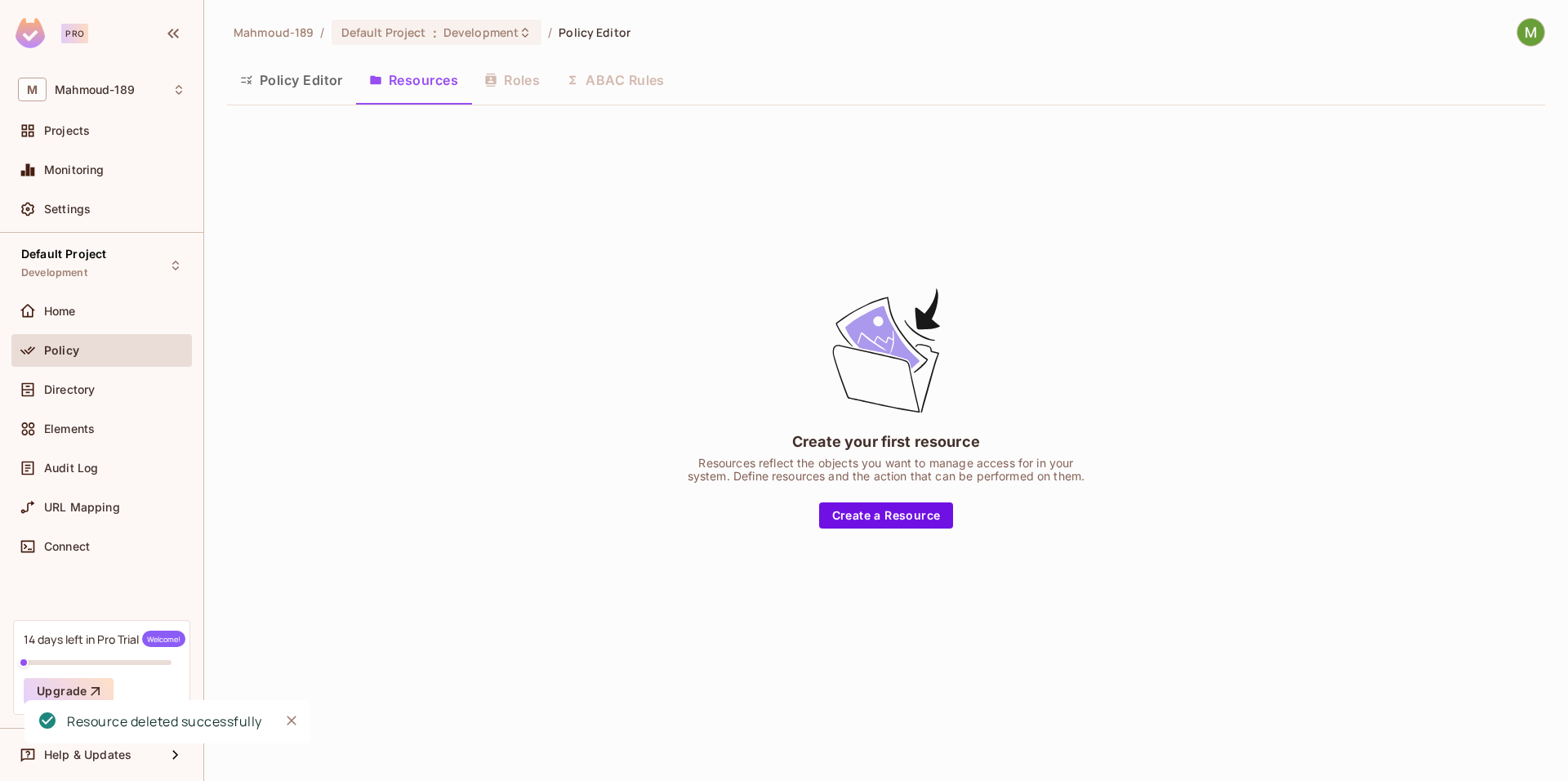
click at [300, 84] on button "Policy Editor" at bounding box center [292, 80] width 129 height 41
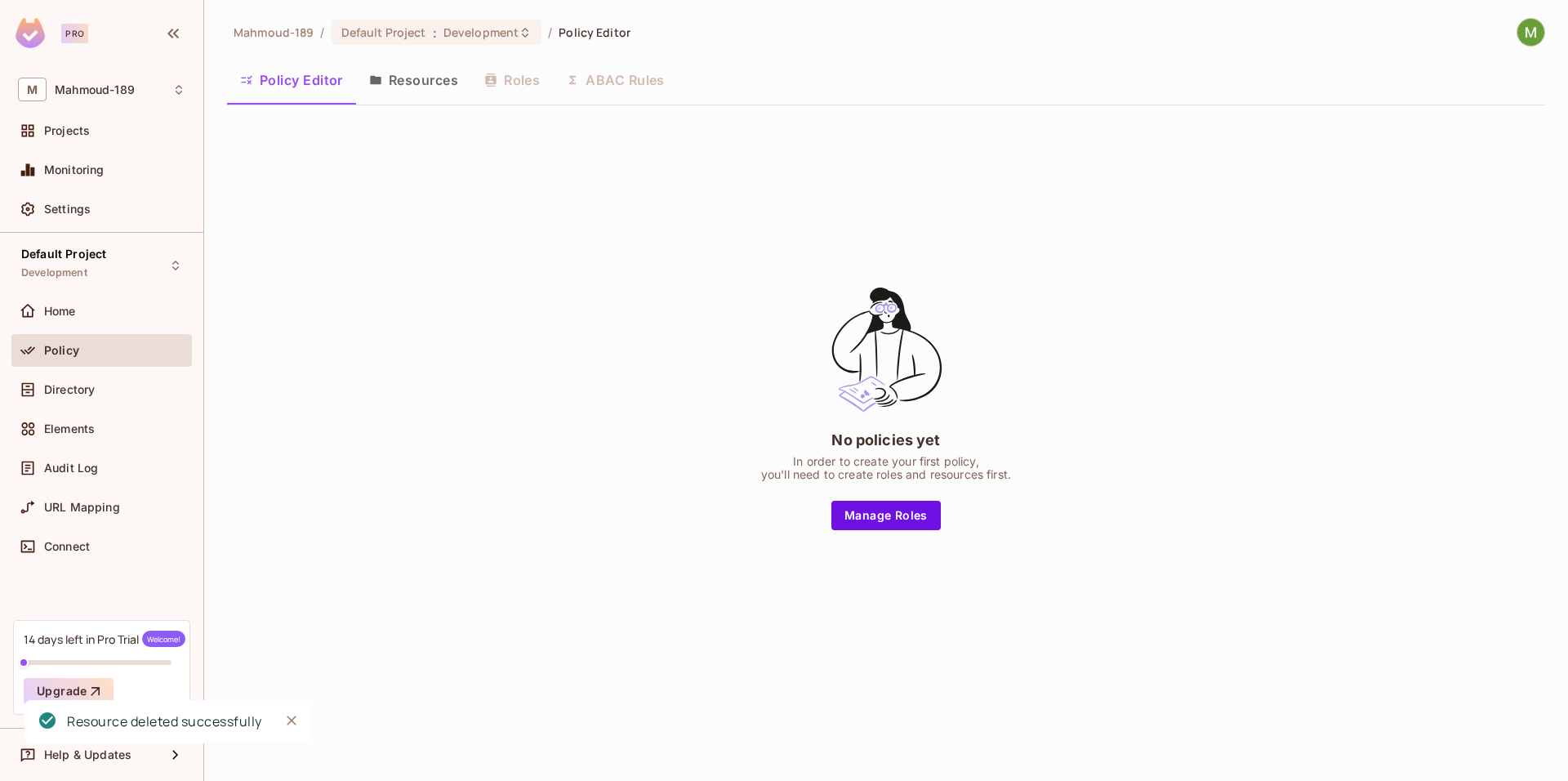
click at [413, 84] on button "Resources" at bounding box center [413, 80] width 115 height 41
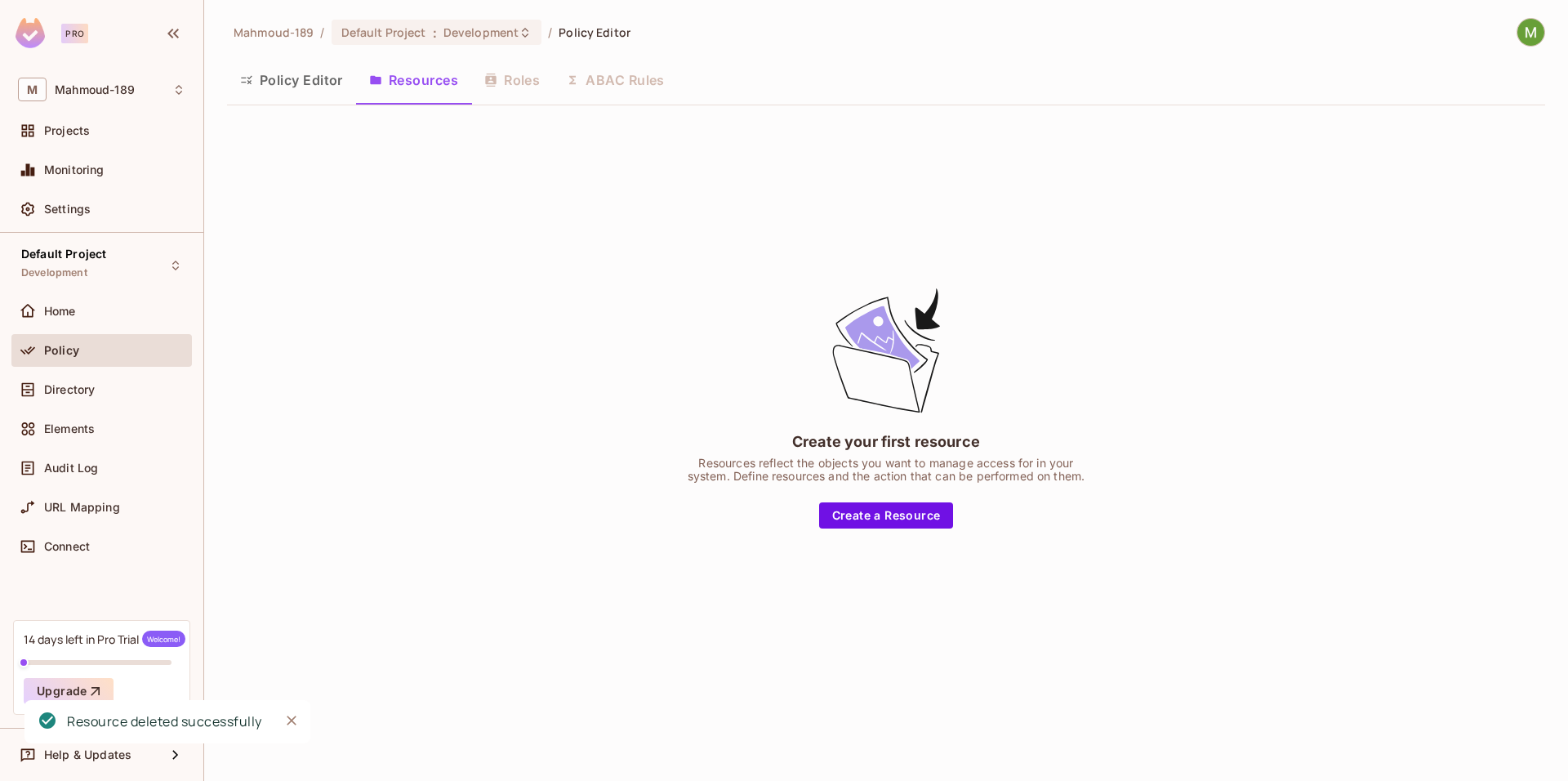
click at [508, 84] on div "Policy Editor Resources Roles ABAC Rules" at bounding box center [886, 80] width 1318 height 41
click at [530, 89] on div "Policy Editor Resources Roles ABAC Rules" at bounding box center [886, 80] width 1318 height 41
click at [512, 72] on div "Policy Editor Resources Roles ABAC Rules" at bounding box center [886, 80] width 1318 height 41
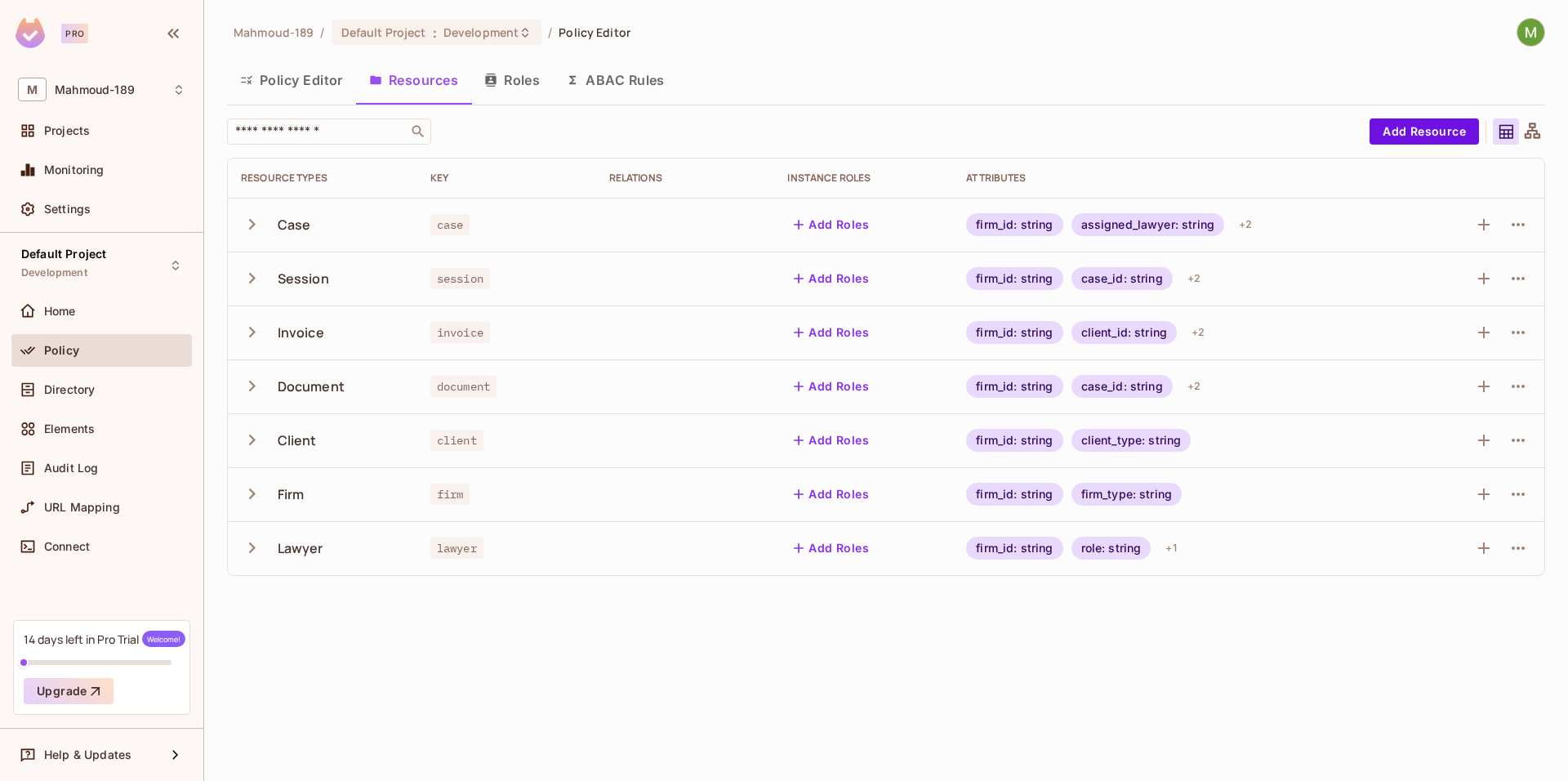
click at [501, 76] on button "Roles" at bounding box center [512, 80] width 82 height 41
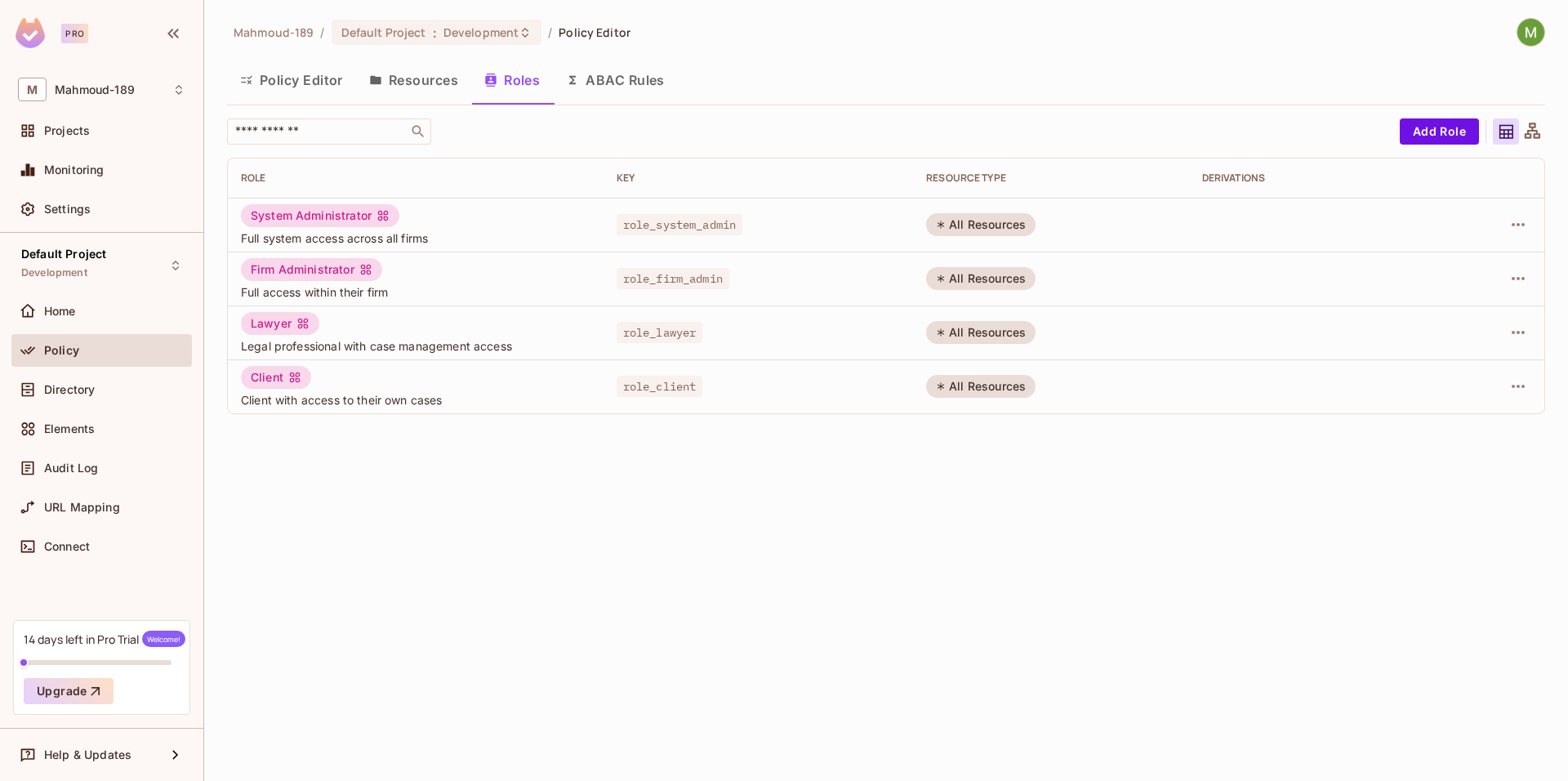
click at [627, 72] on button "ABAC Rules" at bounding box center [615, 80] width 125 height 41
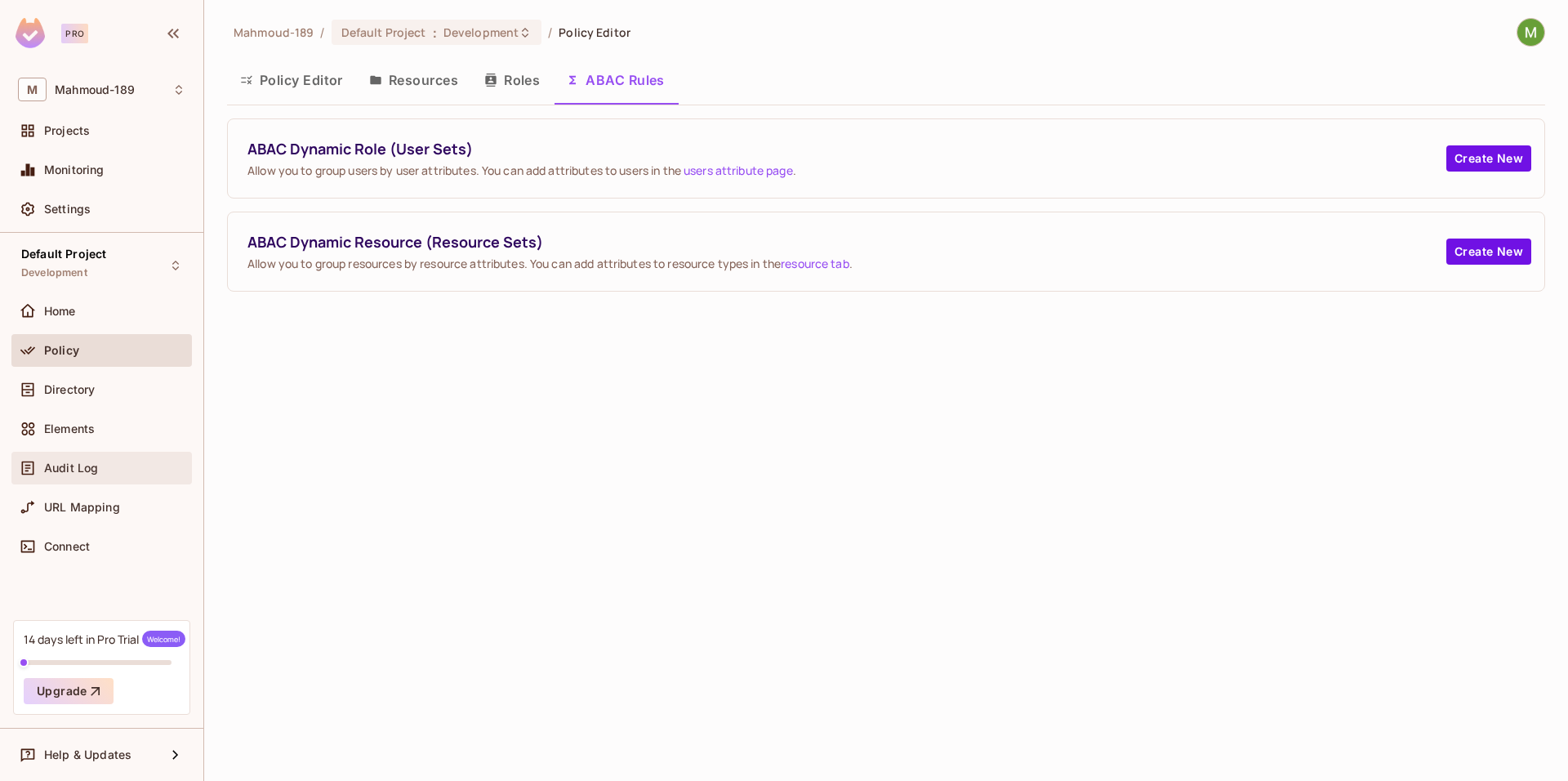
click at [95, 465] on span "Audit Log" at bounding box center [71, 467] width 54 height 13
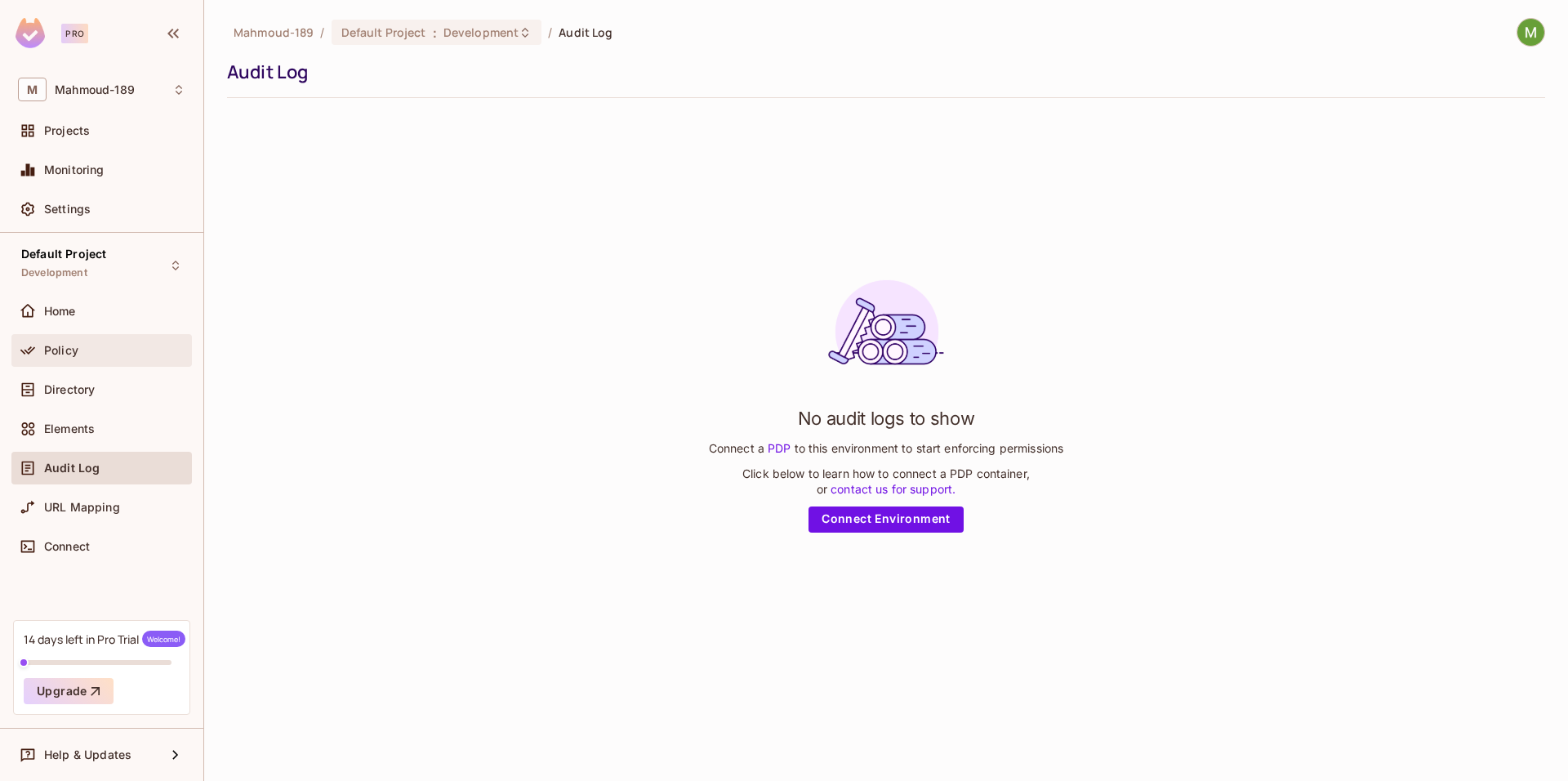
click at [89, 348] on div "Policy" at bounding box center [115, 350] width 141 height 13
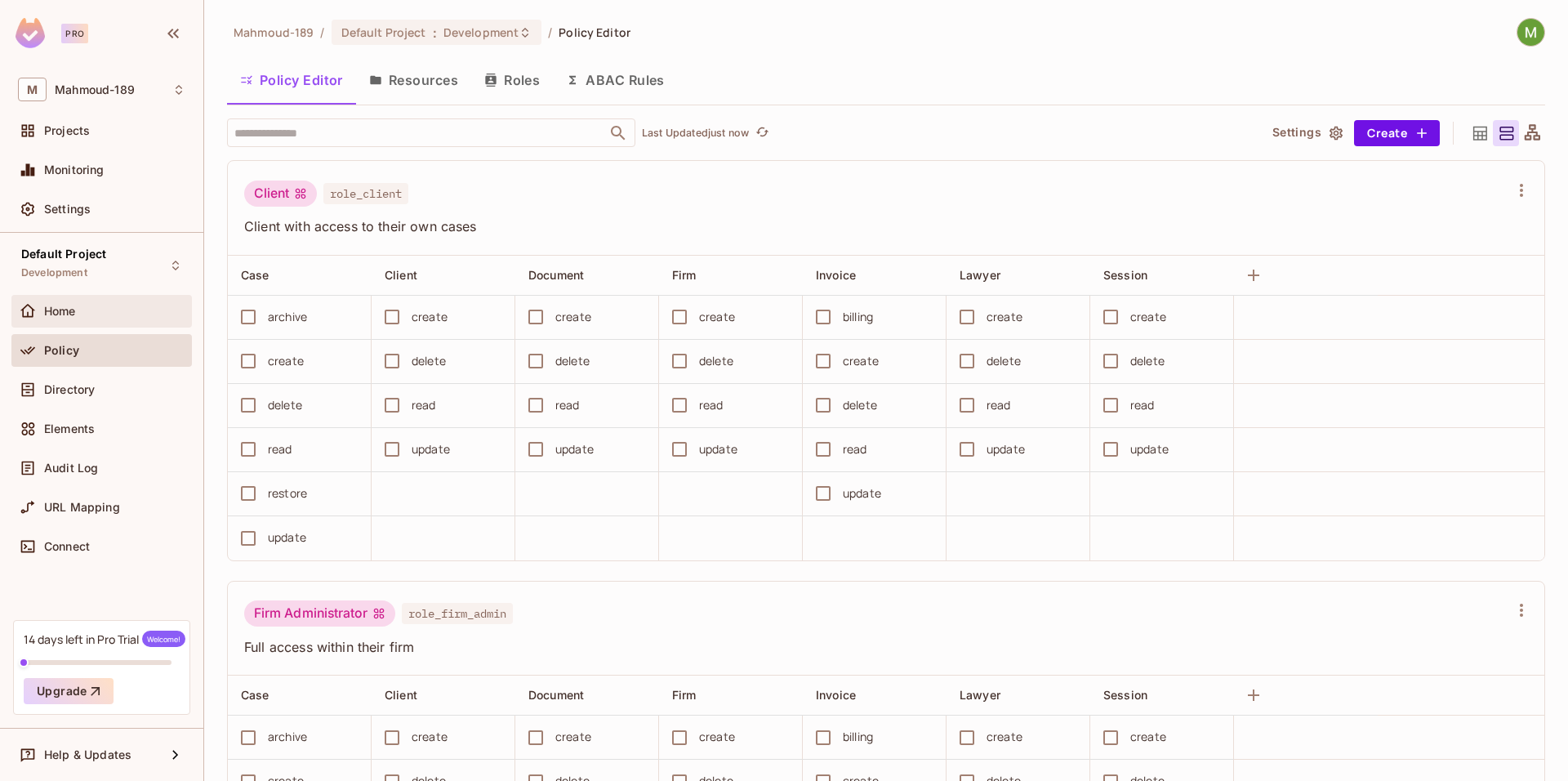
click at [89, 315] on div "Home" at bounding box center [115, 310] width 141 height 13
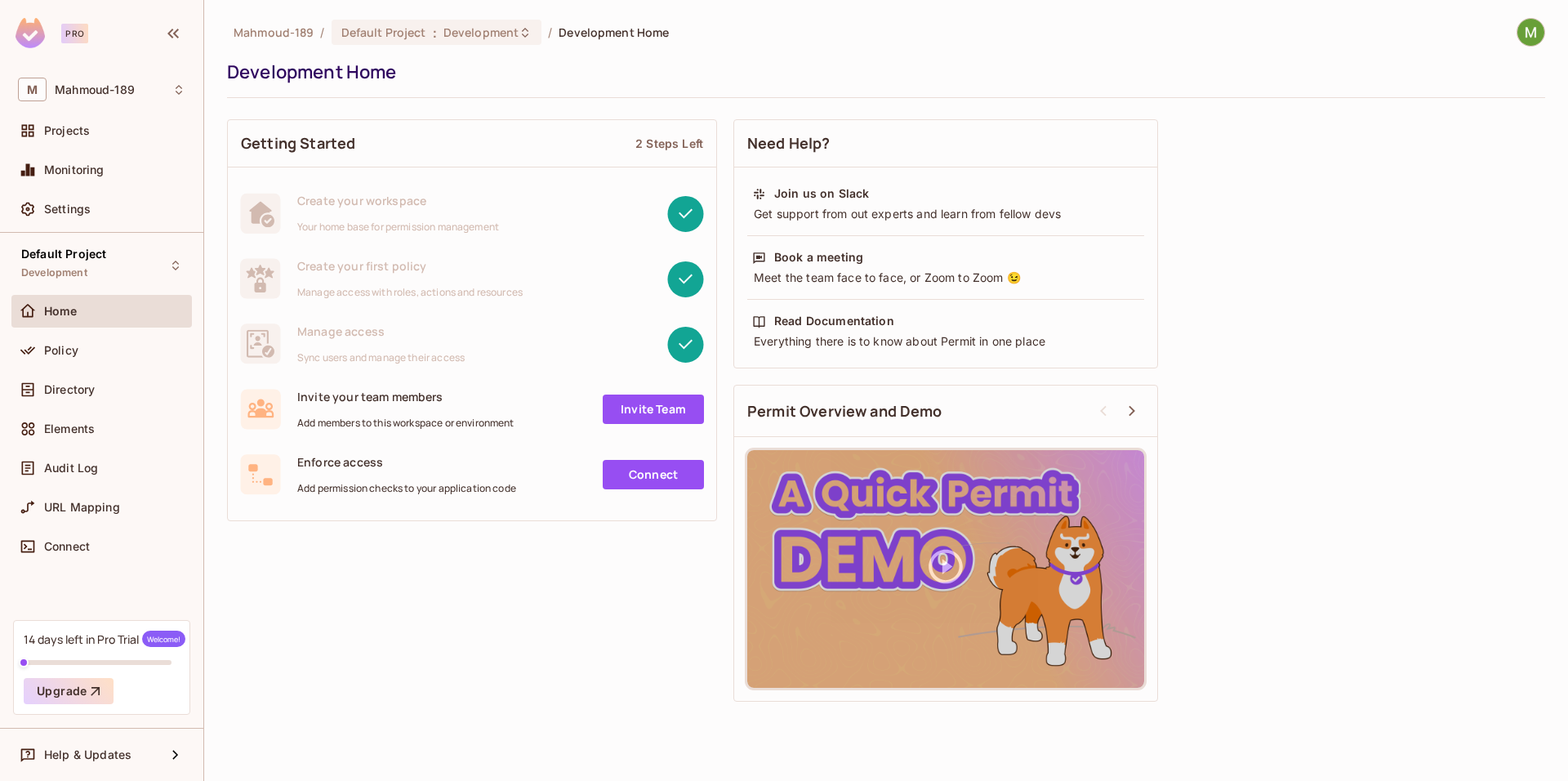
click at [641, 414] on link "Invite Team" at bounding box center [653, 409] width 101 height 30
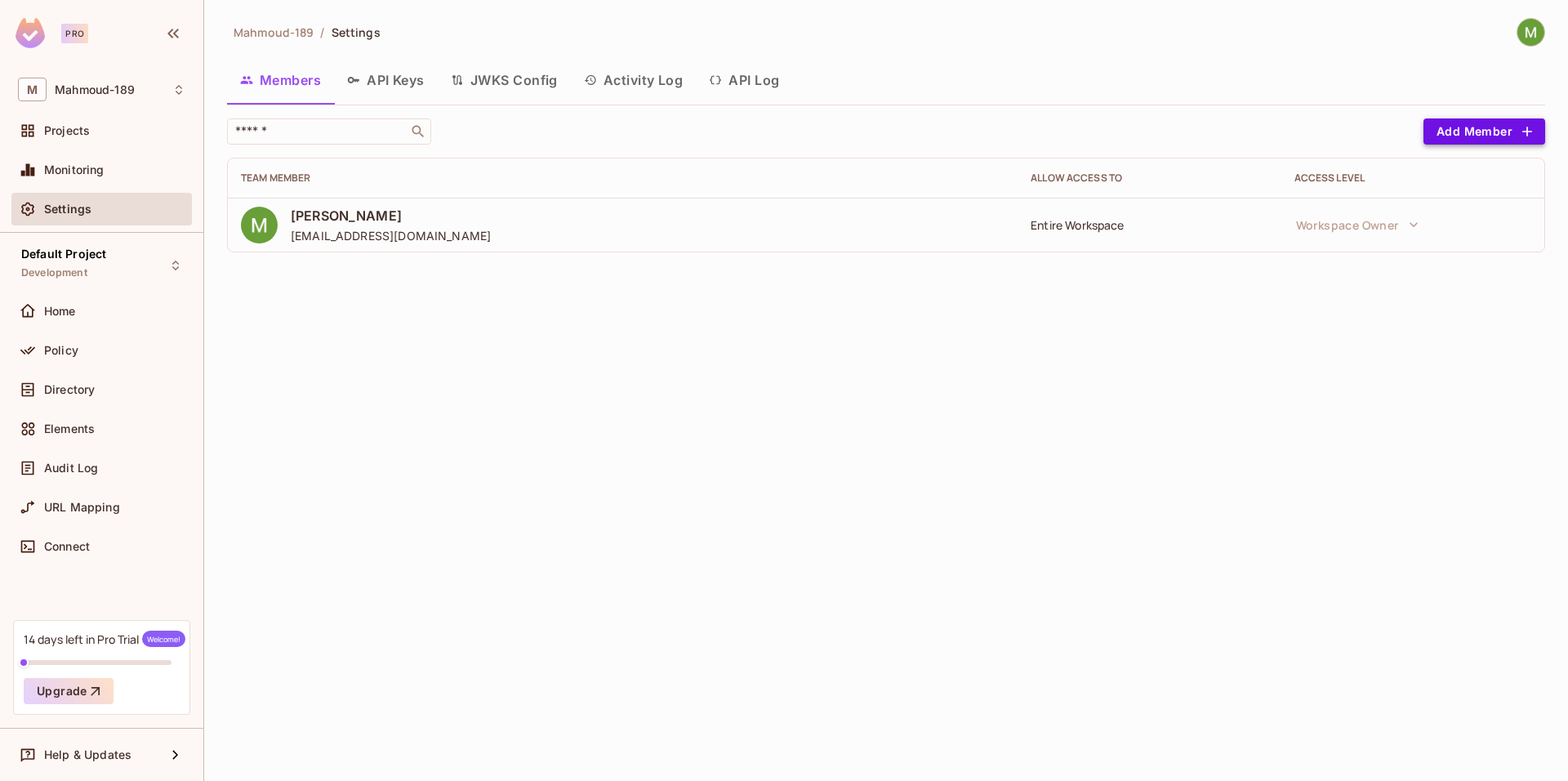
click at [1480, 129] on button "Add Member" at bounding box center [1484, 131] width 122 height 26
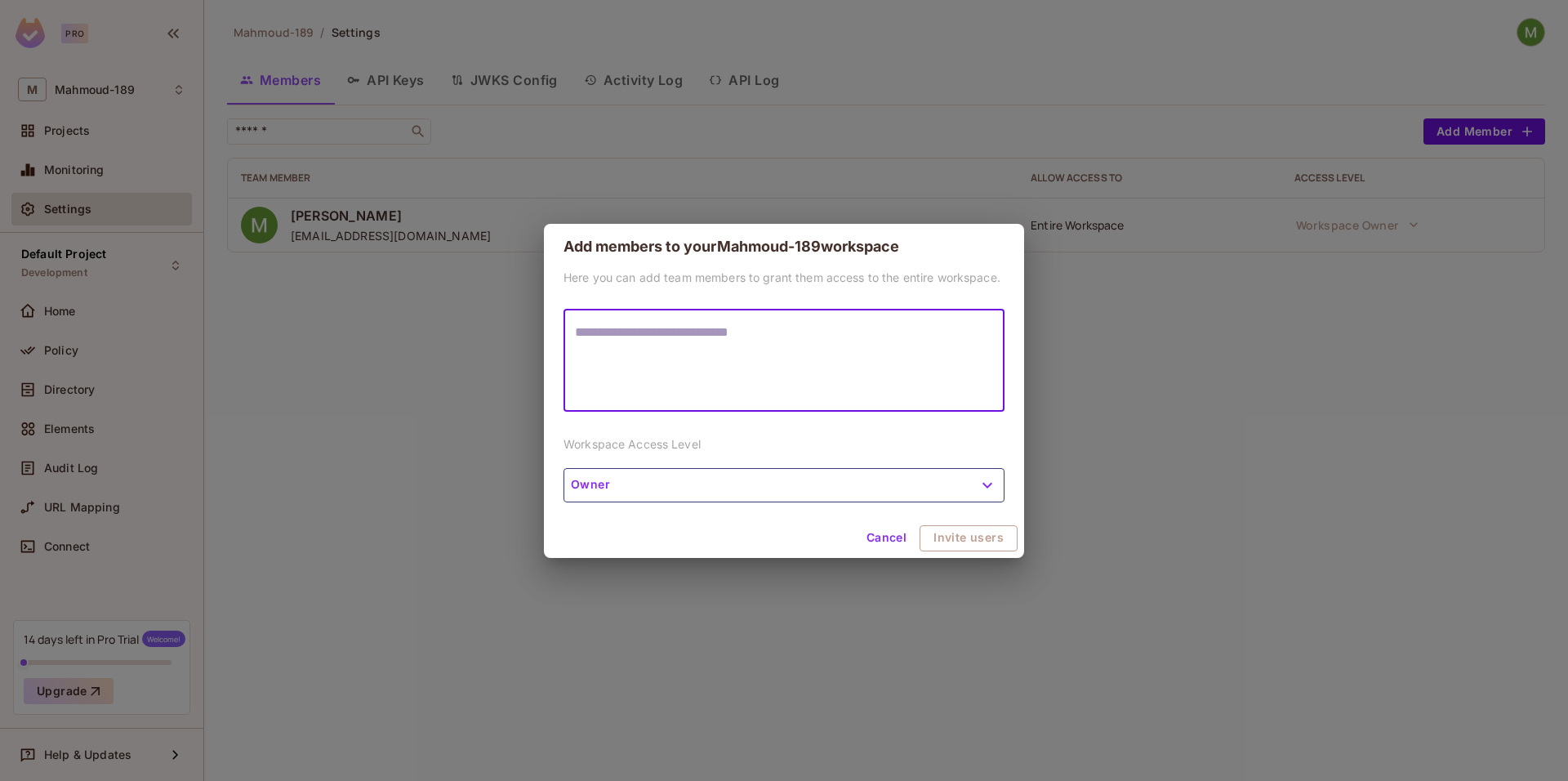
click at [919, 484] on button "Owner" at bounding box center [784, 485] width 441 height 34
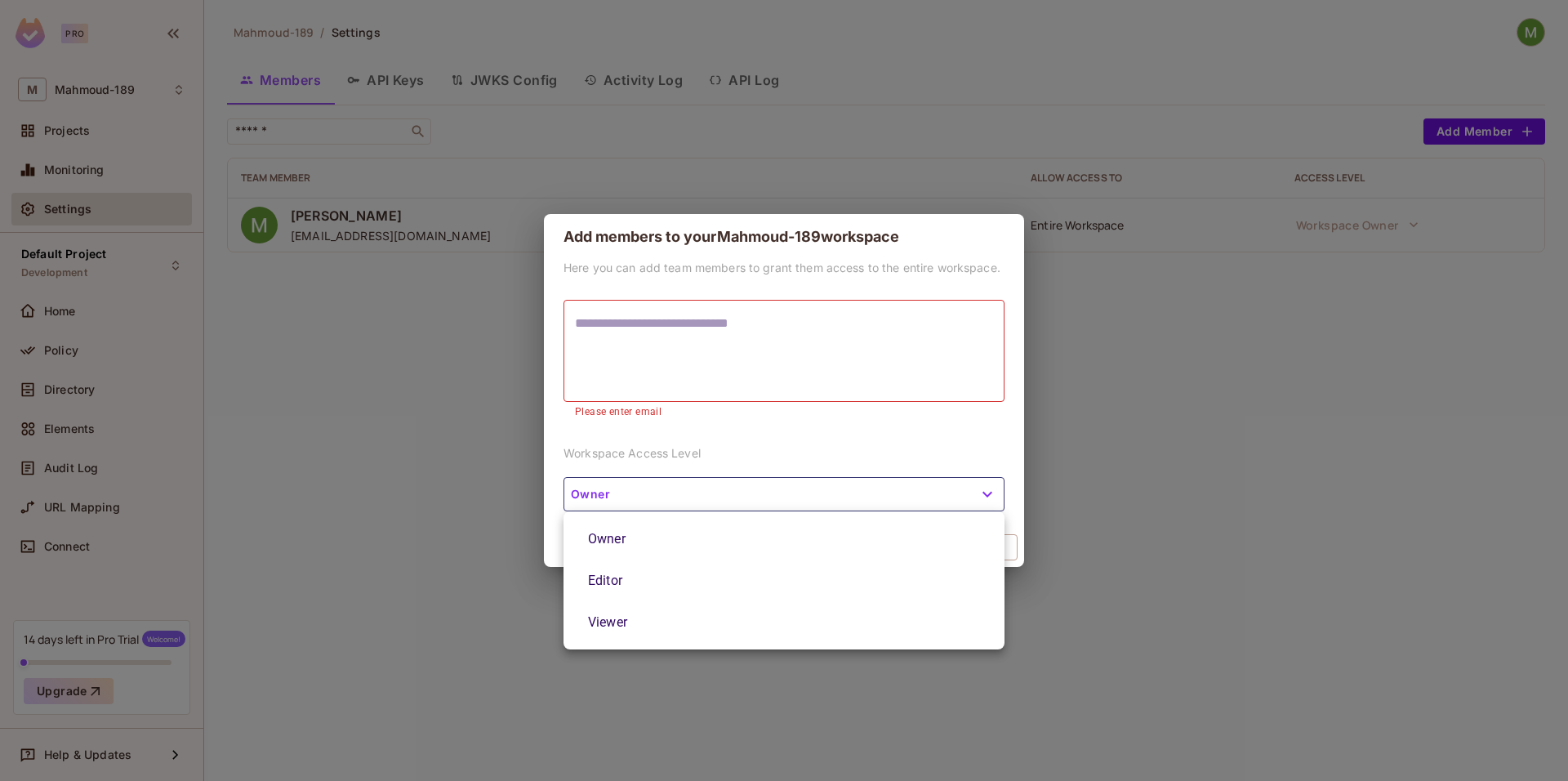
click at [919, 484] on div at bounding box center [784, 390] width 1568 height 781
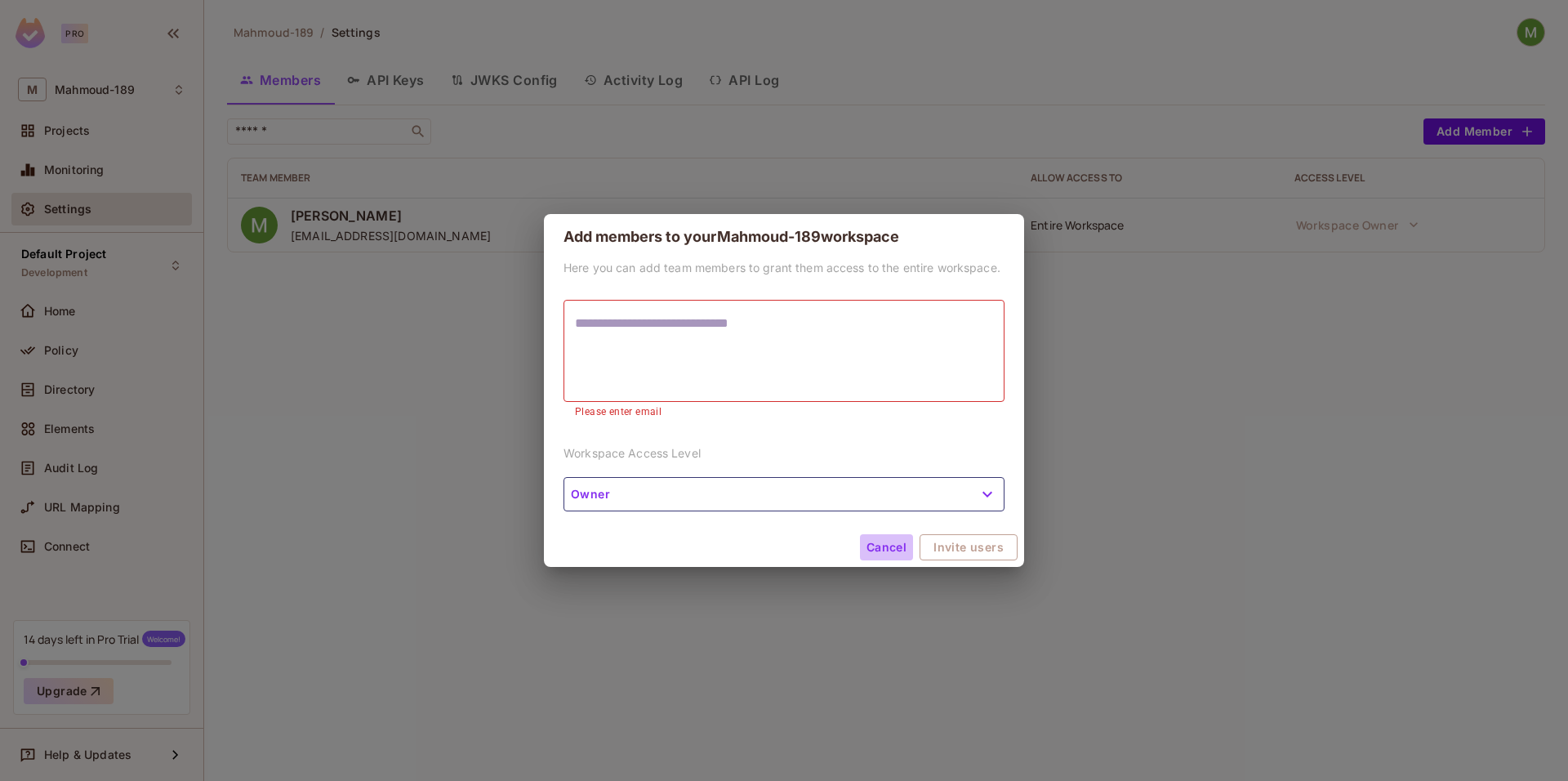
click at [892, 543] on button "Cancel" at bounding box center [886, 546] width 53 height 26
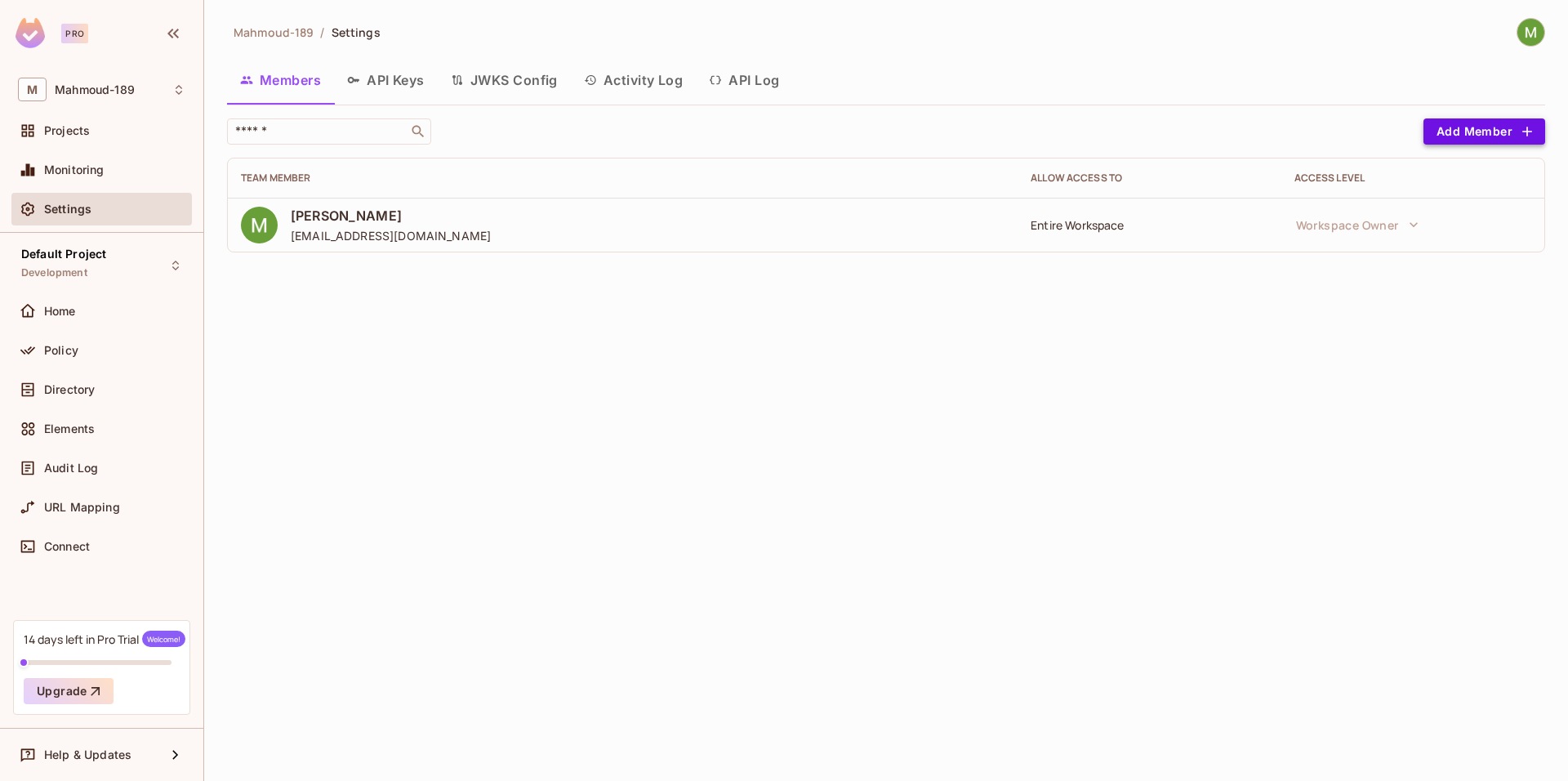
click at [1497, 139] on button "Add Member" at bounding box center [1484, 131] width 122 height 26
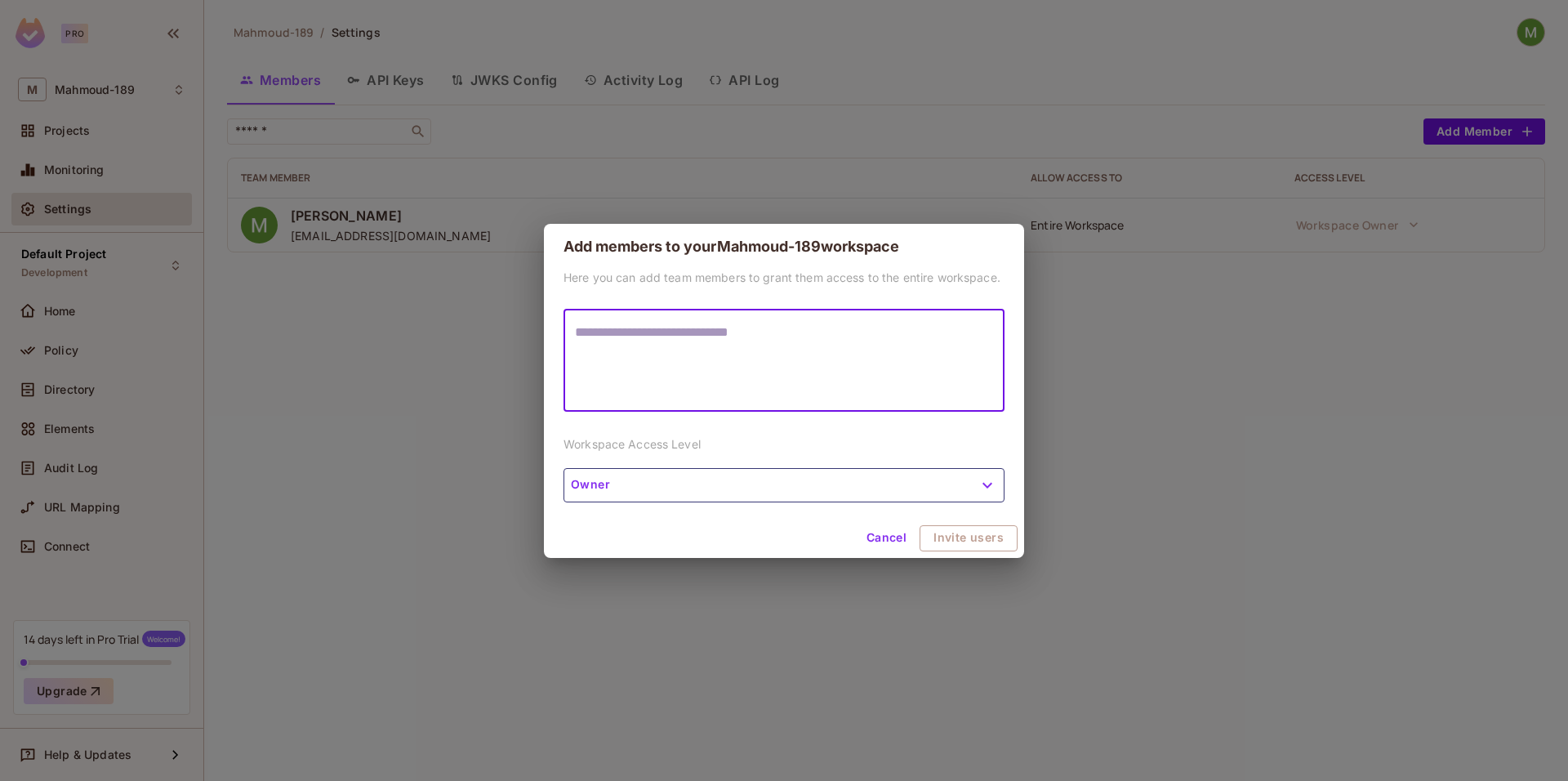
click at [805, 365] on textarea at bounding box center [784, 360] width 418 height 75
type textarea "**********"
click at [934, 488] on button "Owner" at bounding box center [784, 485] width 441 height 34
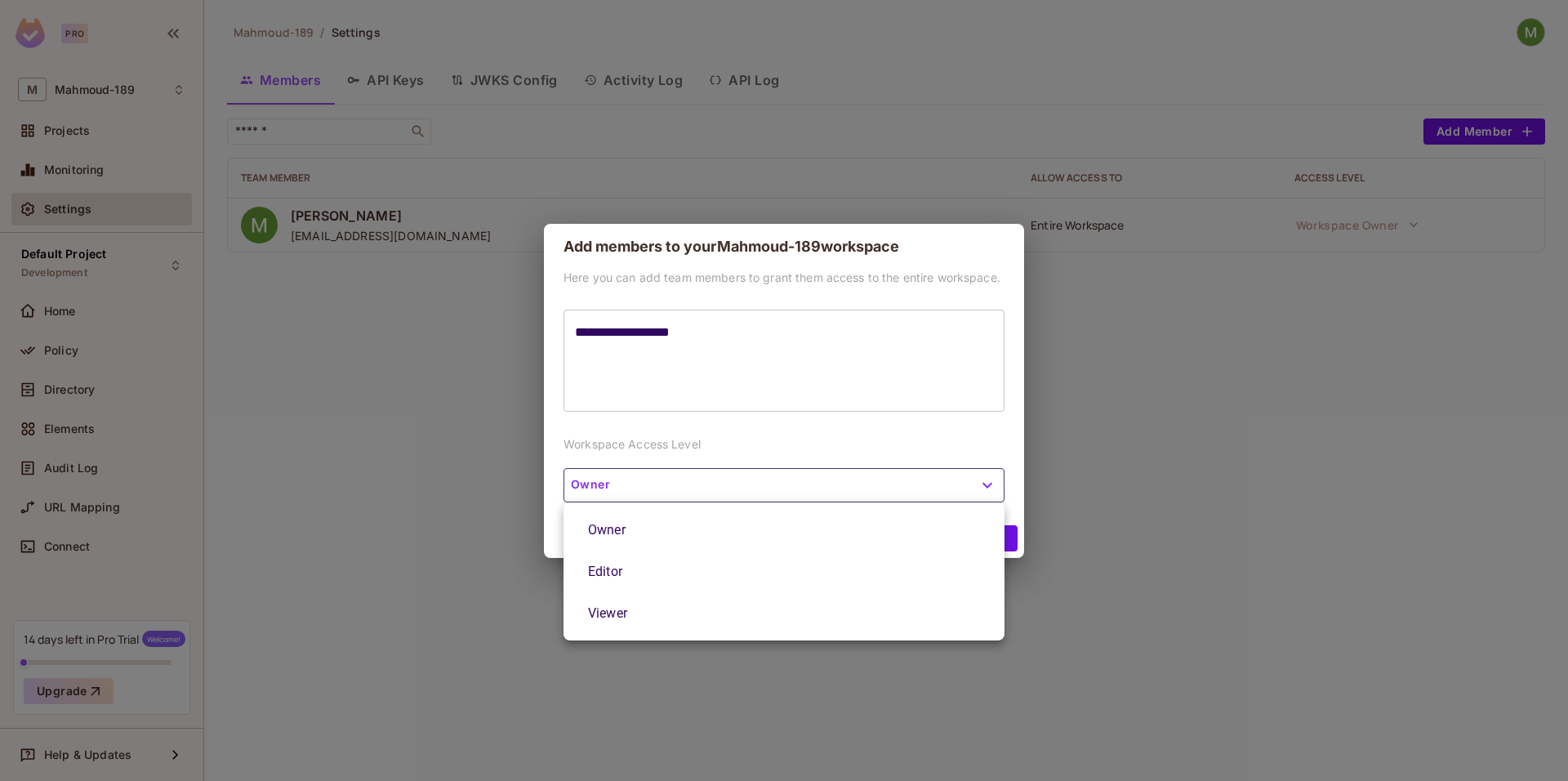
click at [934, 488] on div at bounding box center [784, 390] width 1568 height 781
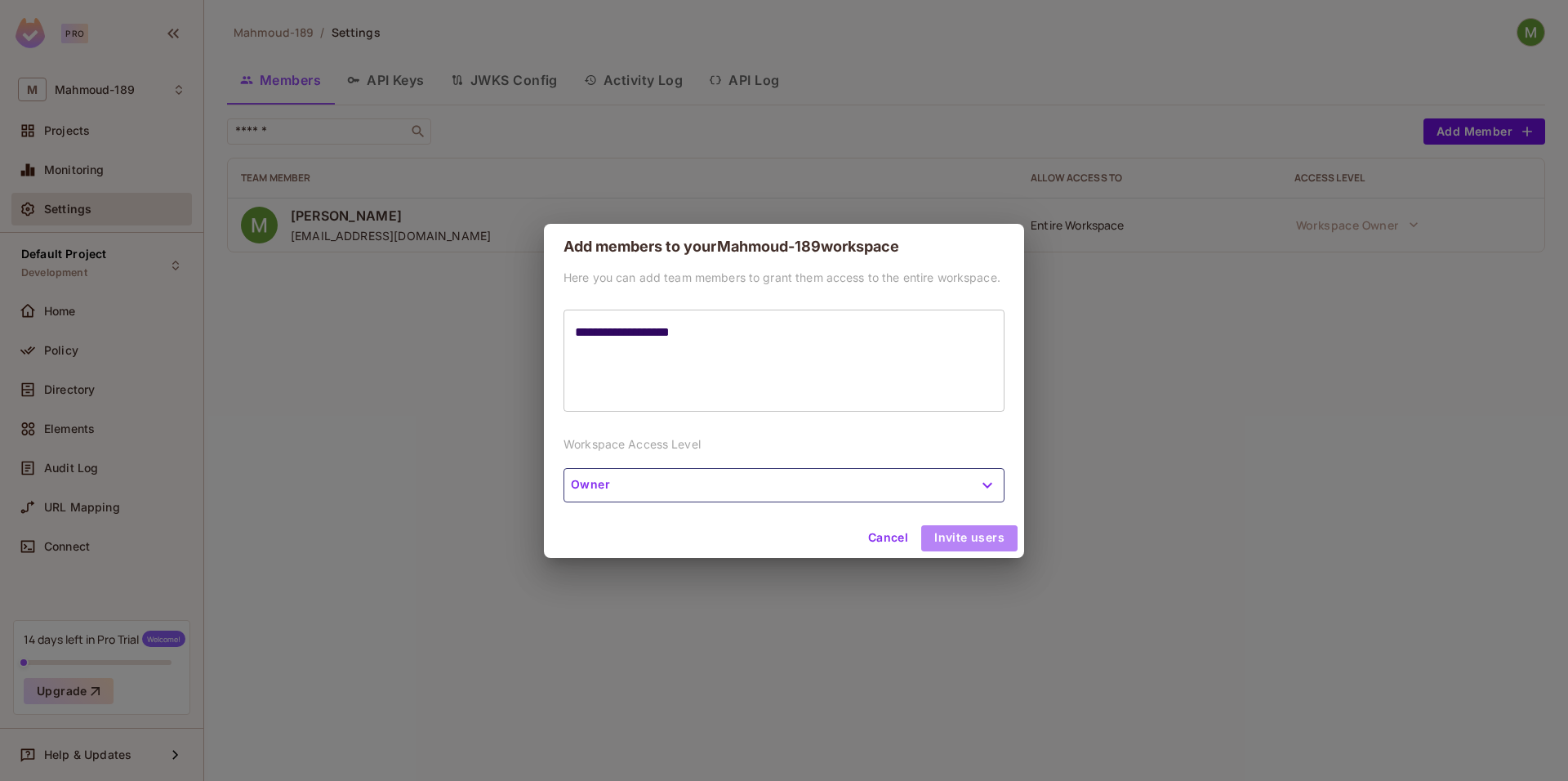
click at [969, 540] on button "Invite users" at bounding box center [969, 538] width 96 height 26
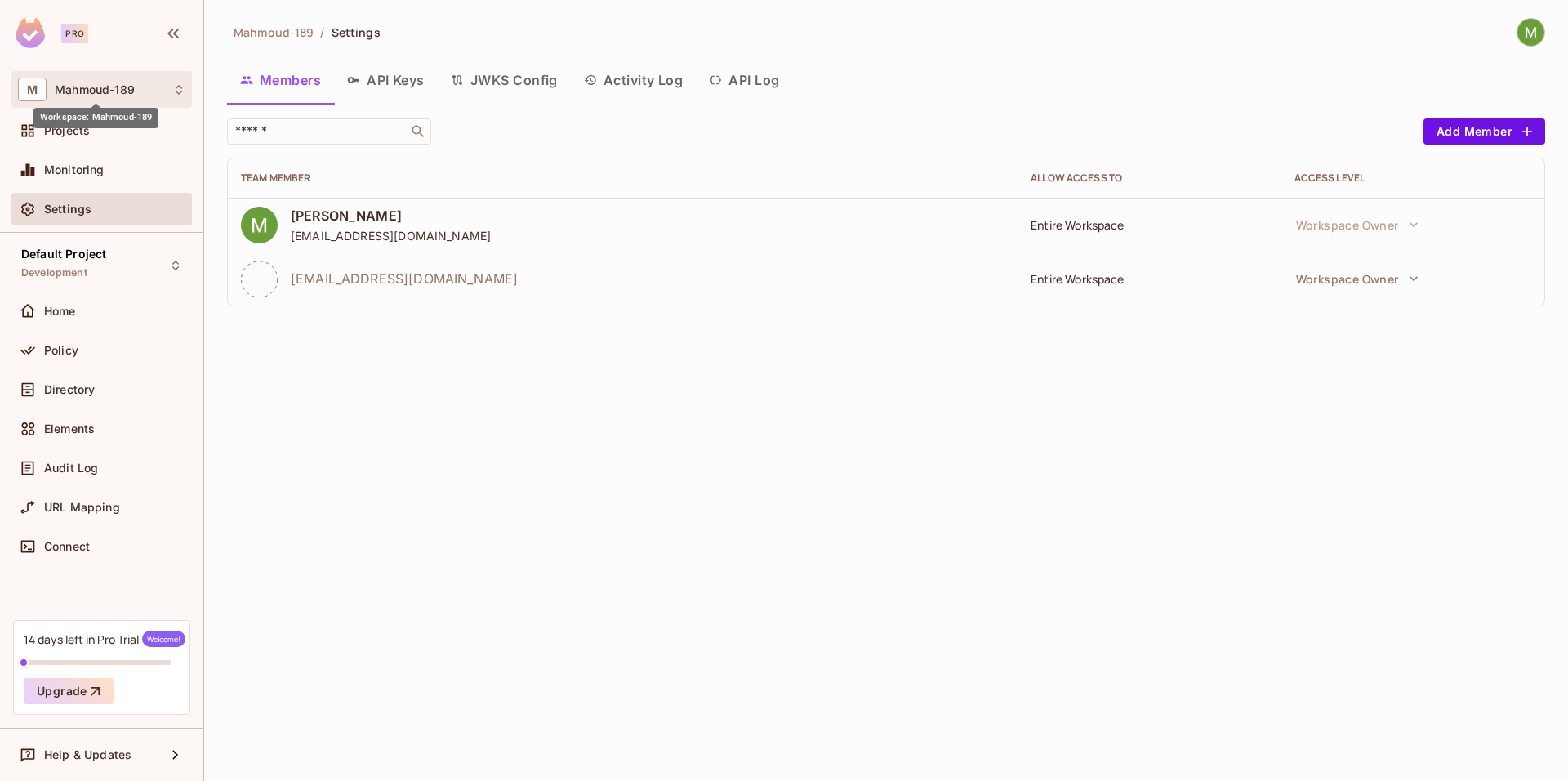
click at [126, 91] on span "Mahmoud-189" at bounding box center [94, 89] width 80 height 13
click at [185, 133] on span "mahmoud-189" at bounding box center [193, 137] width 87 height 21
click at [180, 88] on icon at bounding box center [179, 90] width 7 height 10
click at [180, 88] on div at bounding box center [784, 390] width 1568 height 781
click at [127, 129] on div "Projects" at bounding box center [115, 130] width 141 height 13
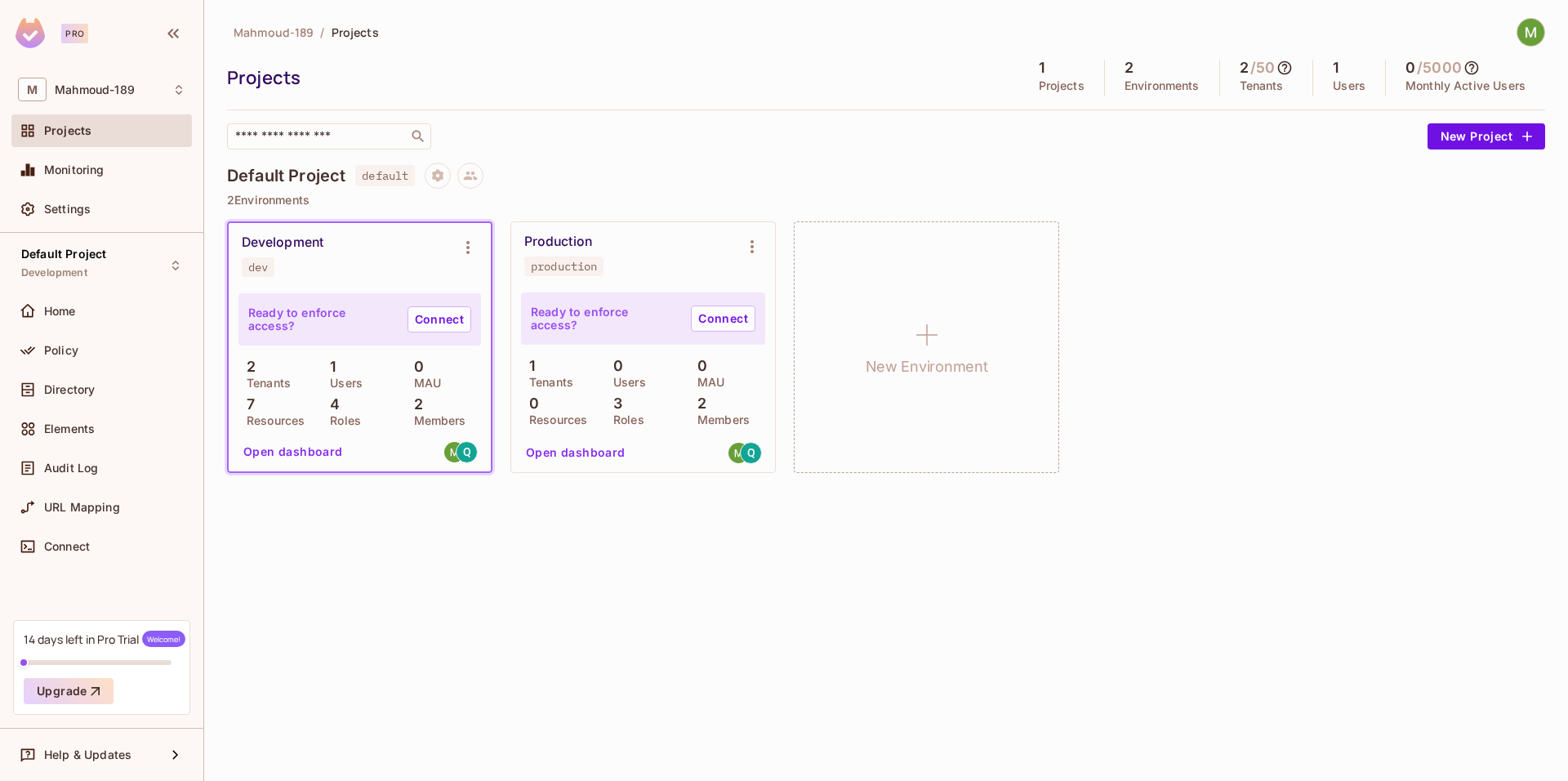
click at [672, 518] on div "Mahmoud-189 / Projects Projects 1 Projects 2 Environments 2 / 50 Tenants 1 User…" at bounding box center [886, 390] width 1364 height 781
click at [318, 450] on button "Open dashboard" at bounding box center [293, 451] width 113 height 26
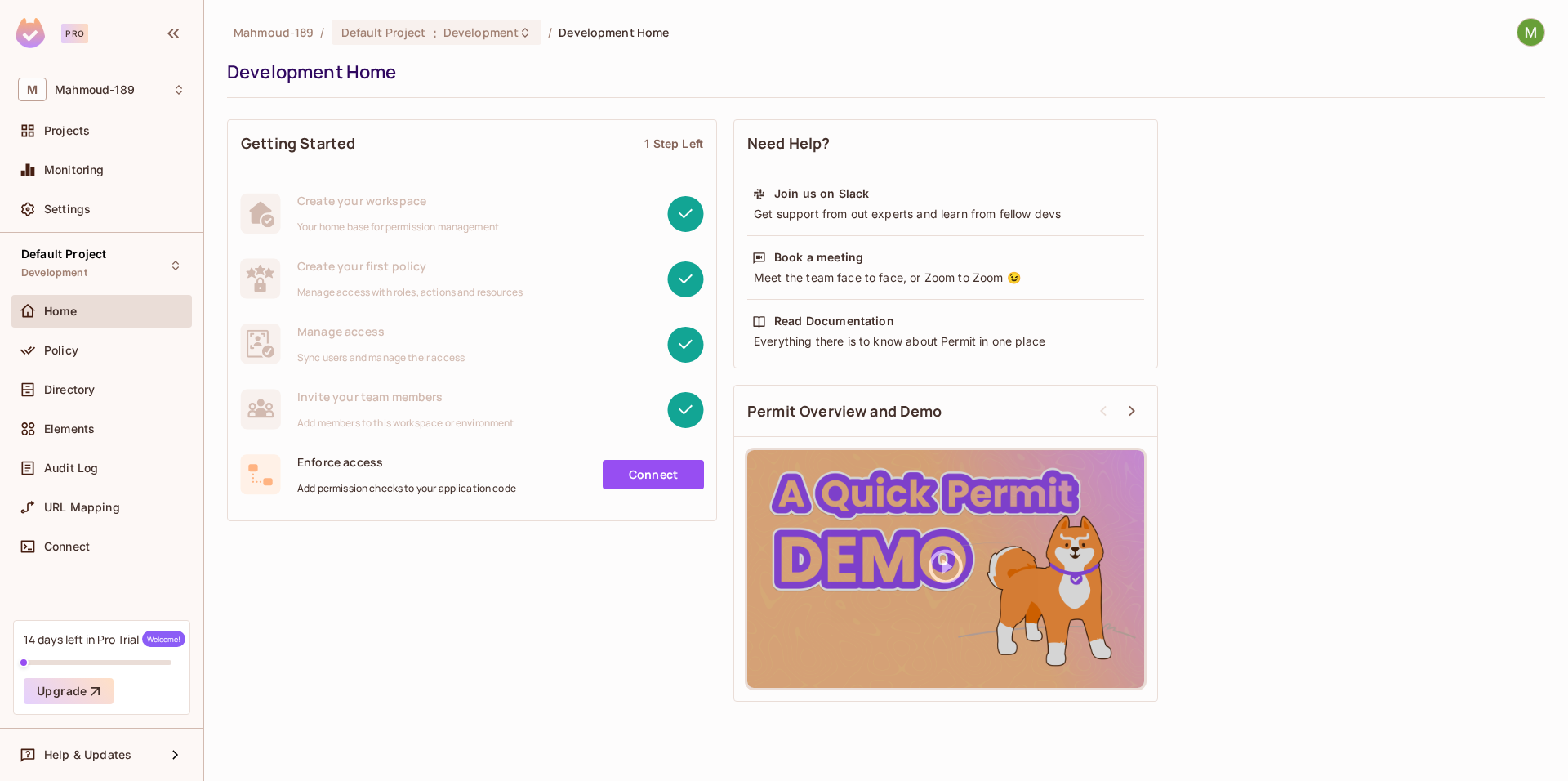
click at [652, 484] on link "Connect" at bounding box center [653, 474] width 101 height 30
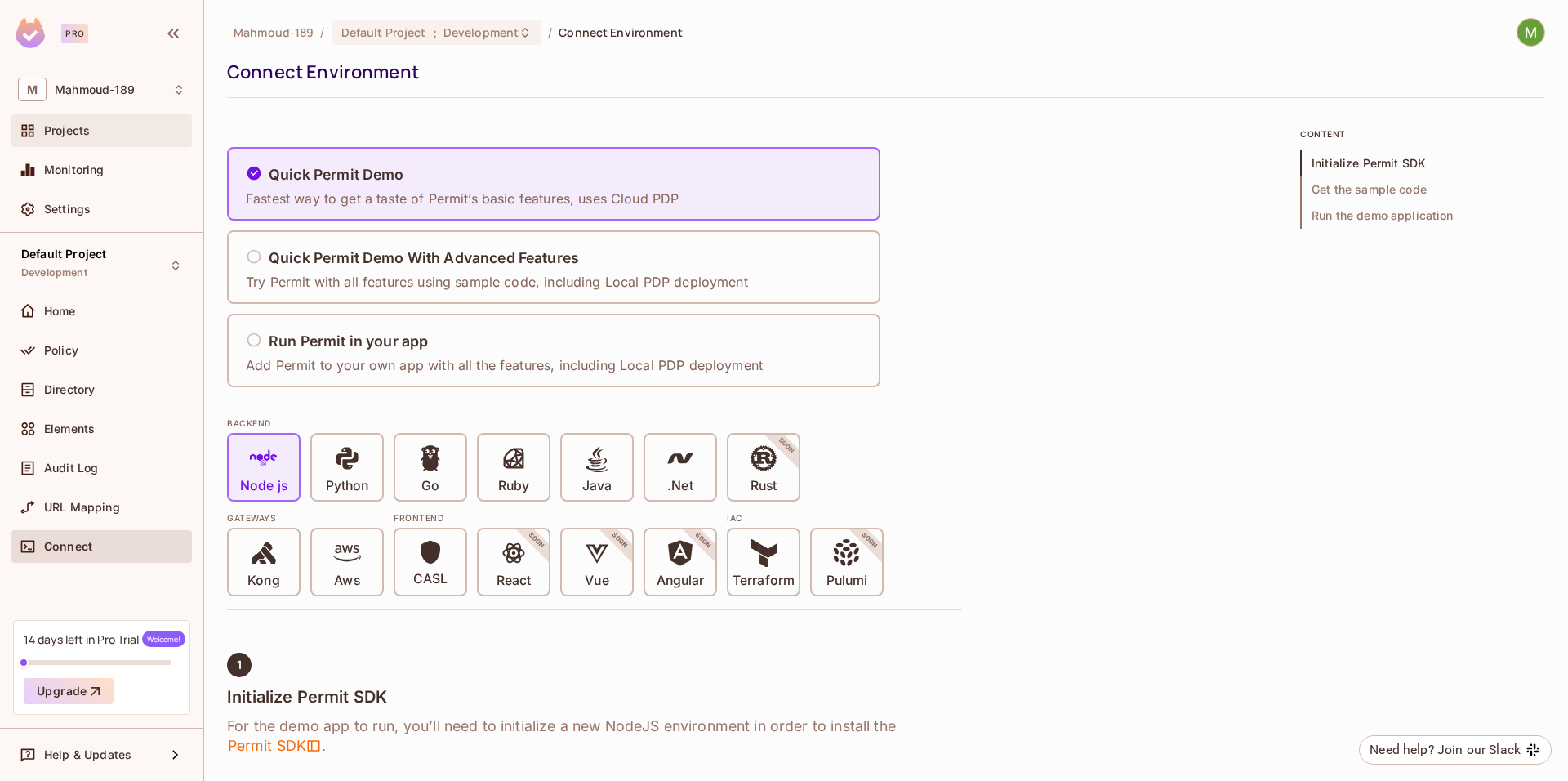
click at [77, 133] on span "Projects" at bounding box center [67, 130] width 46 height 13
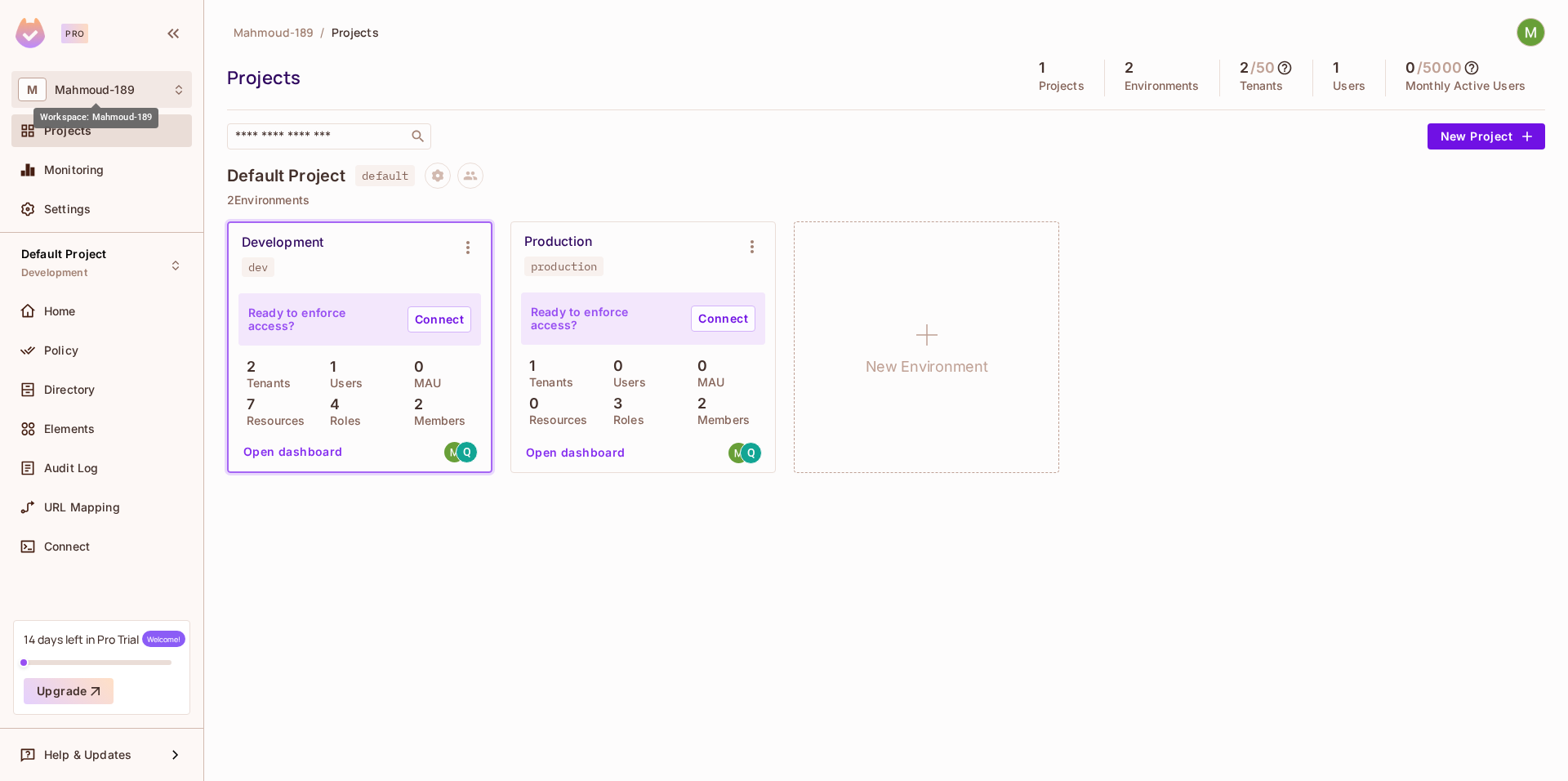
click at [108, 88] on span "Mahmoud-189" at bounding box center [94, 89] width 80 height 13
click at [108, 88] on div at bounding box center [784, 390] width 1568 height 781
click at [70, 43] on div "Pro" at bounding box center [59, 33] width 89 height 31
click at [52, 100] on div "M Mahmoud-189" at bounding box center [101, 89] width 167 height 24
click at [52, 98] on div at bounding box center [784, 390] width 1568 height 781
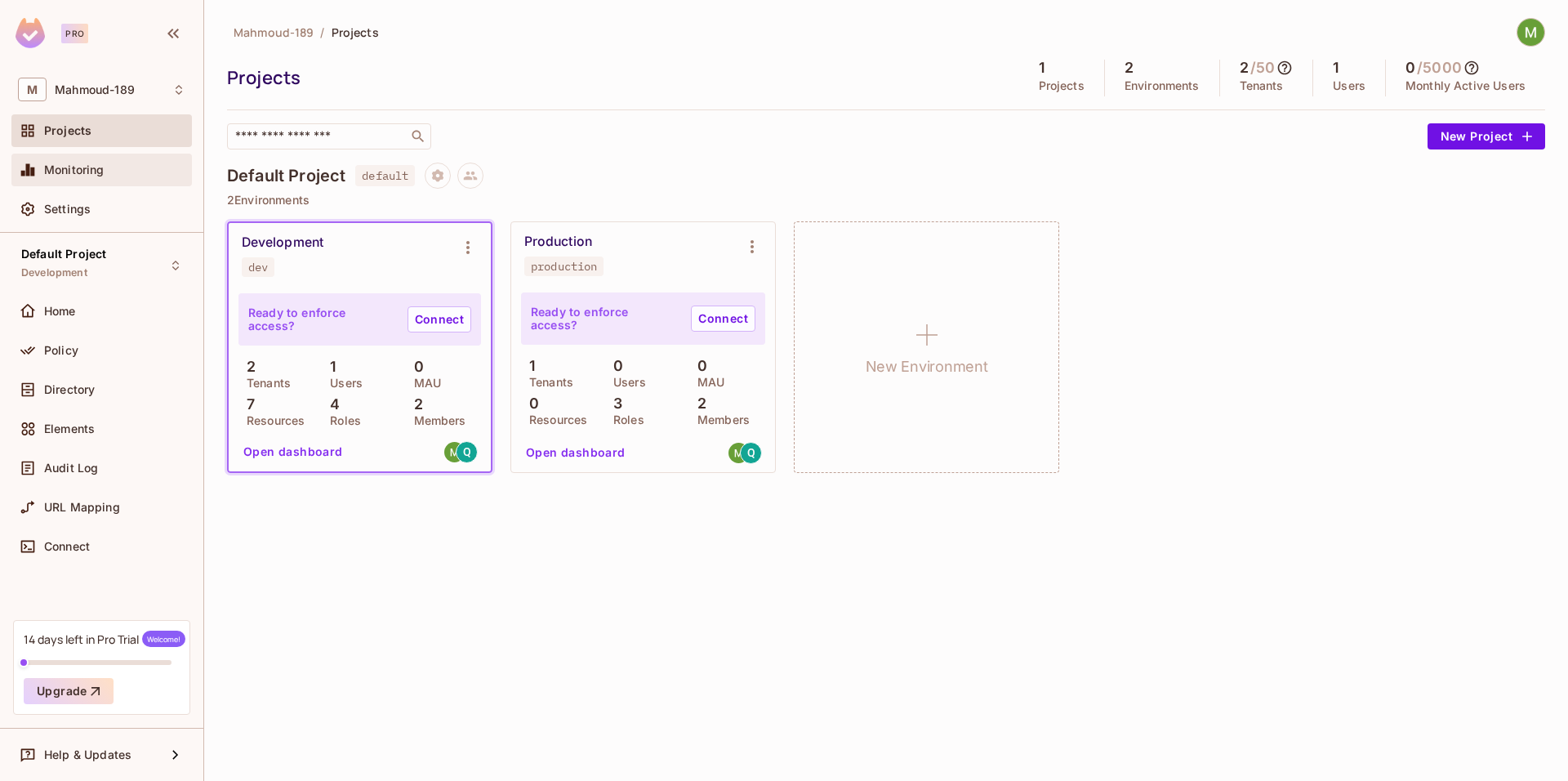
click at [88, 178] on div "Monitoring" at bounding box center [101, 169] width 167 height 20
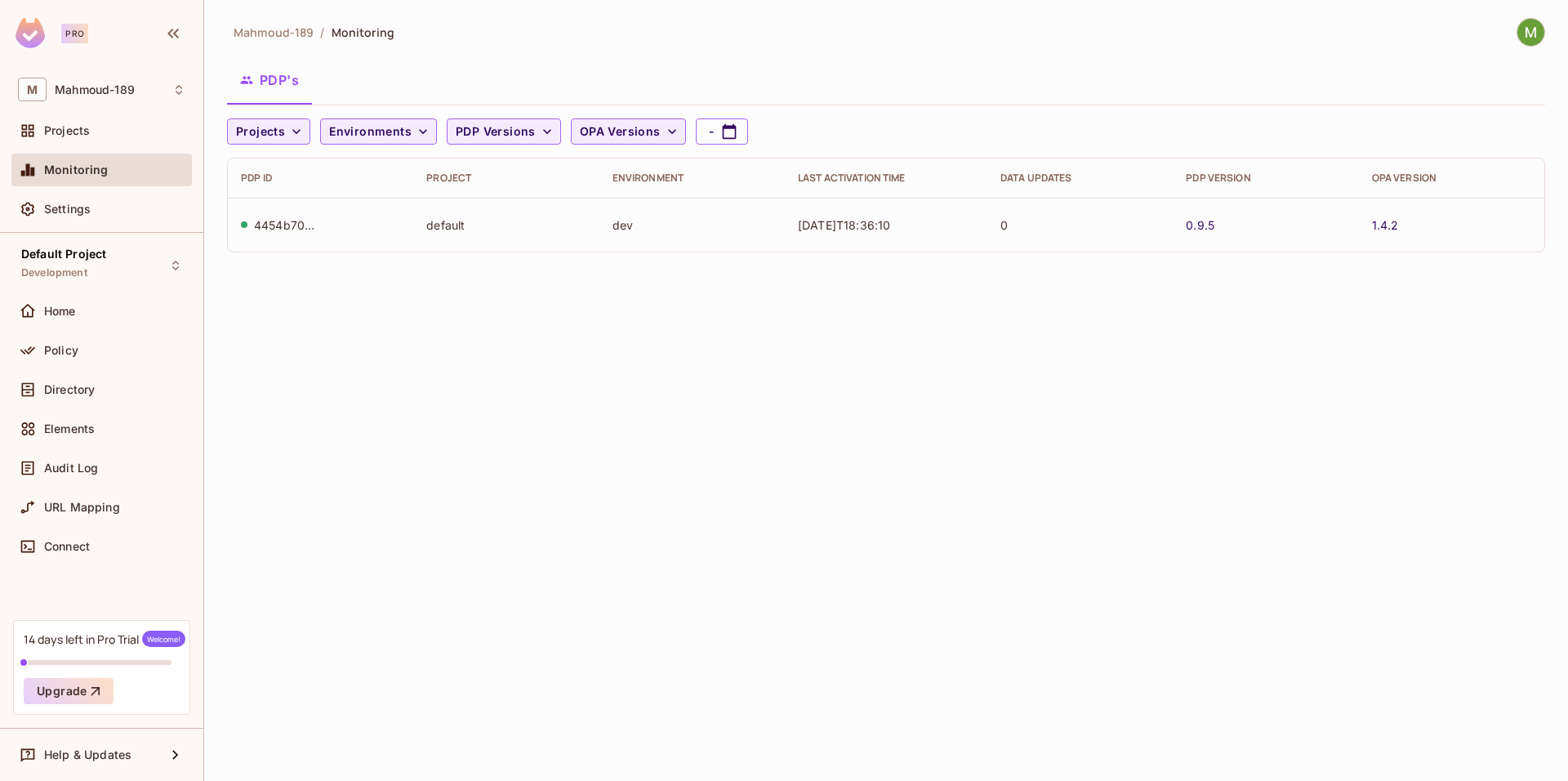
click at [88, 654] on div "14 days left in Pro Trial Welcome! Upgrade" at bounding box center [101, 666] width 178 height 94
click at [49, 637] on div "14 days left in Pro Trial Welcome!" at bounding box center [105, 638] width 161 height 16
click at [95, 349] on div "Policy" at bounding box center [115, 350] width 141 height 13
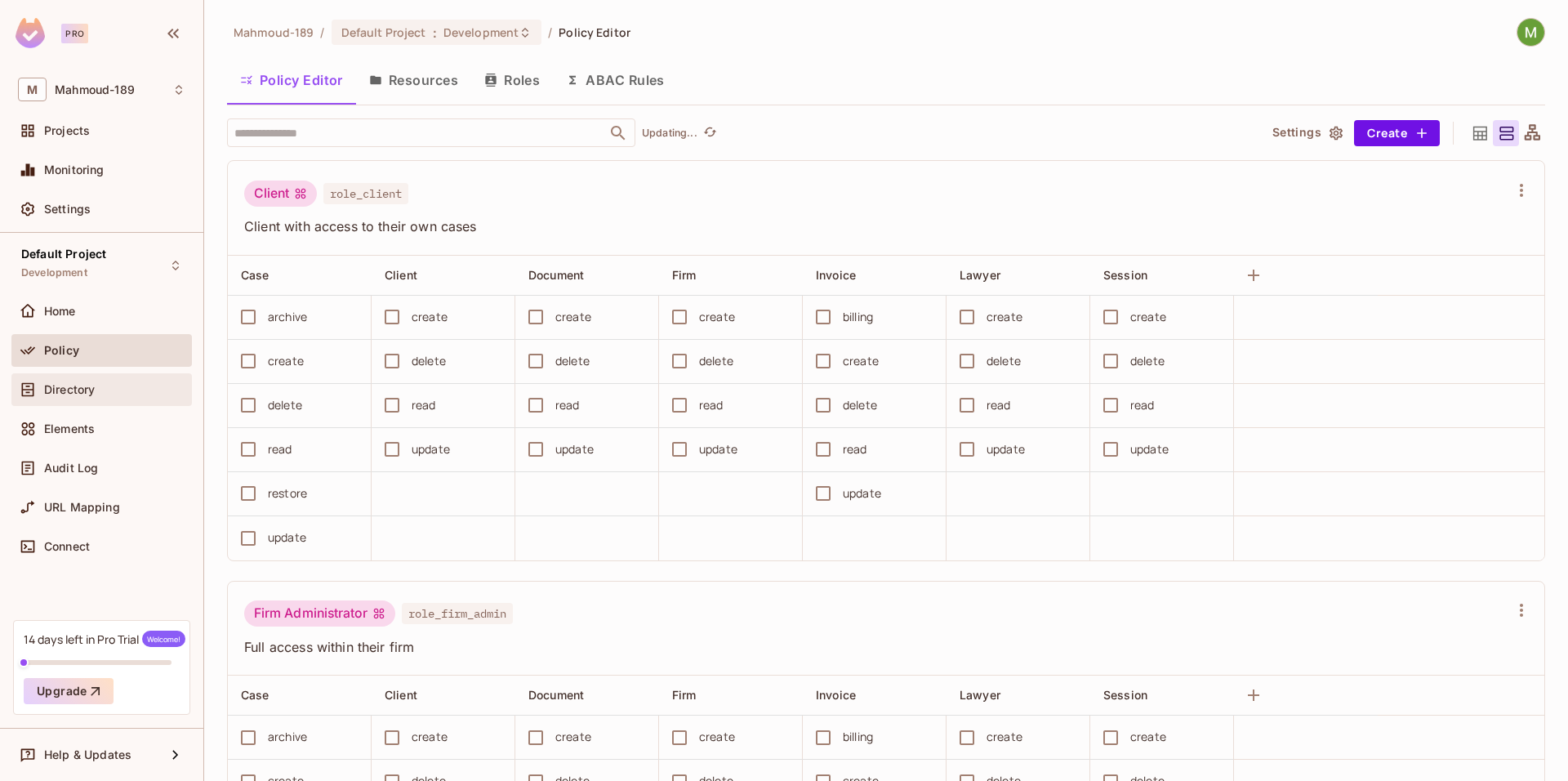
click at [92, 381] on div "Directory" at bounding box center [101, 389] width 167 height 20
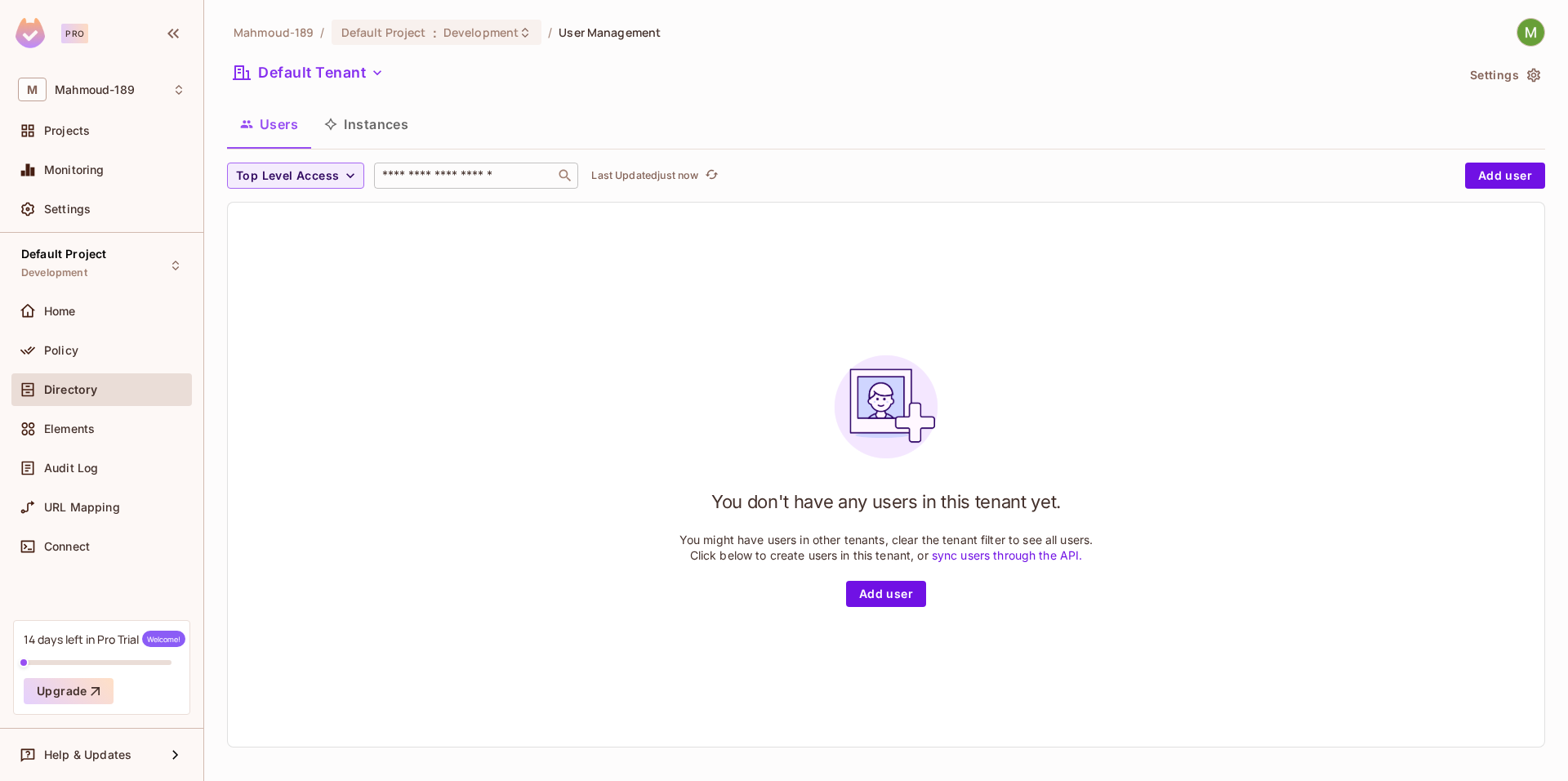
click at [520, 185] on div "​" at bounding box center [476, 175] width 204 height 26
click at [687, 174] on p "Last Updated just now" at bounding box center [645, 175] width 107 height 13
click at [371, 116] on button "Instances" at bounding box center [366, 124] width 110 height 41
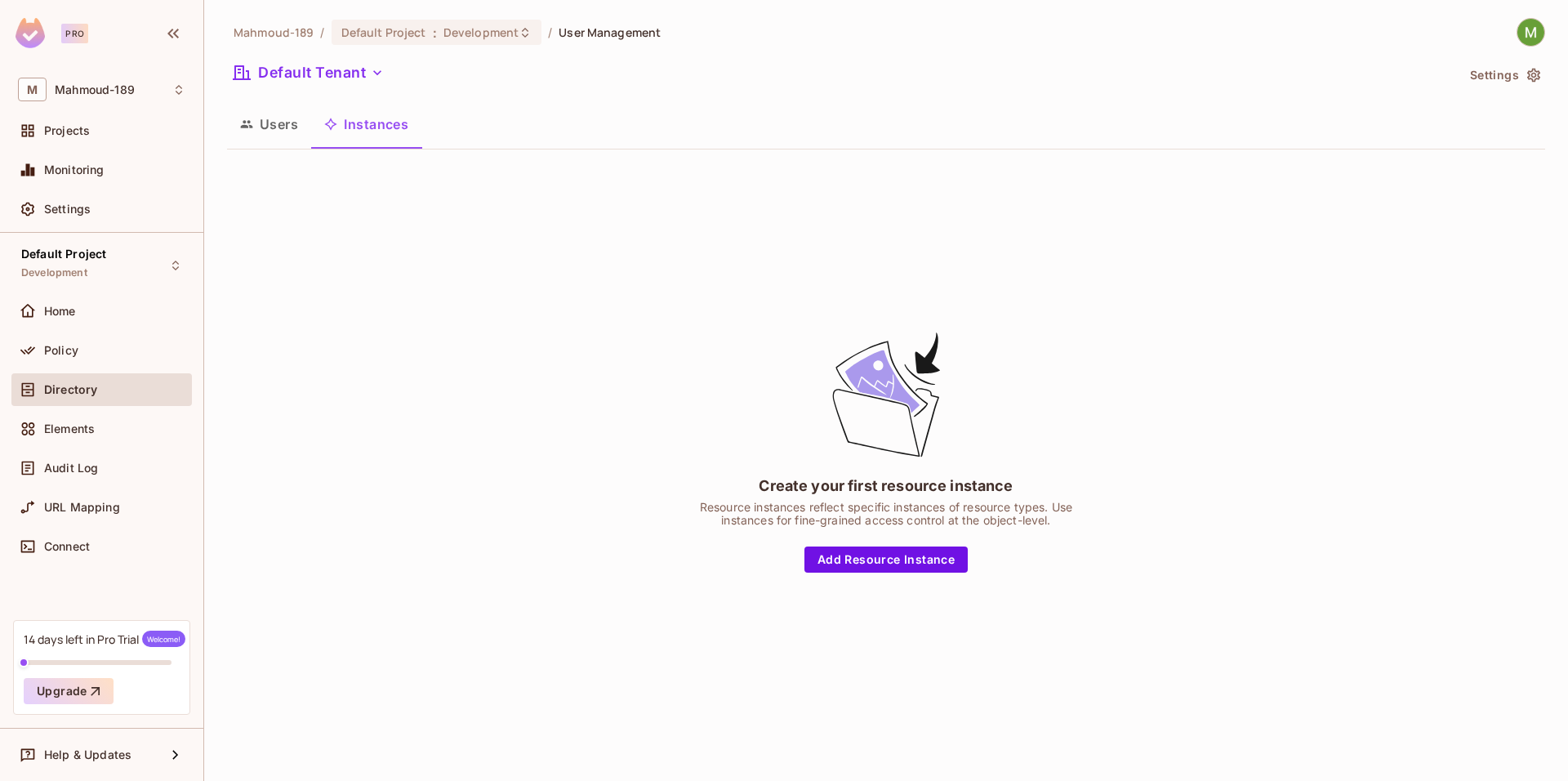
click at [273, 125] on button "Users" at bounding box center [269, 124] width 84 height 41
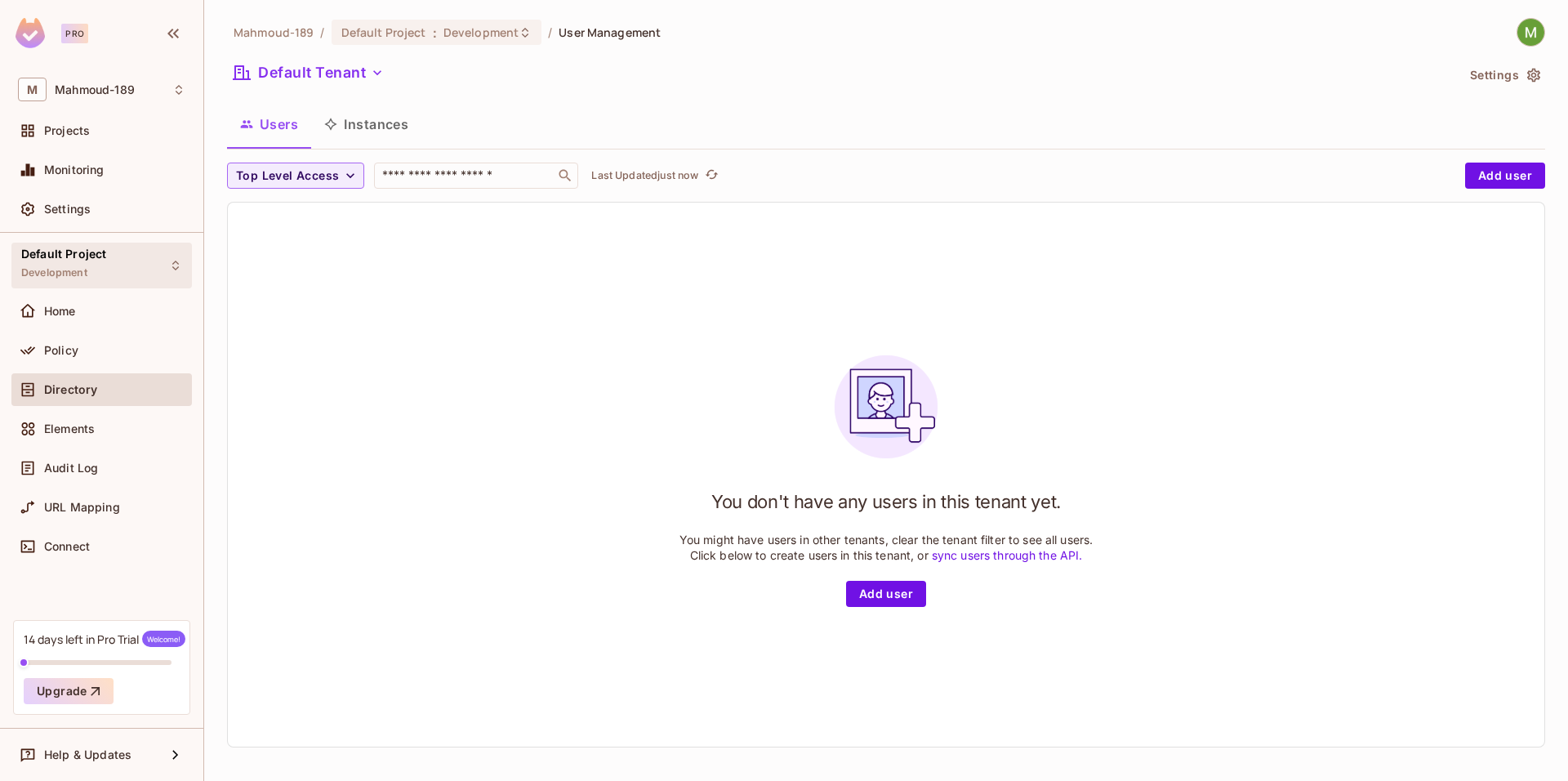
click at [145, 272] on div "Default Project Development" at bounding box center [101, 264] width 180 height 45
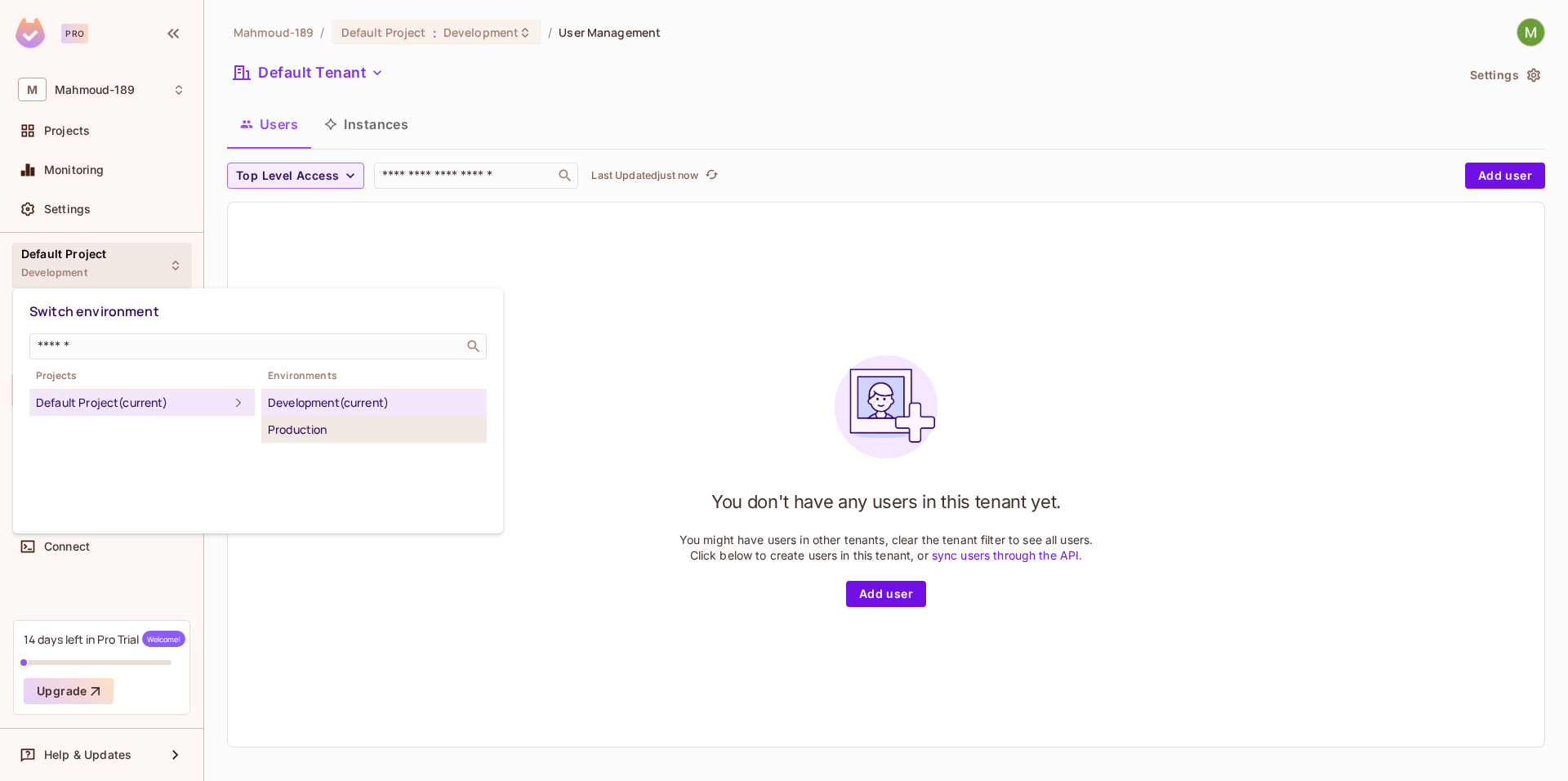
click at [301, 428] on div "Production" at bounding box center [374, 429] width 212 height 20
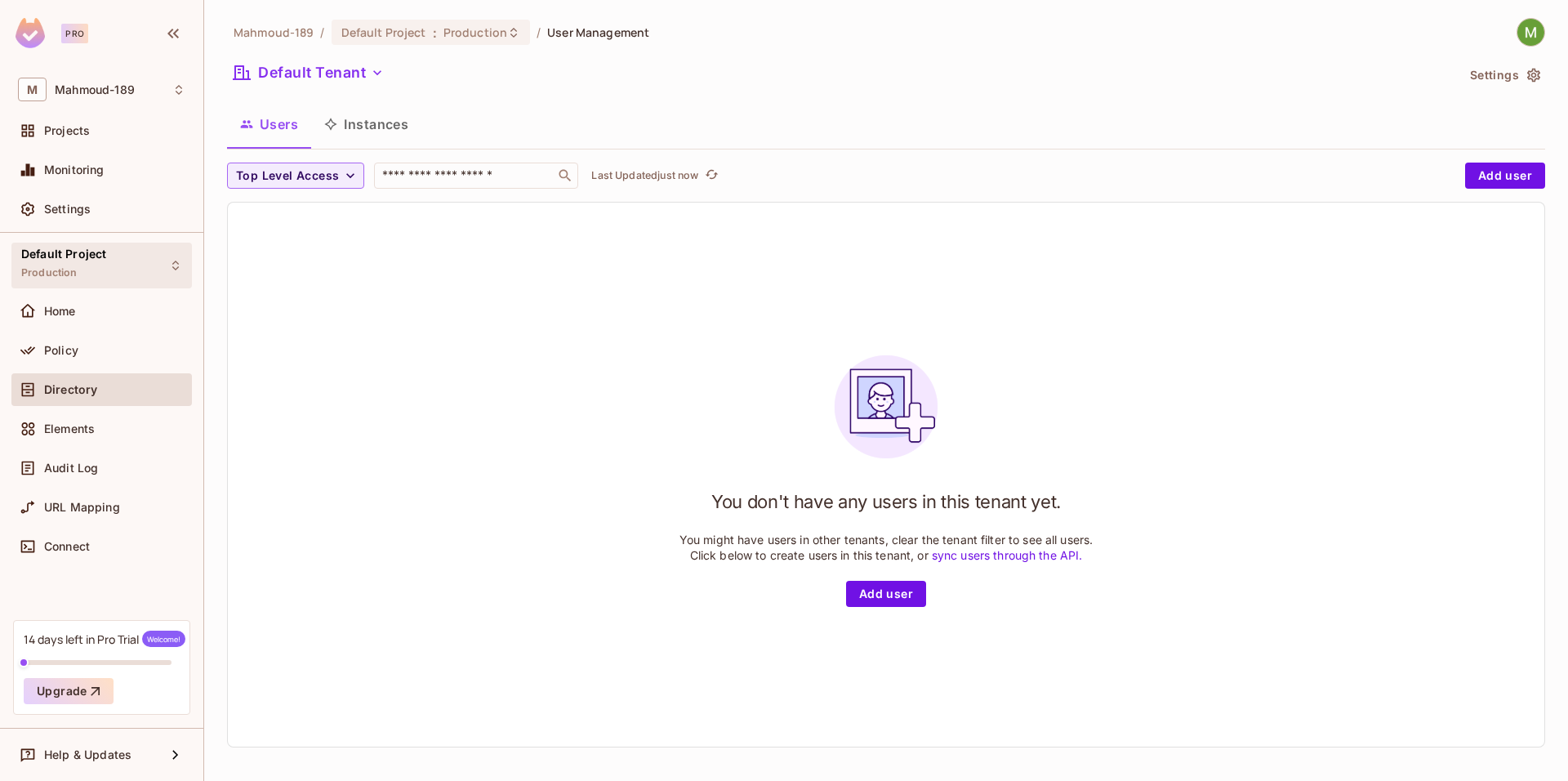
click at [112, 258] on div "Default Project Production" at bounding box center [101, 264] width 180 height 45
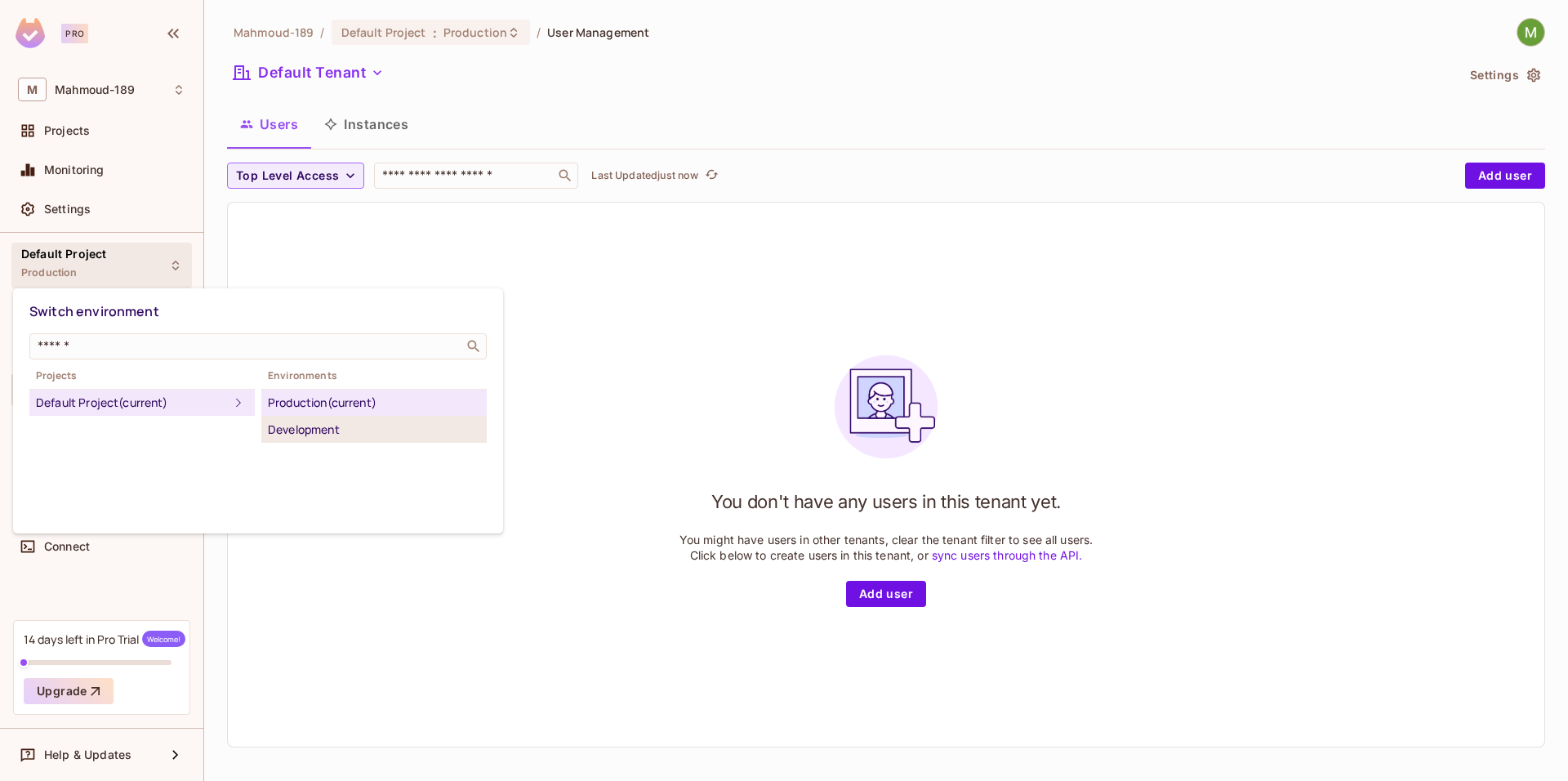
click at [314, 422] on div "Development" at bounding box center [374, 429] width 212 height 20
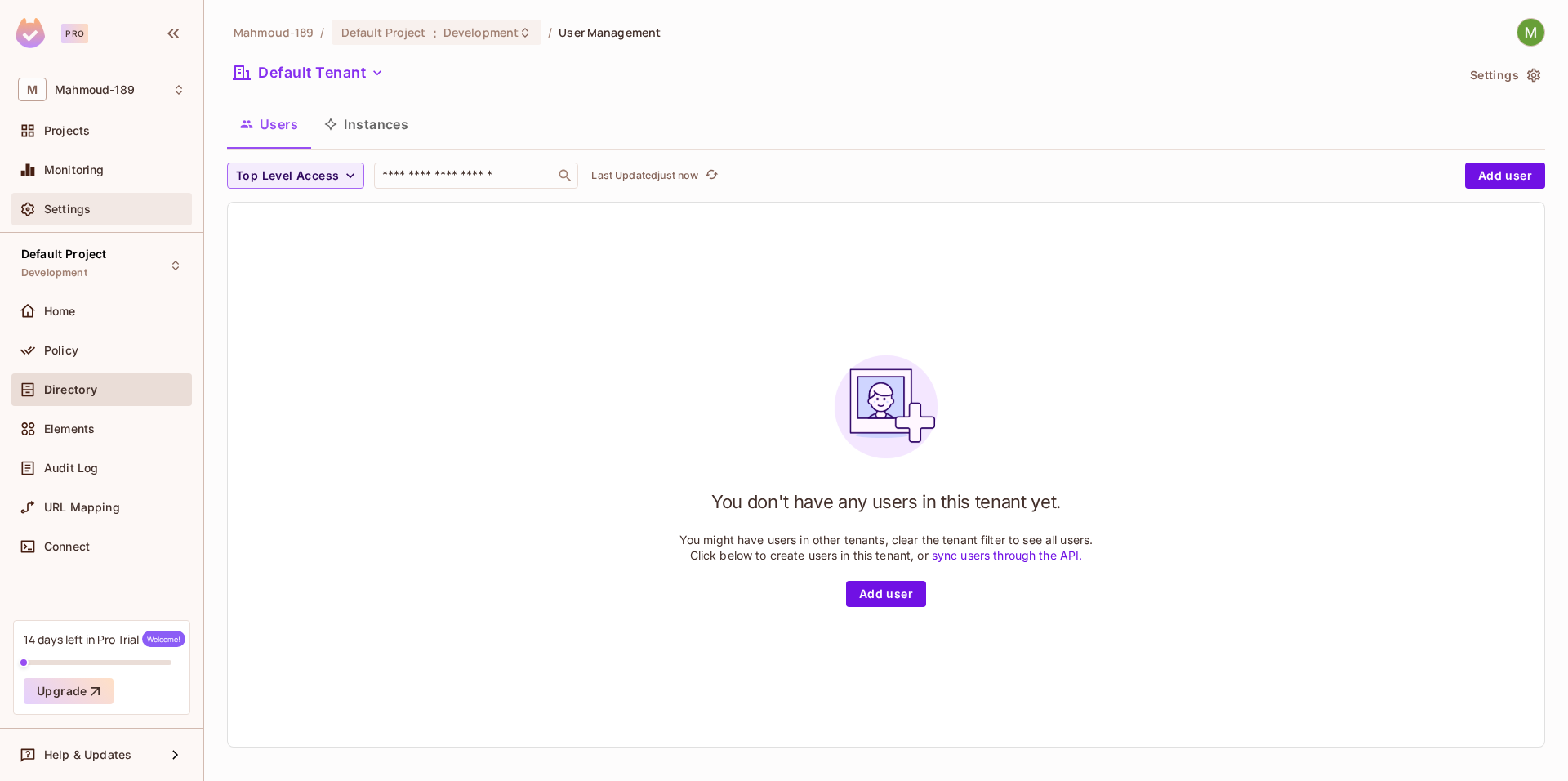
click at [124, 213] on div "Settings" at bounding box center [115, 208] width 141 height 13
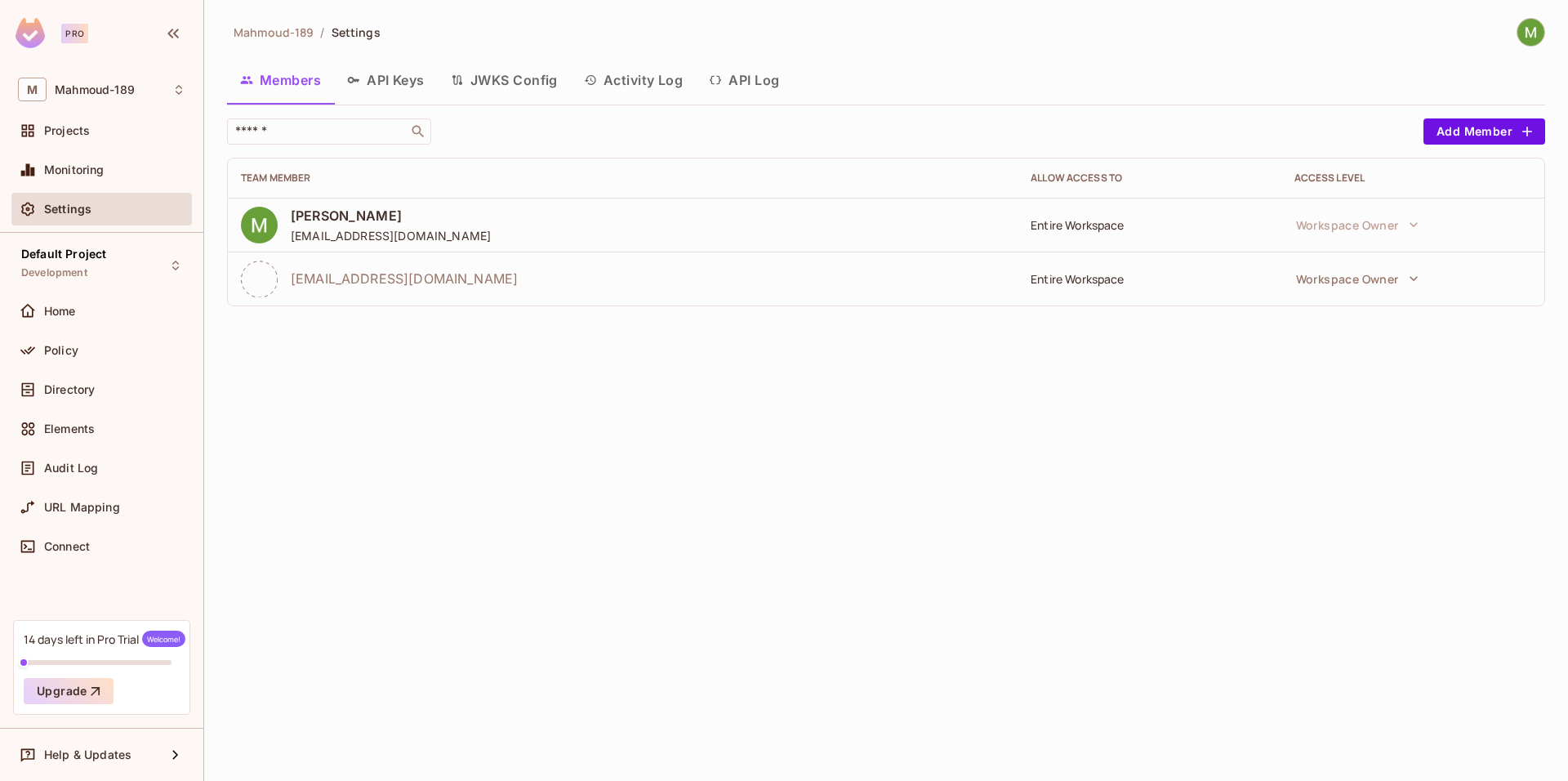
click at [299, 34] on span "Mahmoud-189" at bounding box center [274, 32] width 80 height 15
click at [184, 37] on button "button" at bounding box center [173, 33] width 28 height 26
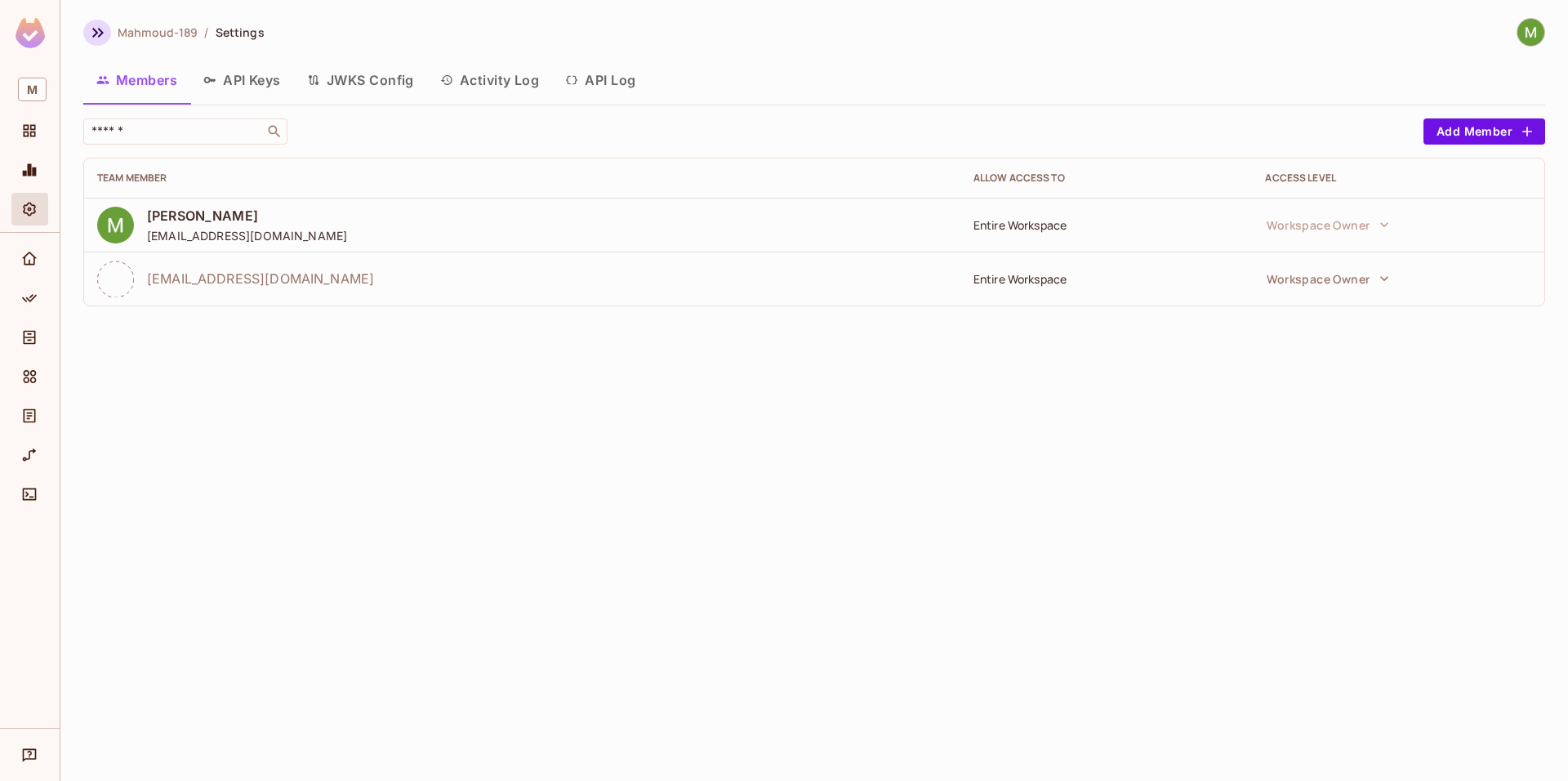
click at [100, 35] on icon "button" at bounding box center [98, 33] width 11 height 10
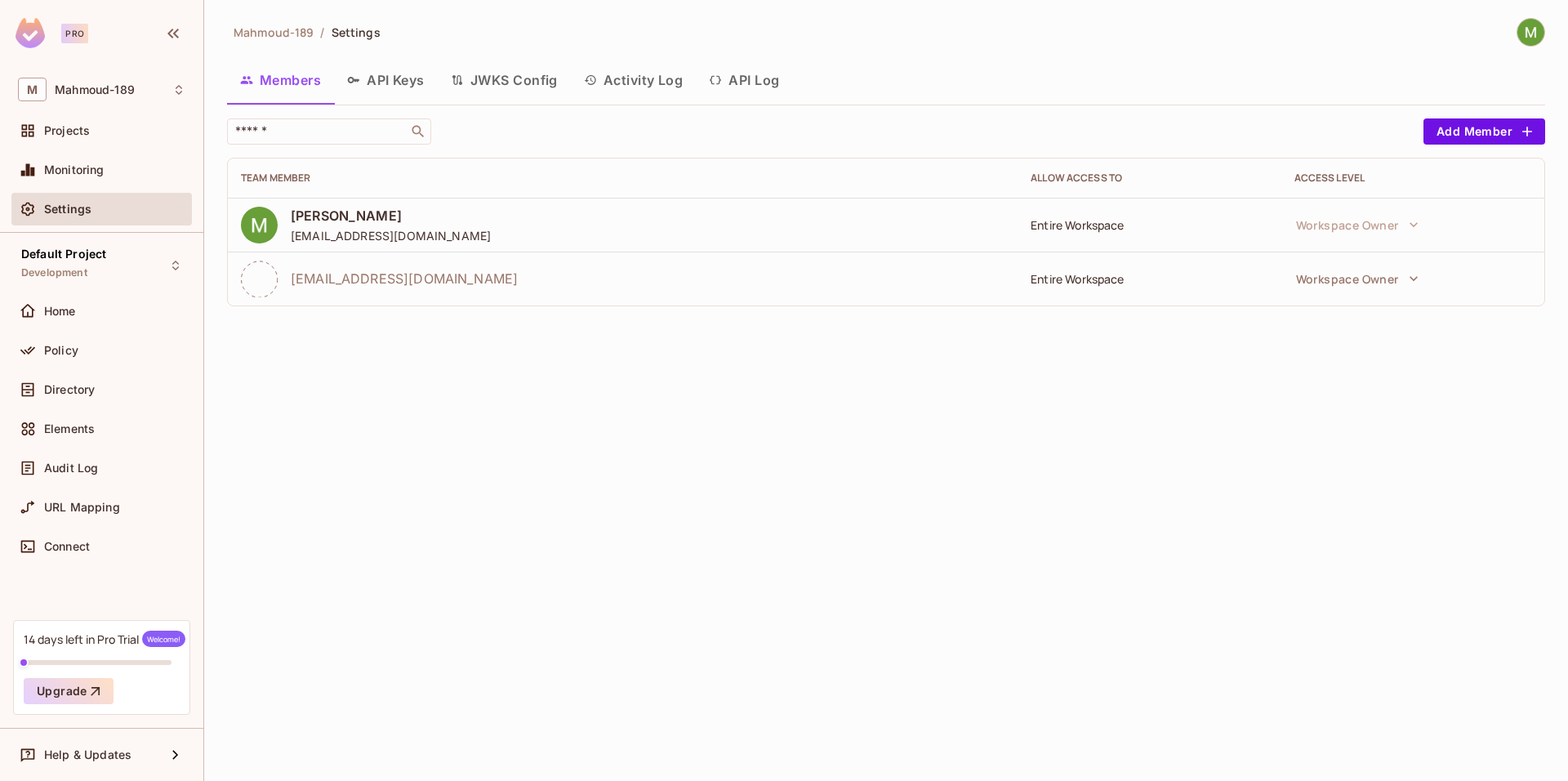
click at [31, 38] on img at bounding box center [30, 33] width 30 height 31
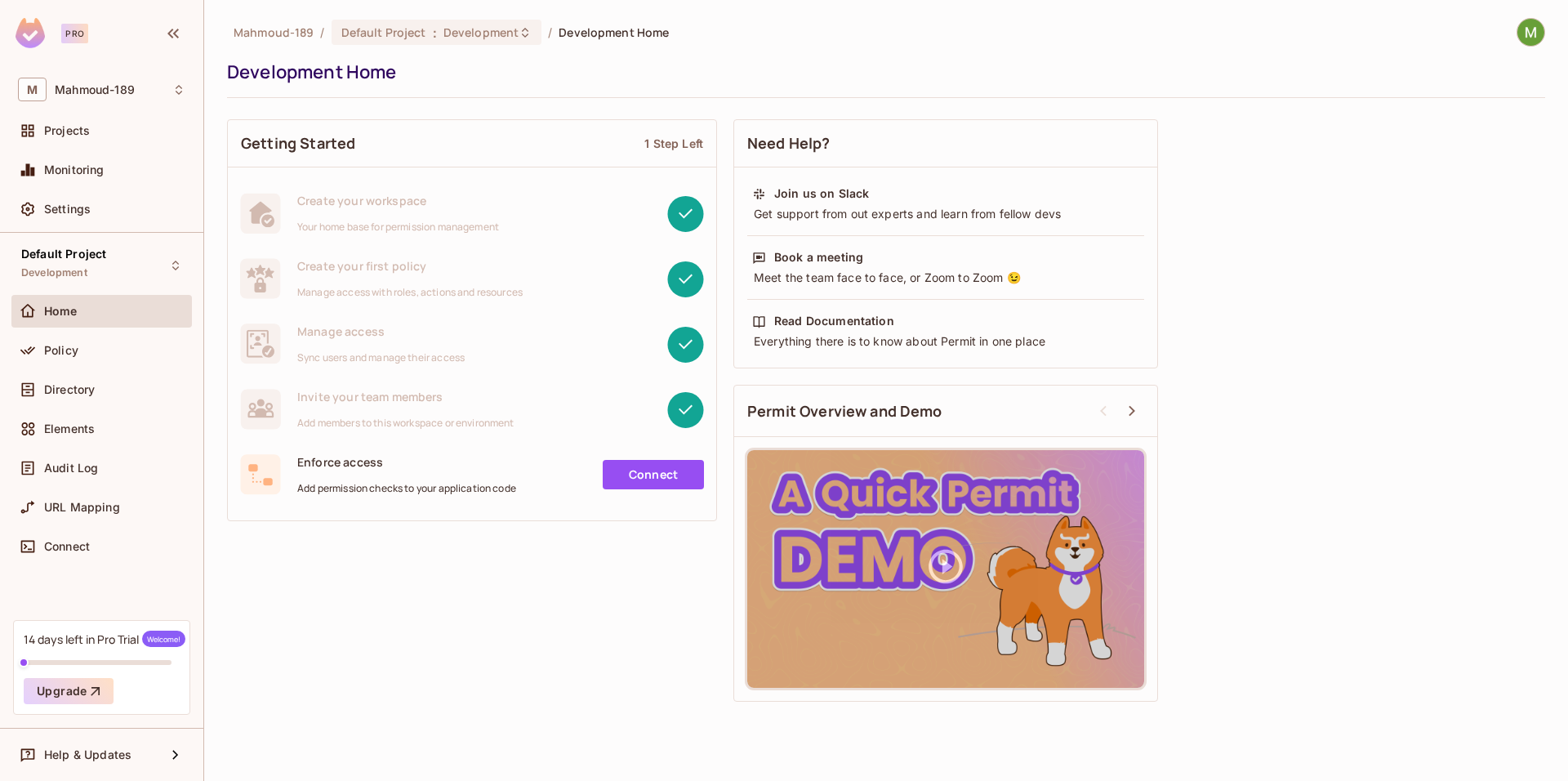
click at [1529, 31] on img at bounding box center [1531, 32] width 27 height 27
click at [361, 628] on div at bounding box center [784, 390] width 1568 height 781
click at [93, 217] on div "Settings" at bounding box center [101, 208] width 167 height 20
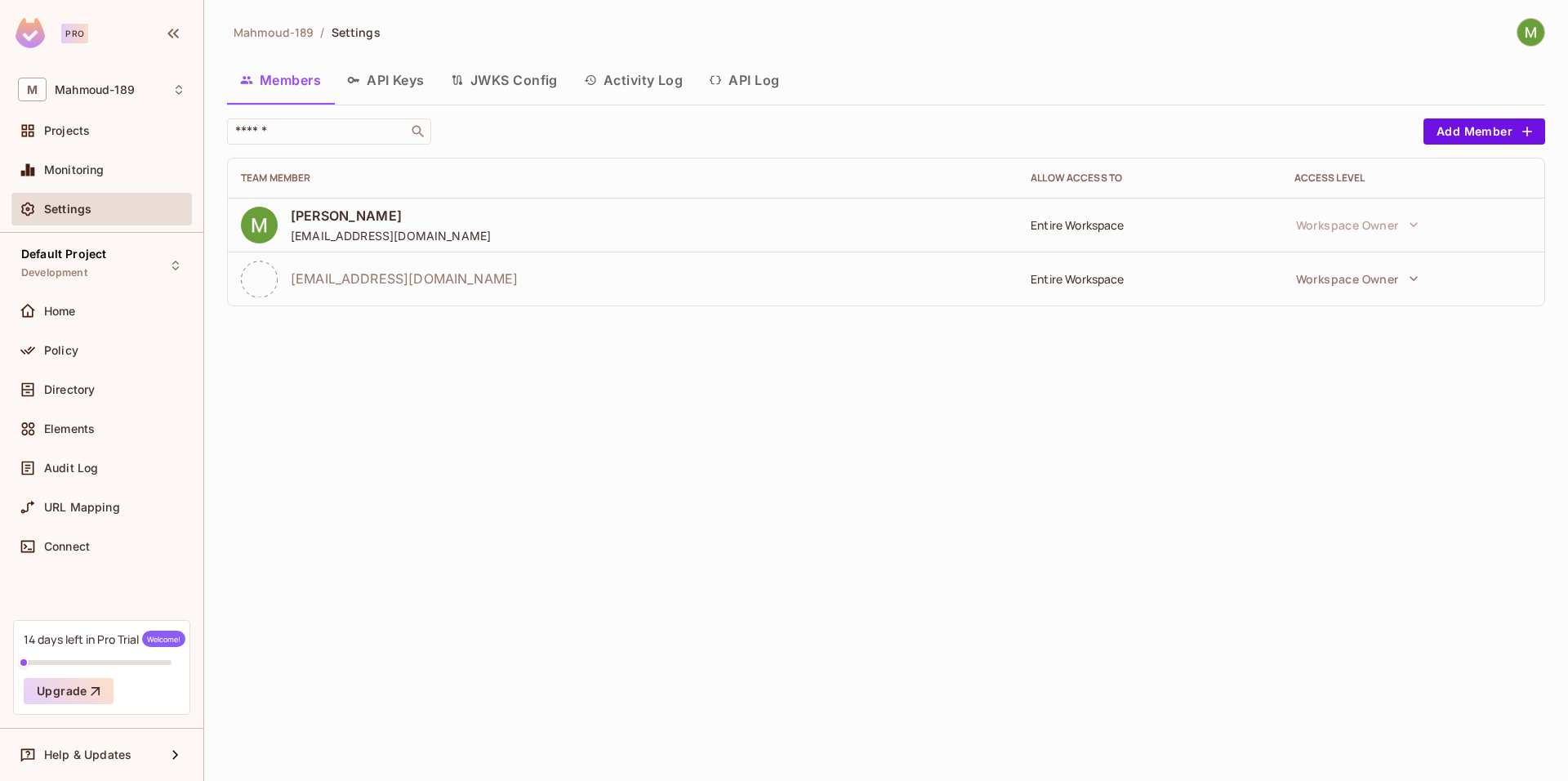
click at [525, 84] on button "JWKS Config" at bounding box center [504, 80] width 133 height 41
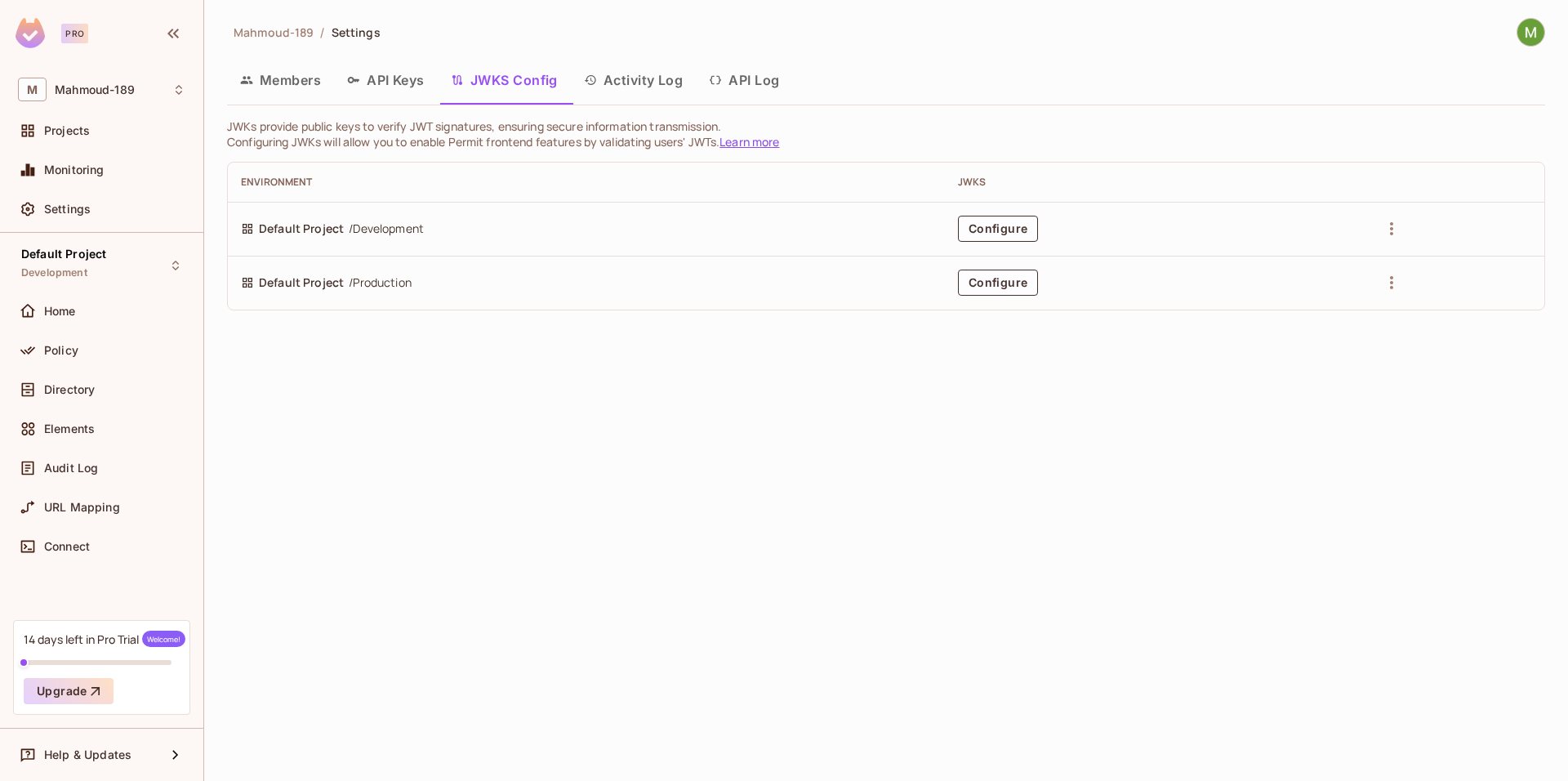
click at [751, 85] on button "API Log" at bounding box center [744, 80] width 96 height 41
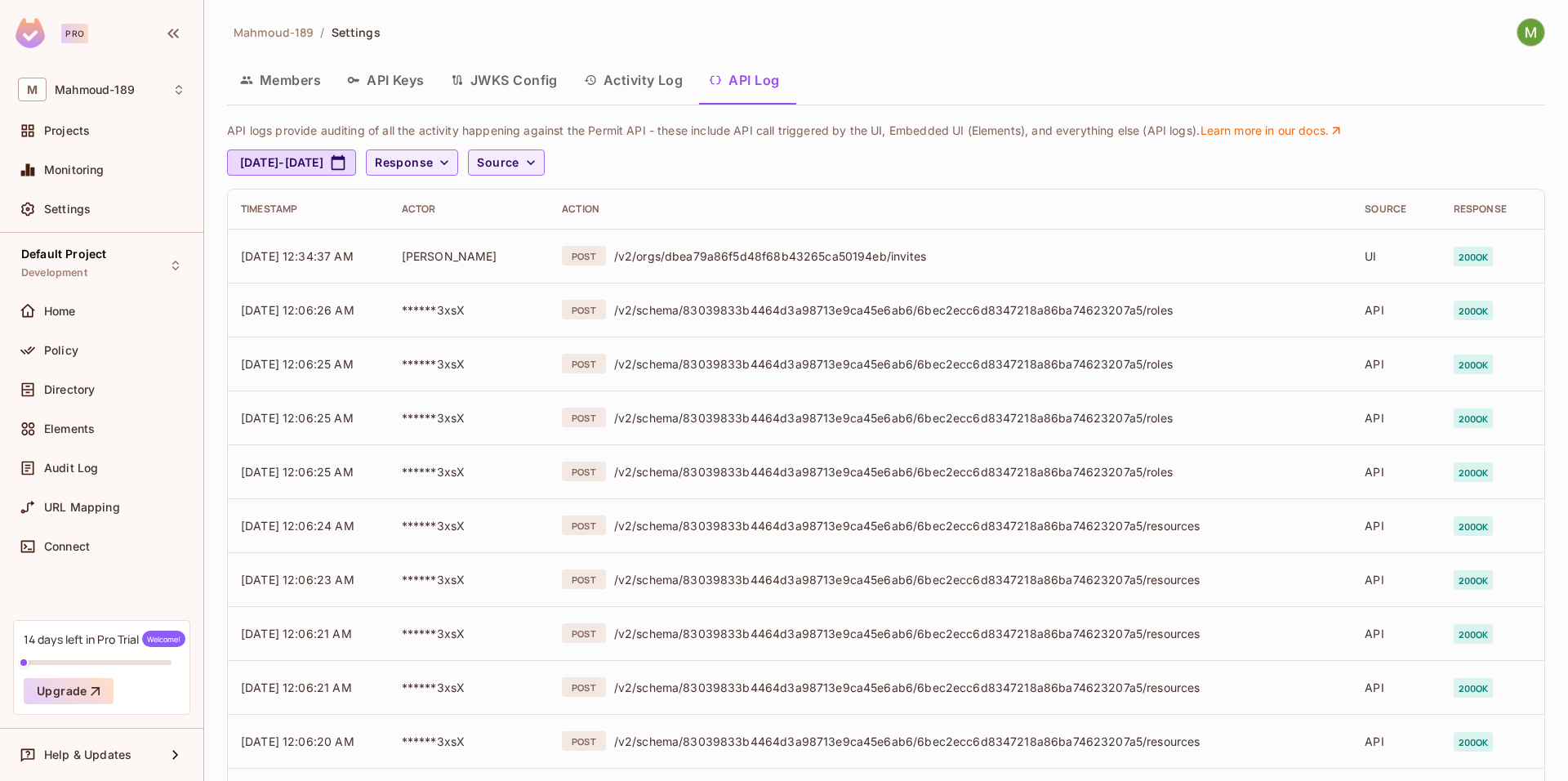
click at [648, 76] on button "Activity Log" at bounding box center [634, 80] width 126 height 41
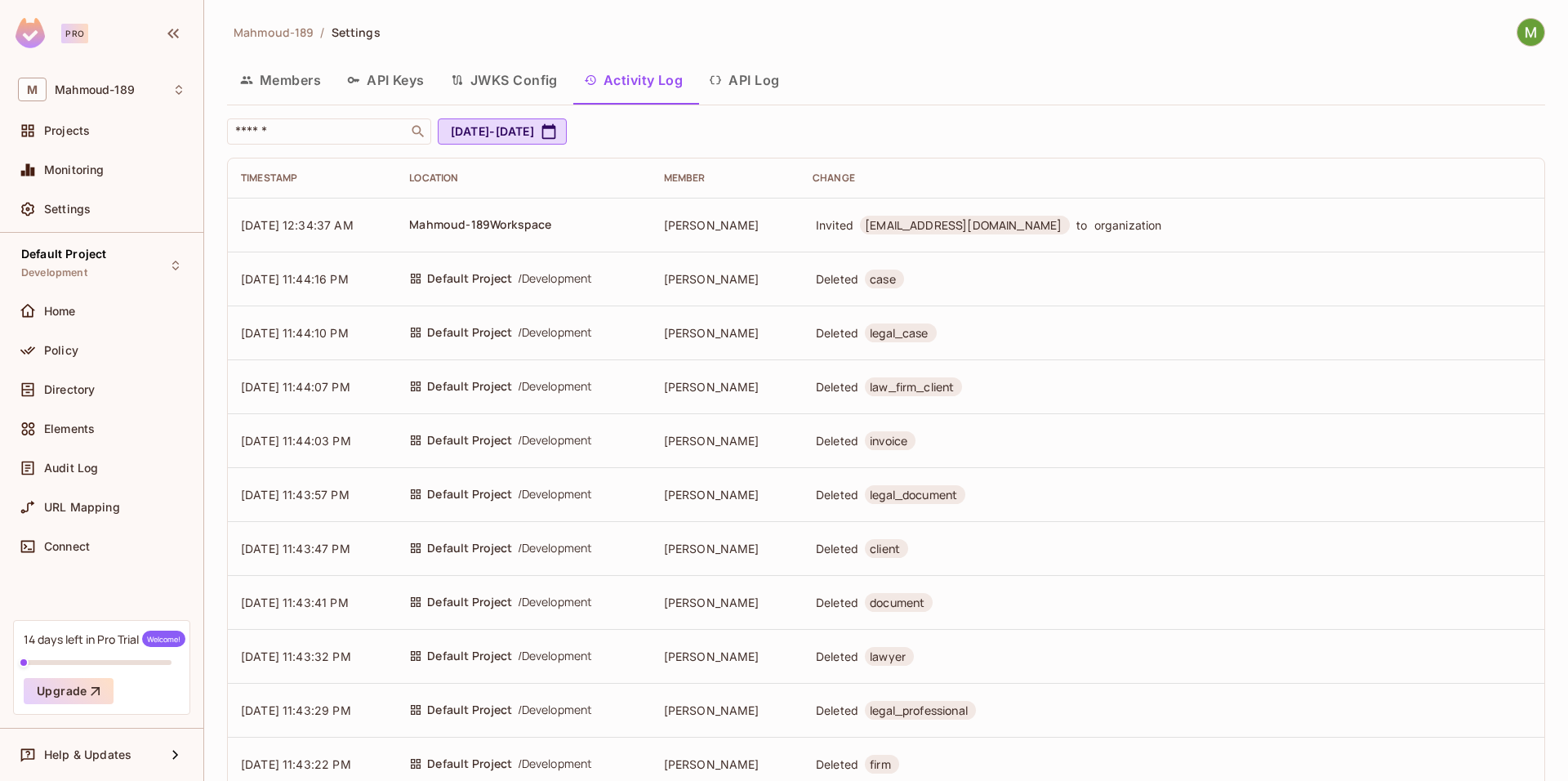
click at [305, 82] on button "Members" at bounding box center [280, 80] width 107 height 41
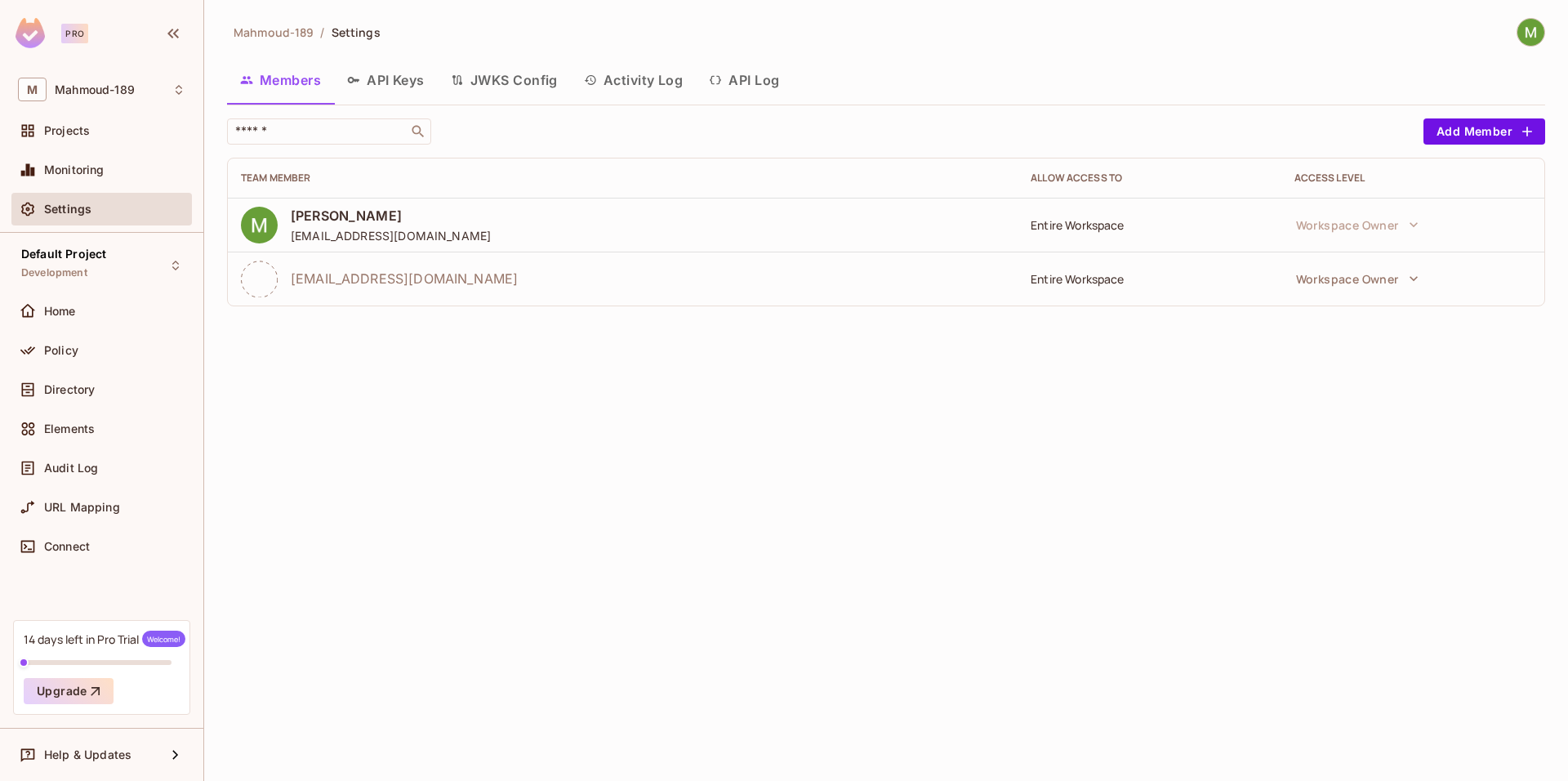
click at [259, 28] on span "Mahmoud-189" at bounding box center [274, 32] width 80 height 15
click at [68, 43] on div "Pro" at bounding box center [59, 33] width 89 height 31
click at [73, 87] on span "Mahmoud-189" at bounding box center [94, 89] width 80 height 13
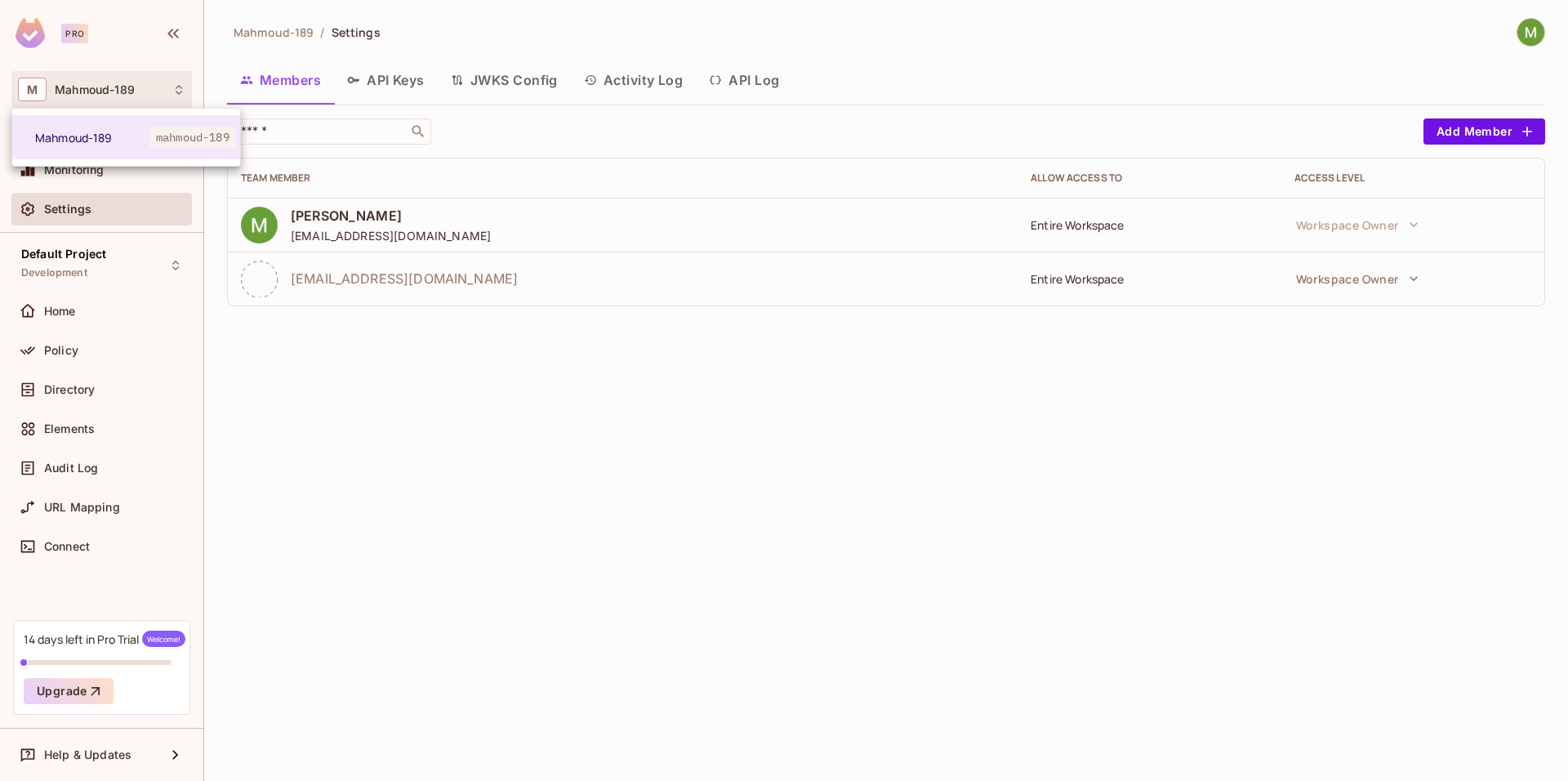
click at [79, 87] on div at bounding box center [784, 390] width 1568 height 781
click at [114, 98] on div "Workspace: Mahmoud-189" at bounding box center [95, 111] width 125 height 31
click at [168, 136] on span "mahmoud-189" at bounding box center [193, 137] width 87 height 21
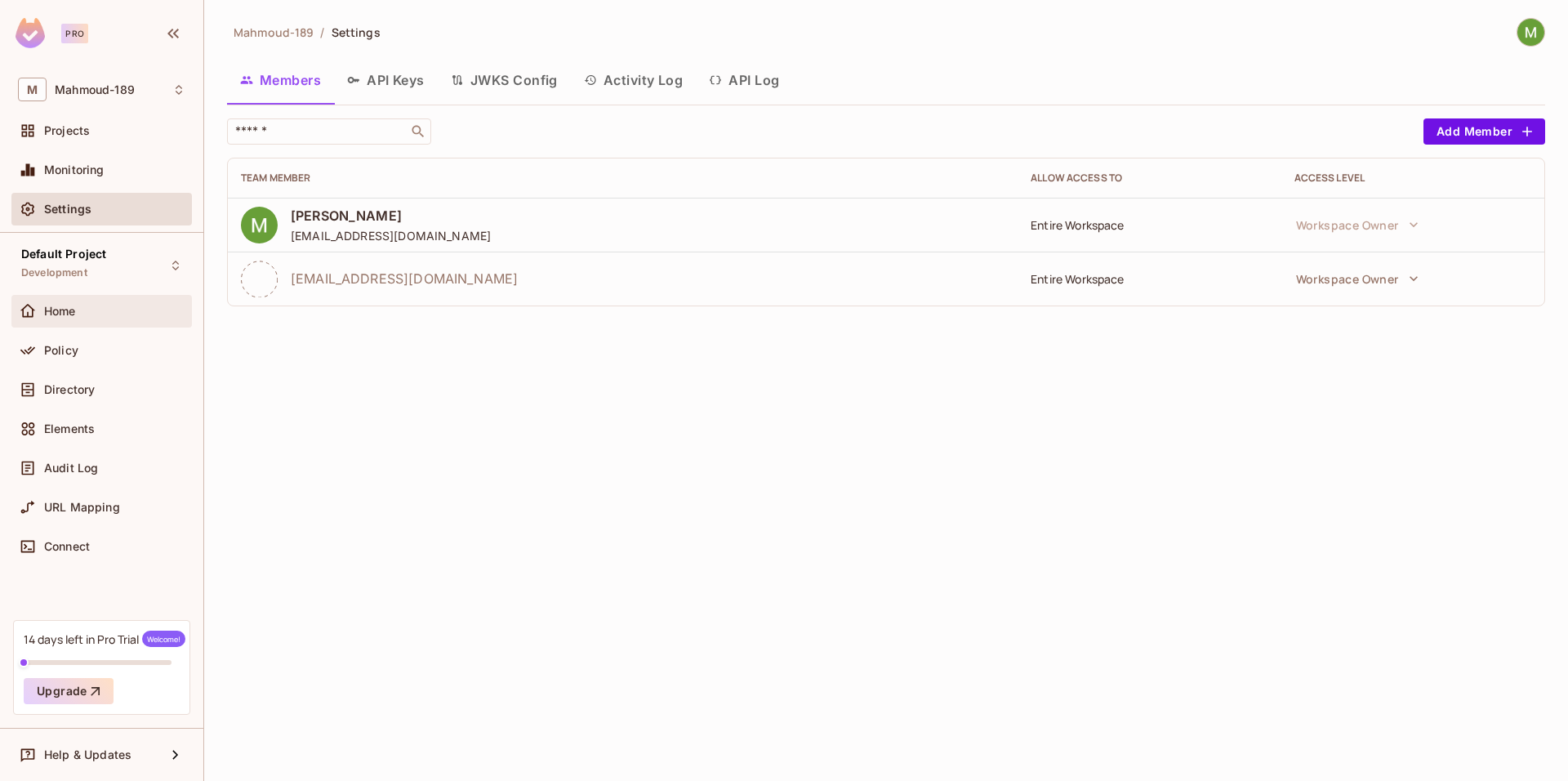
click at [94, 314] on div "Home" at bounding box center [115, 310] width 141 height 13
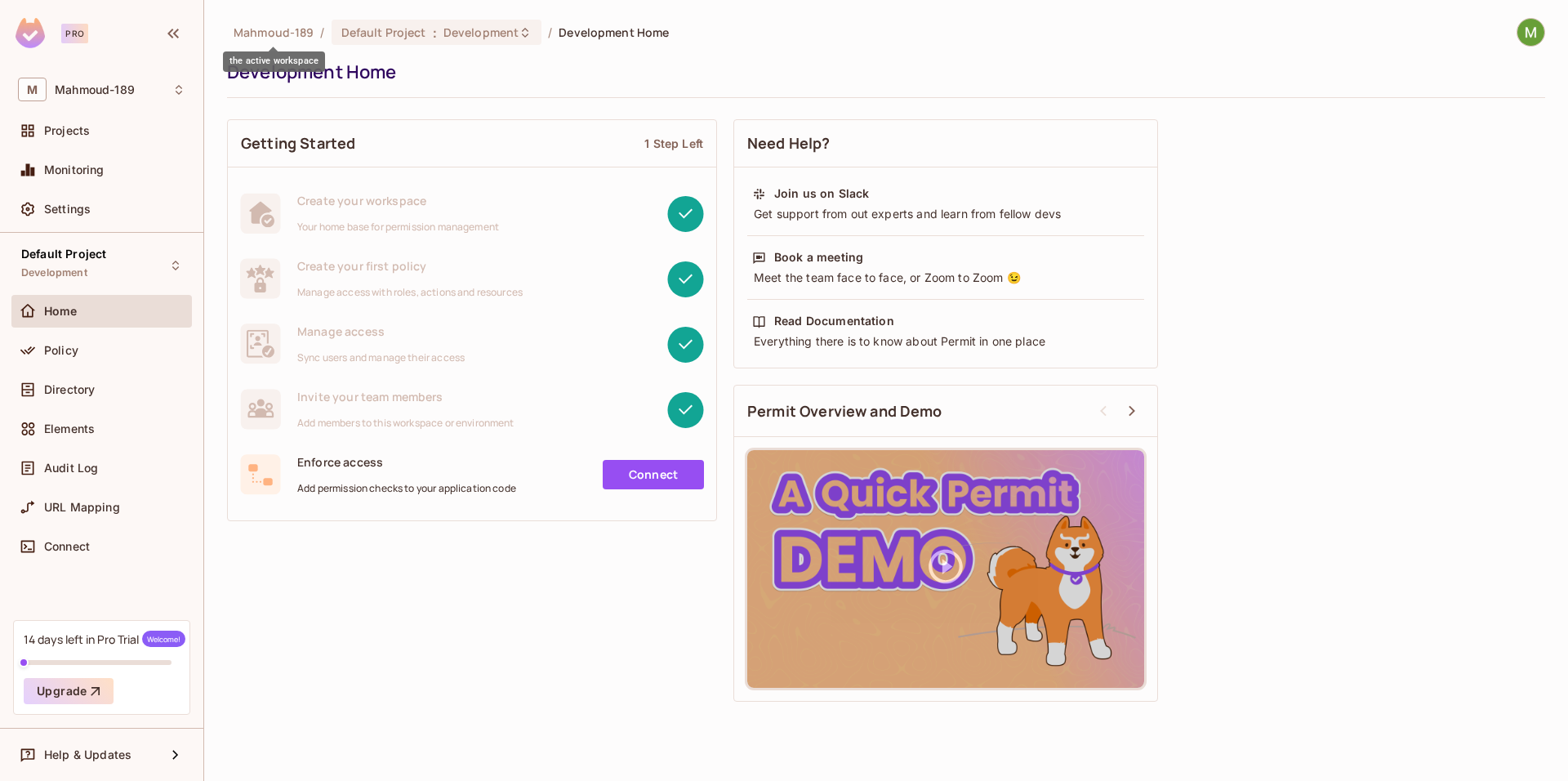
click at [290, 29] on span "Mahmoud-189" at bounding box center [274, 32] width 80 height 15
click at [116, 93] on span "Mahmoud-189" at bounding box center [94, 89] width 80 height 13
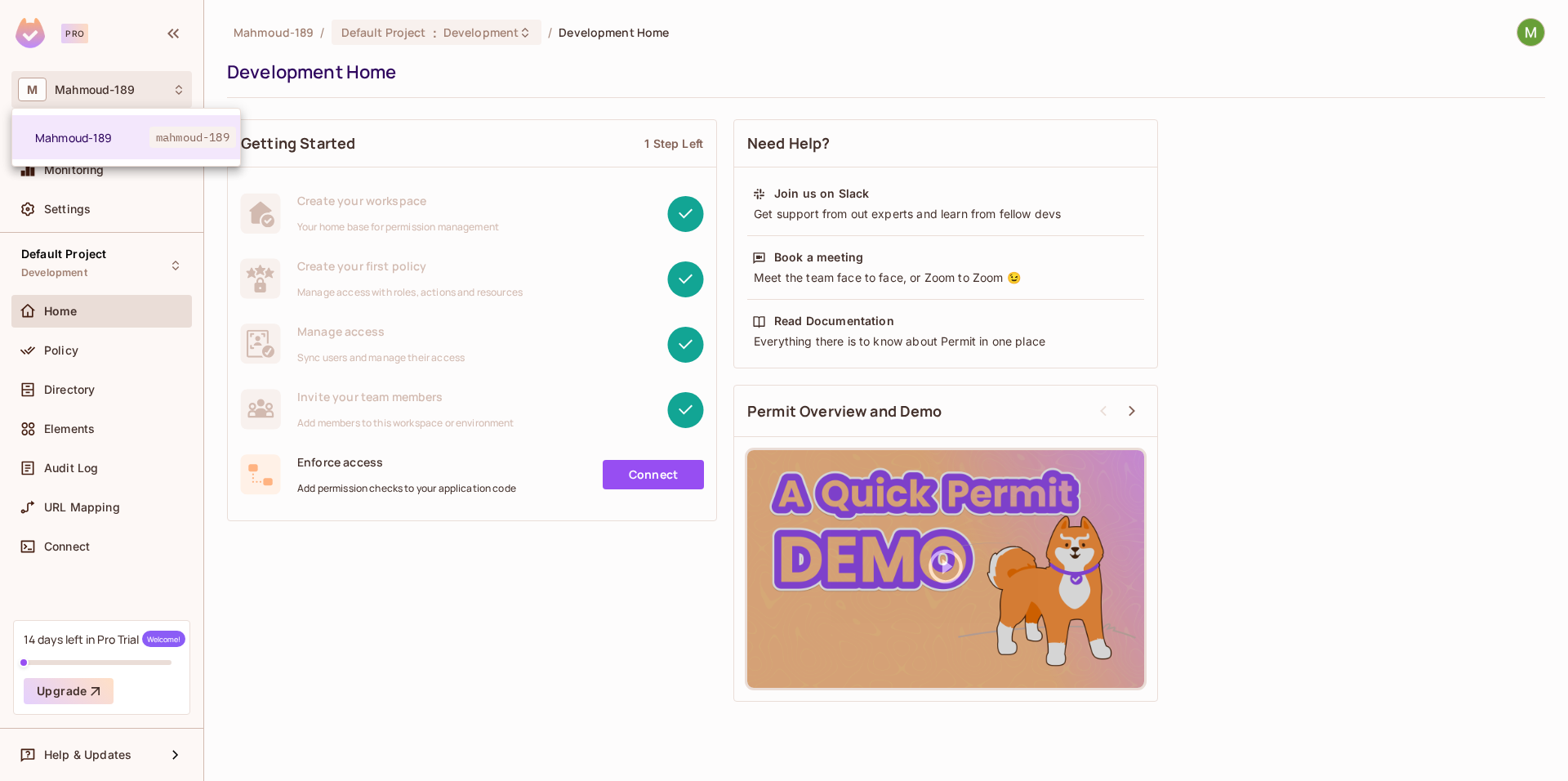
click at [116, 93] on div at bounding box center [784, 390] width 1568 height 781
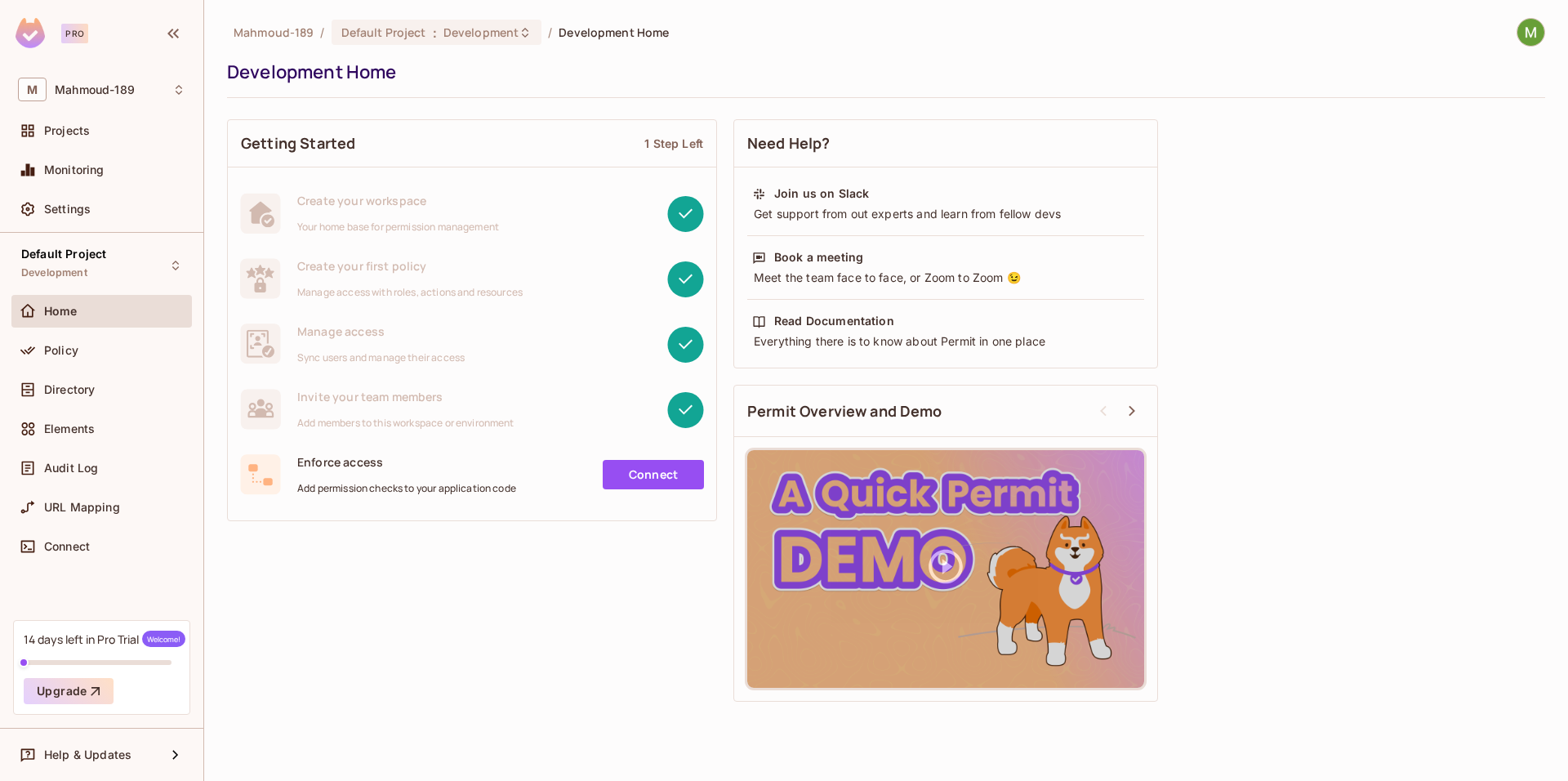
click at [102, 153] on div "Projects" at bounding box center [101, 134] width 180 height 39
click at [89, 177] on span "Monitoring" at bounding box center [74, 169] width 60 height 13
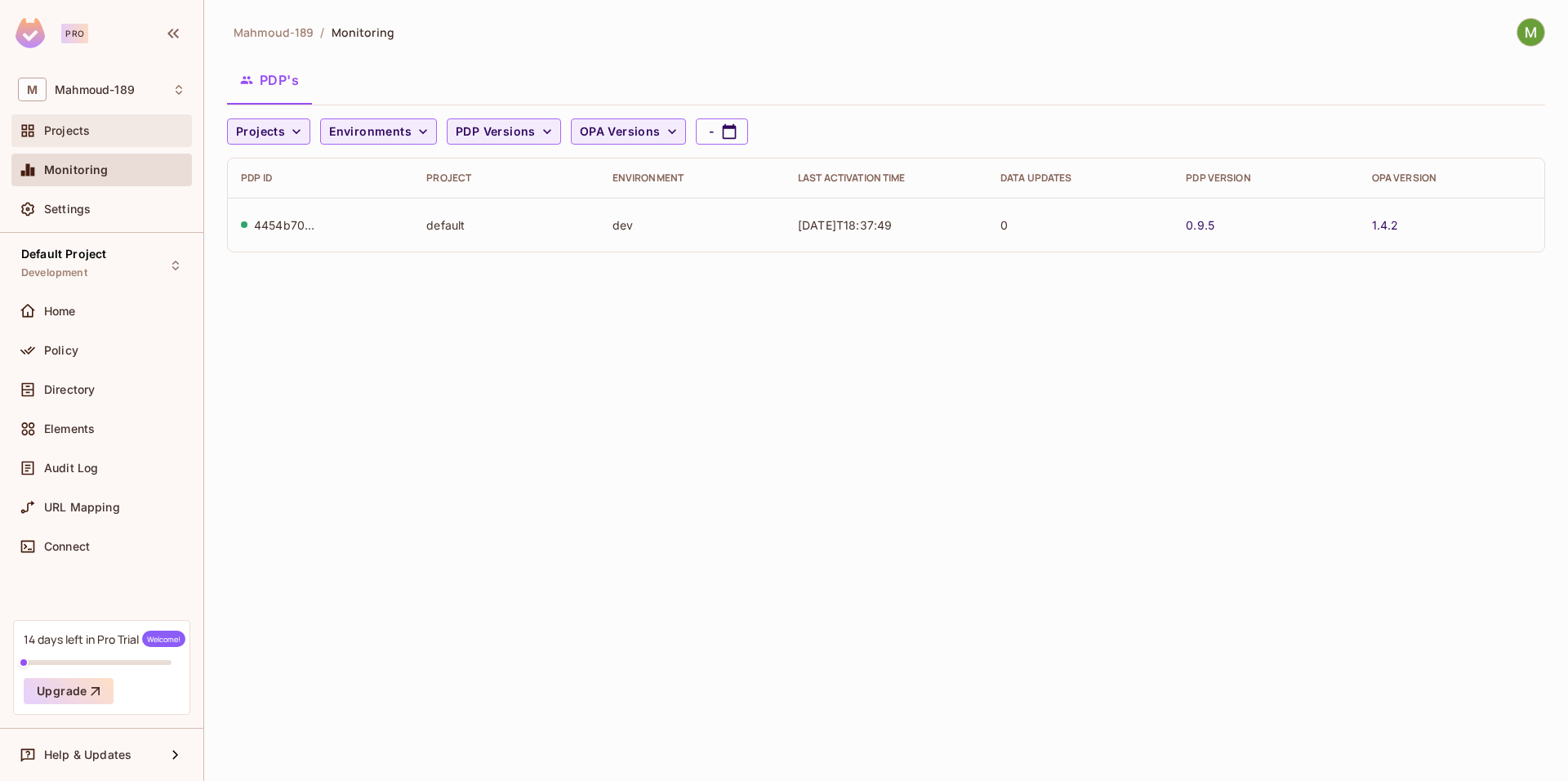
click at [97, 142] on div "Projects" at bounding box center [101, 131] width 180 height 32
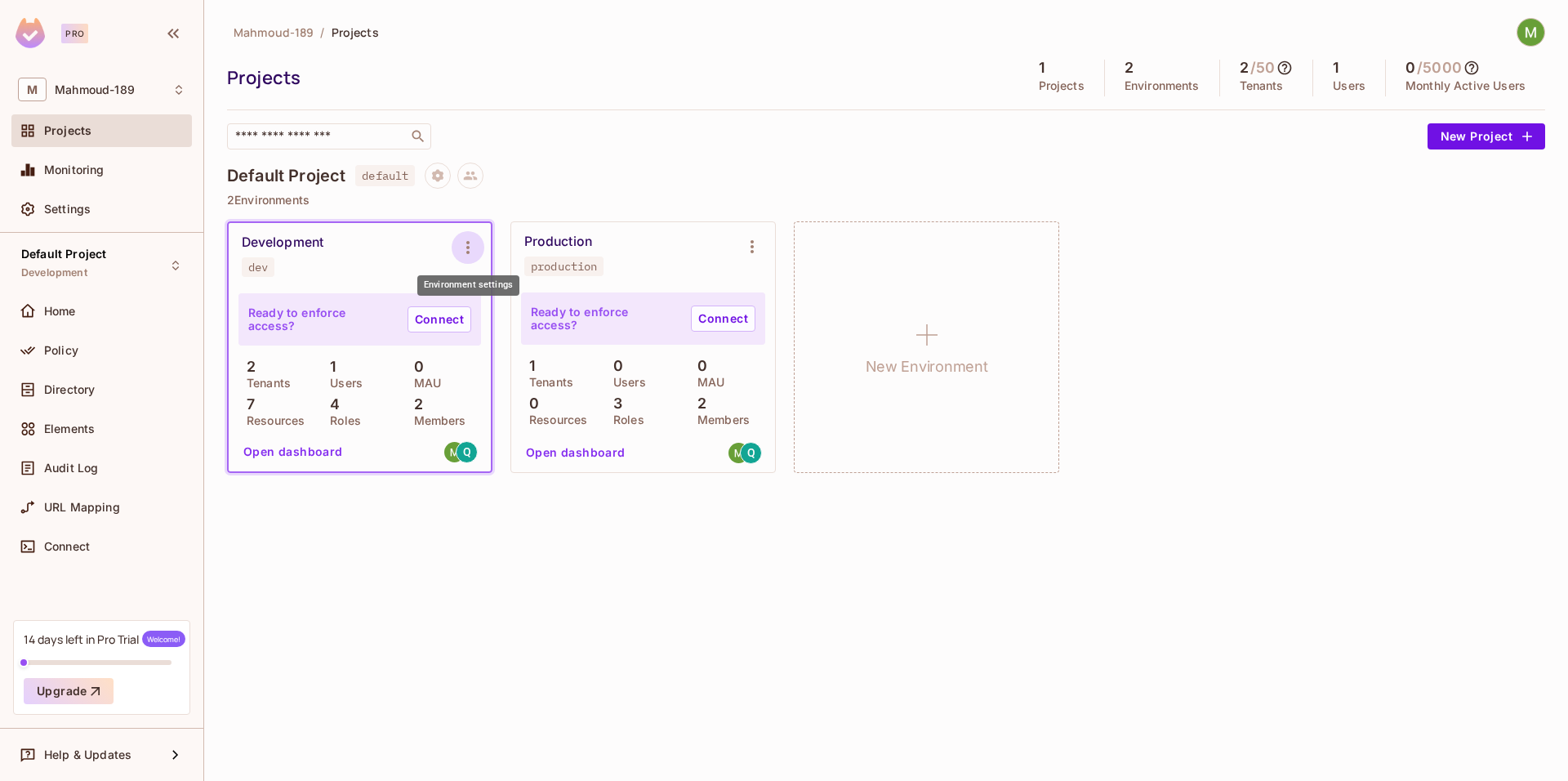
click at [469, 252] on icon "Environment settings" at bounding box center [468, 246] width 3 height 13
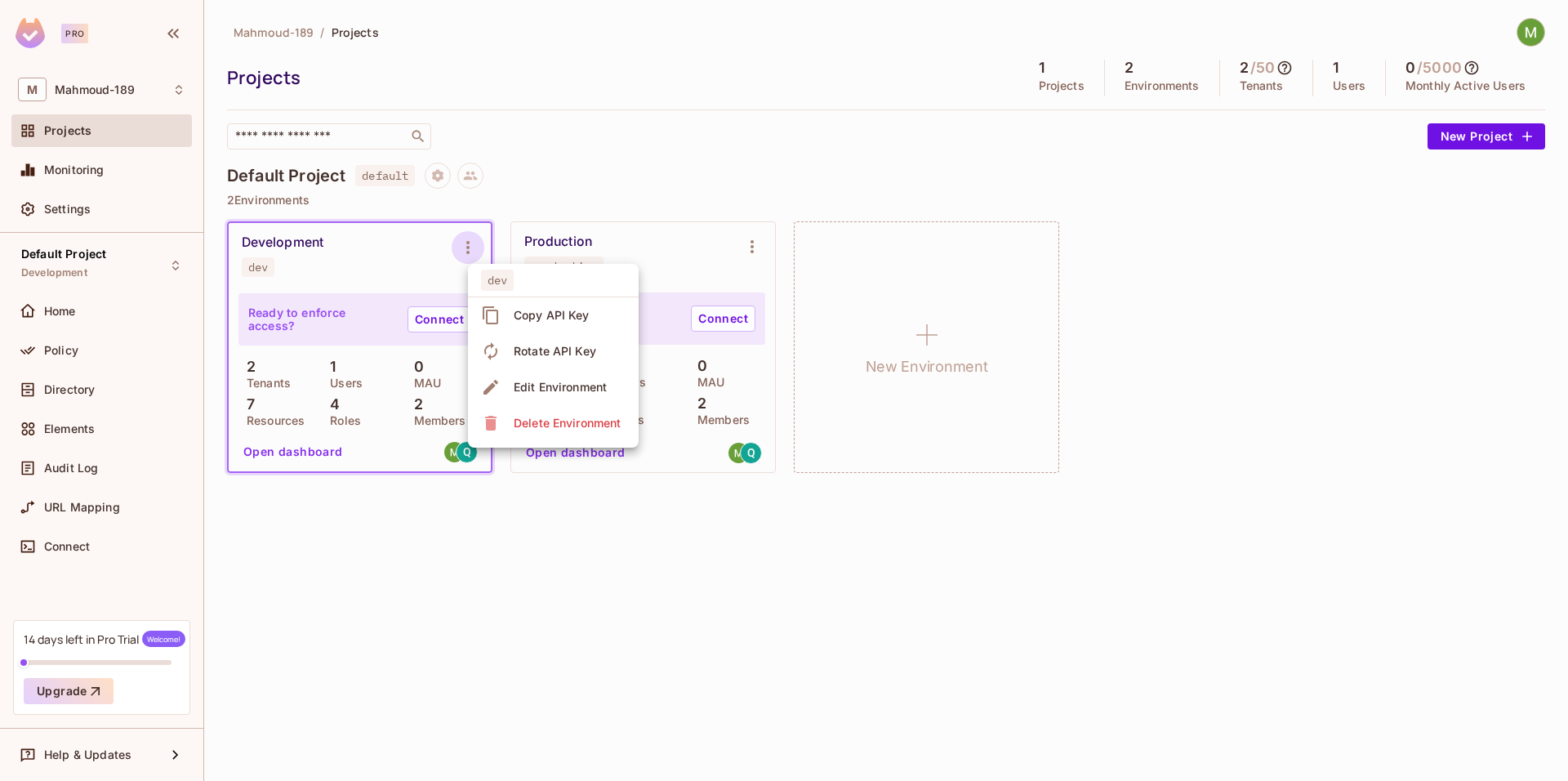
click at [505, 391] on div "Edit Environment" at bounding box center [546, 387] width 131 height 26
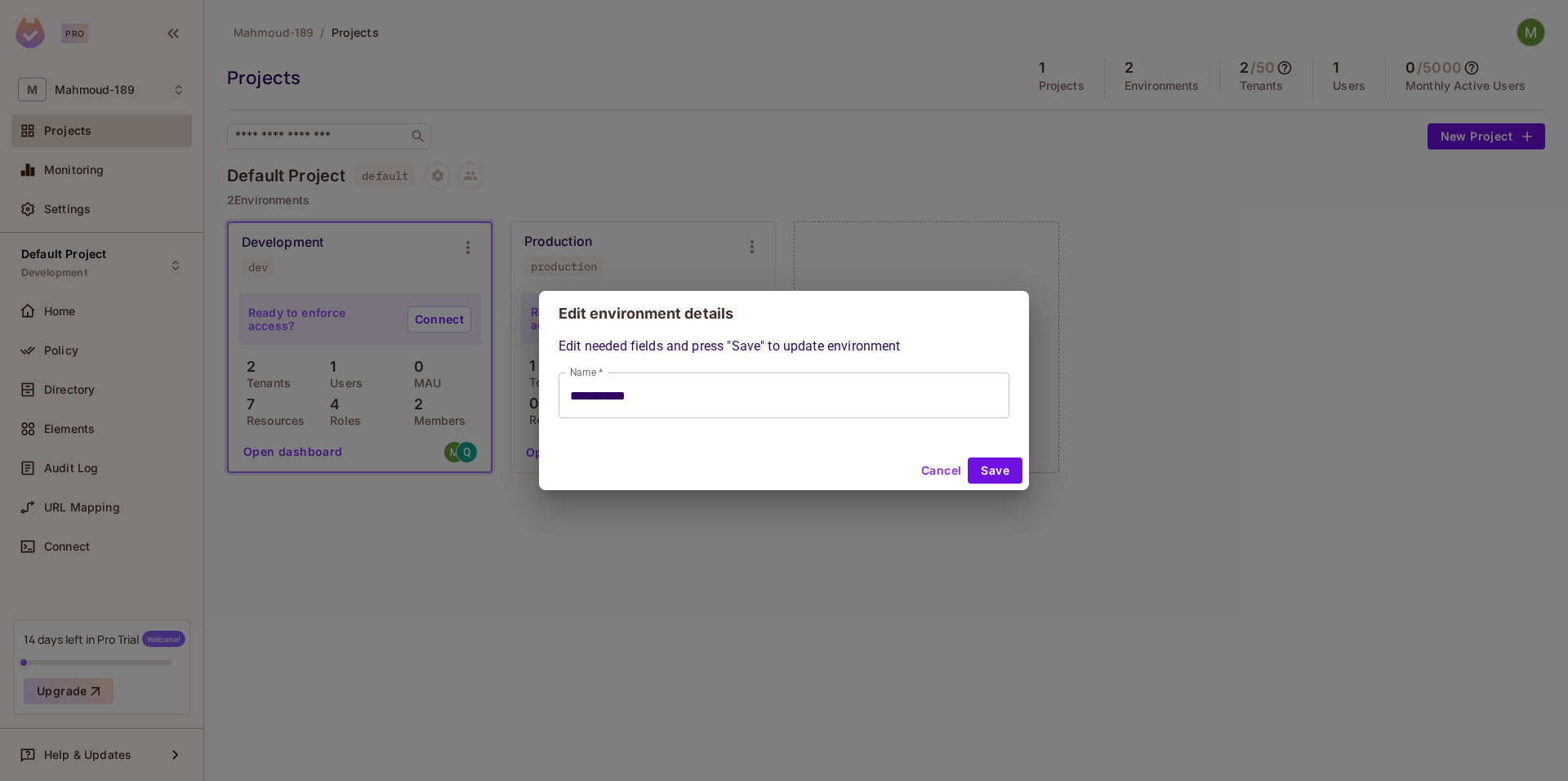
click at [931, 468] on button "Cancel" at bounding box center [941, 470] width 53 height 26
type input "**********"
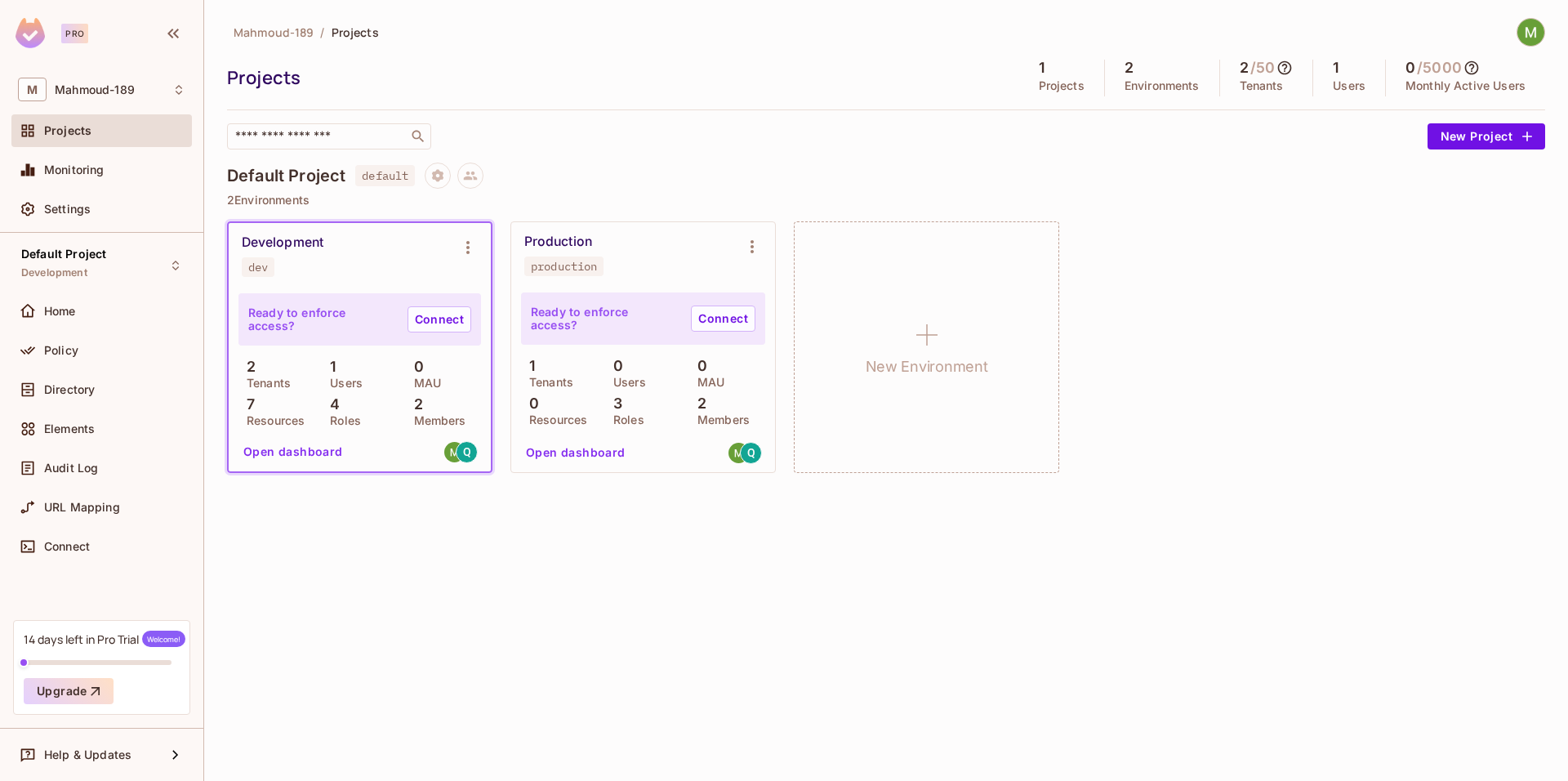
click at [698, 501] on div "Mahmoud-189 / Projects Projects 1 Projects 2 Environments 2 / 50 Tenants 1 User…" at bounding box center [886, 390] width 1364 height 781
click at [443, 173] on icon "Project settings" at bounding box center [437, 175] width 11 height 12
click at [483, 238] on span "Edit Project" at bounding box center [518, 237] width 74 height 26
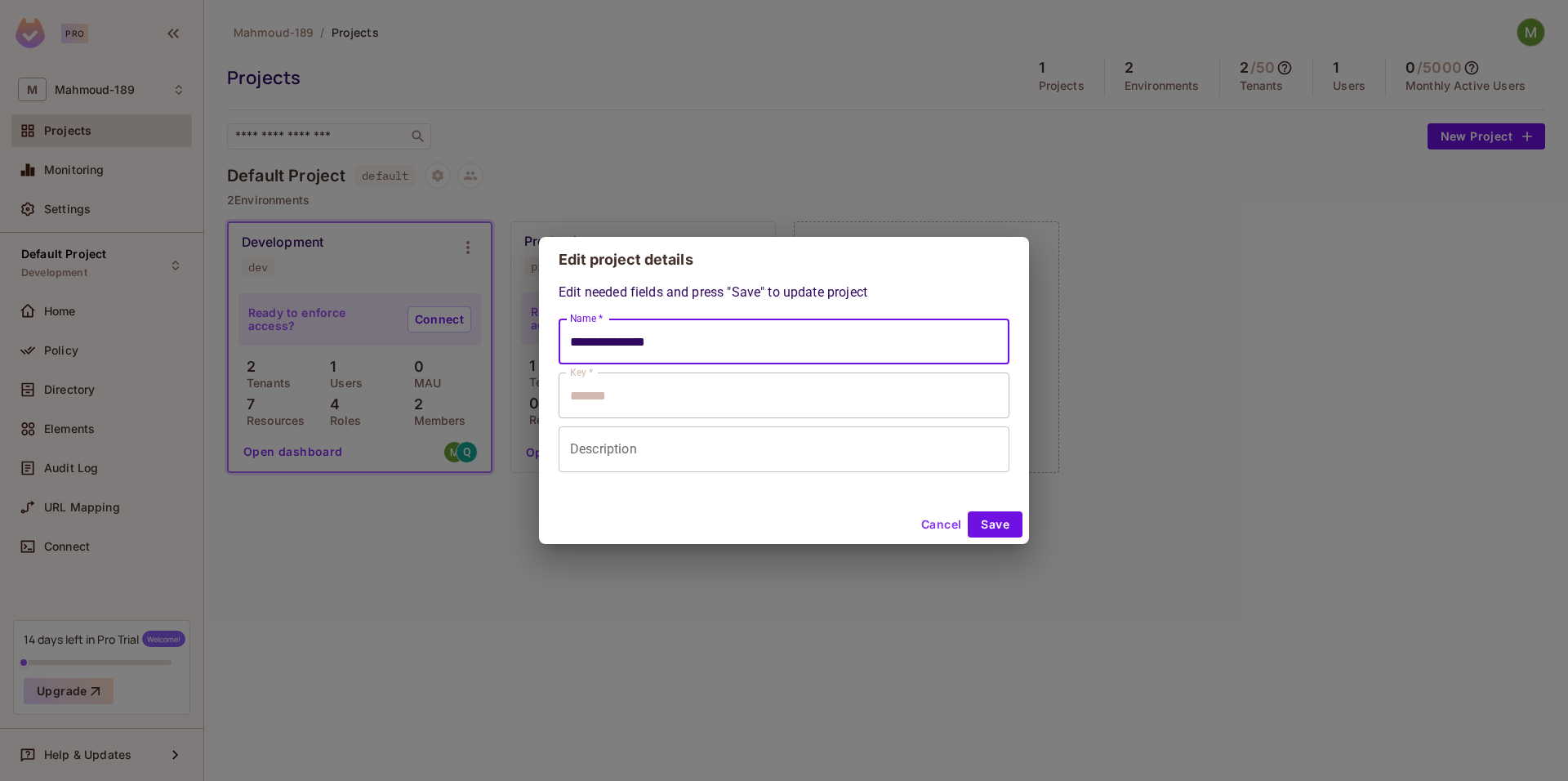
click at [659, 342] on input "**********" at bounding box center [784, 342] width 450 height 46
paste input "**********"
drag, startPoint x: 663, startPoint y: 345, endPoint x: 723, endPoint y: 348, distance: 60.1
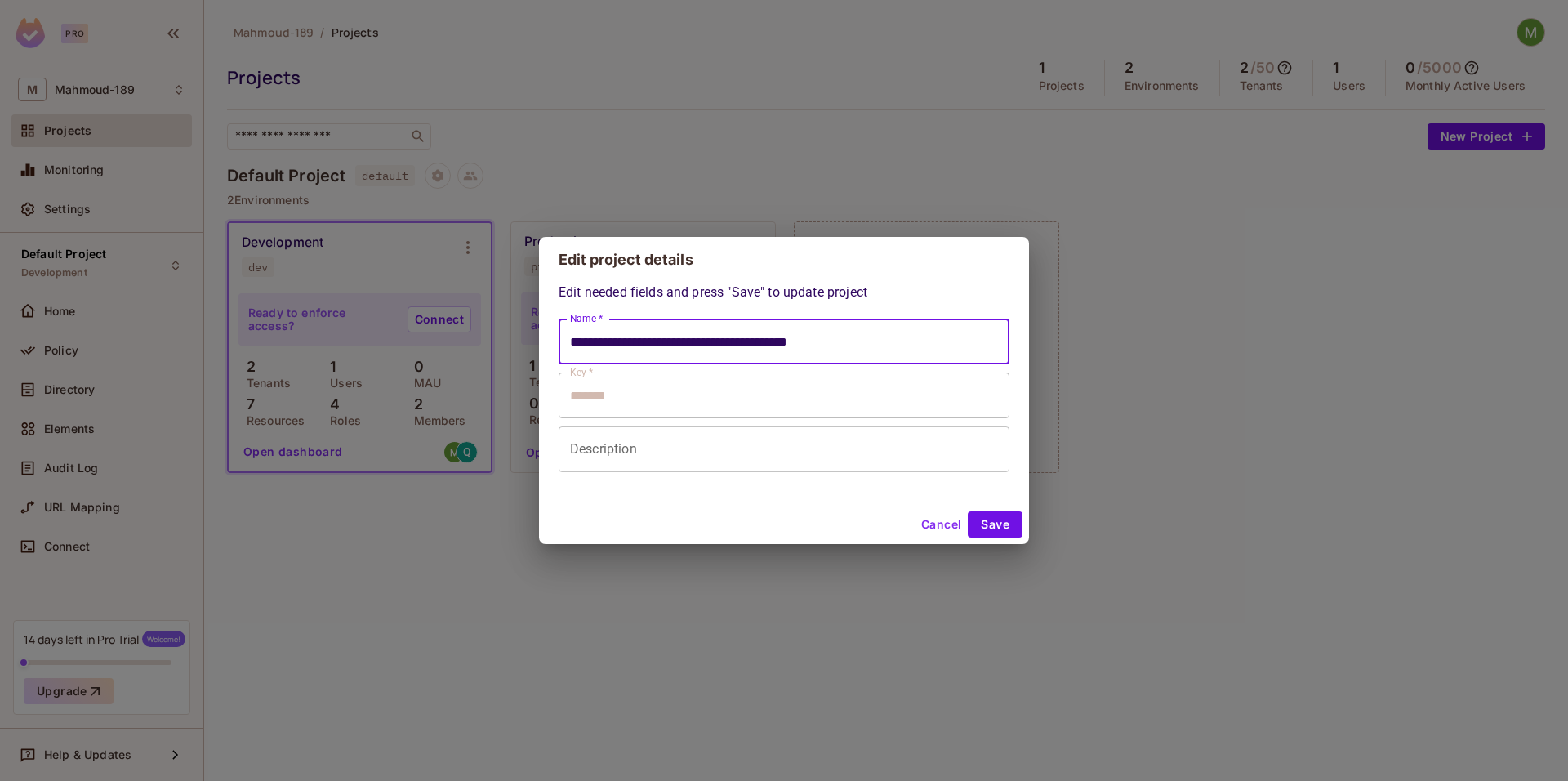
click at [723, 348] on input "**********" at bounding box center [784, 342] width 450 height 46
click at [784, 335] on input "**********" at bounding box center [784, 342] width 450 height 46
click at [847, 379] on form "**********" at bounding box center [784, 395] width 450 height 154
paste input "**********"
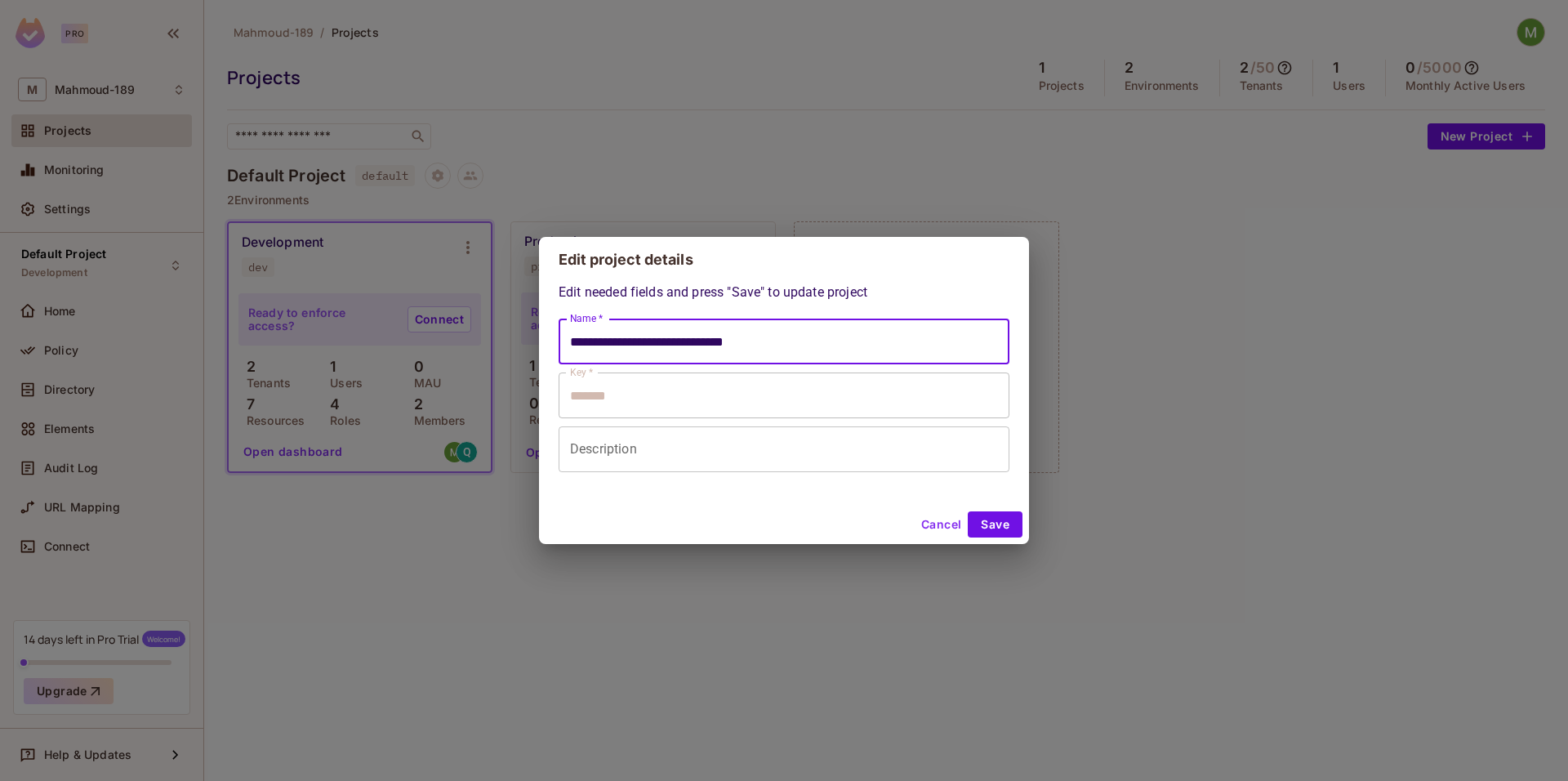
type input "**********"
click at [986, 528] on button "Save" at bounding box center [995, 524] width 54 height 26
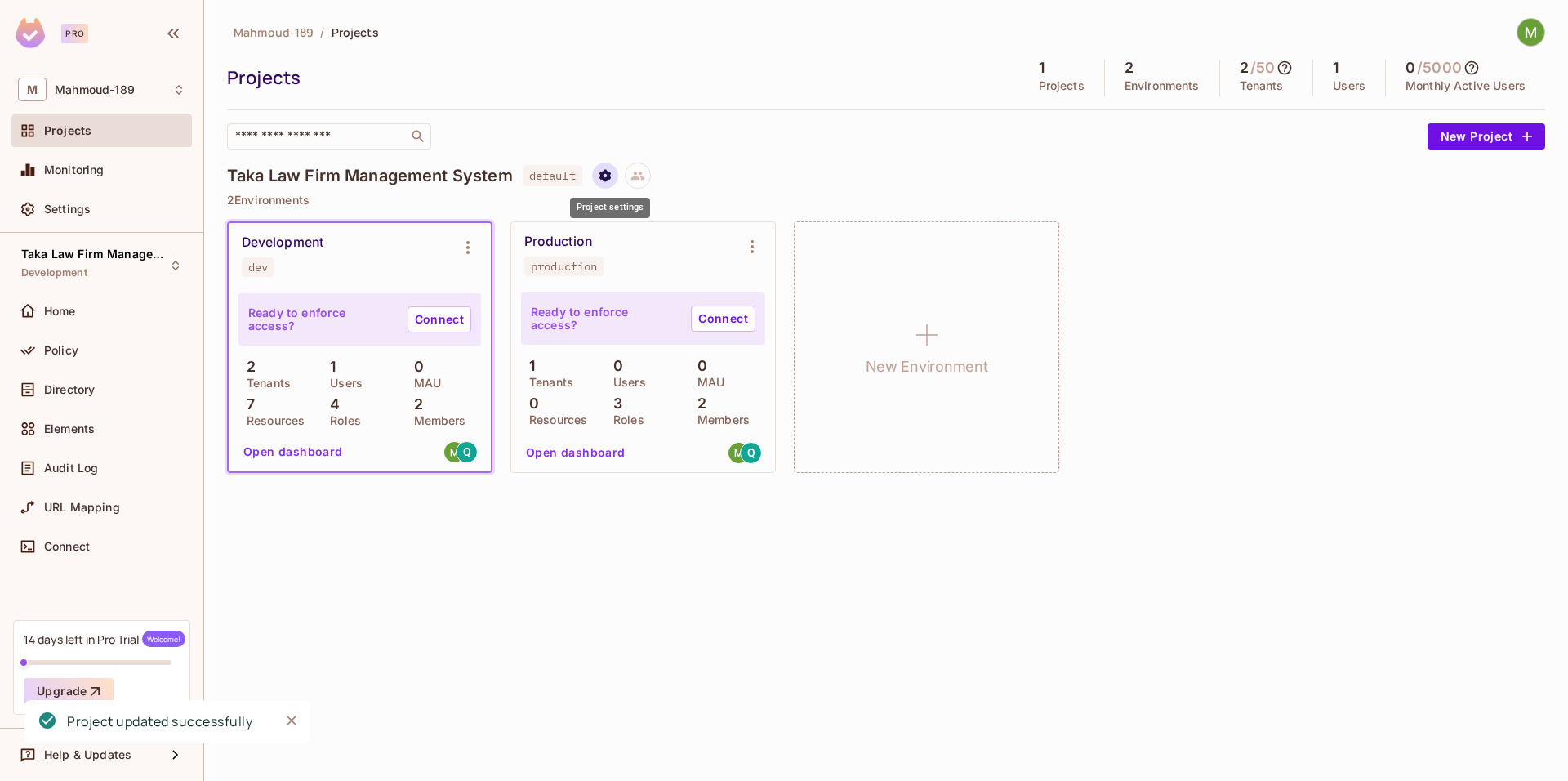
click at [613, 178] on icon "Project settings" at bounding box center [604, 175] width 14 height 14
click at [676, 244] on div "Edit Project" at bounding box center [688, 237] width 65 height 16
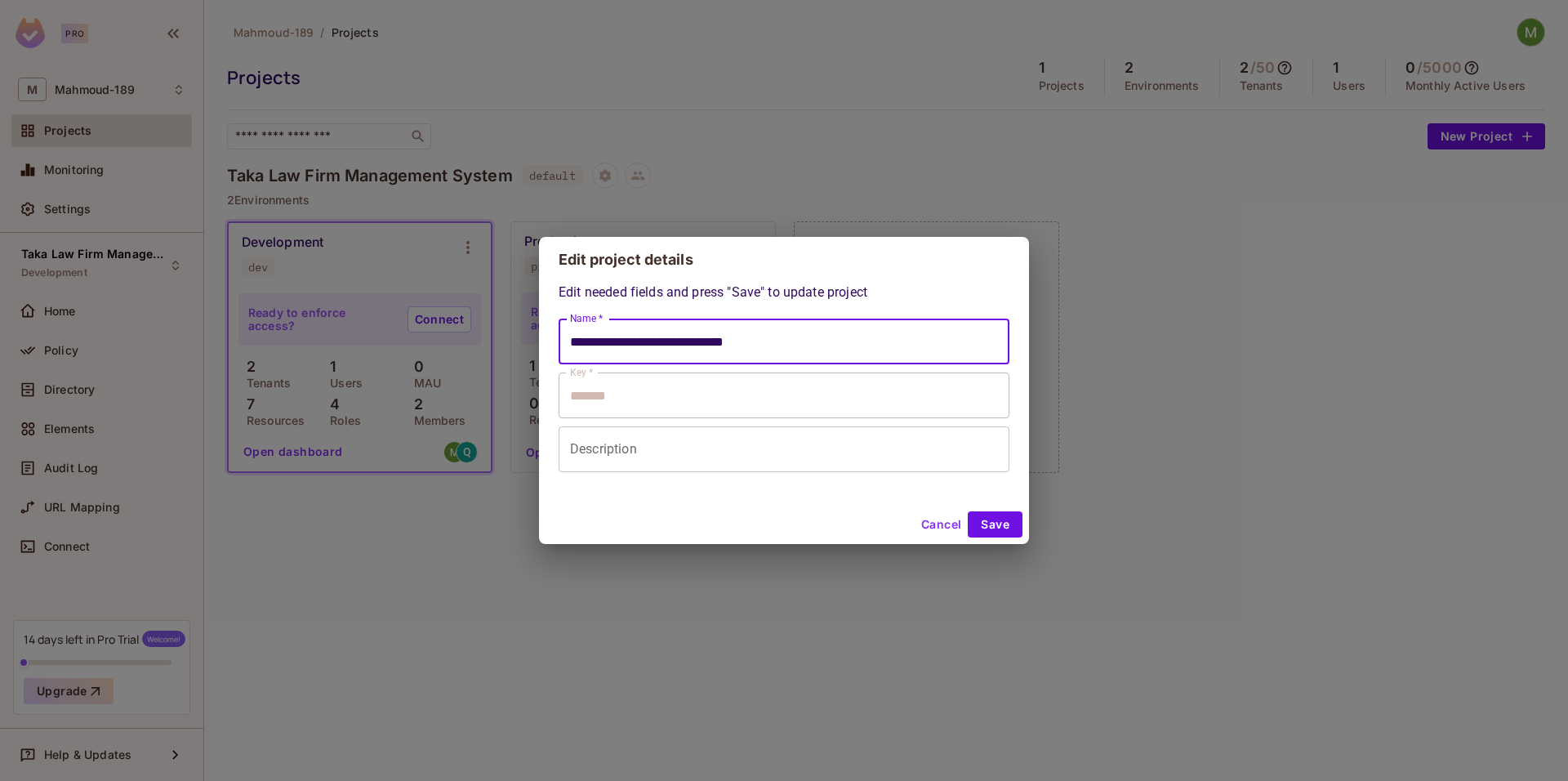
click at [605, 342] on input "**********" at bounding box center [784, 342] width 450 height 46
type input "**********"
click at [1000, 529] on button "Save" at bounding box center [995, 524] width 54 height 26
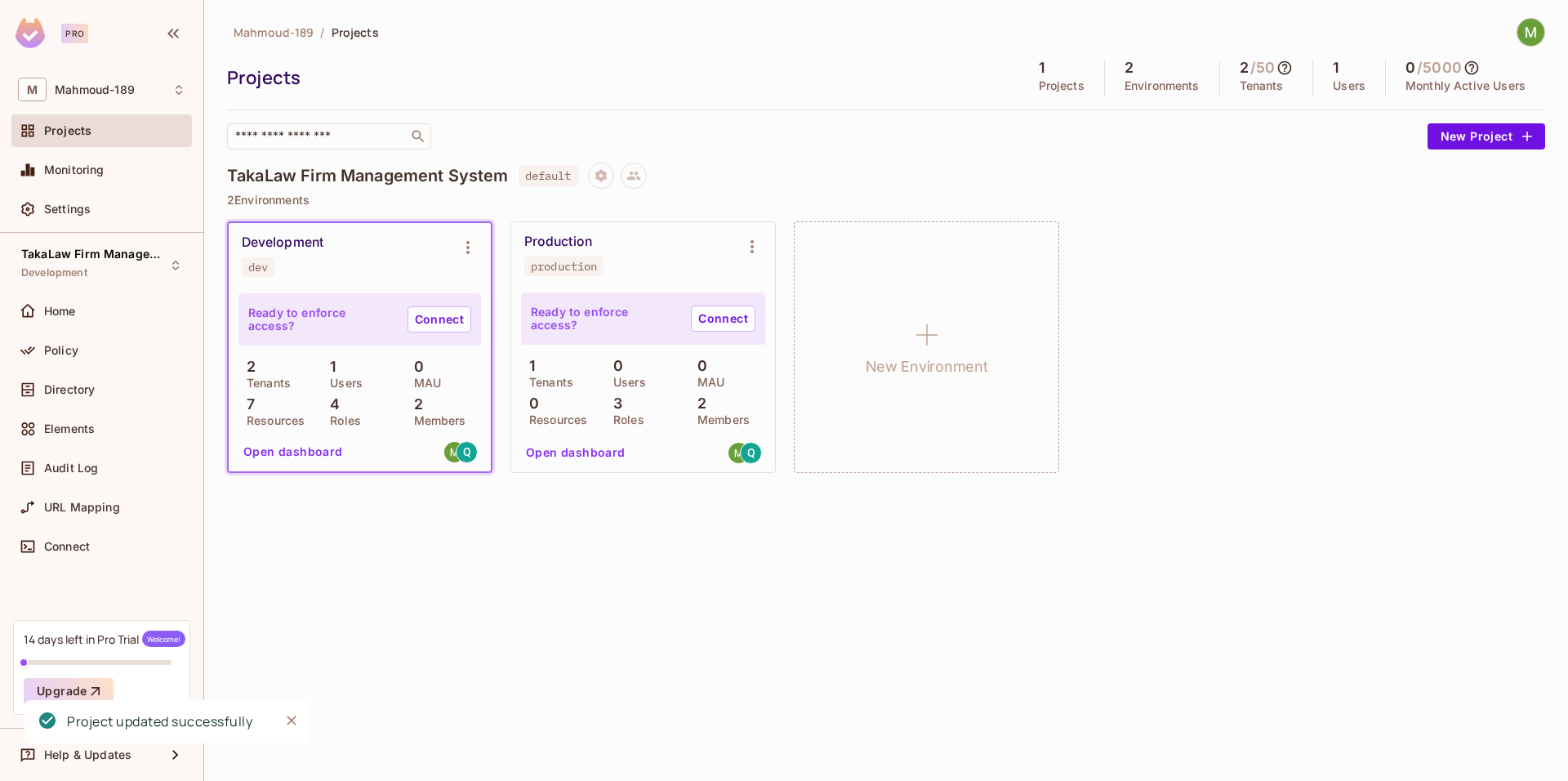
click at [580, 588] on div "Mahmoud-189 / Projects Projects 1 Projects 2 Environments 2 / 50 Tenants 1 User…" at bounding box center [886, 390] width 1364 height 781
click at [308, 454] on button "Open dashboard" at bounding box center [293, 451] width 113 height 26
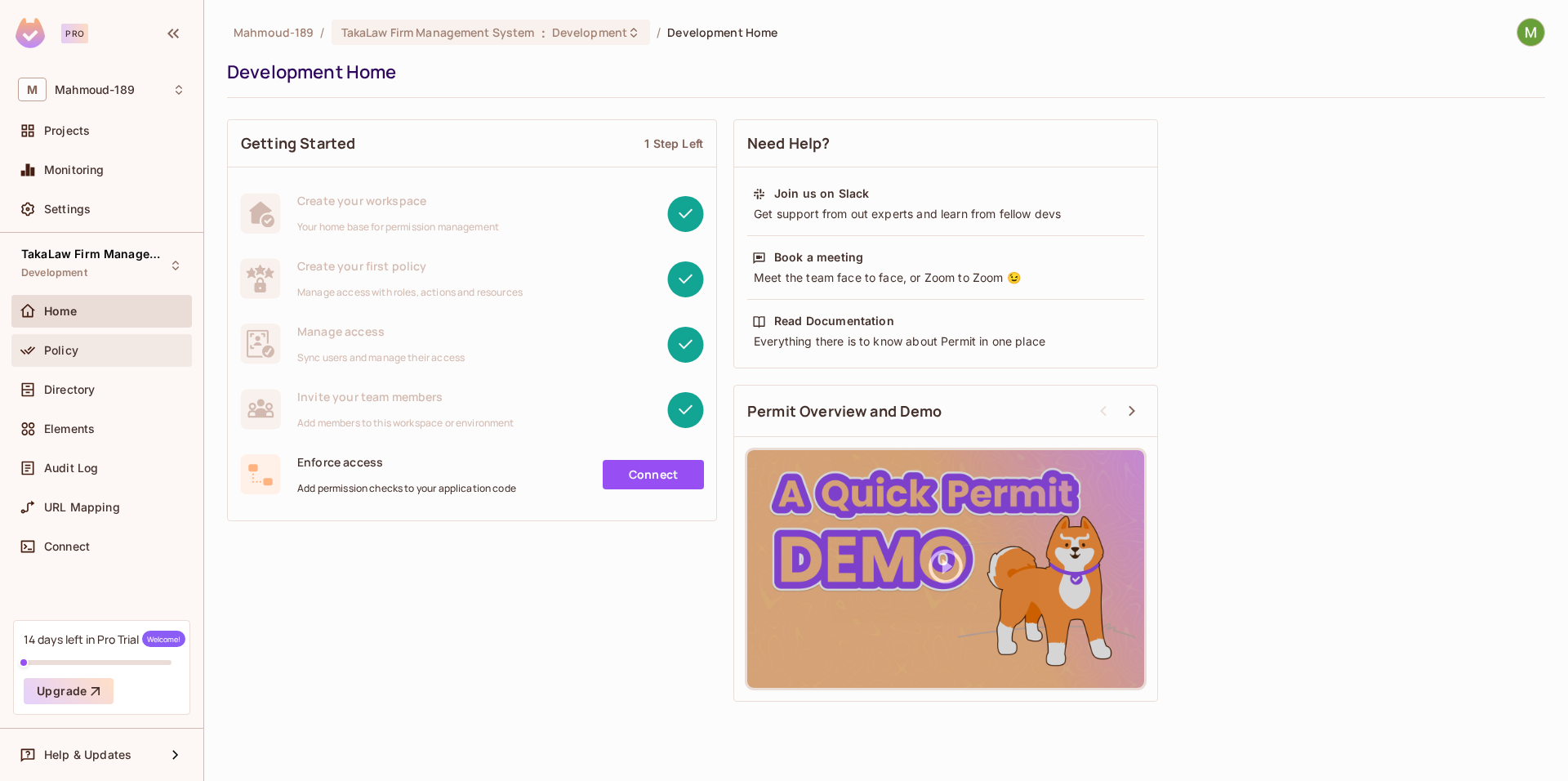
click at [105, 366] on div "Policy" at bounding box center [101, 350] width 180 height 32
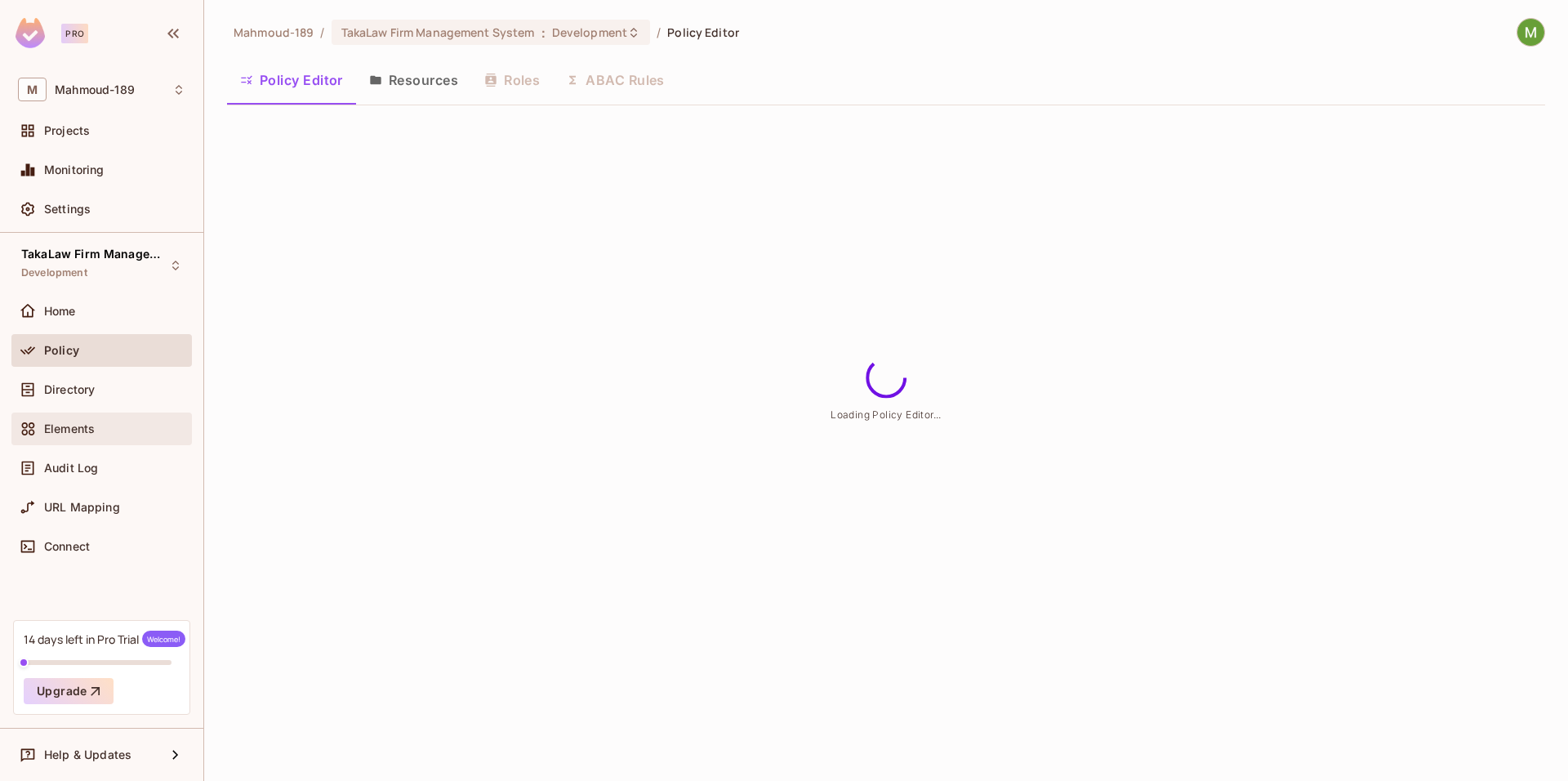
click at [113, 422] on div "Elements" at bounding box center [115, 428] width 141 height 13
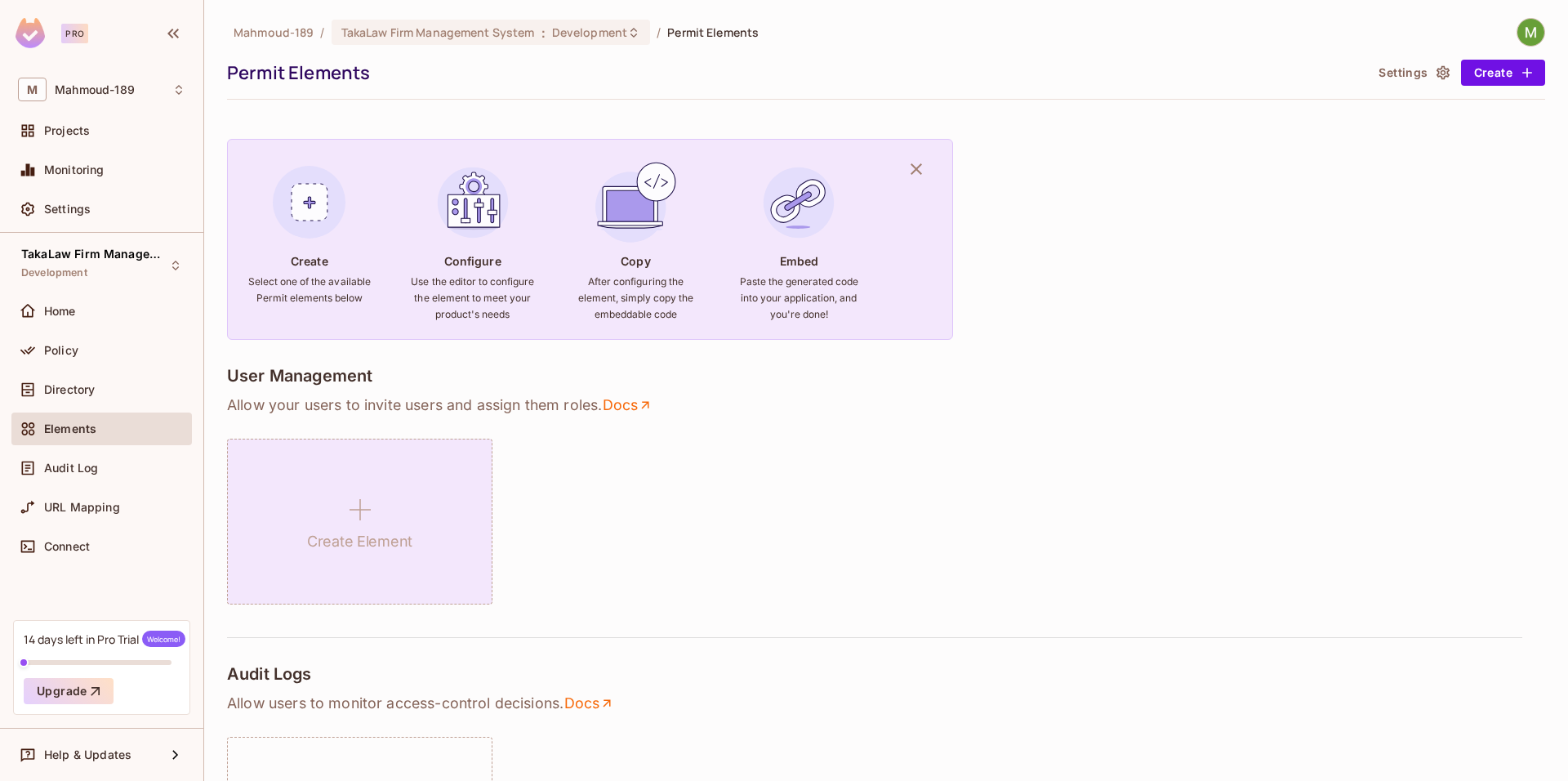
click at [408, 499] on div "Create Element" at bounding box center [359, 521] width 265 height 166
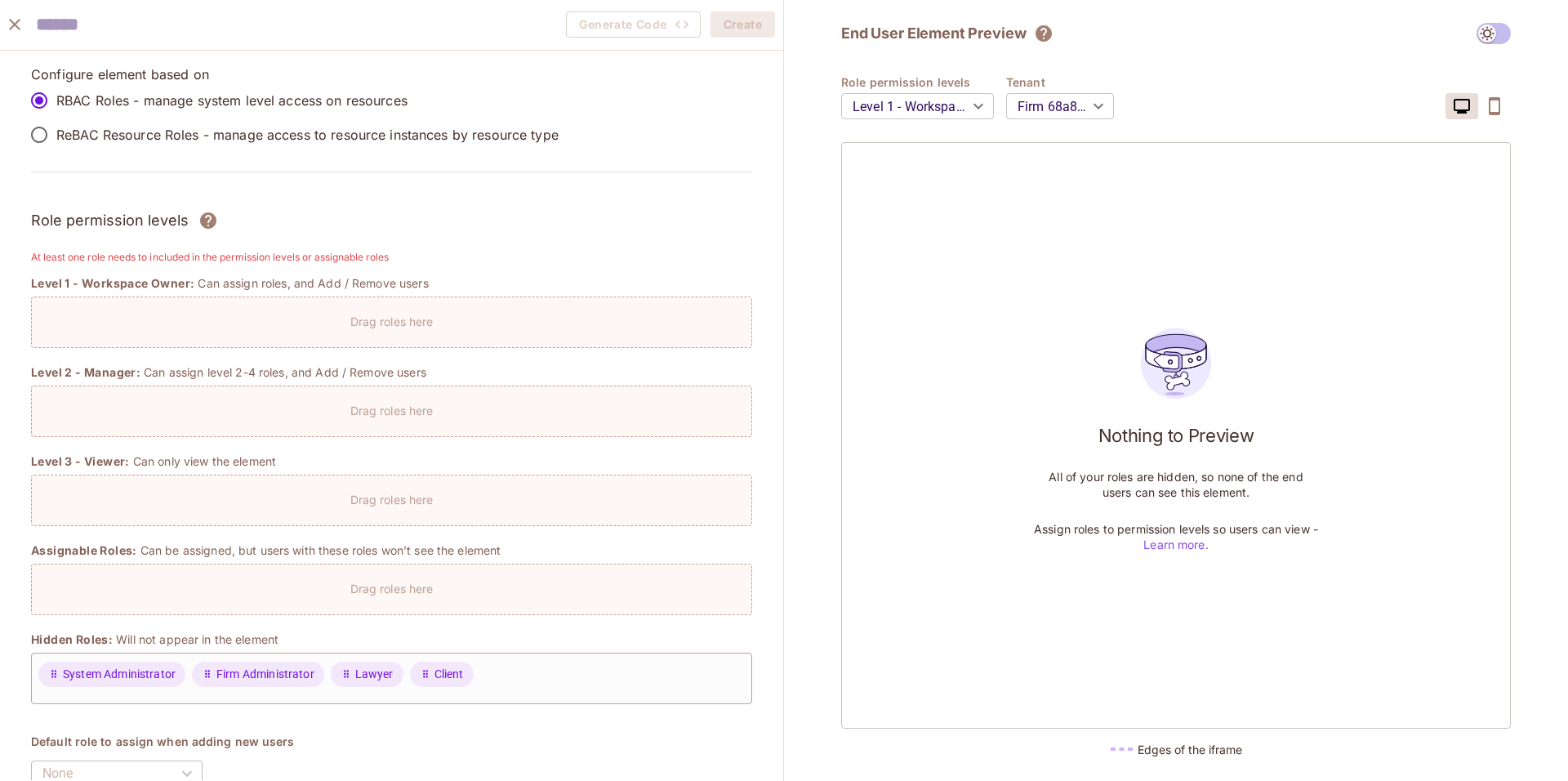
click at [732, 484] on div "Drag roles here" at bounding box center [391, 495] width 720 height 24
click at [348, 319] on div "Drag roles here" at bounding box center [391, 317] width 720 height 24
click at [1074, 107] on body "Pro M Mahmoud-189 Projects Monitoring Settings TakaLaw Firm Management System D…" at bounding box center [784, 390] width 1568 height 781
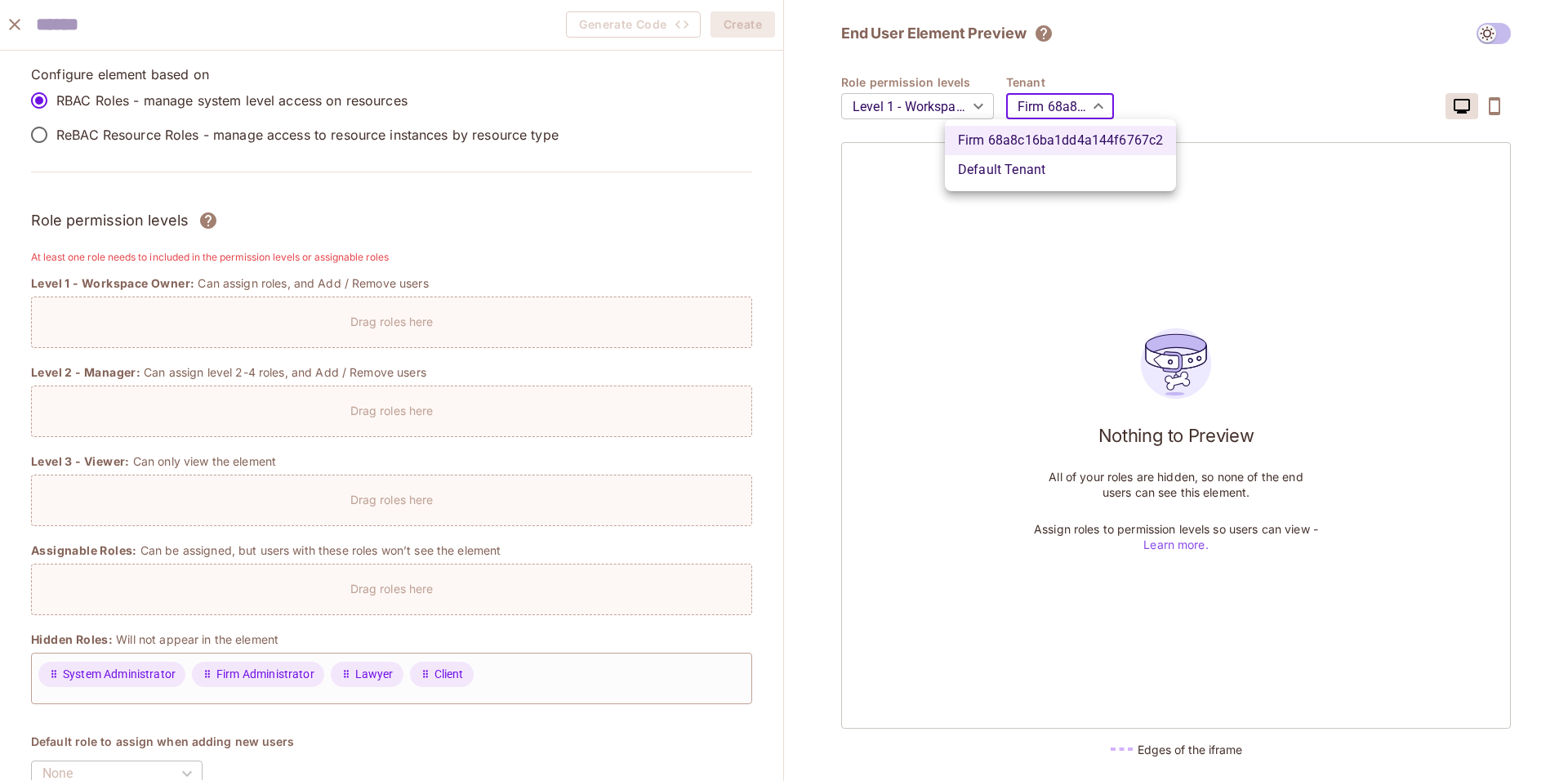
click at [1074, 107] on div at bounding box center [784, 390] width 1568 height 781
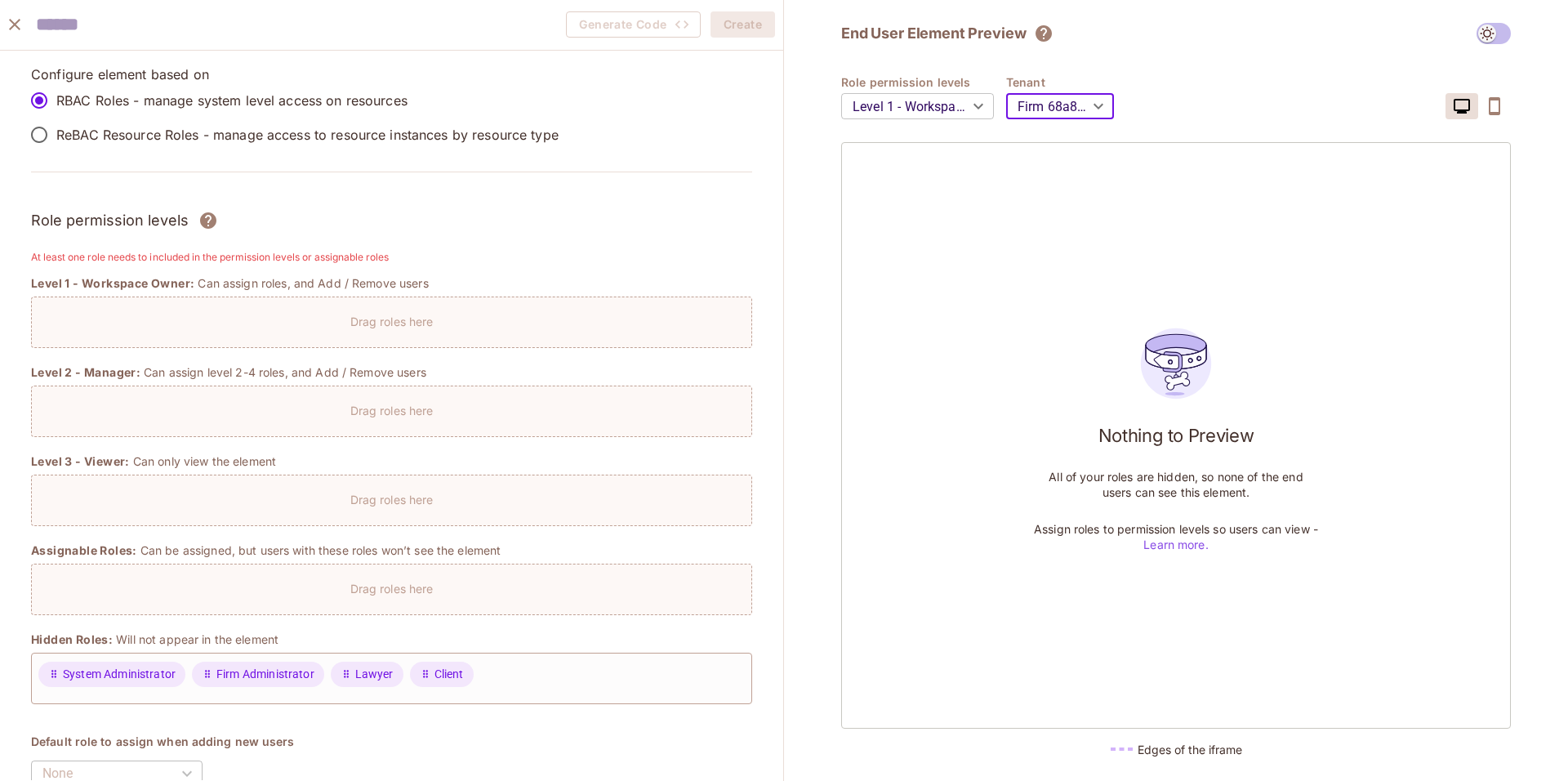
click at [958, 110] on body "Pro M Mahmoud-189 Projects Monitoring Settings TakaLaw Firm Management System D…" at bounding box center [784, 390] width 1568 height 781
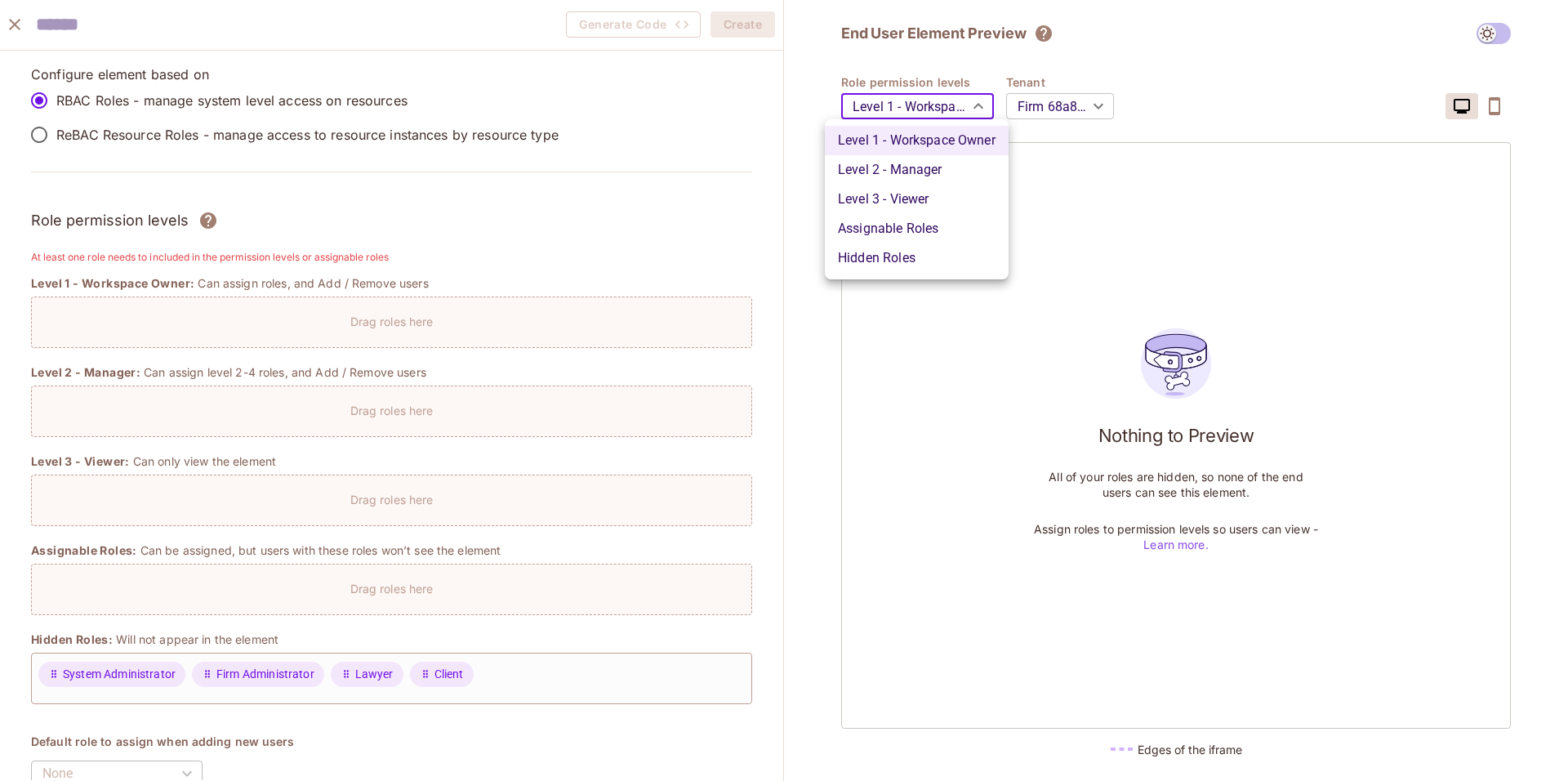
click at [959, 110] on div at bounding box center [784, 390] width 1568 height 781
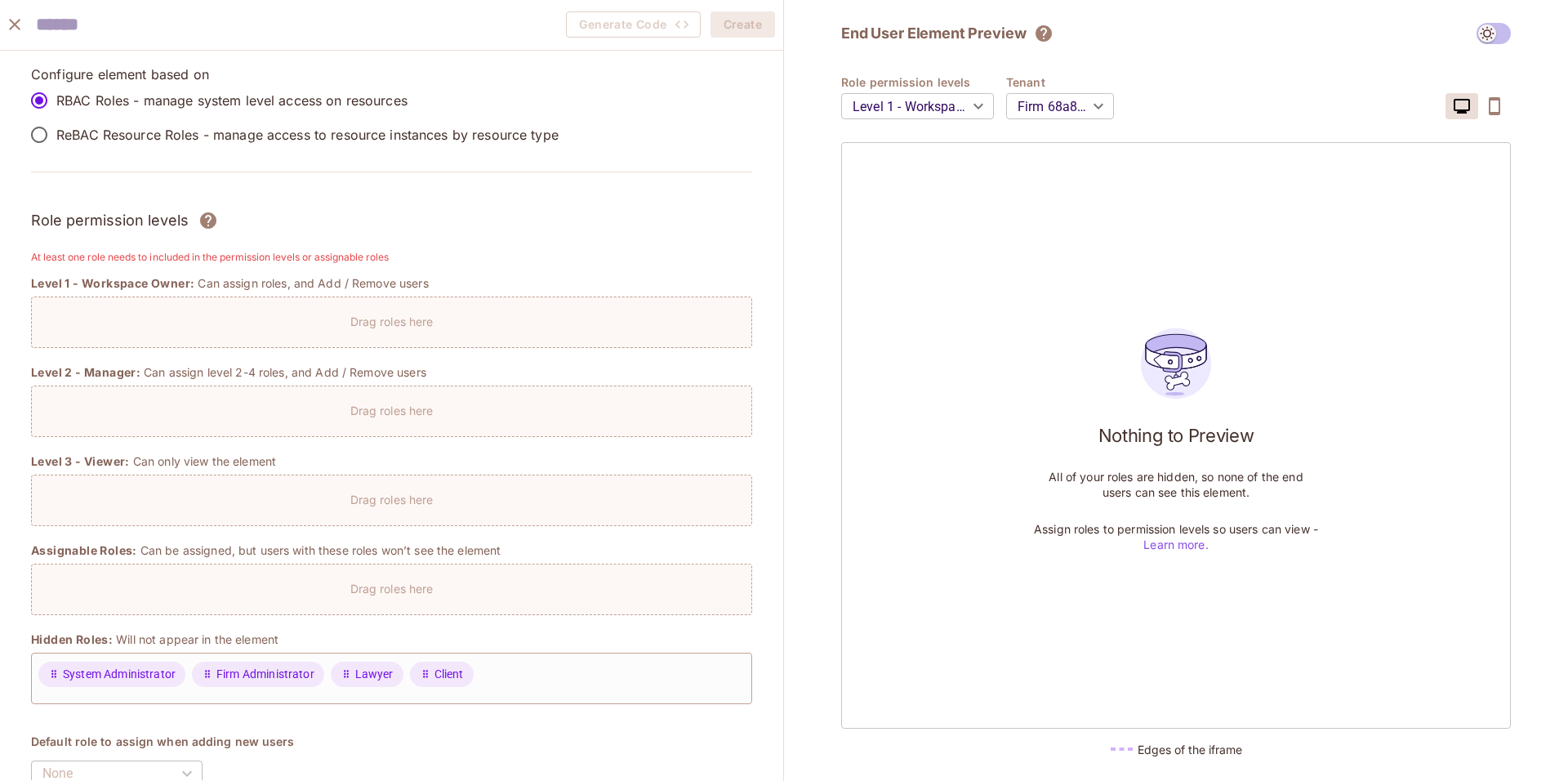
click at [943, 113] on body "Pro M Mahmoud-189 Projects Monitoring Settings TakaLaw Firm Management System D…" at bounding box center [784, 390] width 1568 height 781
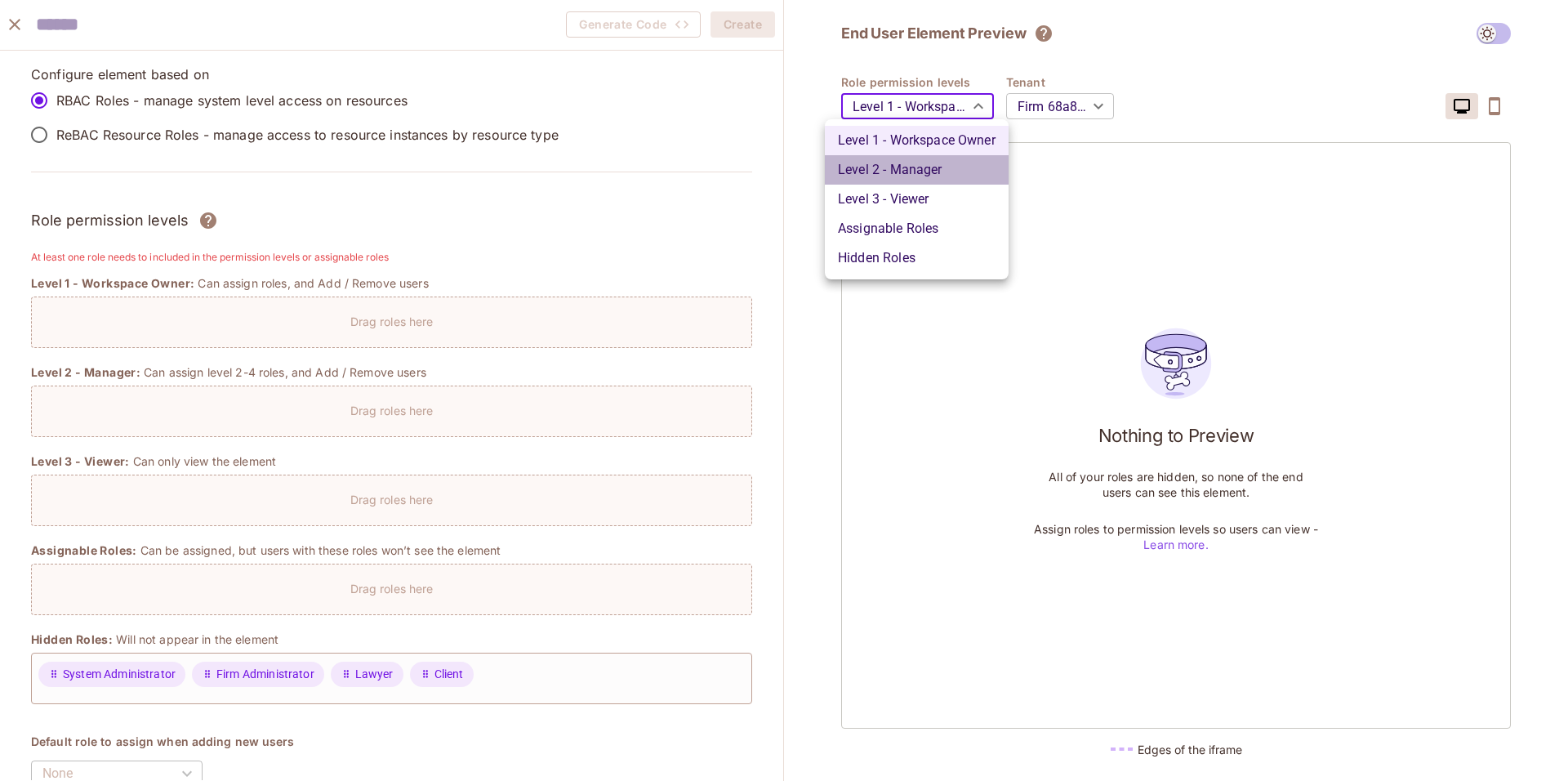
click at [946, 162] on li "Level 2 - Manager" at bounding box center [917, 170] width 184 height 30
click at [953, 102] on body "Pro M Mahmoud-189 Projects Monitoring Settings TakaLaw Firm Management System D…" at bounding box center [784, 390] width 1568 height 781
click at [931, 144] on li "Level 1 - Workspace Owner" at bounding box center [917, 140] width 184 height 30
type input "*******"
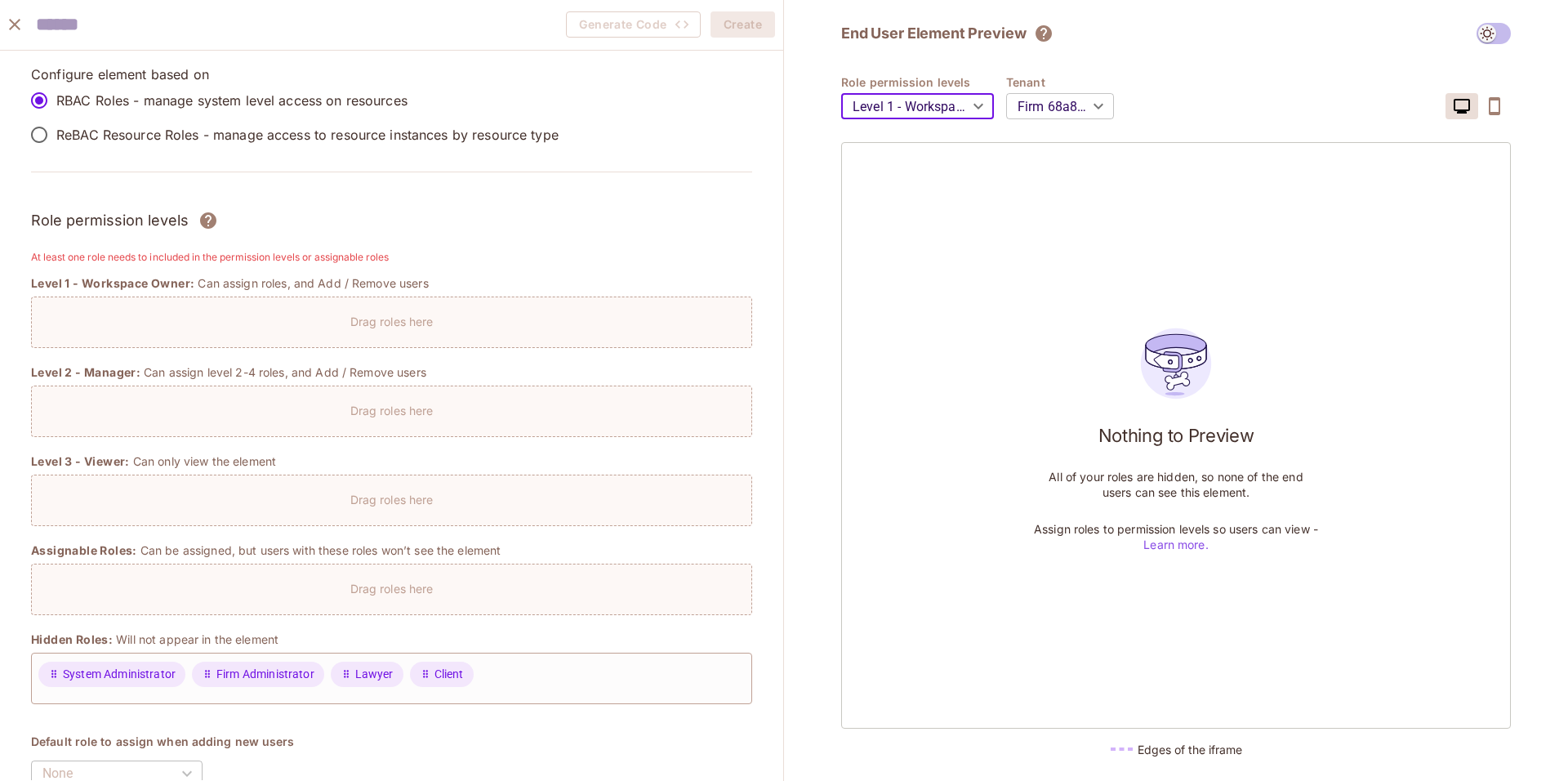
click at [299, 131] on p "ReBAC Resource Roles - manage access to resource instances by resource type" at bounding box center [307, 134] width 502 height 18
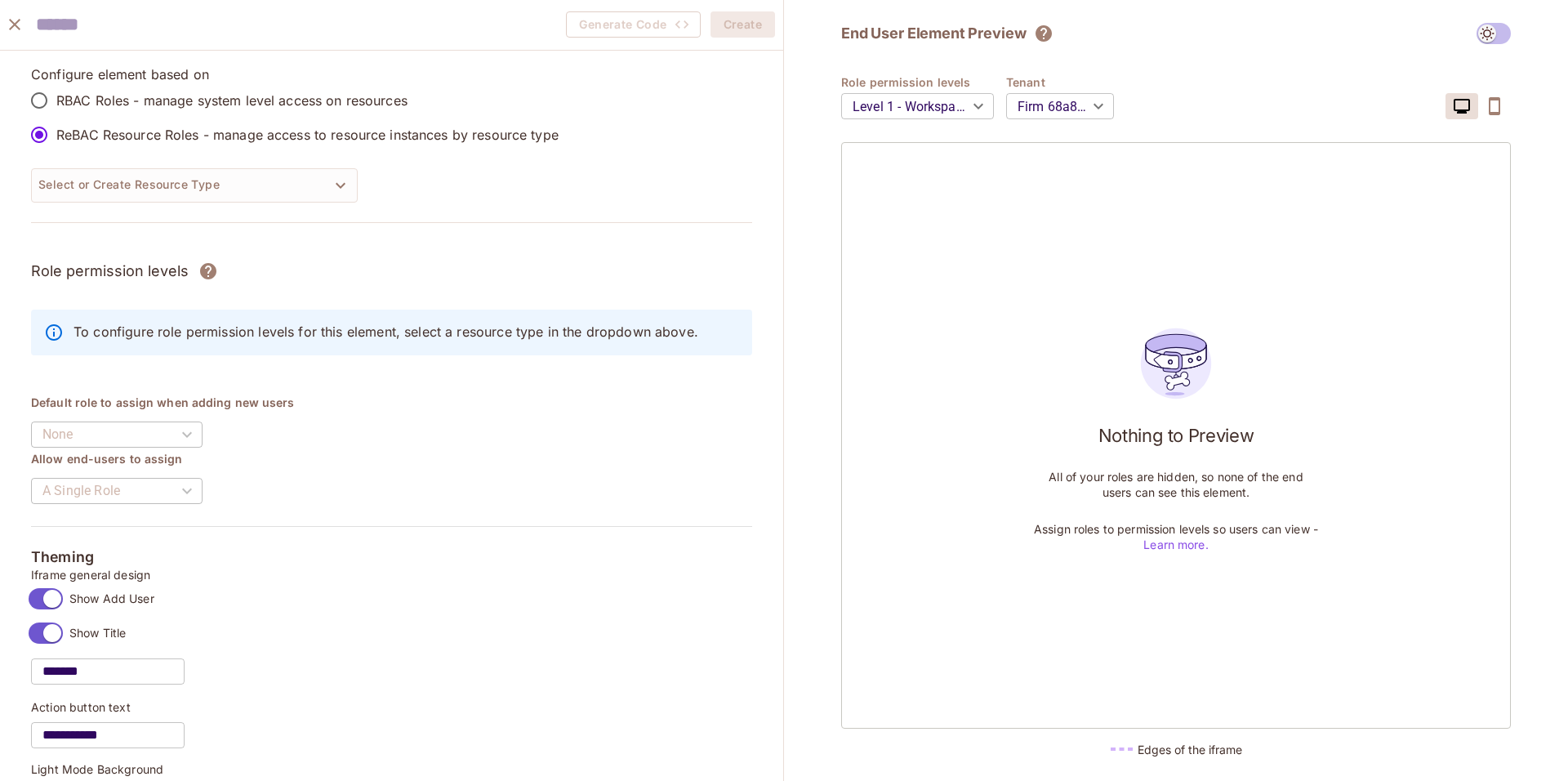
click at [252, 99] on p "RBAC Roles - manage system level access on resources" at bounding box center [231, 100] width 351 height 18
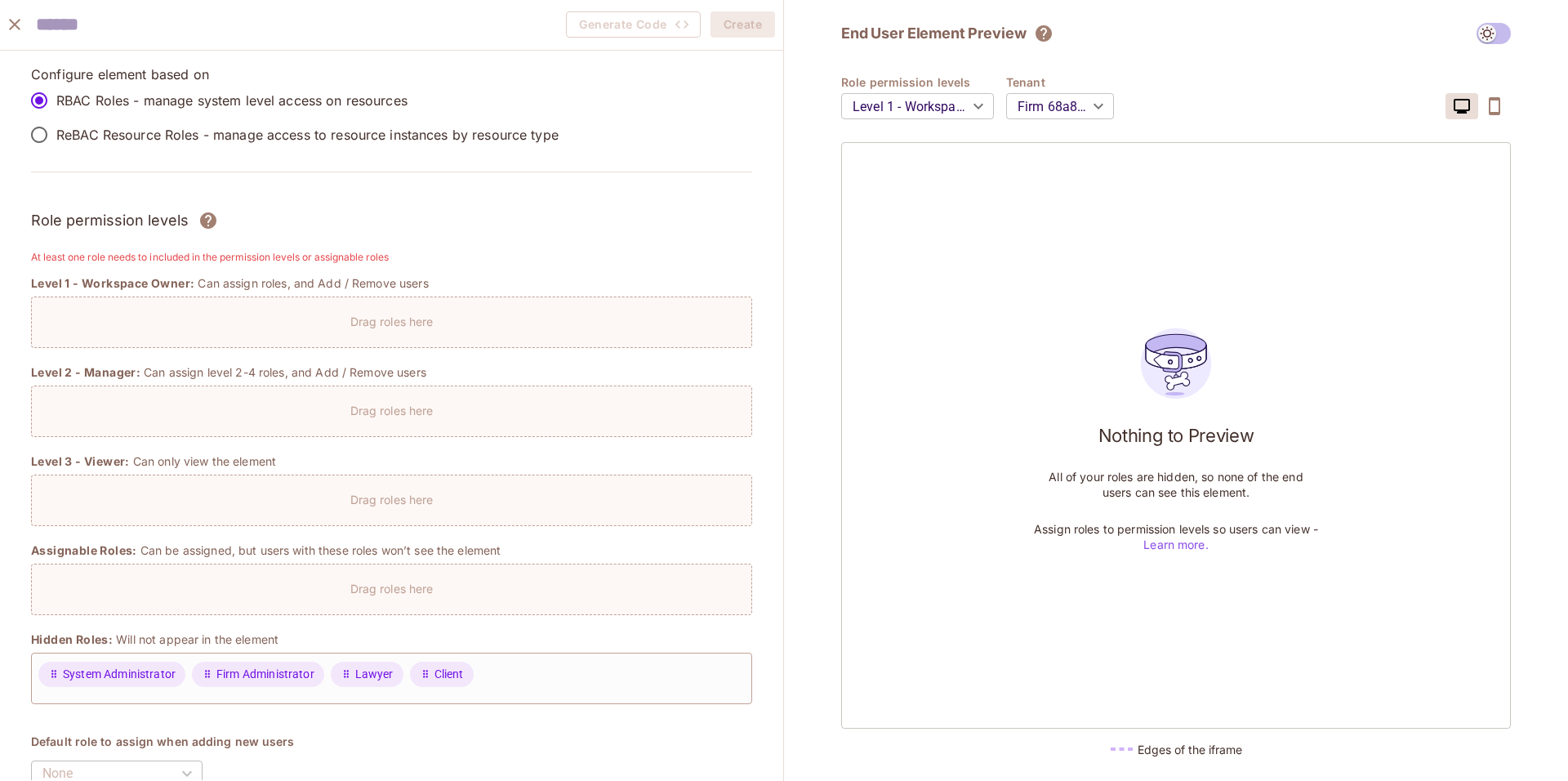
click at [248, 295] on div "Level 1 - Workspace Owner: Can assign roles, and Add / Remove users Drag roles …" at bounding box center [392, 312] width 722 height 73
click at [235, 327] on div "Drag roles here" at bounding box center [391, 317] width 720 height 24
click at [169, 278] on span "Level 1 - Workspace Owner:" at bounding box center [113, 283] width 163 height 16
click at [391, 325] on p "Drag roles here" at bounding box center [392, 321] width 83 height 15
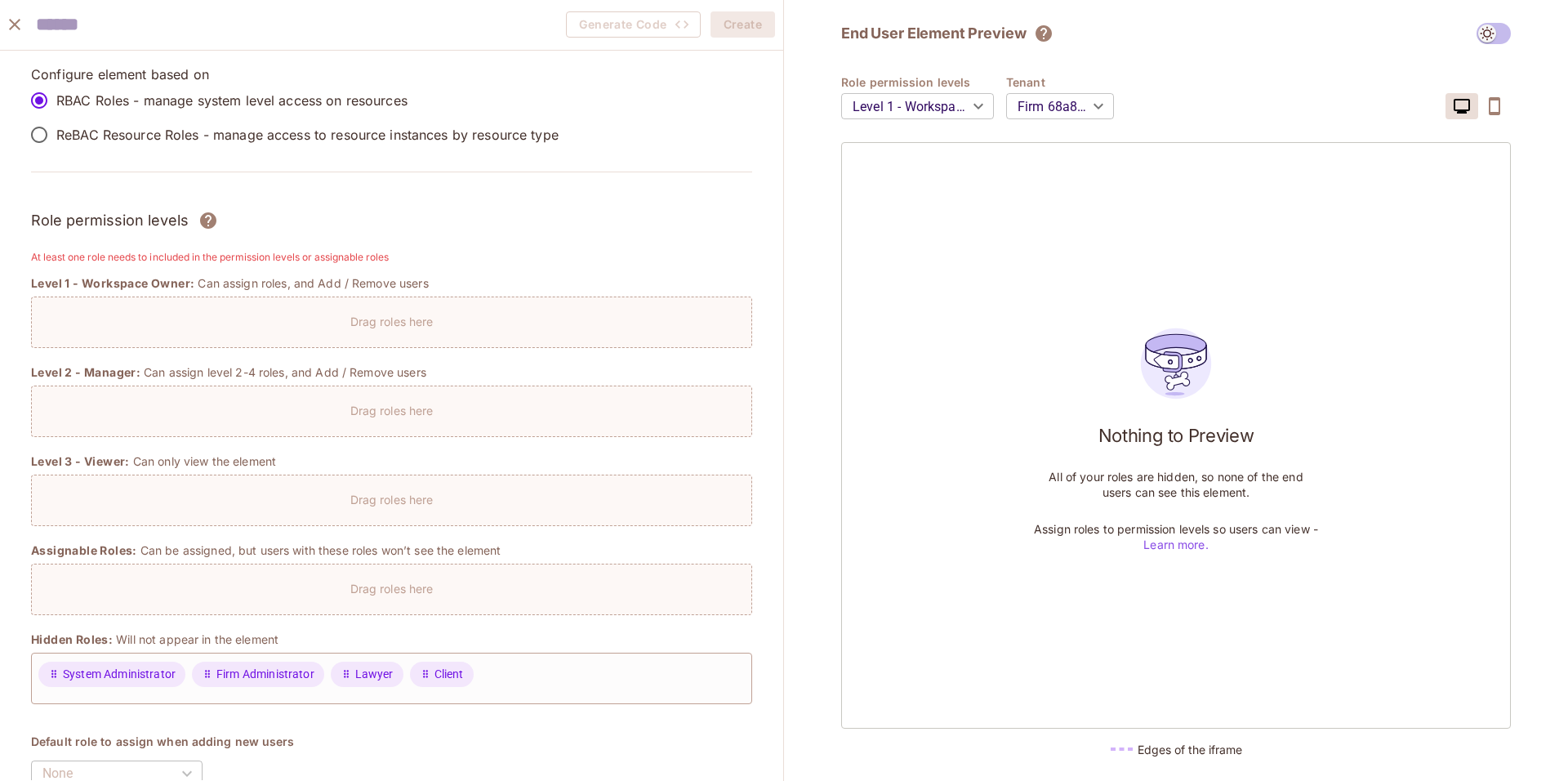
click at [427, 410] on p "Drag roles here" at bounding box center [392, 410] width 83 height 15
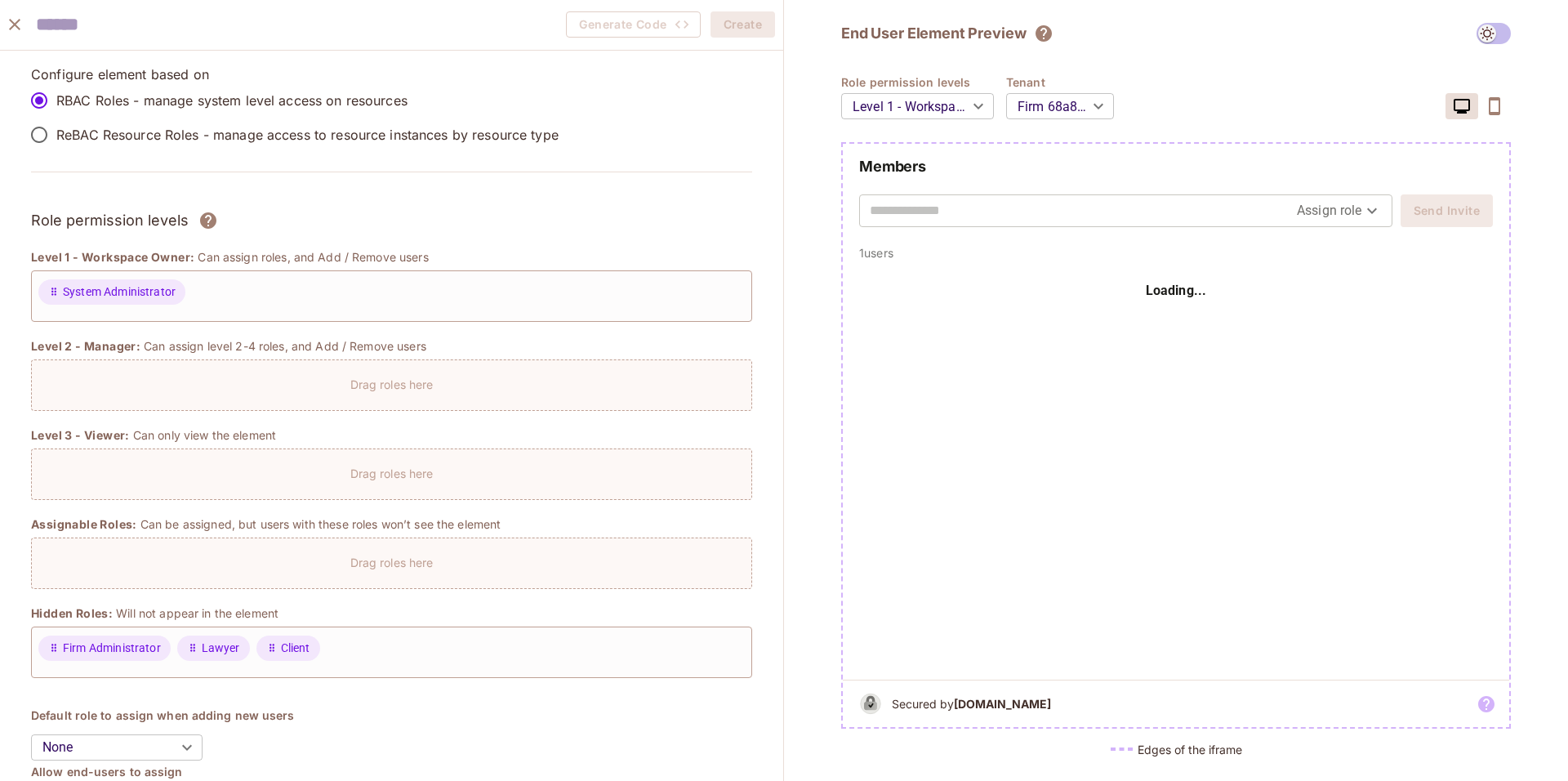
click at [1056, 297] on div "Loading..." at bounding box center [1176, 291] width 634 height 61
click at [1046, 212] on input "text" at bounding box center [1083, 211] width 427 height 26
click at [1348, 209] on body "Pro M Mahmoud-189 Projects Monitoring Settings TakaLaw Firm Management System D…" at bounding box center [784, 390] width 1568 height 781
click at [1348, 209] on div at bounding box center [784, 390] width 1568 height 781
click at [1356, 203] on body "Pro M Mahmoud-189 Projects Monitoring Settings TakaLaw Firm Management System D…" at bounding box center [784, 390] width 1568 height 781
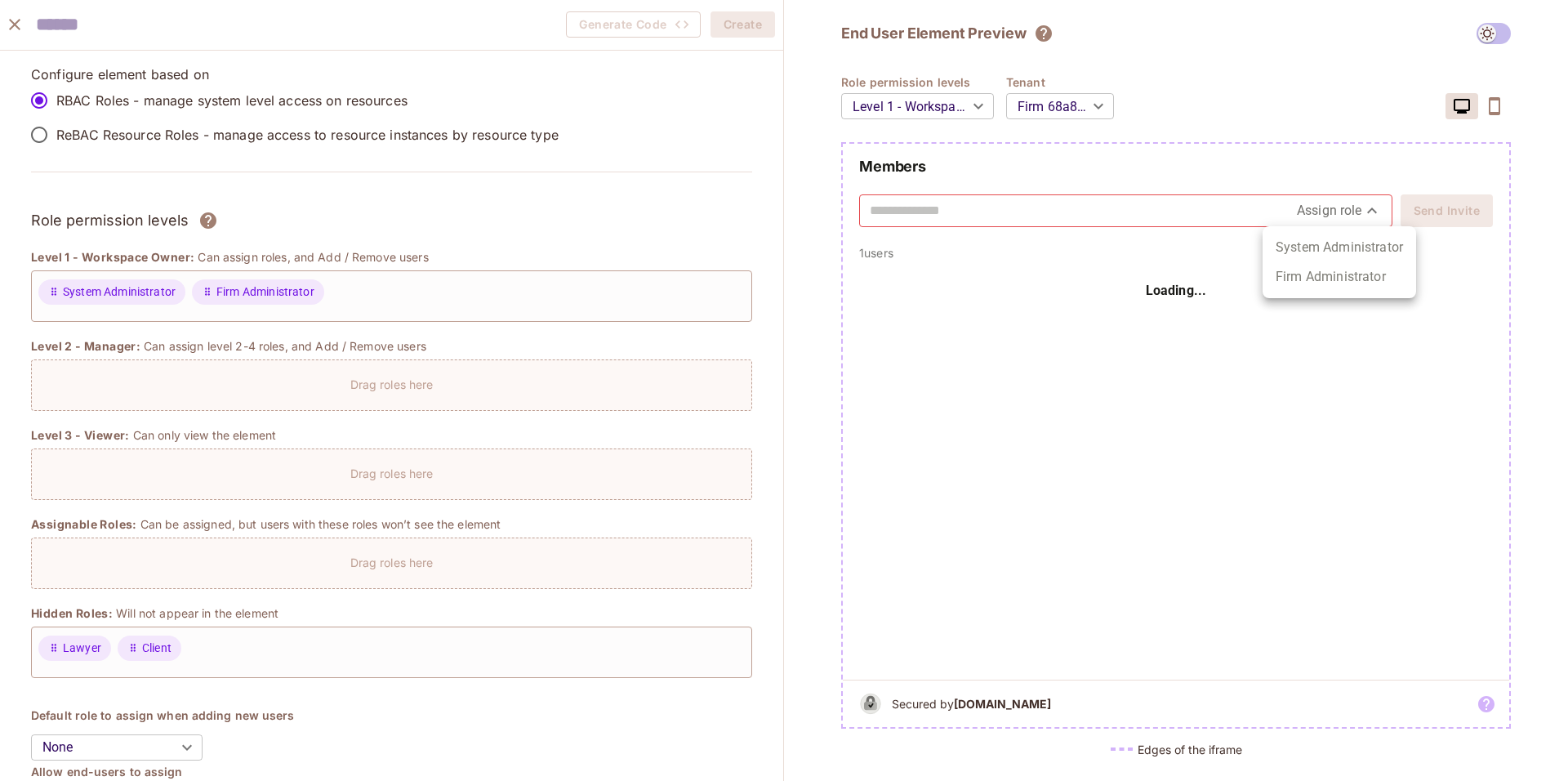
click at [1352, 212] on div at bounding box center [784, 390] width 1568 height 781
click at [1218, 200] on input "text" at bounding box center [1083, 211] width 427 height 26
click at [1276, 276] on div "Loading..." at bounding box center [1176, 291] width 634 height 61
click at [1492, 103] on icon "button" at bounding box center [1494, 105] width 20 height 20
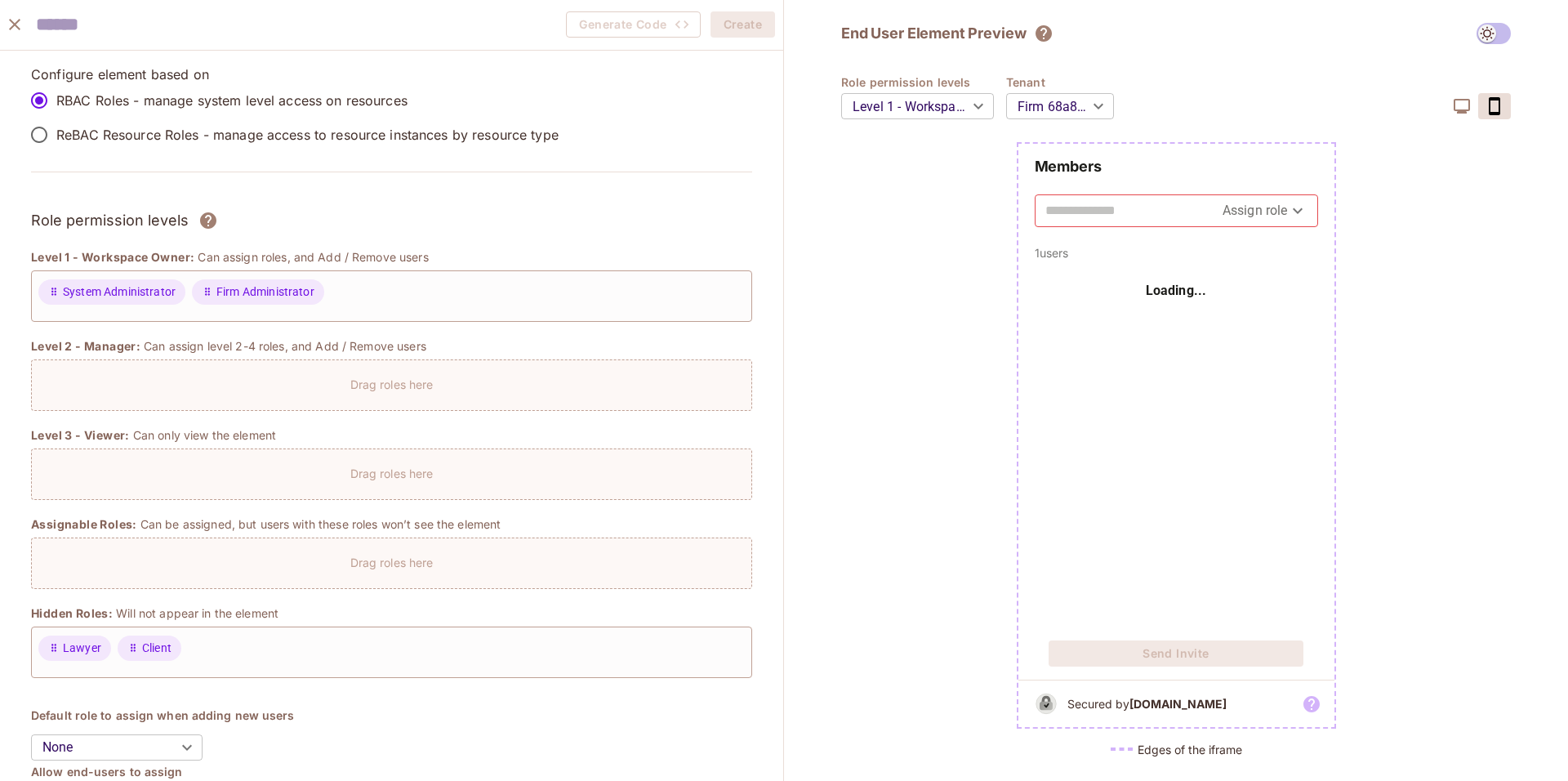
click at [1460, 106] on icon "button" at bounding box center [1462, 105] width 20 height 20
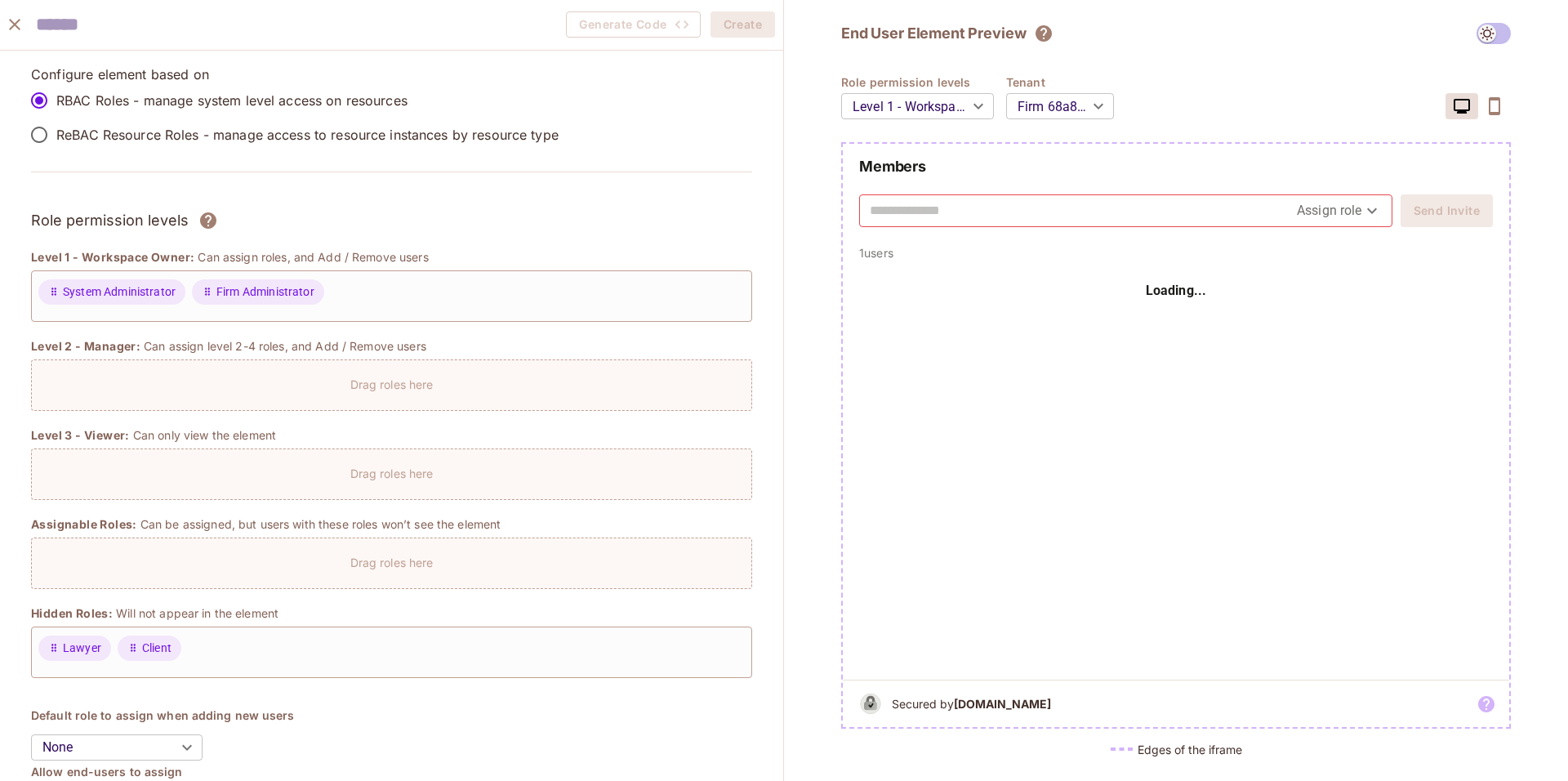
click at [8, 25] on icon "close" at bounding box center [14, 24] width 20 height 20
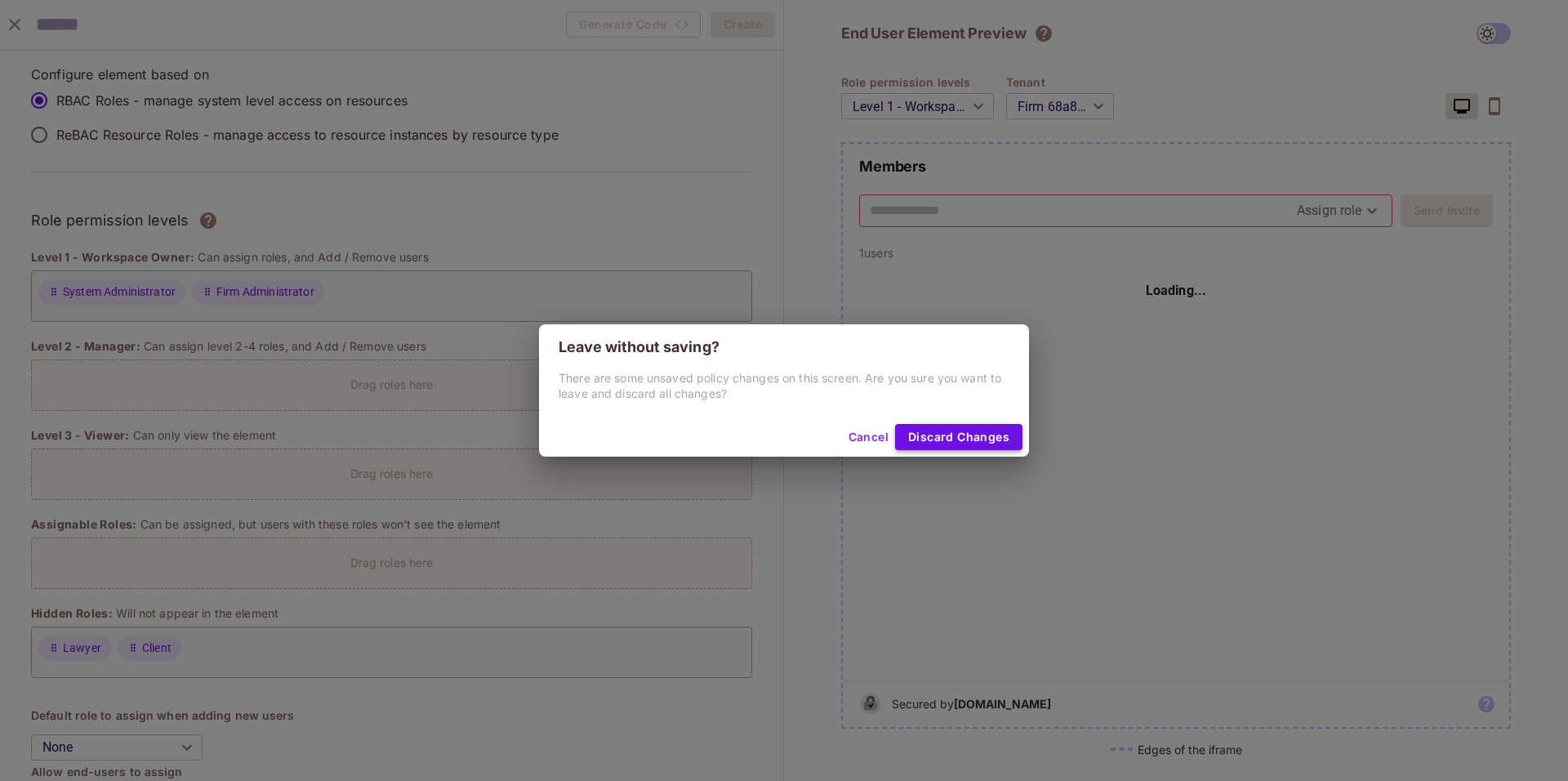
click at [943, 431] on button "Discard Changes" at bounding box center [959, 437] width 127 height 26
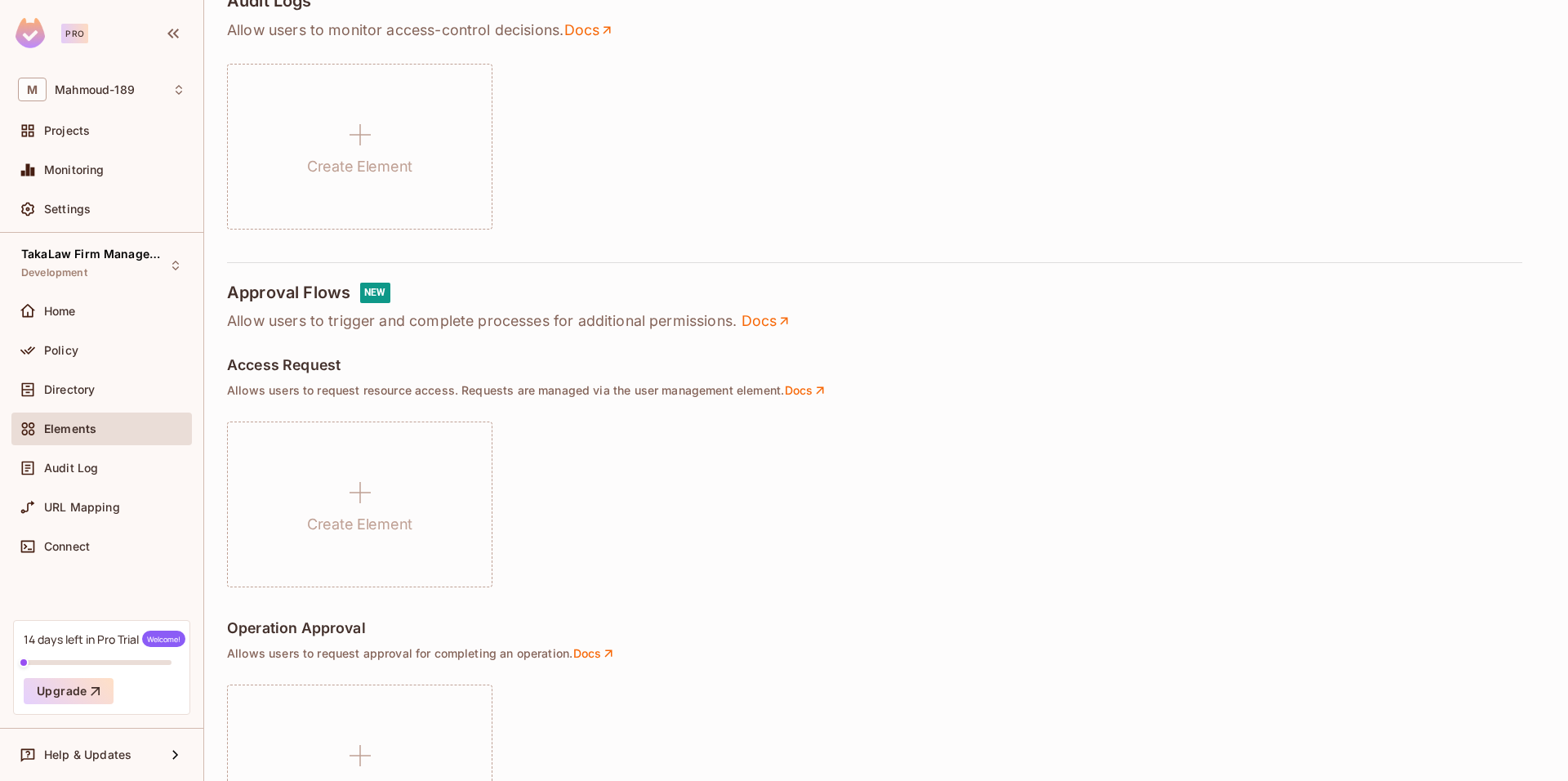
scroll to position [675, 0]
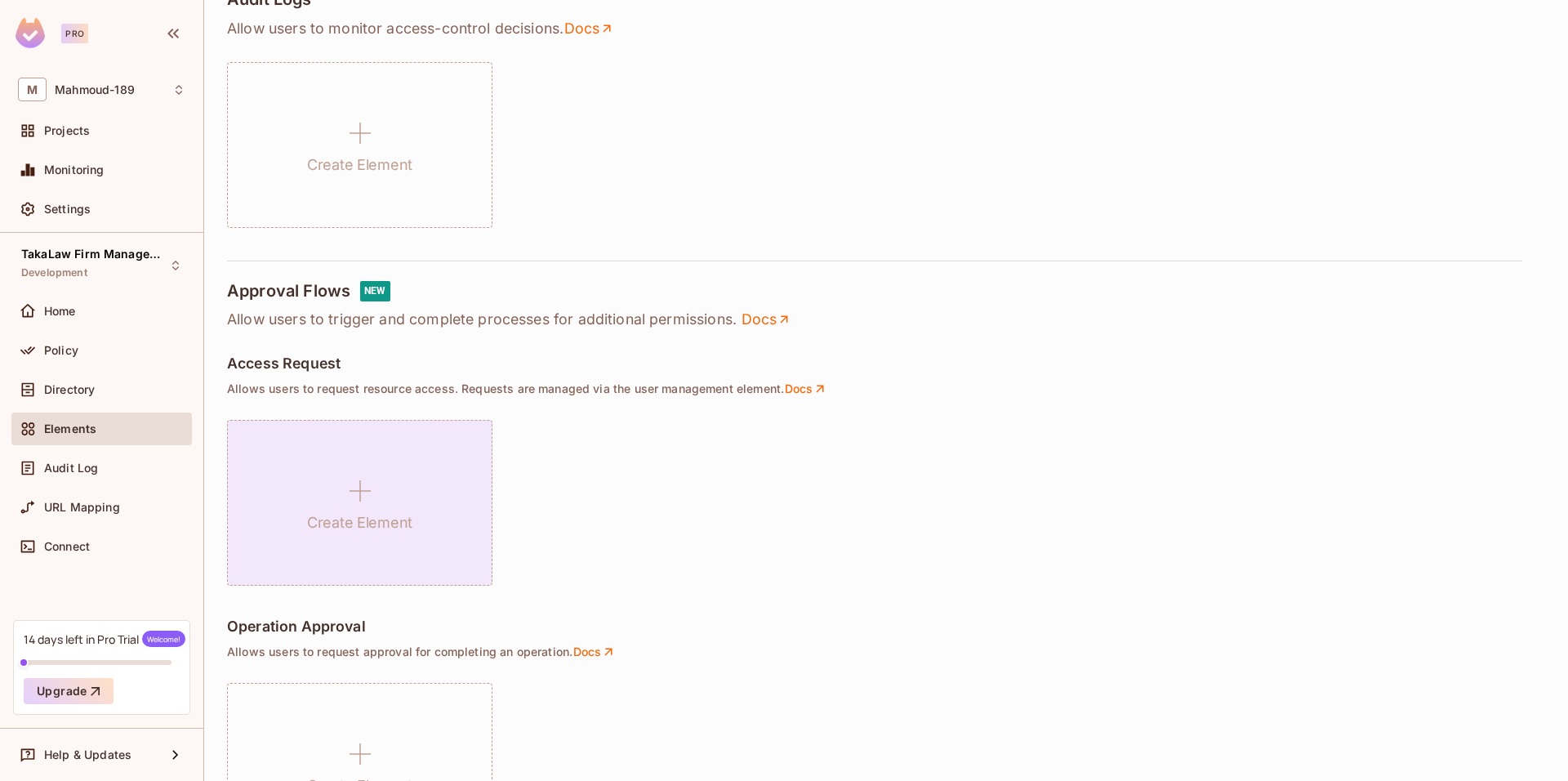
click at [406, 490] on div "Create Element" at bounding box center [359, 502] width 265 height 166
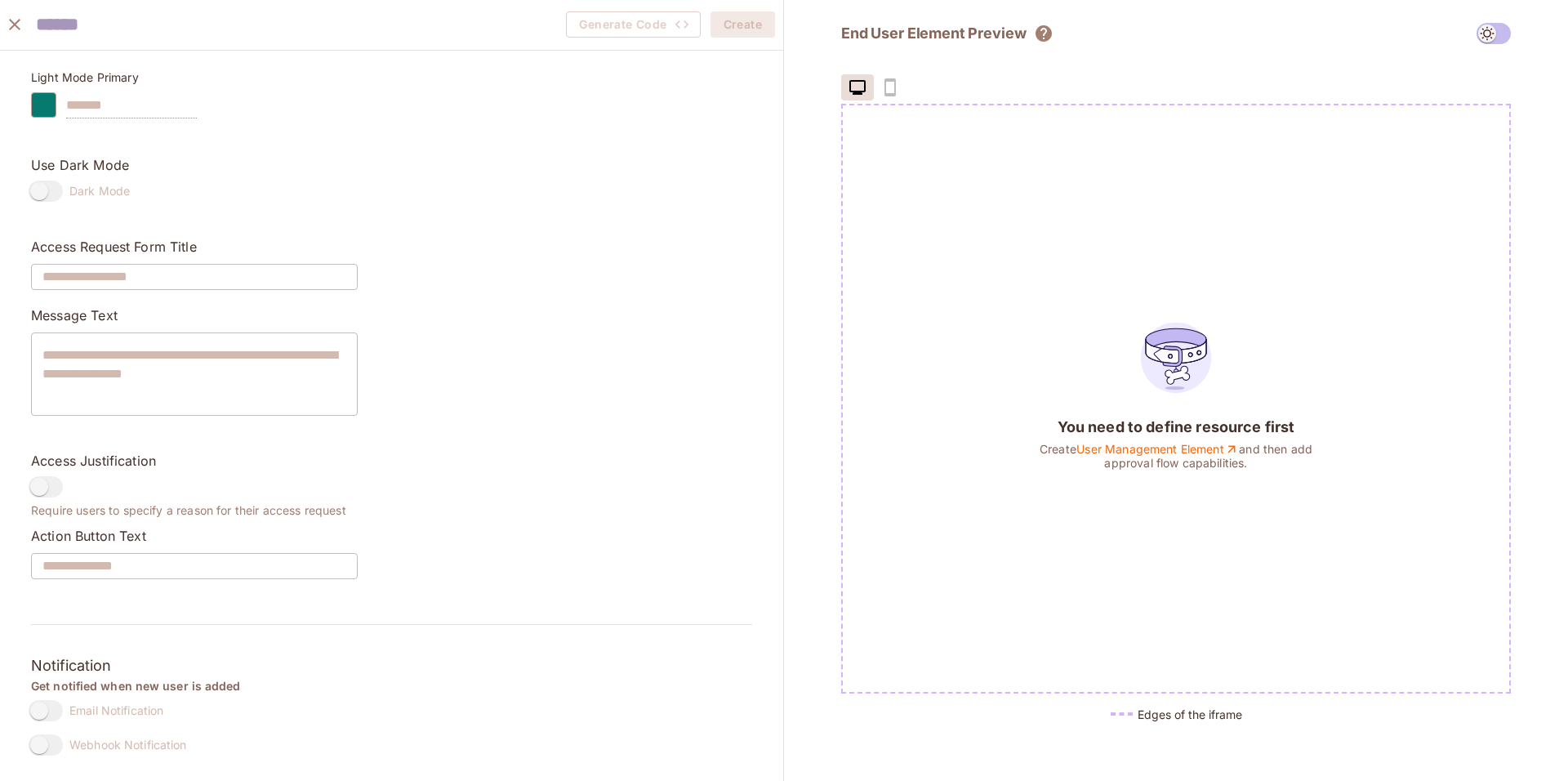
scroll to position [0, 0]
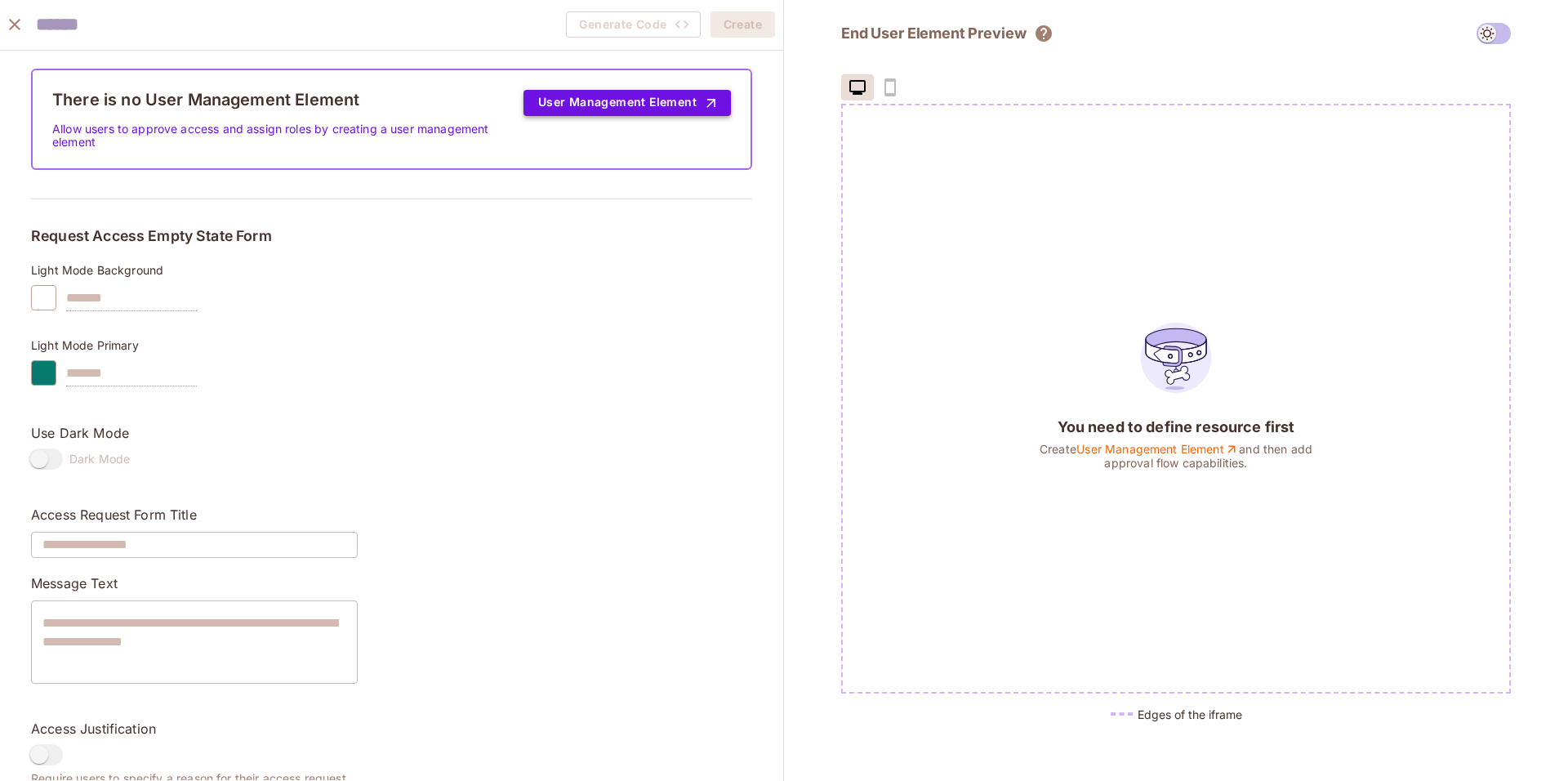
click at [542, 106] on button "User Management Element" at bounding box center [627, 103] width 207 height 26
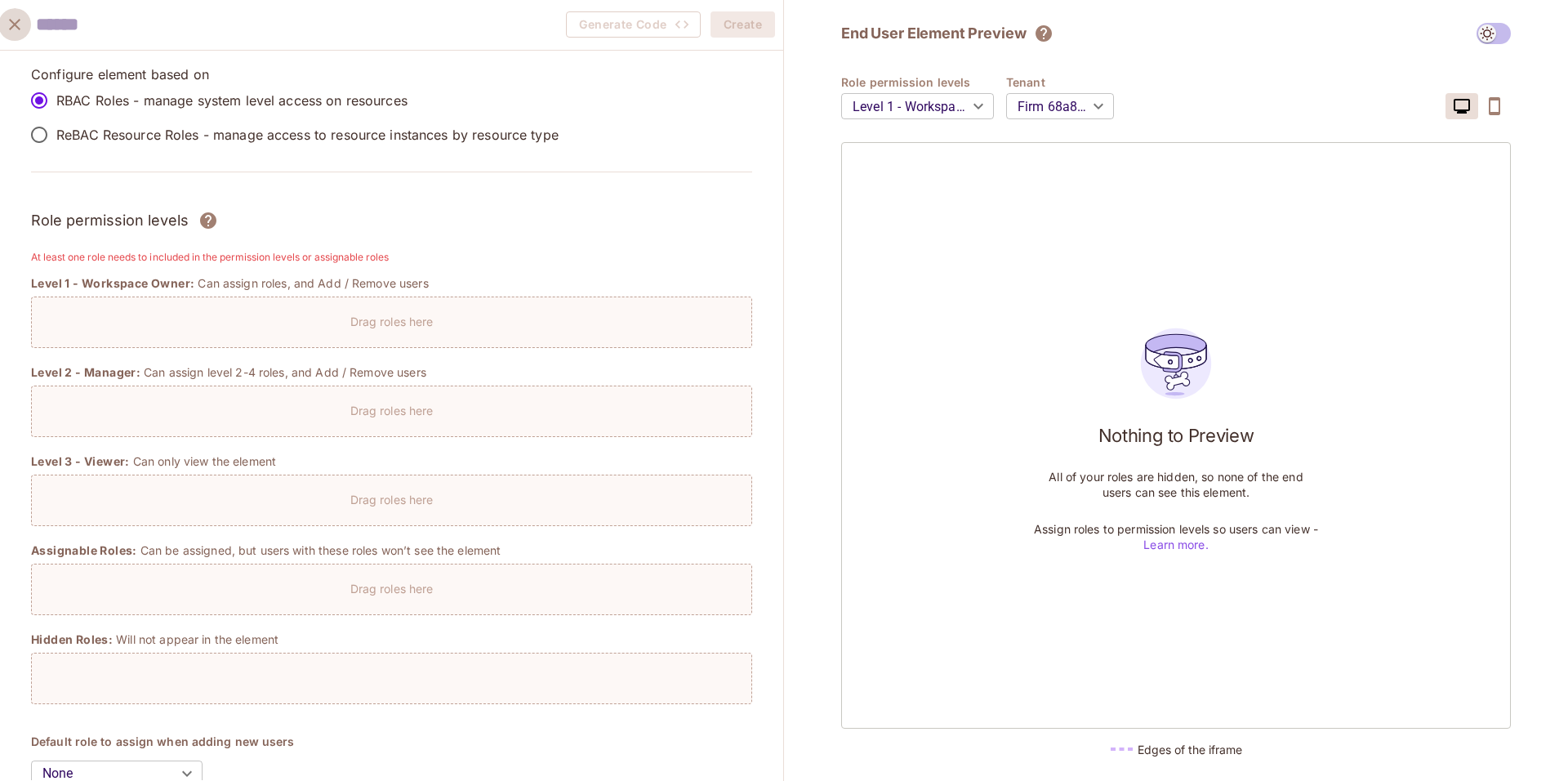
click at [14, 21] on icon "close" at bounding box center [14, 24] width 20 height 20
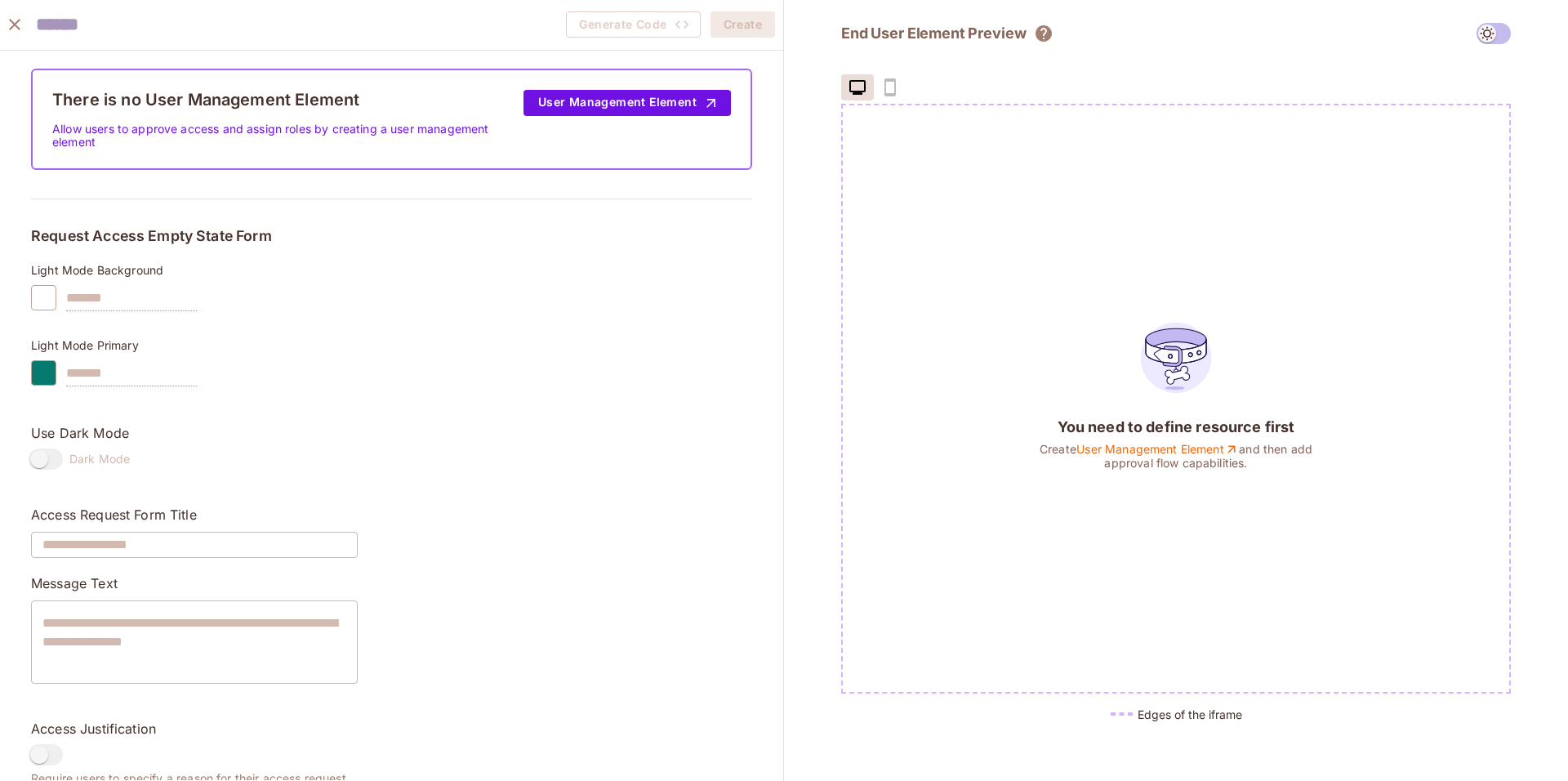
click at [19, 22] on icon "close" at bounding box center [14, 24] width 20 height 20
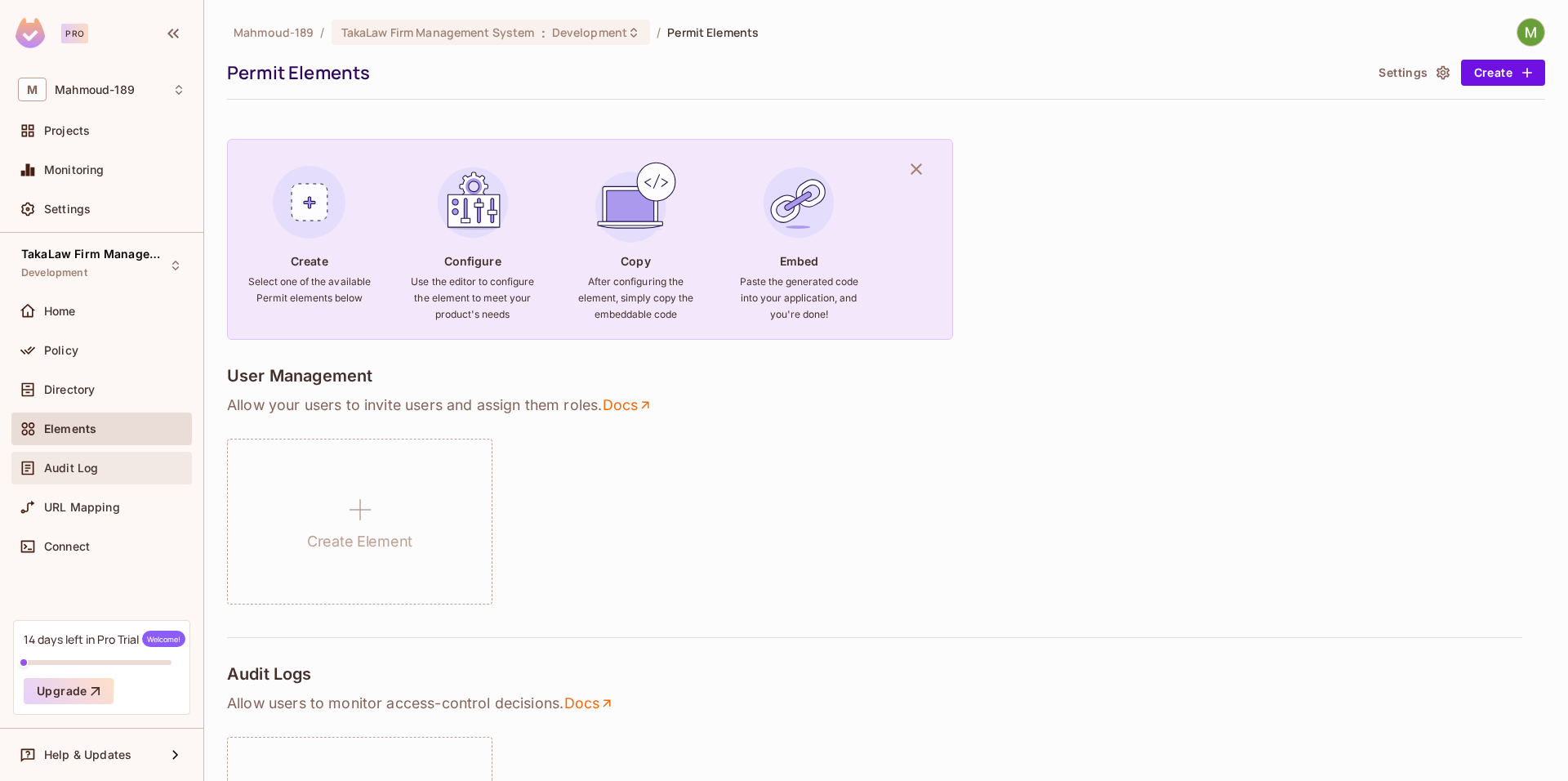
click at [109, 472] on div "Audit Log" at bounding box center [115, 467] width 141 height 13
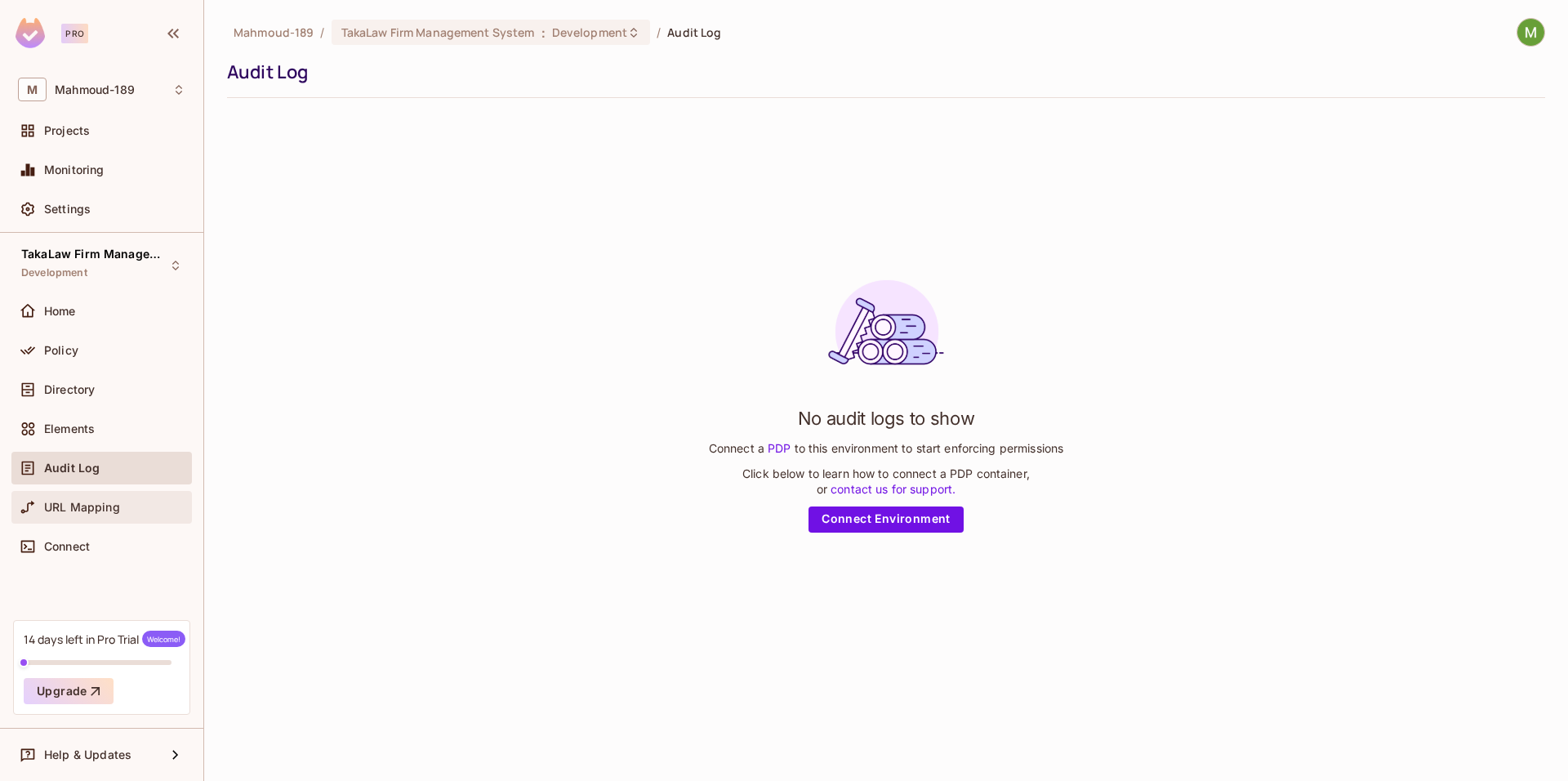
click at [106, 492] on div "URL Mapping" at bounding box center [101, 507] width 180 height 32
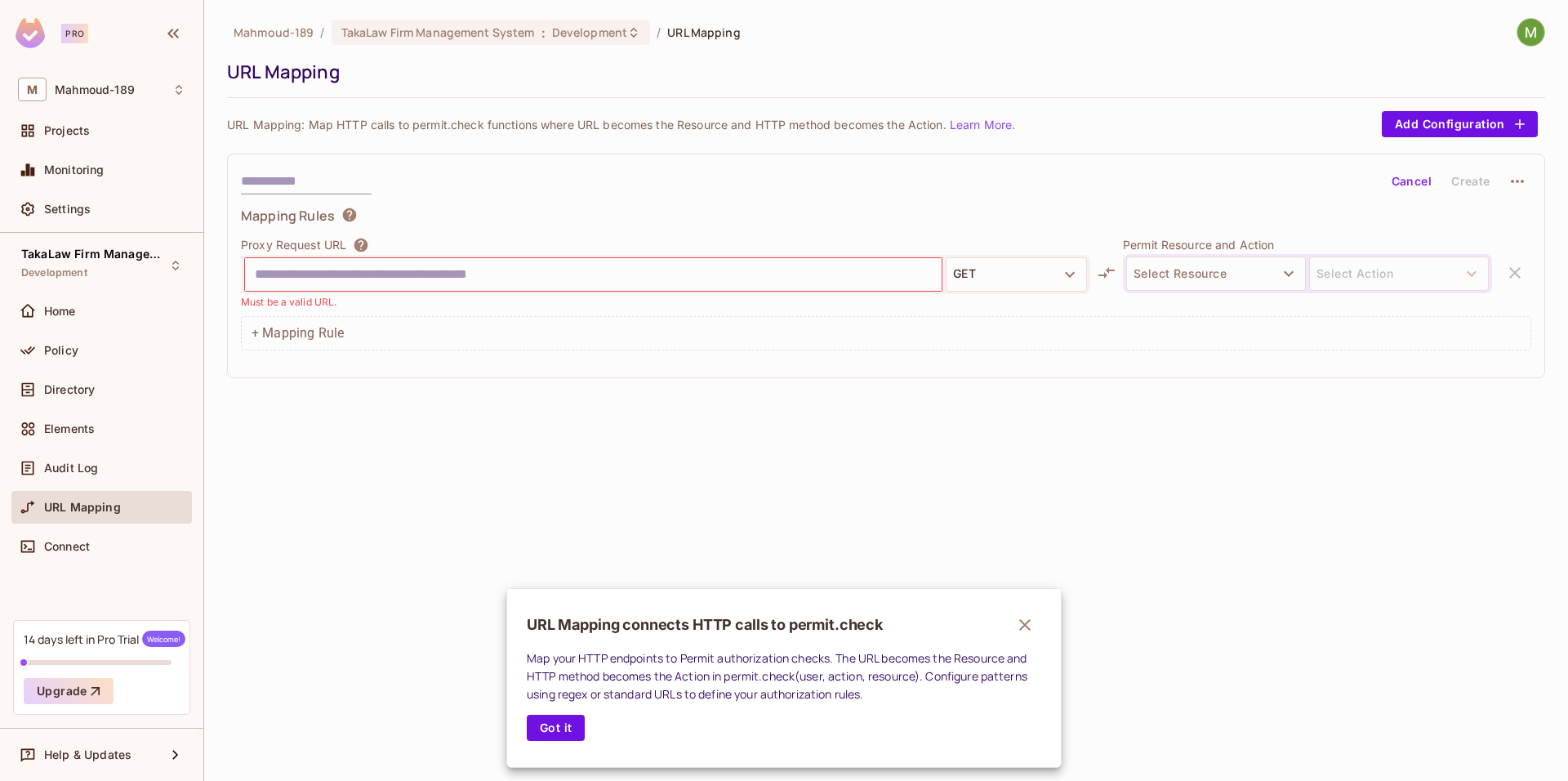
click at [93, 540] on div at bounding box center [784, 390] width 1568 height 781
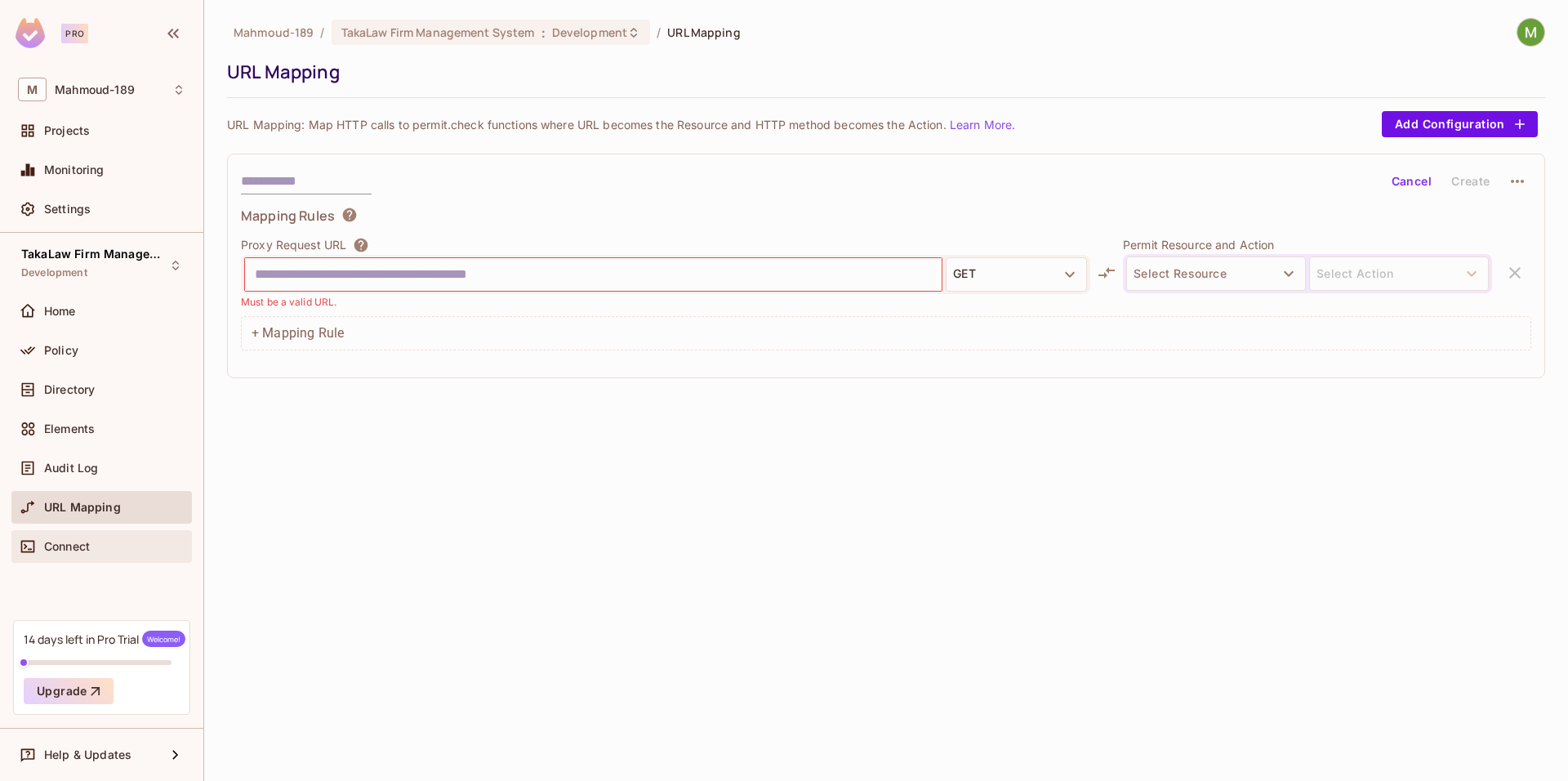
click at [76, 551] on span "Connect" at bounding box center [67, 546] width 46 height 13
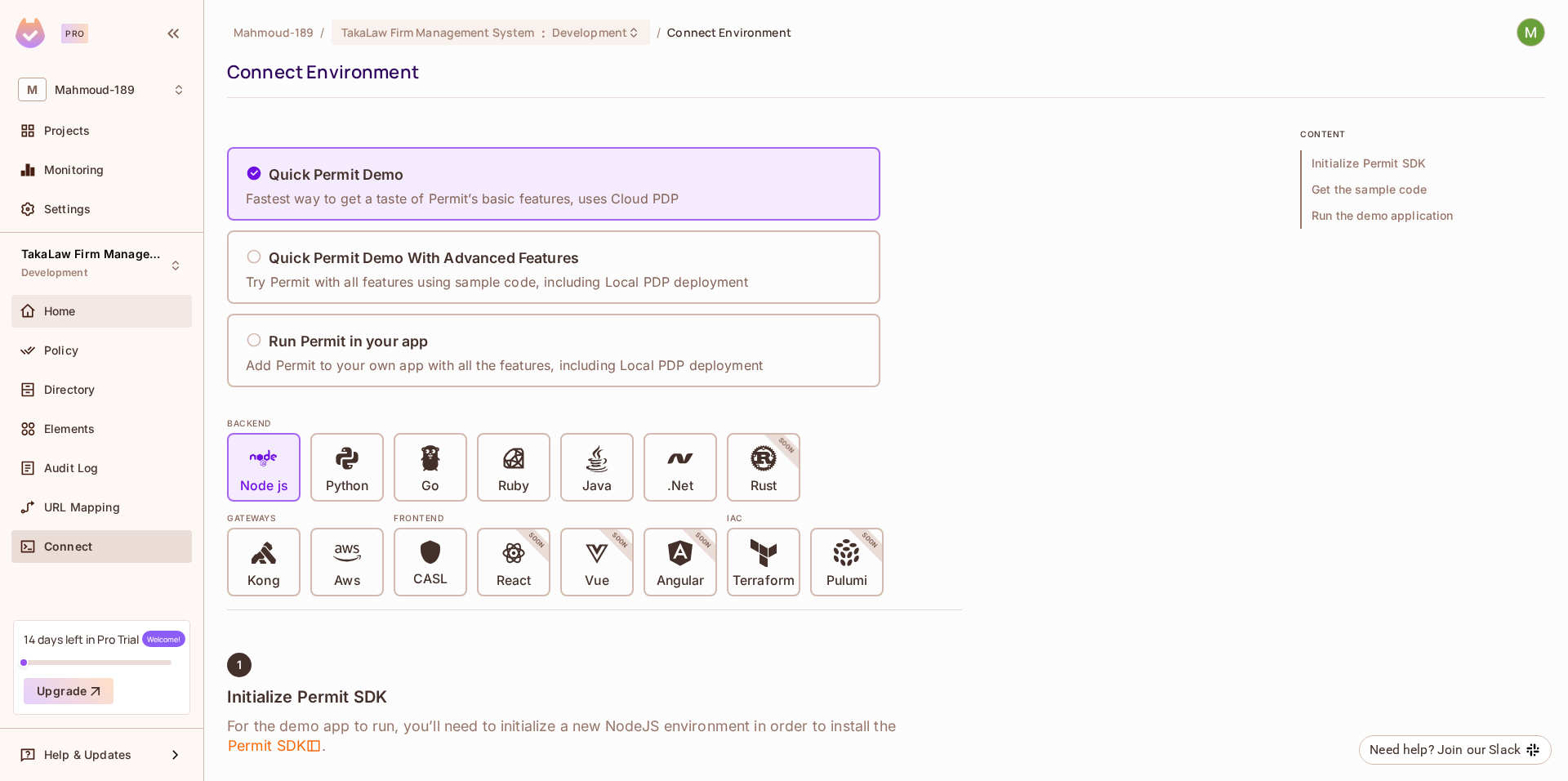
click at [73, 313] on span "Home" at bounding box center [59, 310] width 31 height 13
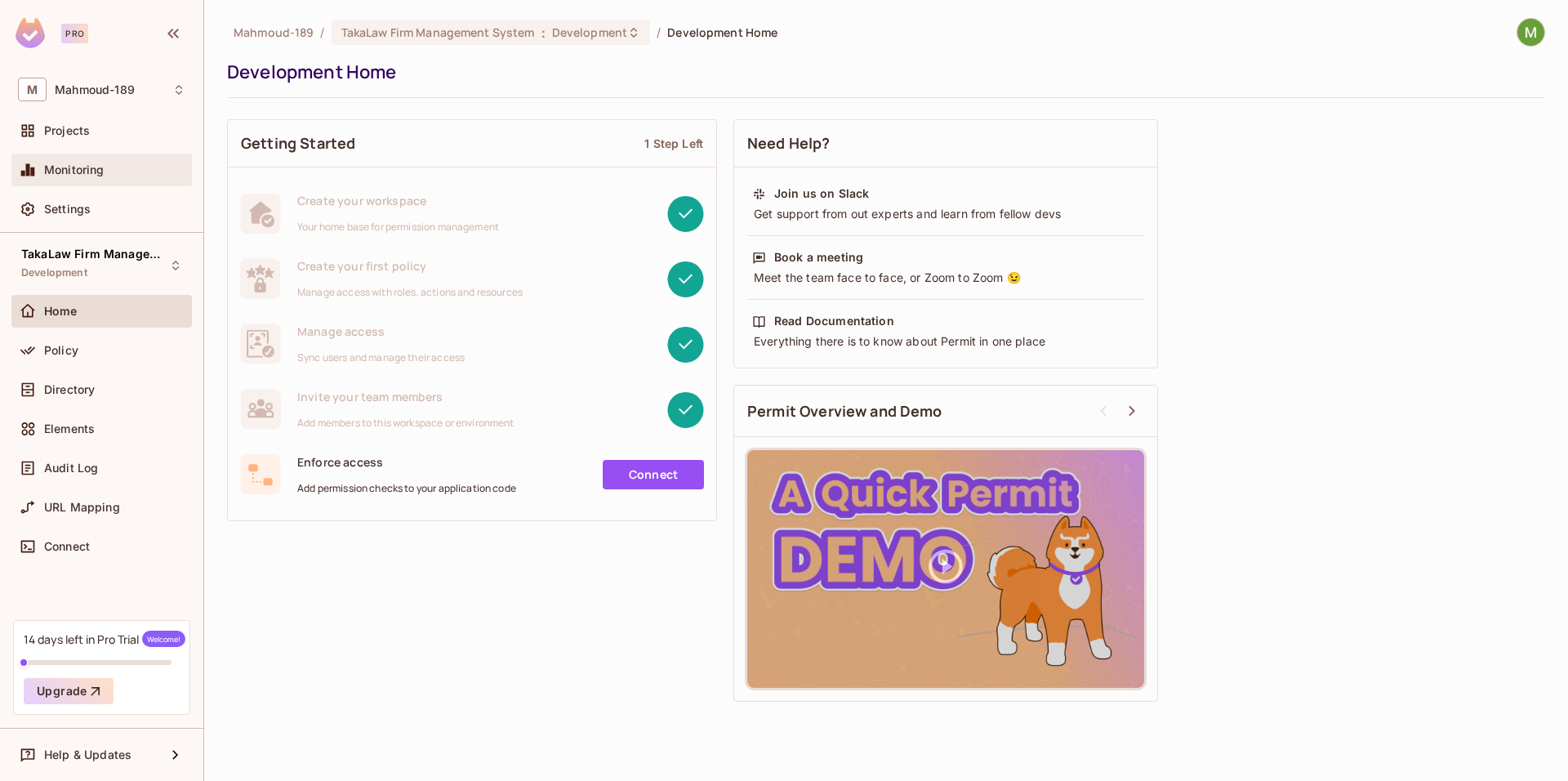
click at [99, 157] on div "Monitoring" at bounding box center [101, 170] width 180 height 32
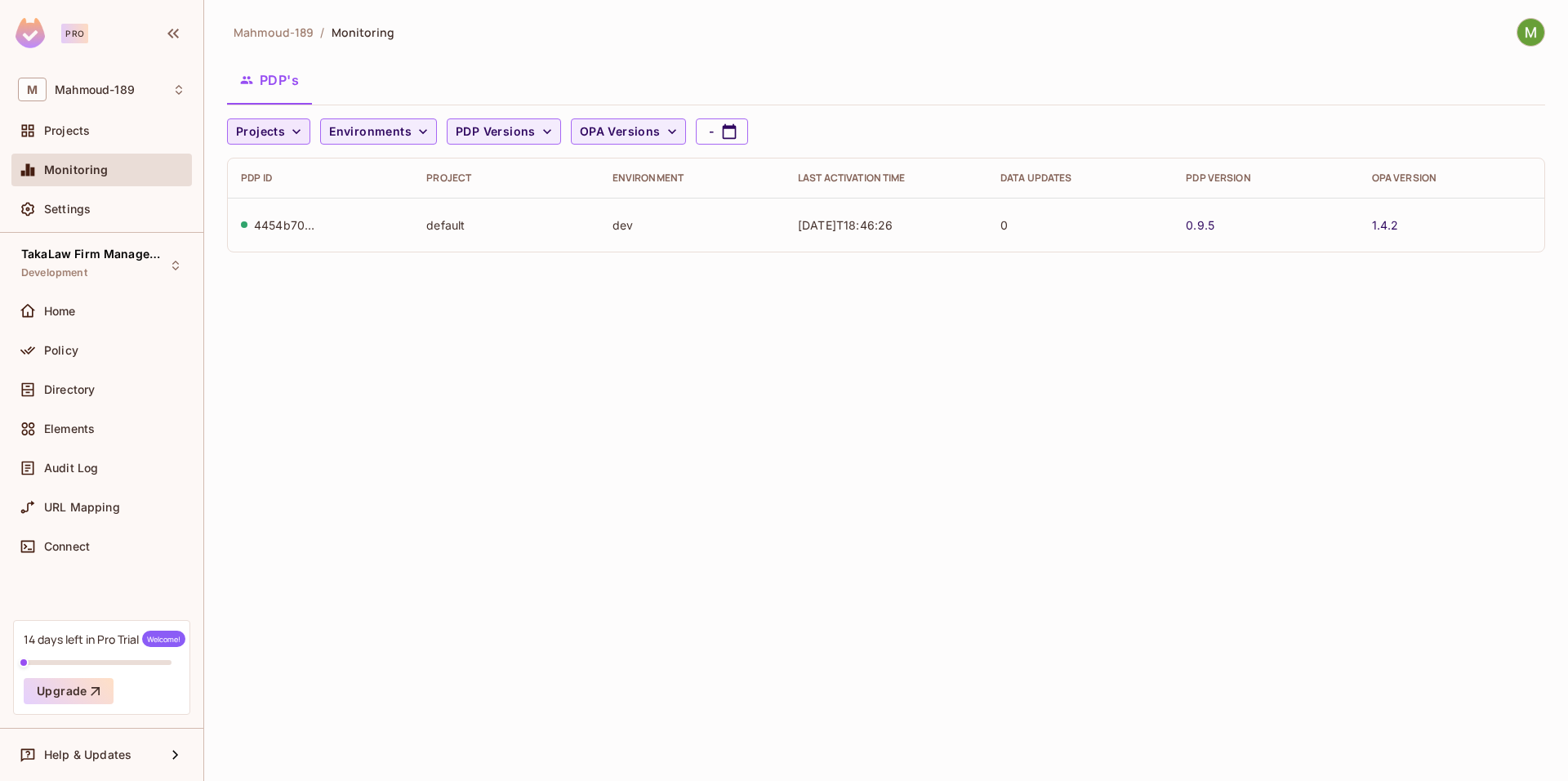
click at [279, 133] on span "Projects" at bounding box center [261, 132] width 49 height 20
click at [291, 161] on span "TakaLaw Firm Management System" at bounding box center [338, 168] width 195 height 15
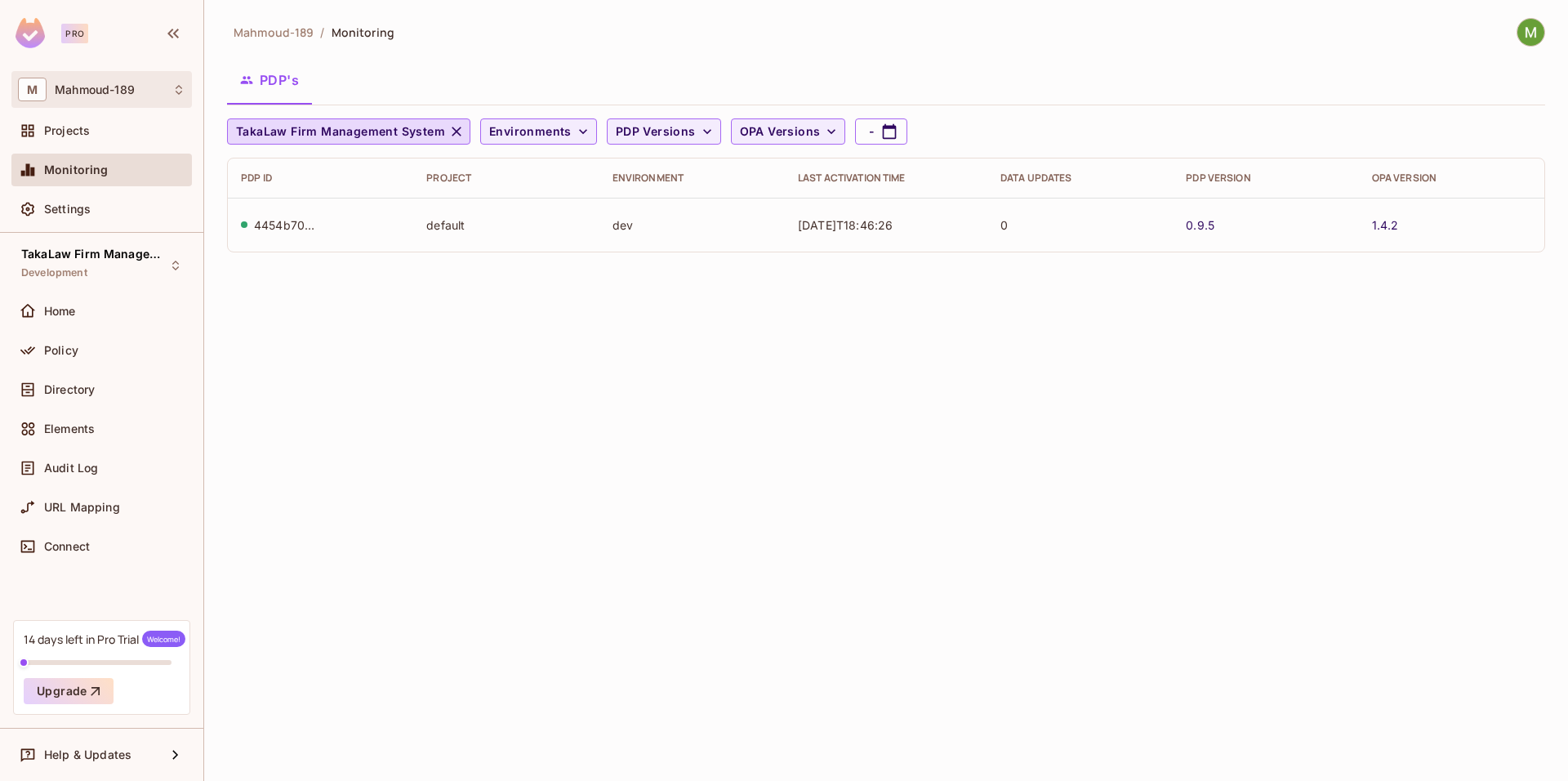
click at [106, 96] on div "M Mahmoud-189" at bounding box center [101, 89] width 167 height 24
click at [148, 139] on span "Mahmoud-189" at bounding box center [92, 138] width 115 height 15
